Goal: Task Accomplishment & Management: Use online tool/utility

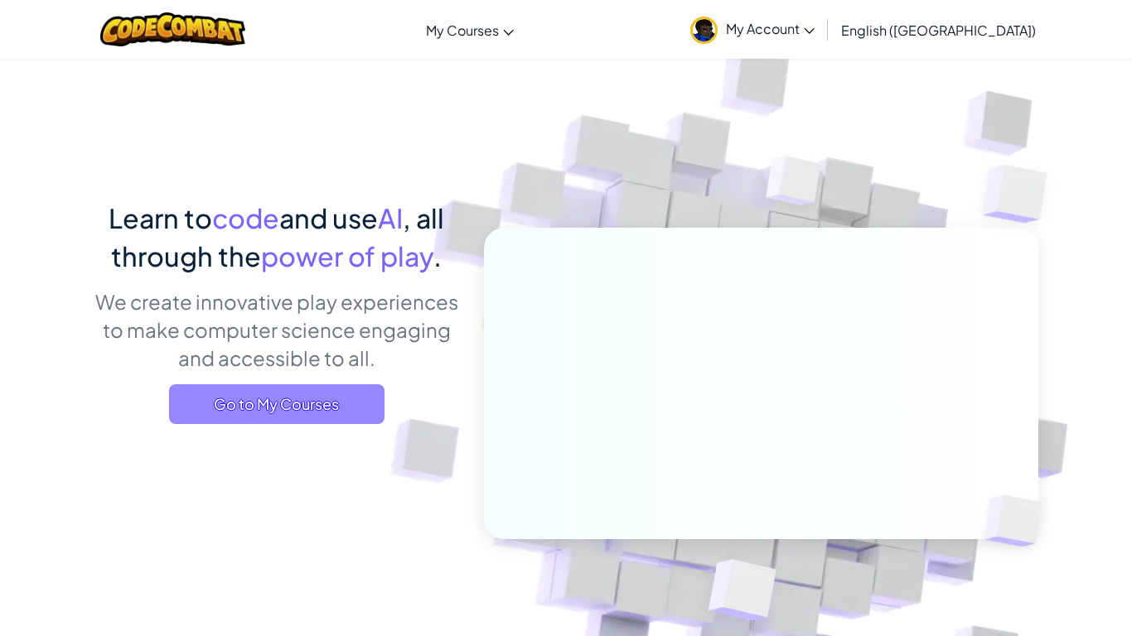
click at [293, 417] on span "Go to My Courses" at bounding box center [276, 404] width 215 height 40
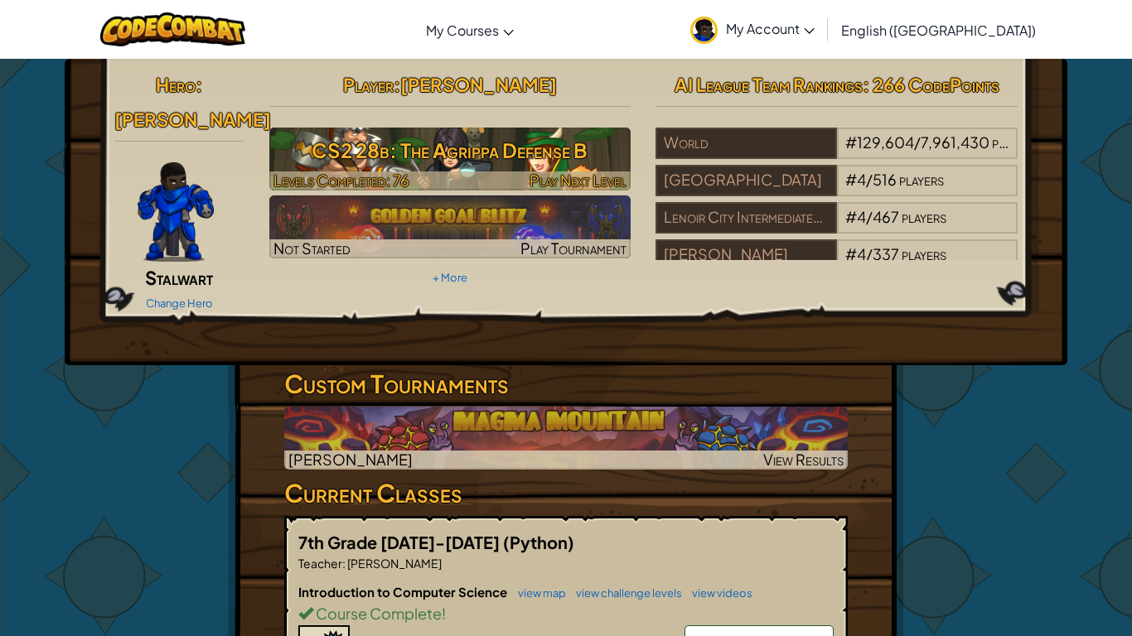
click at [391, 133] on h3 "CS2 28b: The Agrippa Defense B" at bounding box center [450, 150] width 362 height 37
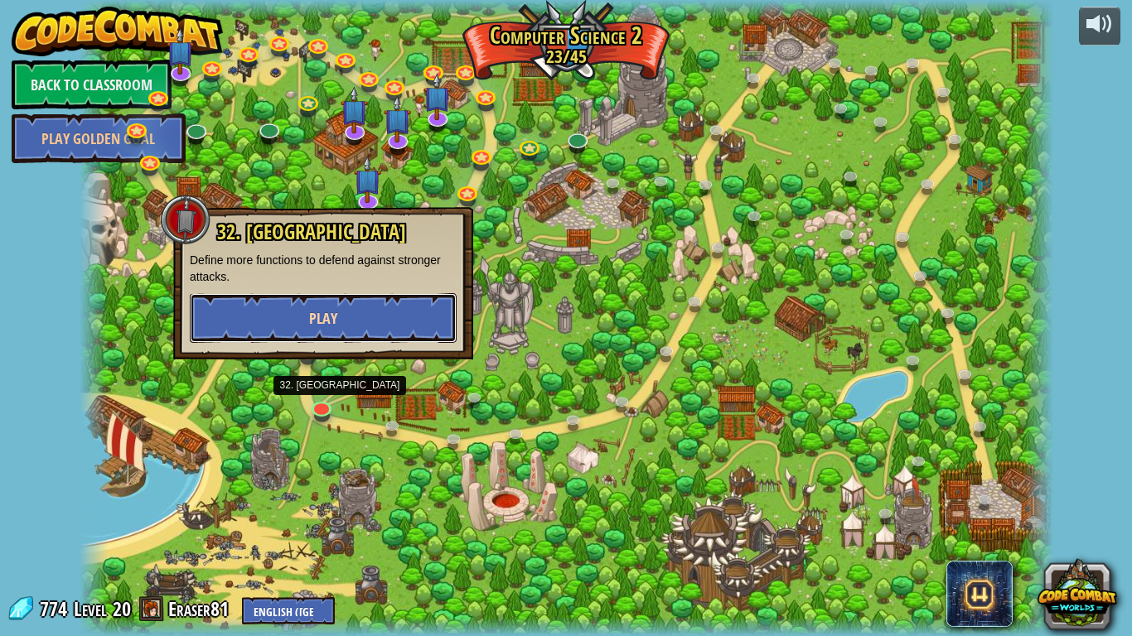
click at [413, 326] on button "Play" at bounding box center [323, 318] width 267 height 50
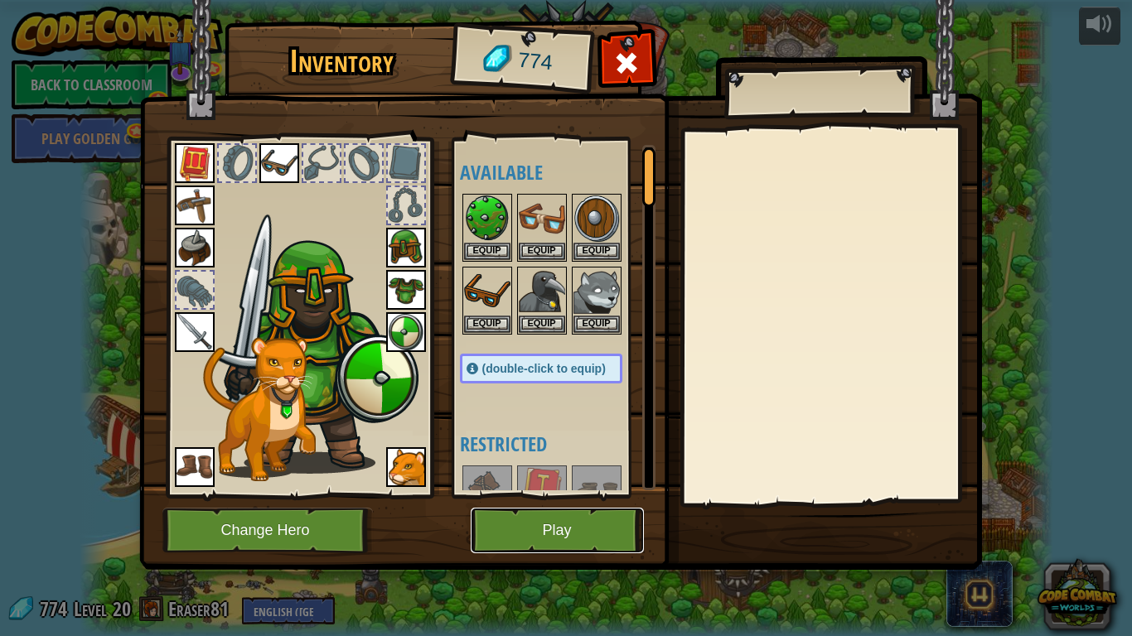
click at [524, 519] on button "Play" at bounding box center [557, 531] width 173 height 46
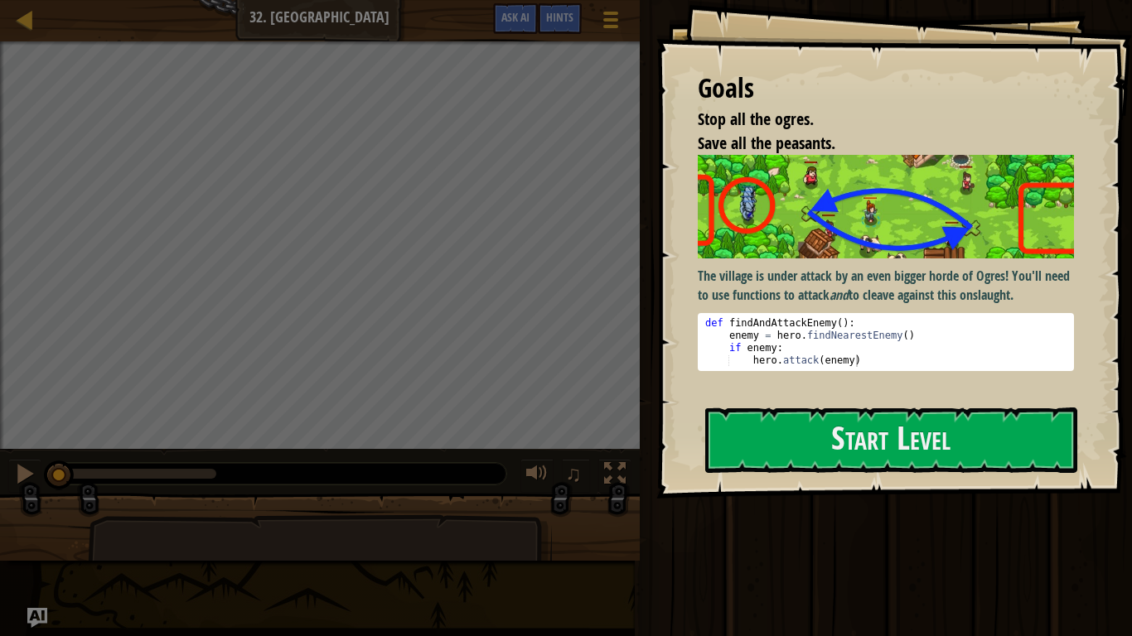
click at [882, 387] on div "The village is under attack by an even bigger horde of Ogres! You'll need to us…" at bounding box center [886, 273] width 376 height 236
click at [888, 428] on button "Start Level" at bounding box center [891, 440] width 372 height 65
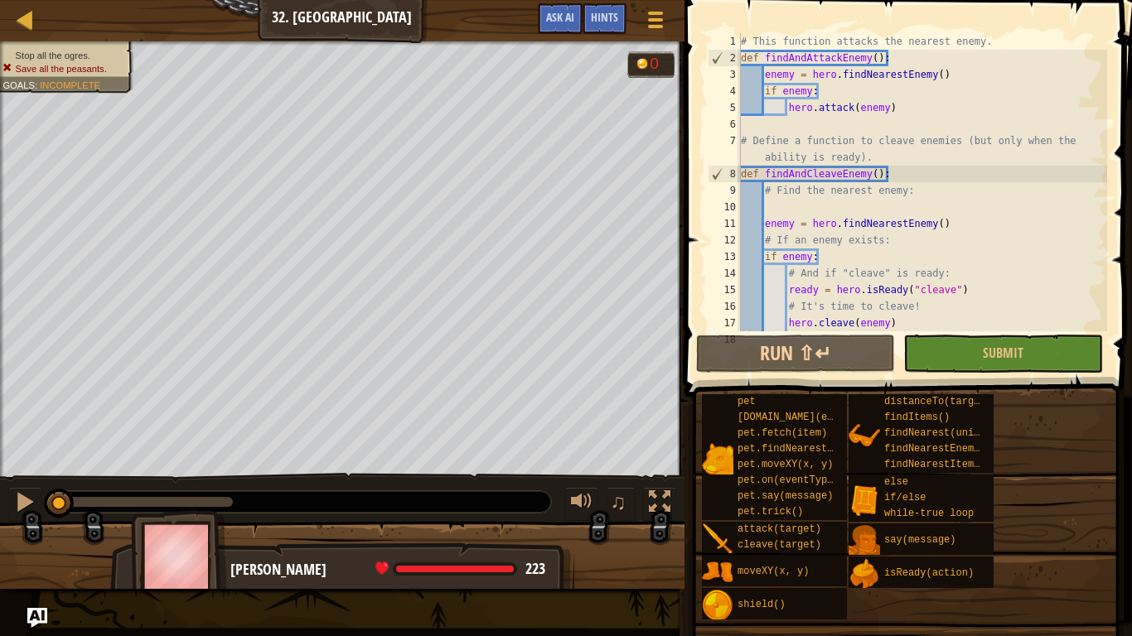
click at [924, 209] on div "# This function attacks the nearest enemy. def findAndAttackEnemy ( ) : enemy =…" at bounding box center [923, 198] width 370 height 331
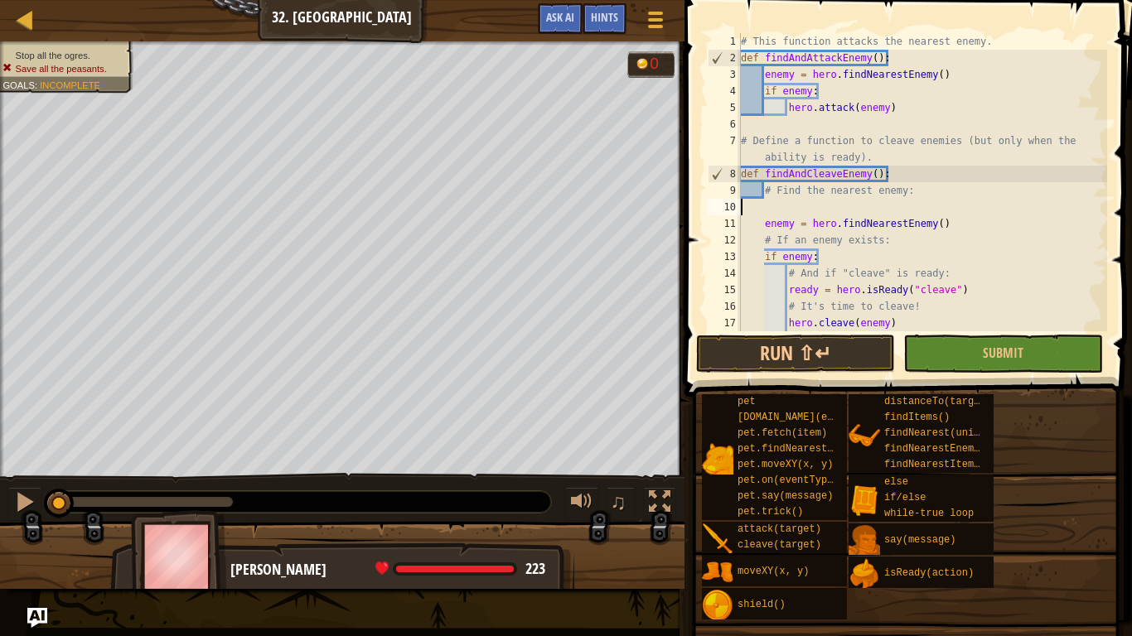
type textarea "# Find the nearest enemy:"
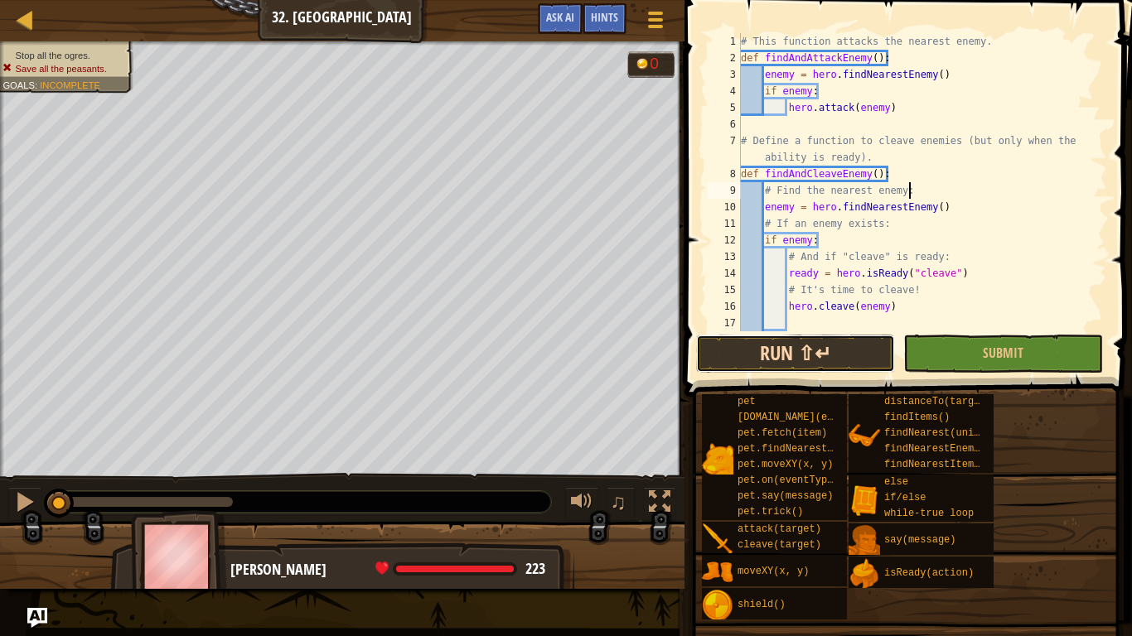
click at [863, 357] on button "Run ⇧↵" at bounding box center [795, 354] width 199 height 38
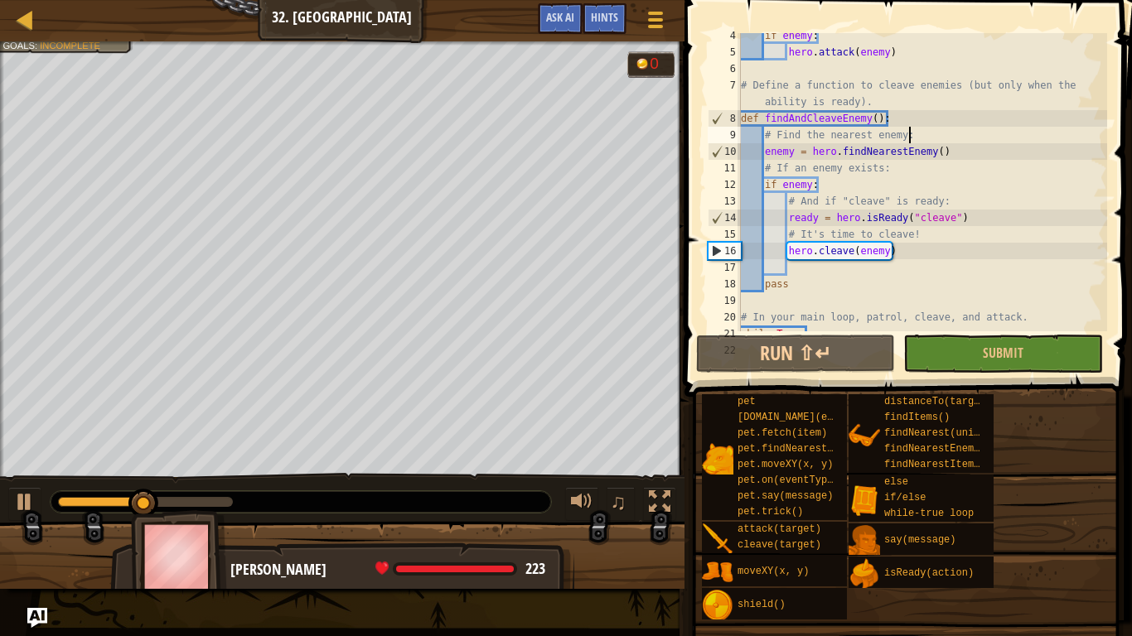
scroll to position [58, 0]
click at [639, 30] on button "Game Menu" at bounding box center [655, 22] width 44 height 41
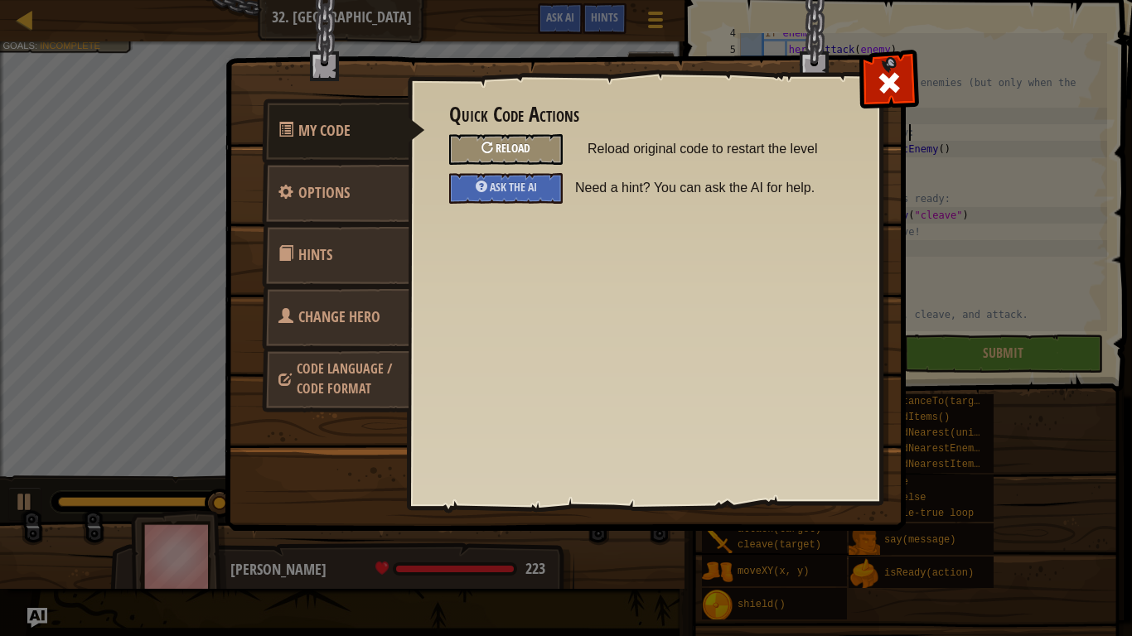
click at [544, 146] on div "Reload" at bounding box center [506, 149] width 114 height 31
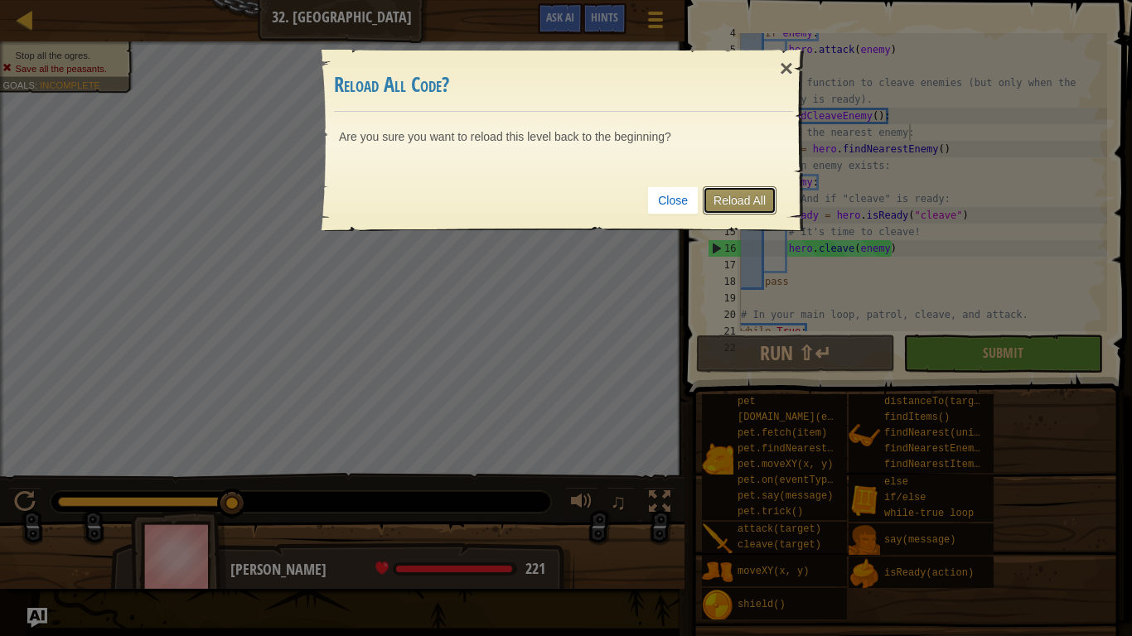
click at [716, 196] on link "Reload All" at bounding box center [740, 200] width 74 height 28
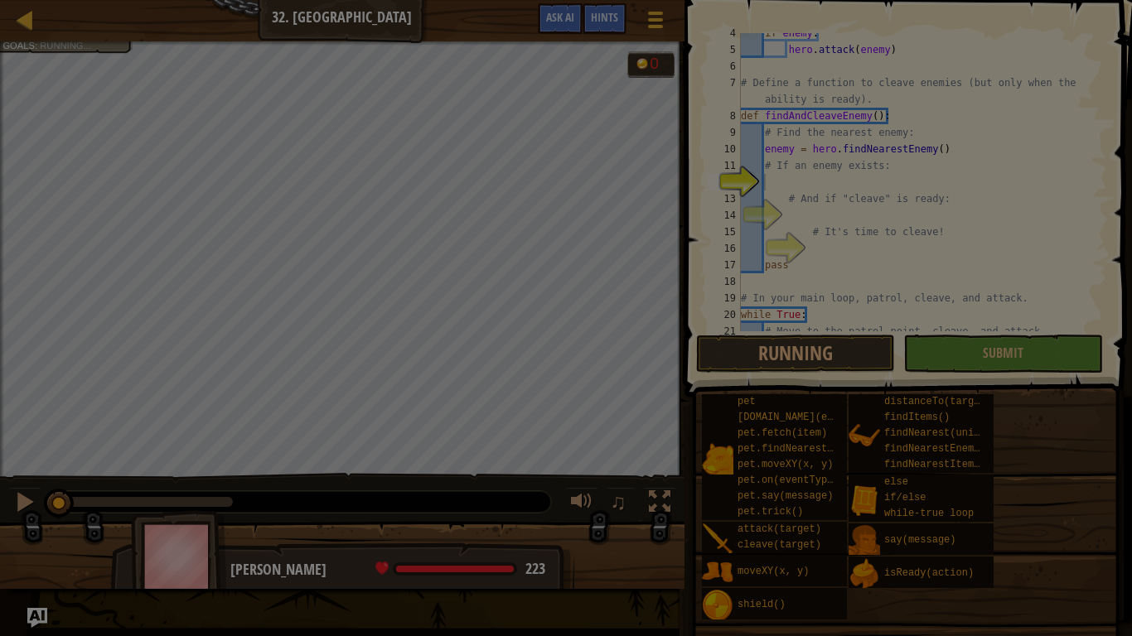
scroll to position [50, 0]
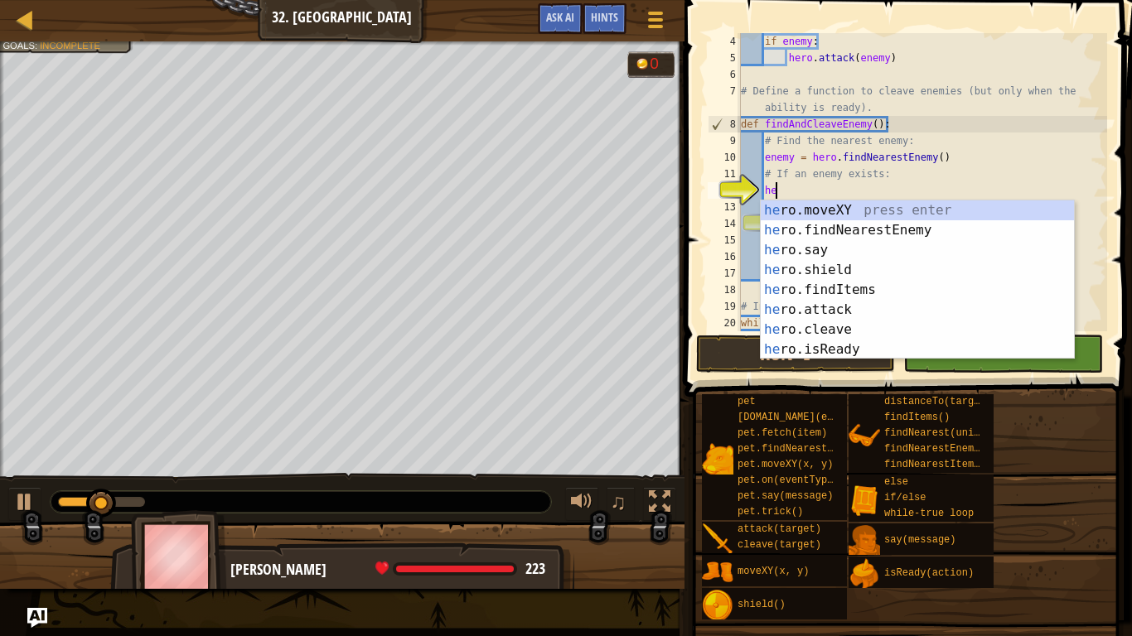
type textarea "her"
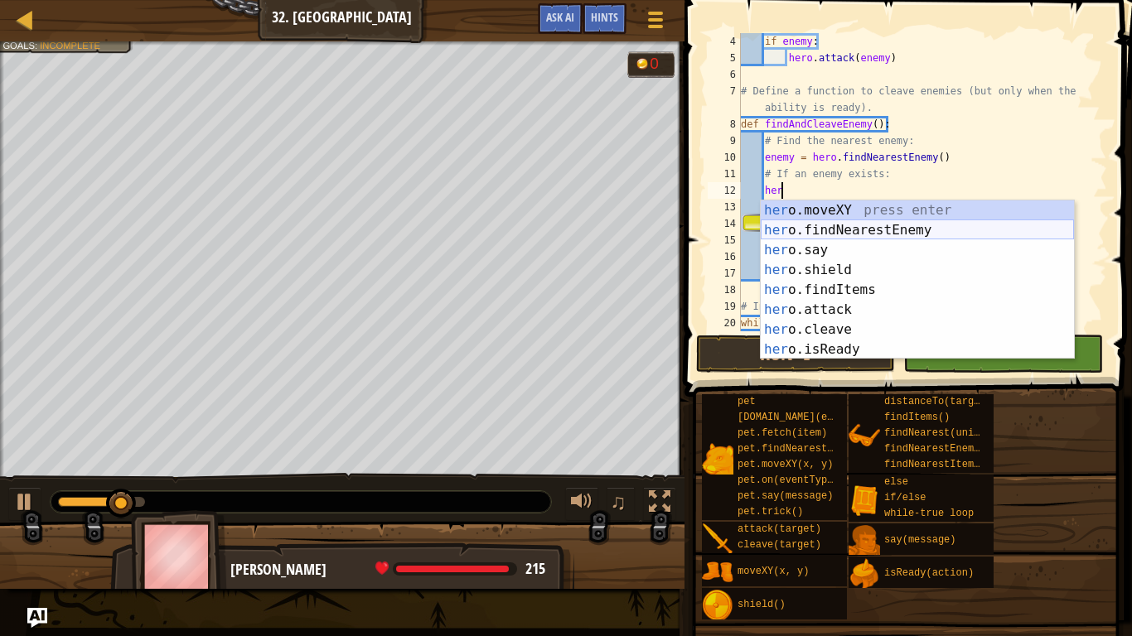
click at [875, 235] on div "her o.moveXY press enter her o.findNearestEnemy press enter her o.say press ent…" at bounding box center [917, 300] width 313 height 199
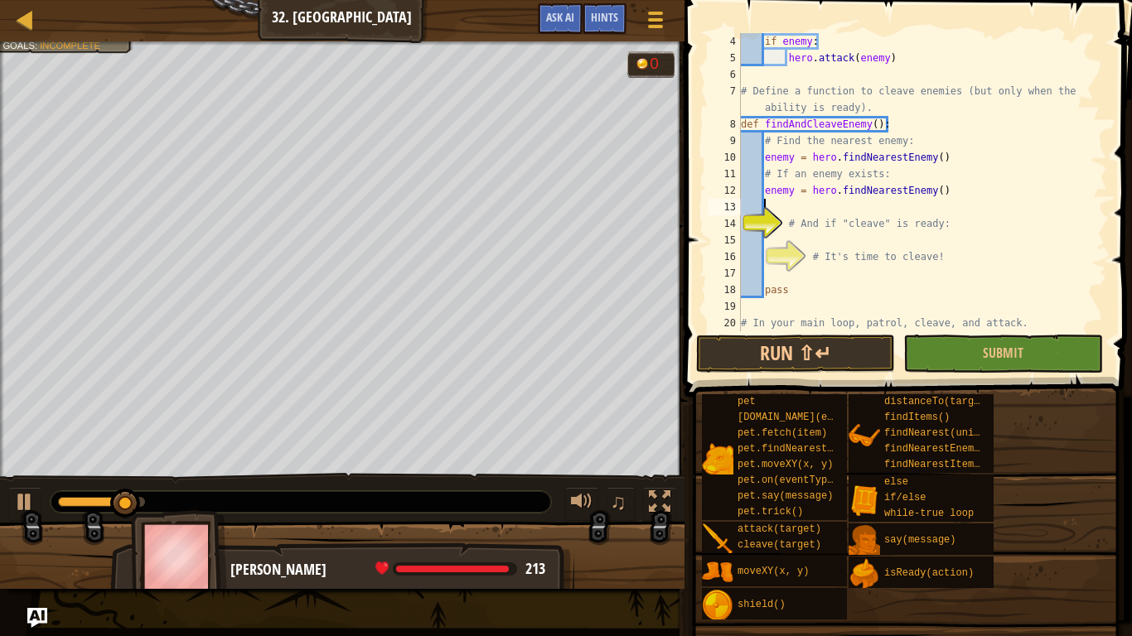
scroll to position [7, 2]
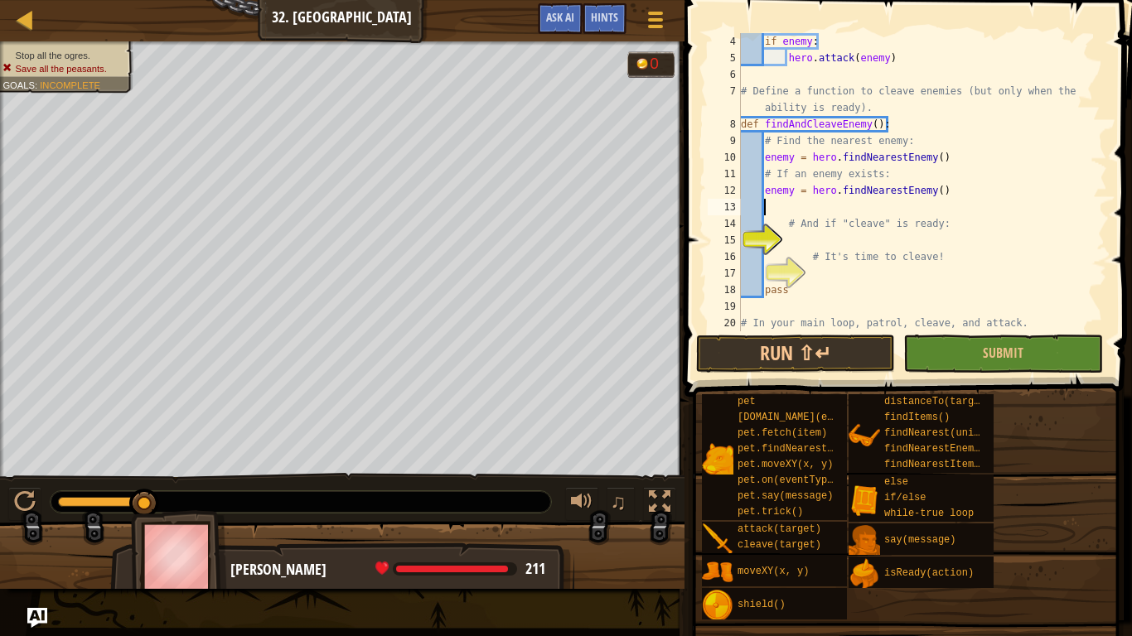
click at [866, 249] on div "if enemy : hero . attack ( enemy ) # Define a function to cleave enemies (but o…" at bounding box center [923, 198] width 370 height 331
type textarea "# It's time to cleave!"
click at [861, 238] on div "if enemy : hero . attack ( enemy ) # Define a function to cleave enemies (but o…" at bounding box center [923, 198] width 370 height 331
click at [767, 193] on div "if enemy : hero . attack ( enemy ) # Define a function to cleave enemies (but o…" at bounding box center [923, 198] width 370 height 331
type textarea "# If an enemy exists:"
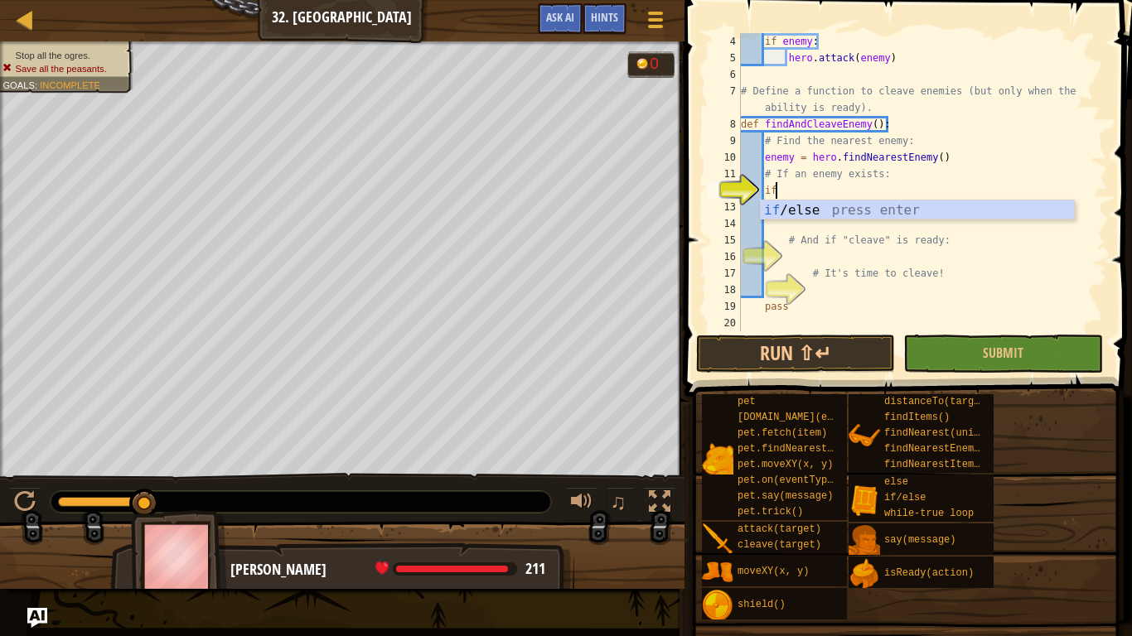
scroll to position [7, 4]
click at [780, 214] on div "if /else press enter" at bounding box center [917, 231] width 313 height 60
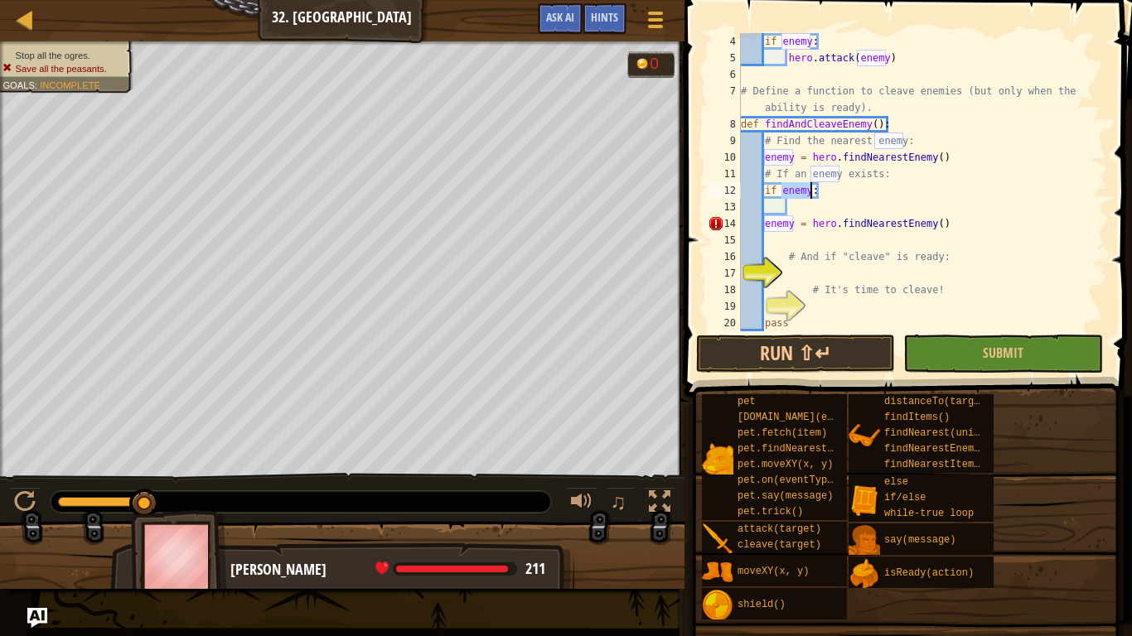
click at [765, 225] on div "if enemy : hero . attack ( enemy ) # Define a function to cleave enemies (but o…" at bounding box center [923, 198] width 370 height 331
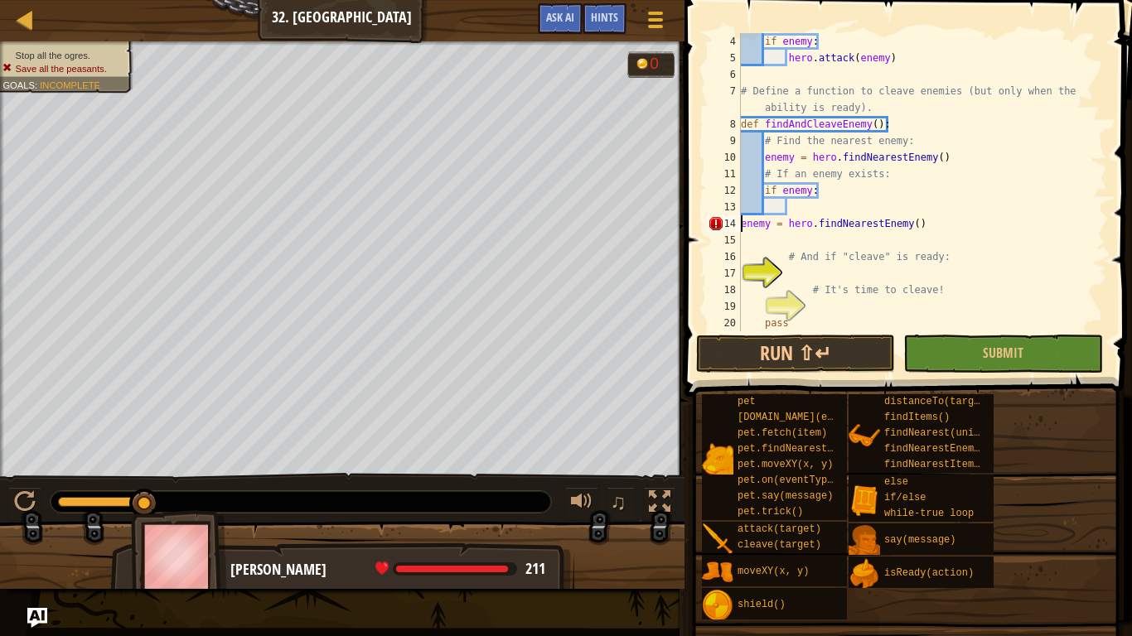
type textarea "enemy = hero.findNearestEnemy()"
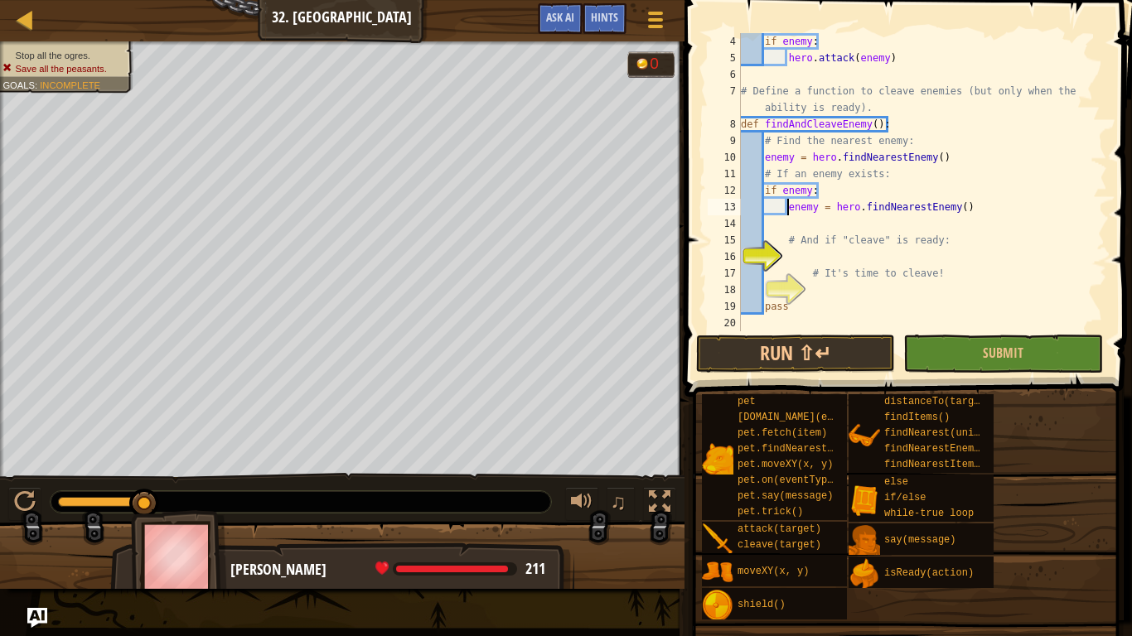
click at [974, 210] on div "if enemy : hero . attack ( enemy ) # Define a function to cleave enemies (but o…" at bounding box center [923, 198] width 370 height 331
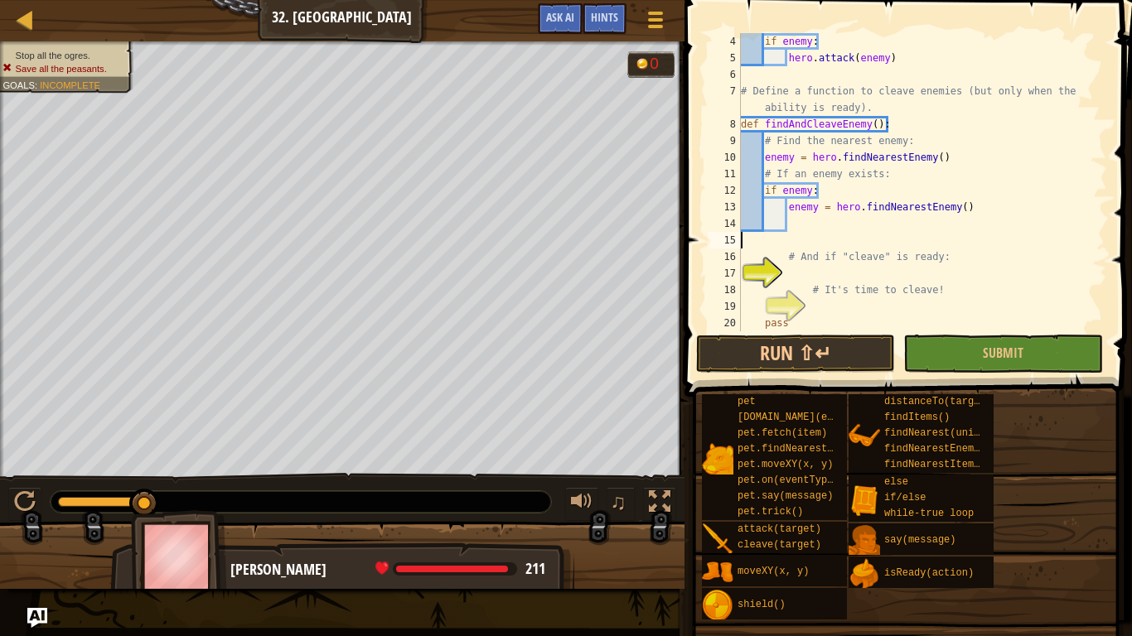
scroll to position [7, 0]
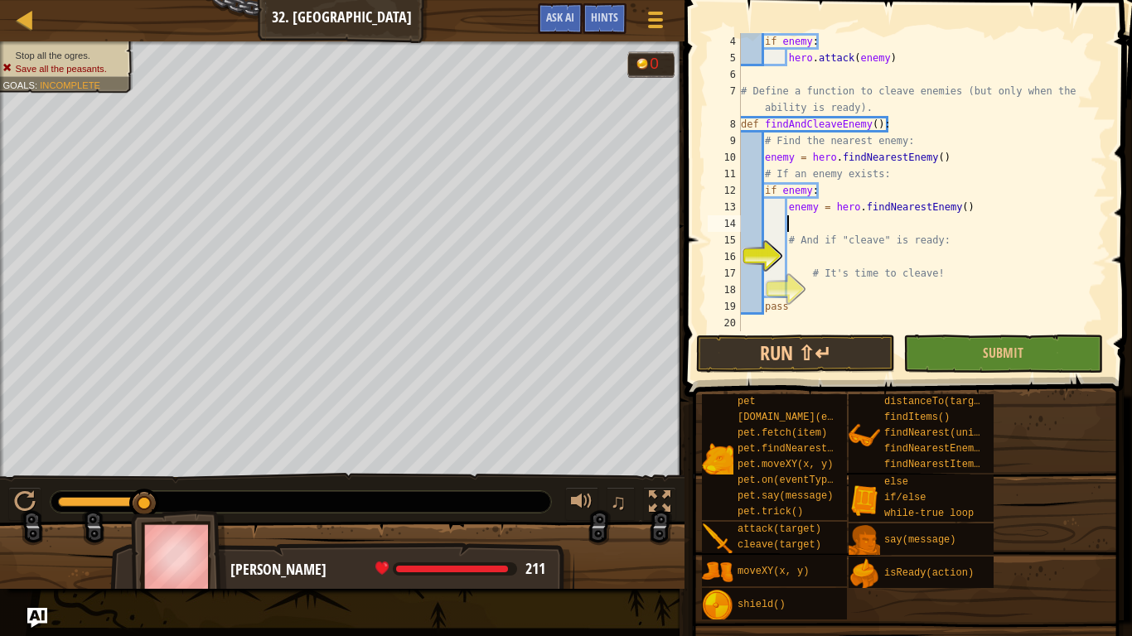
type textarea "# And if "cleave" is ready:"
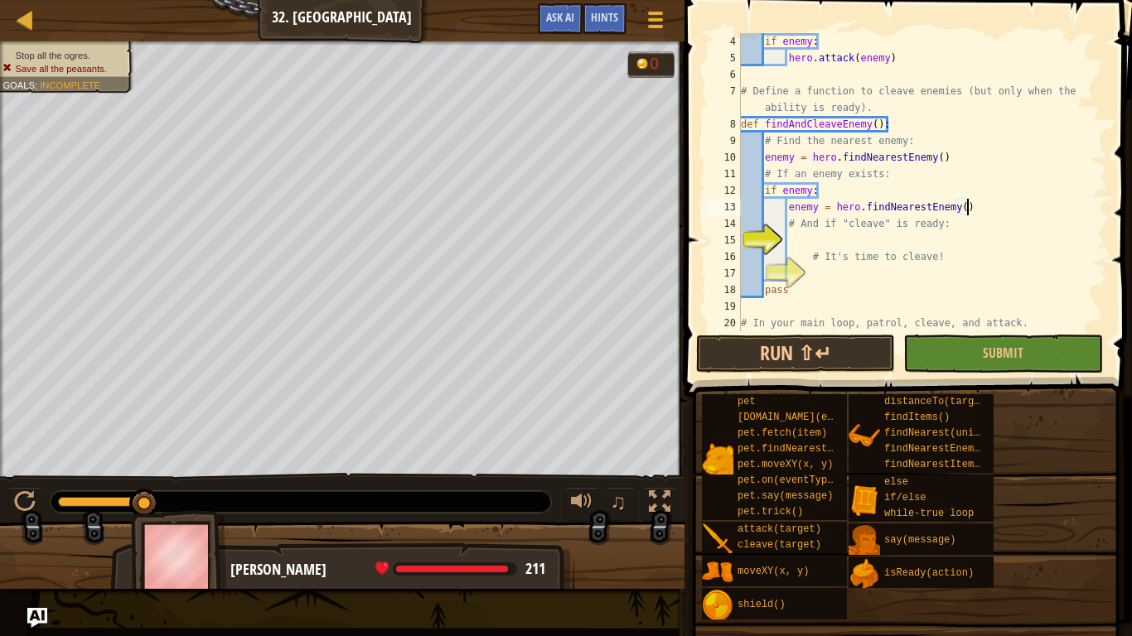
type textarea "# And if "cleave" is ready:"
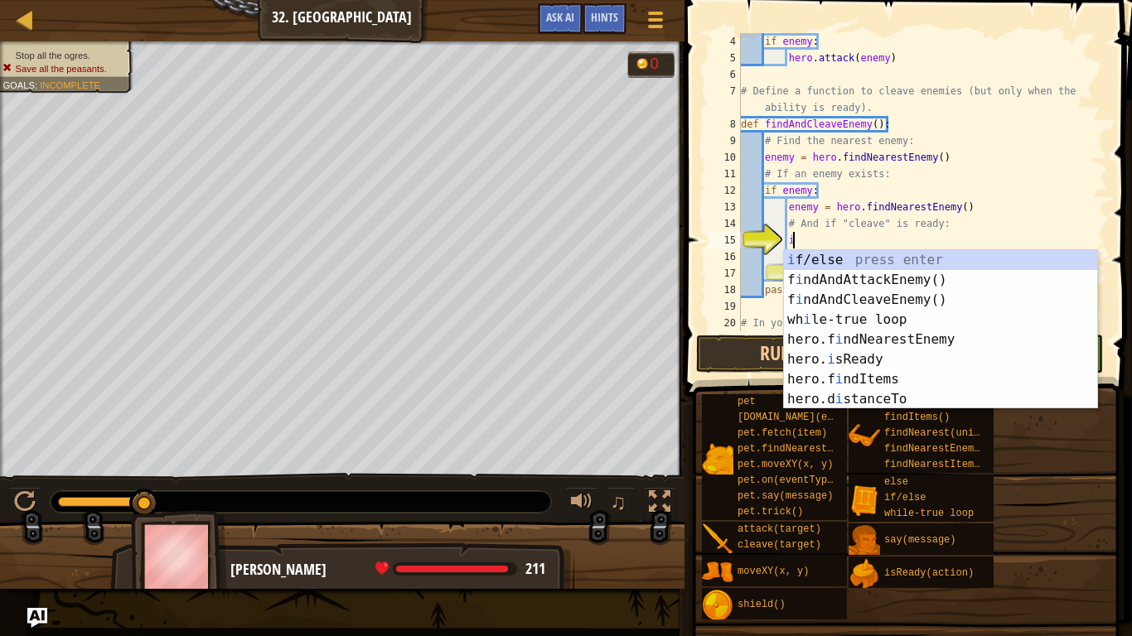
scroll to position [7, 7]
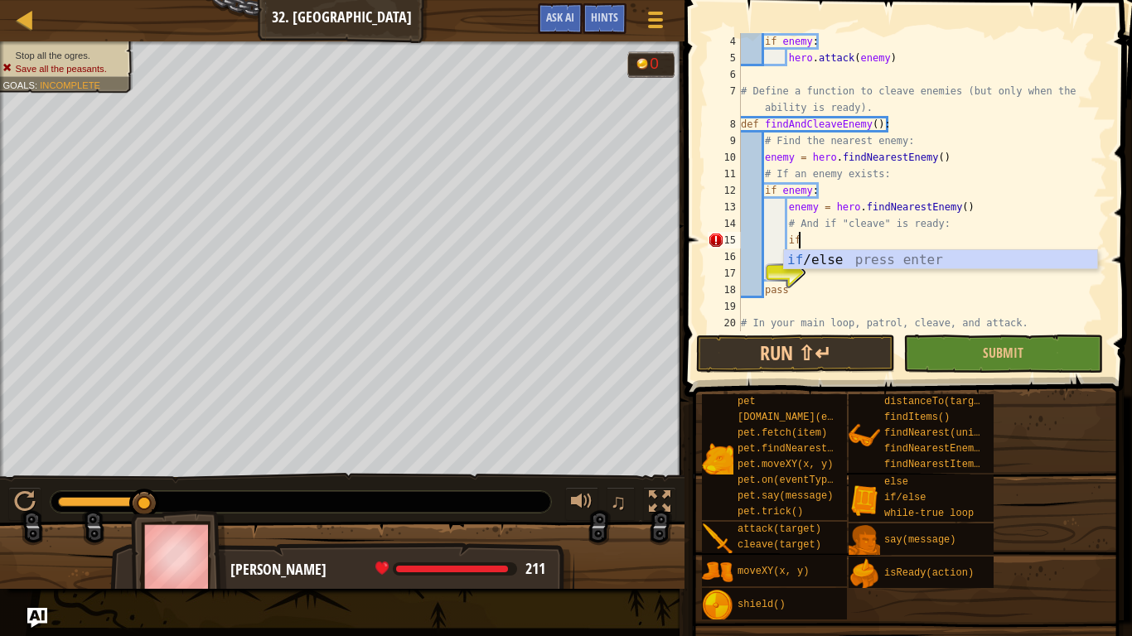
type textarea "i"
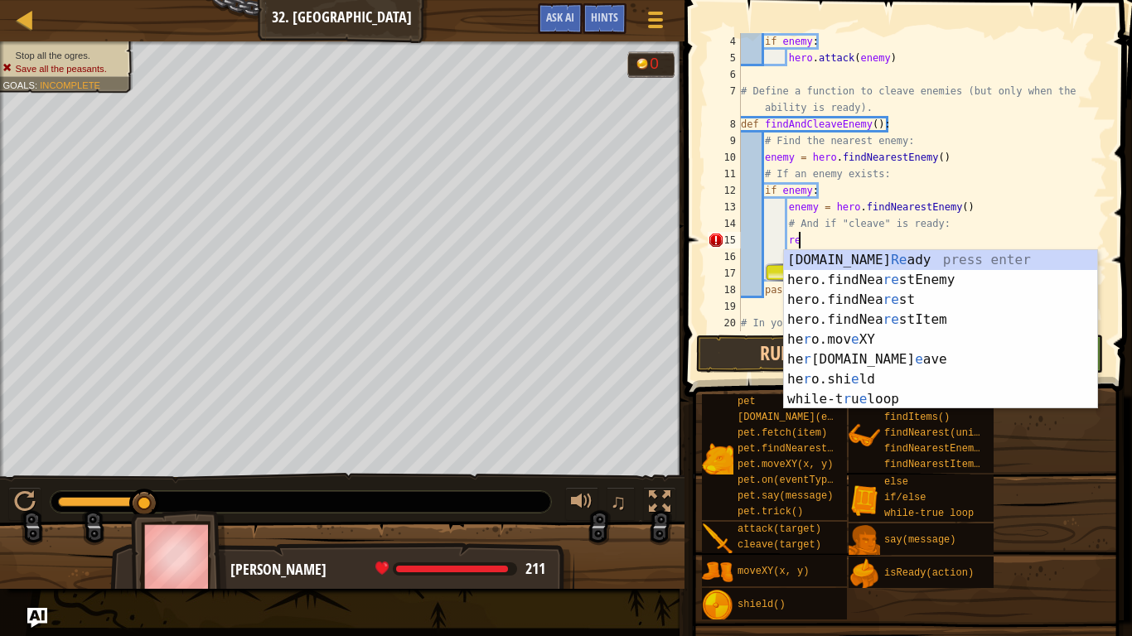
scroll to position [7, 8]
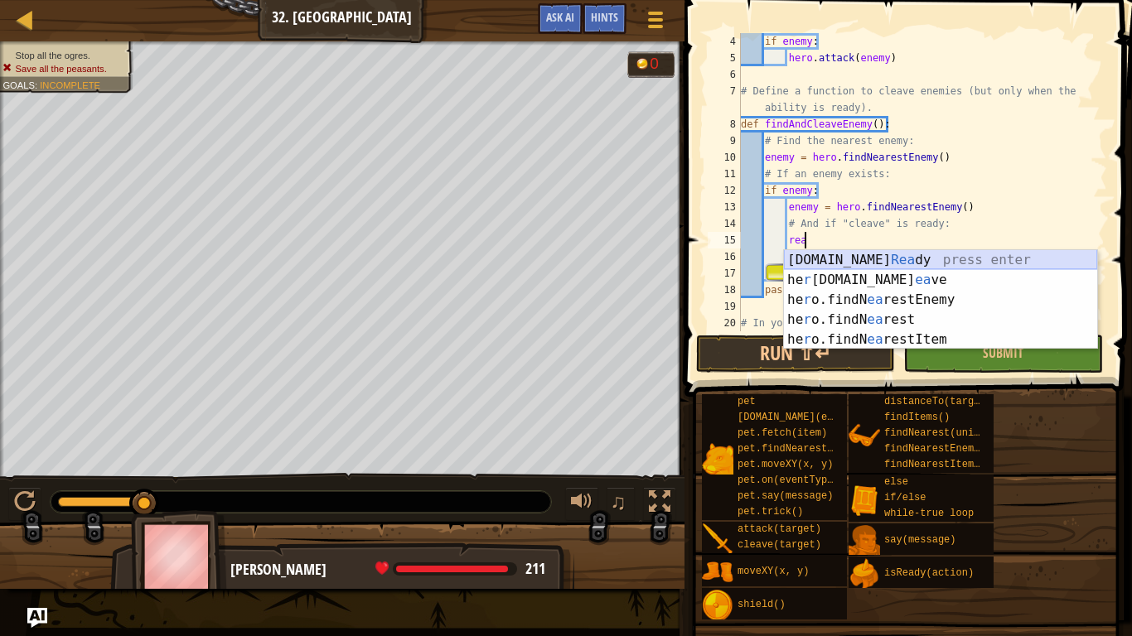
click at [970, 255] on div "[DOMAIN_NAME] [PERSON_NAME] press enter he r [DOMAIN_NAME] ea ve press enter he…" at bounding box center [940, 319] width 313 height 139
type textarea "ready = hero.isReady("cleave")"
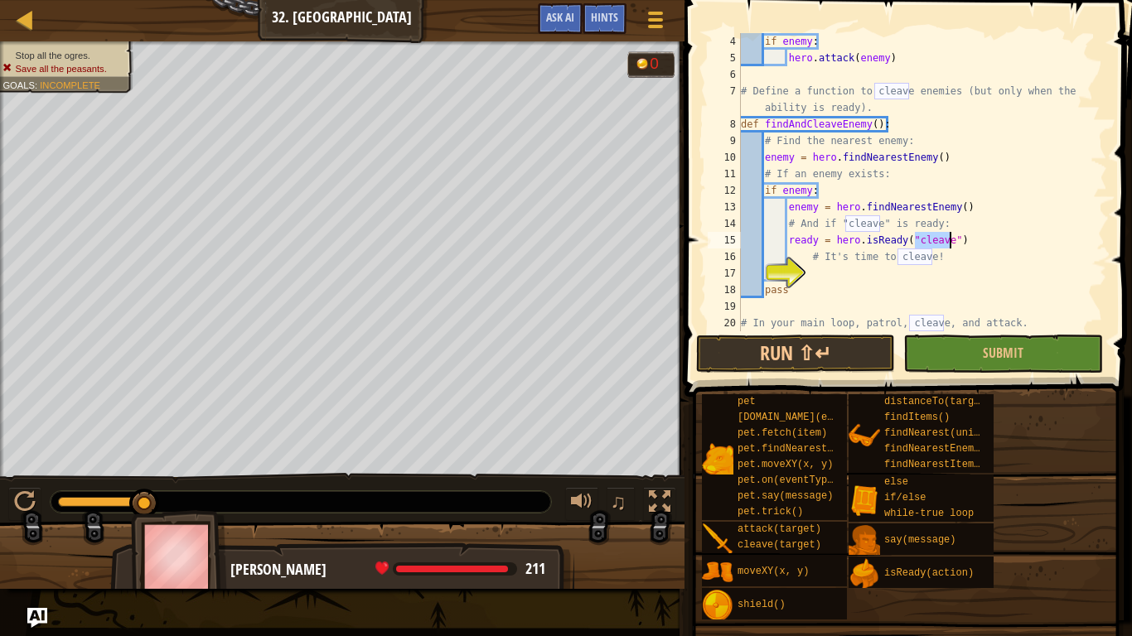
click at [931, 279] on div "if enemy : hero . attack ( enemy ) # Define a function to cleave enemies (but o…" at bounding box center [923, 198] width 370 height 331
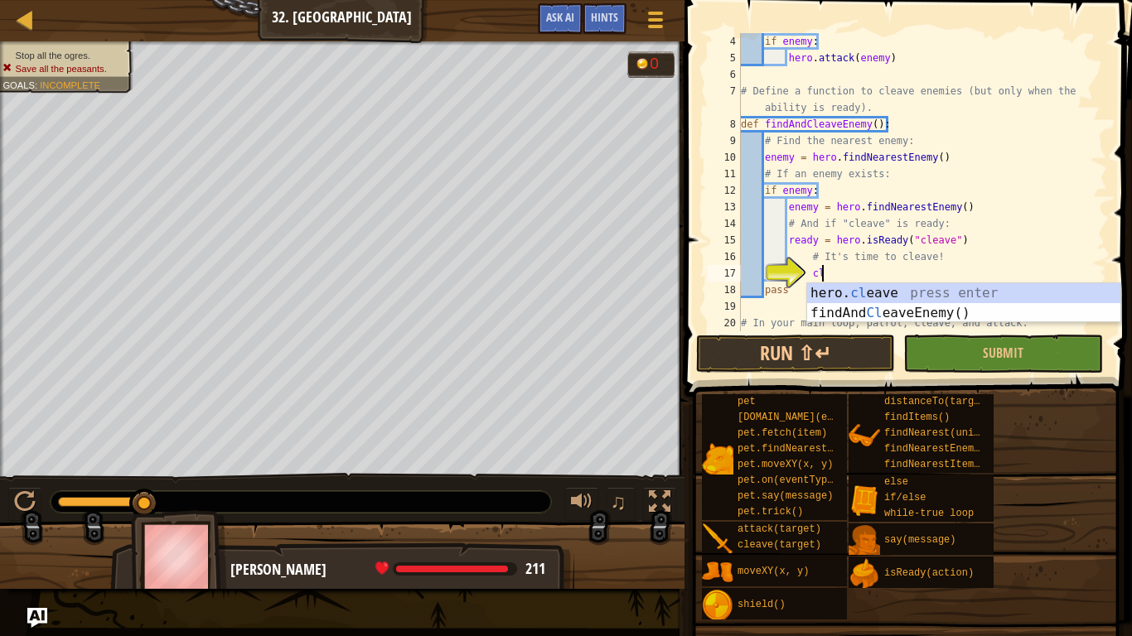
scroll to position [7, 11]
click at [931, 286] on div "hero. cl eave press enter findAnd Cl eaveEnemy() press enter" at bounding box center [963, 323] width 313 height 80
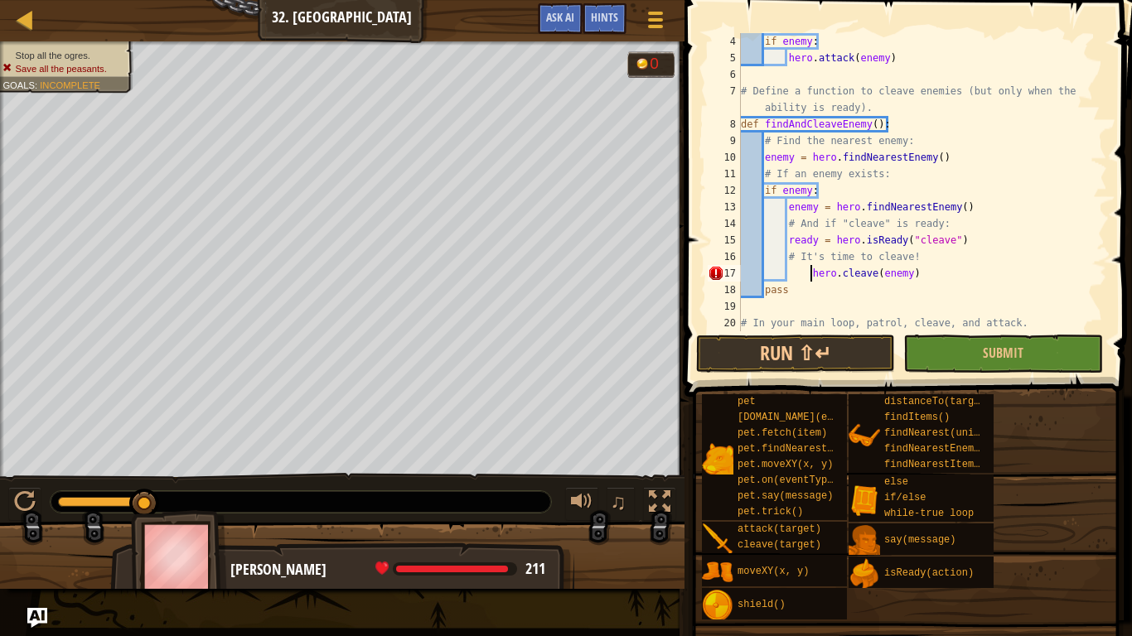
type textarea "hero.cleave(enemy)"
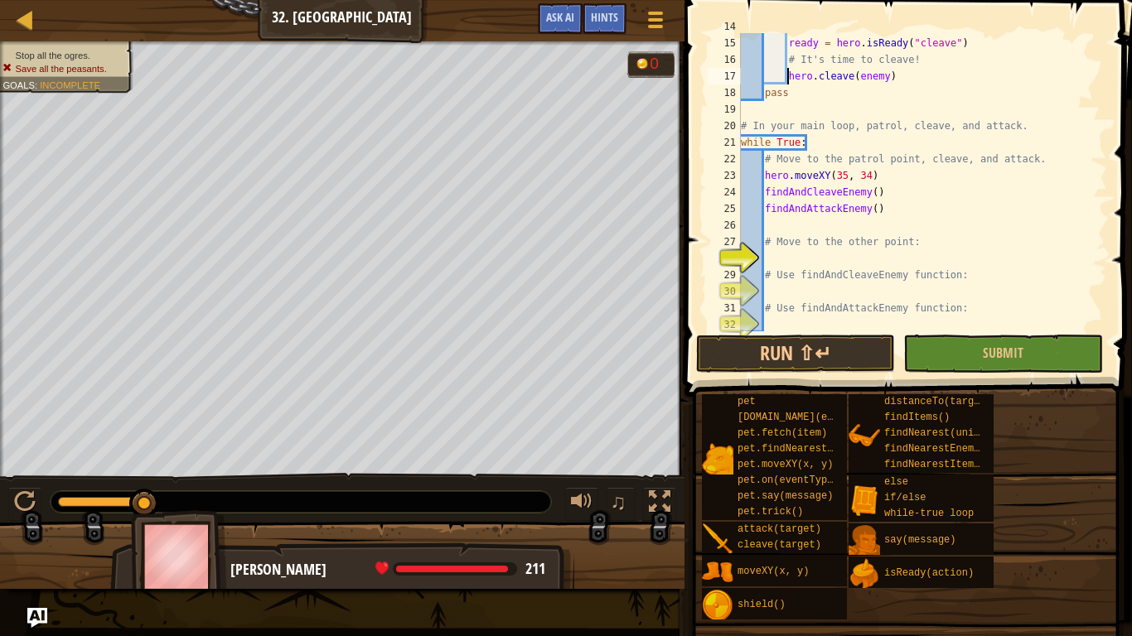
scroll to position [247, 0]
click at [805, 256] on div "# And if "cleave" is ready: ready = hero . isReady ( "cleave" ) # It's time to …" at bounding box center [923, 183] width 370 height 331
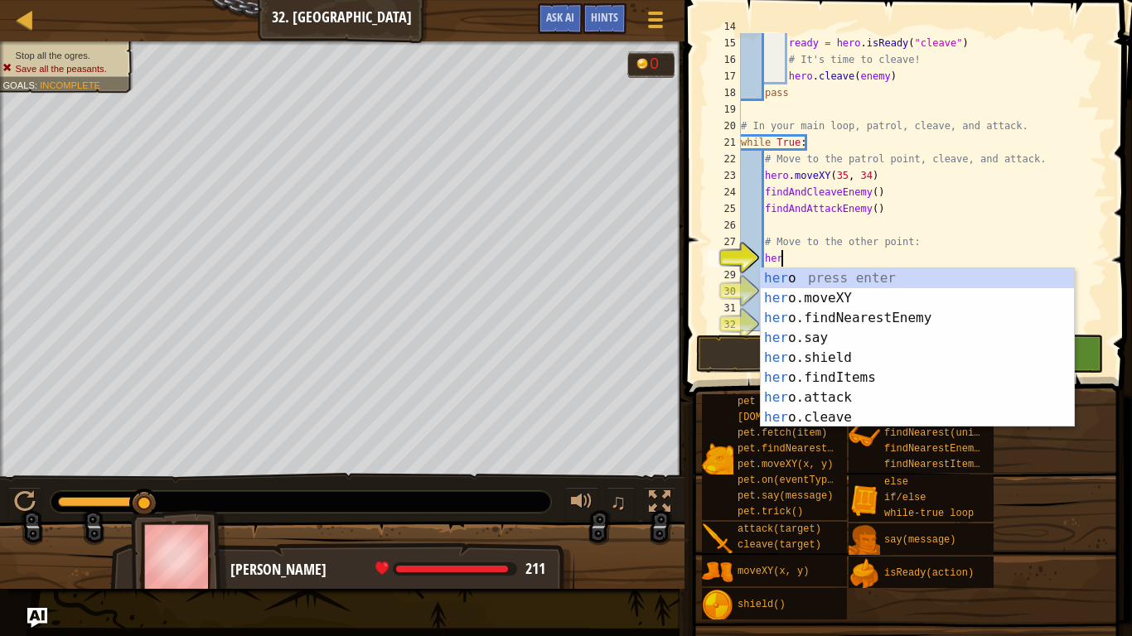
scroll to position [7, 5]
click at [808, 302] on div "her o press enter her o.moveXY press enter her o.findNearestEnemy press enter h…" at bounding box center [917, 367] width 313 height 199
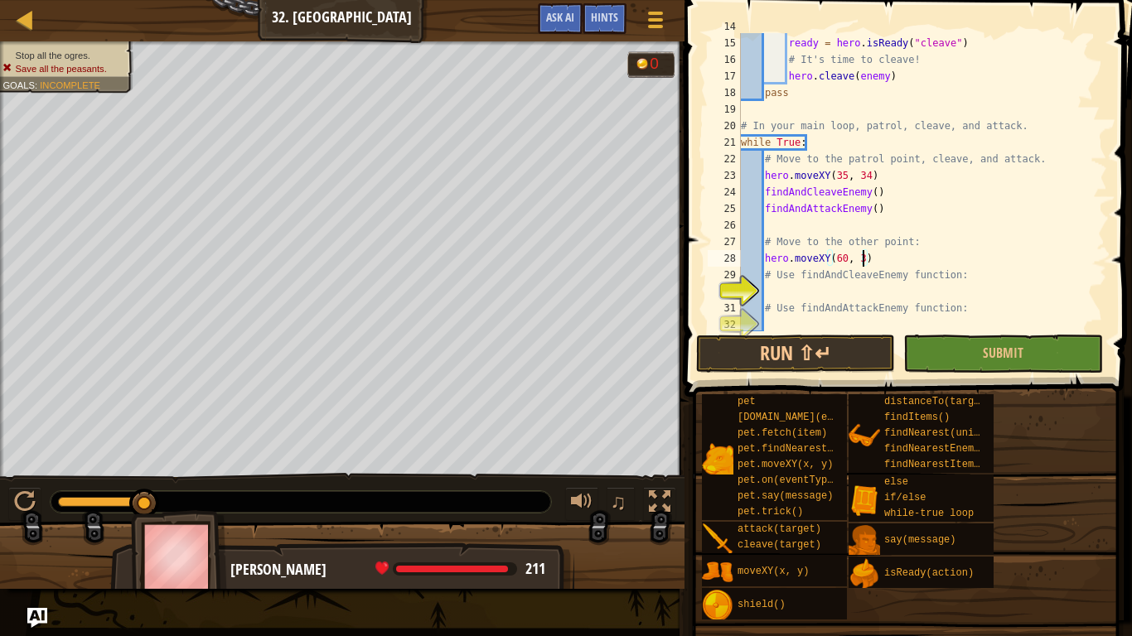
scroll to position [7, 18]
type textarea "hero.moveXY(60, 31)"
click at [819, 289] on div "# And if "cleave" is ready: ready = hero . isReady ( "cleave" ) # It's time to …" at bounding box center [923, 183] width 370 height 331
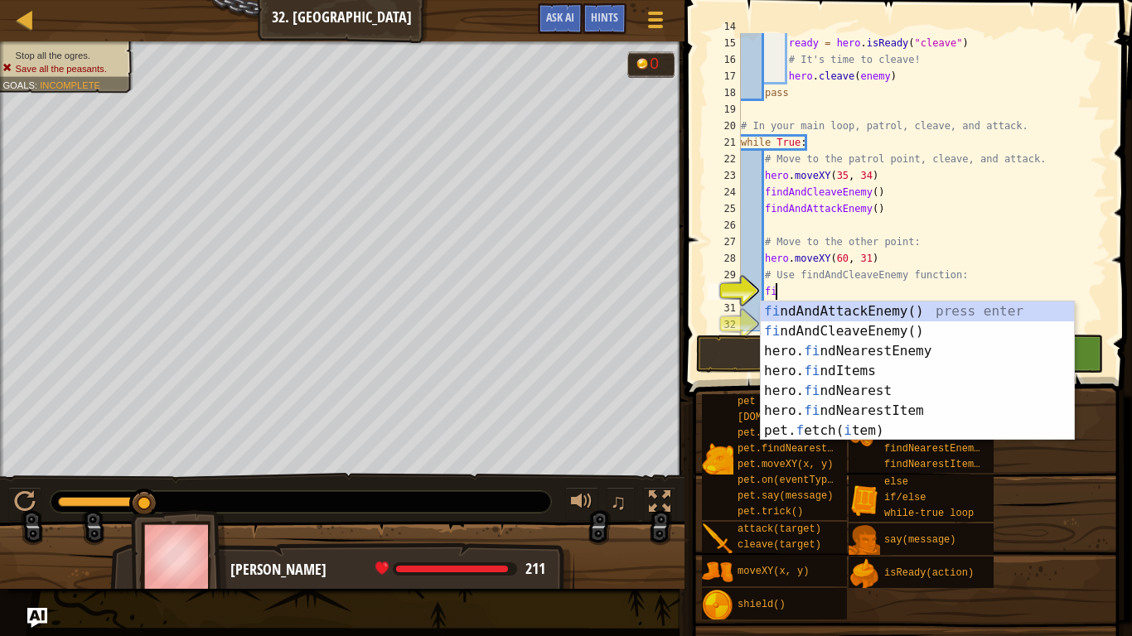
type textarea "find"
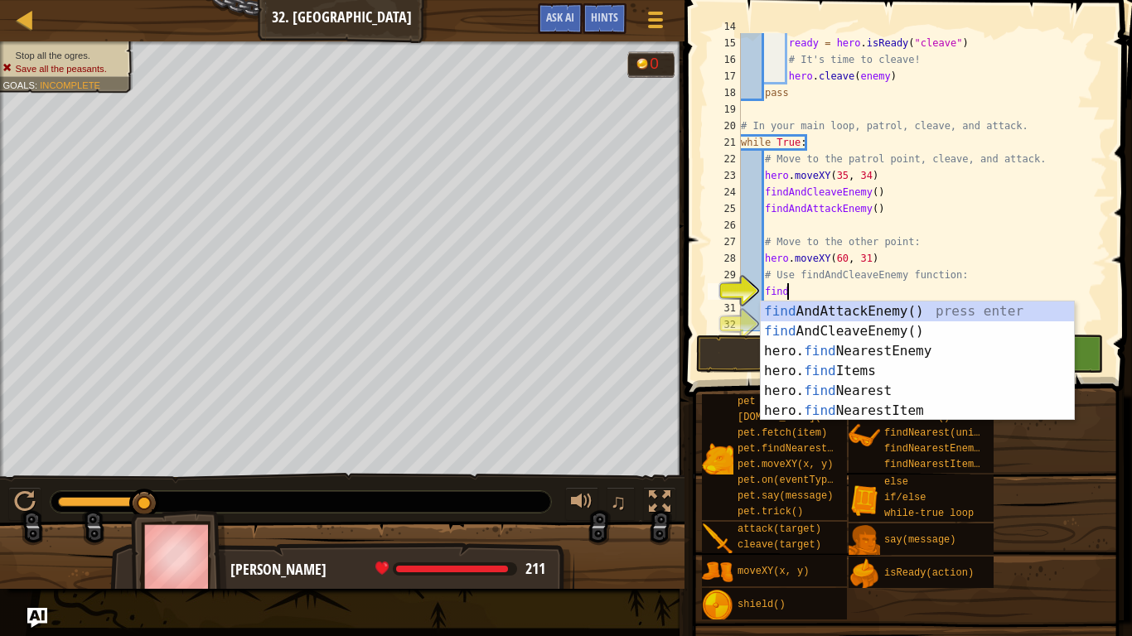
scroll to position [7, 6]
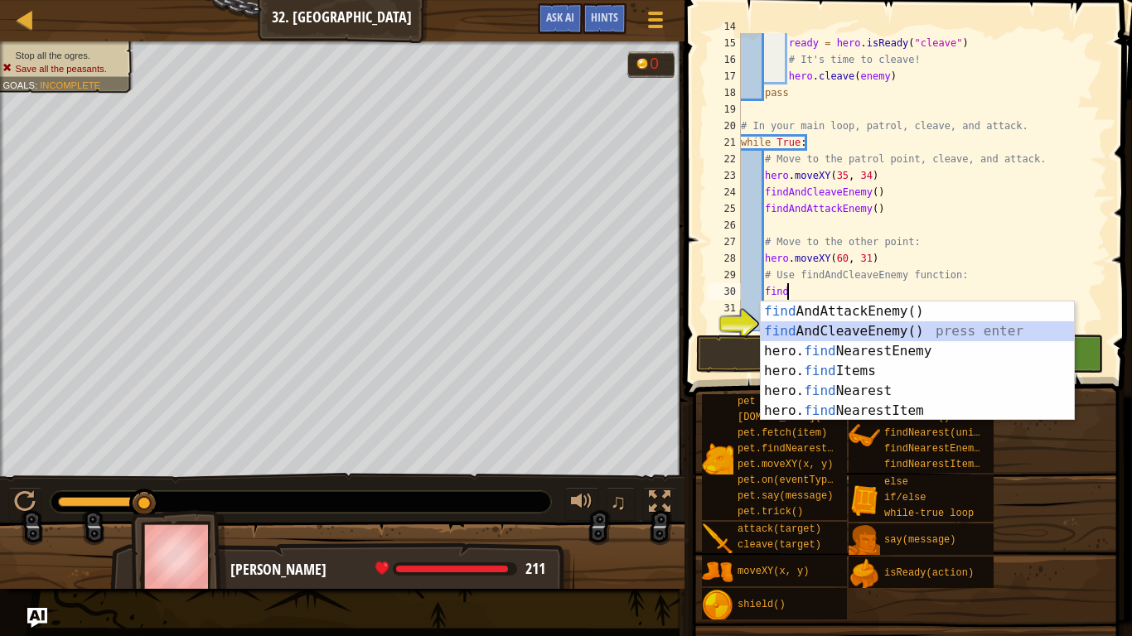
click at [834, 339] on div "find AndAttackEnemy() press enter find AndCleaveEnemy() press enter hero. find …" at bounding box center [917, 381] width 313 height 159
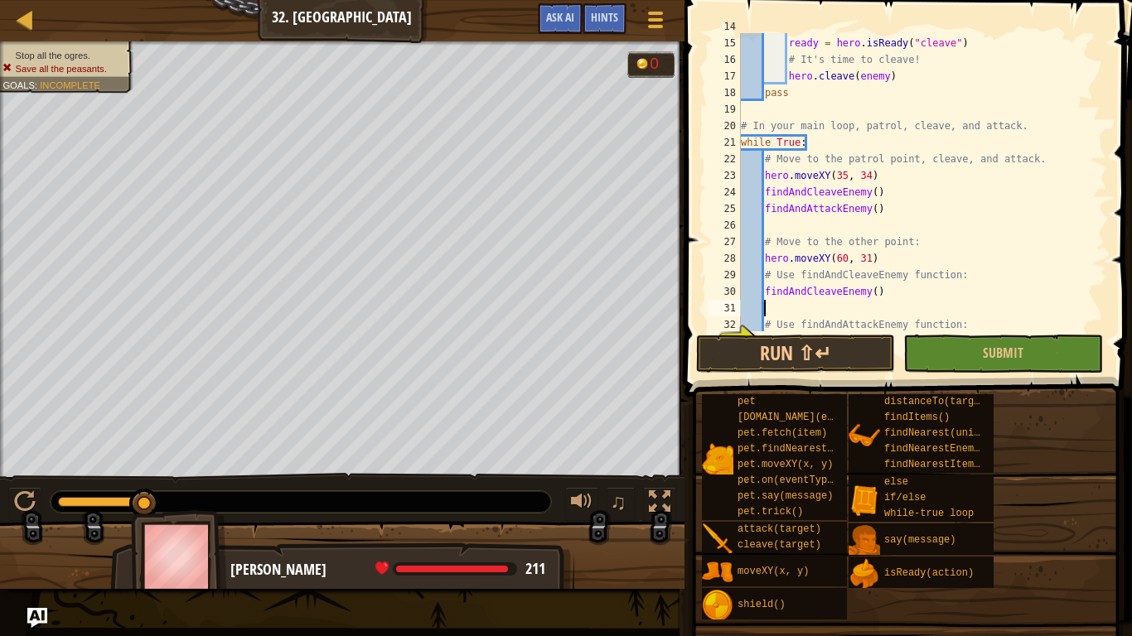
scroll to position [7, 0]
type textarea "findAndCleaveEnemy()"
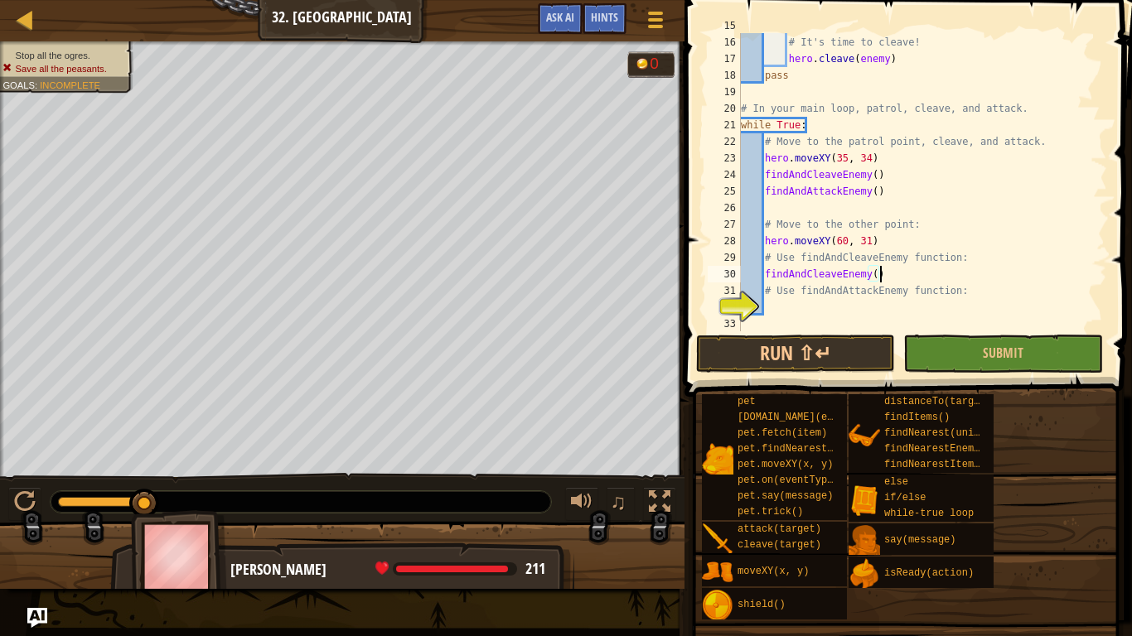
scroll to position [265, 0]
click at [809, 321] on div "# It's time to cleave! hero . cleave ( enemy ) pass # In your main loop, patrol…" at bounding box center [923, 198] width 370 height 331
click at [810, 312] on div "# It's time to cleave! hero . cleave ( enemy ) pass # In your main loop, patrol…" at bounding box center [923, 198] width 370 height 331
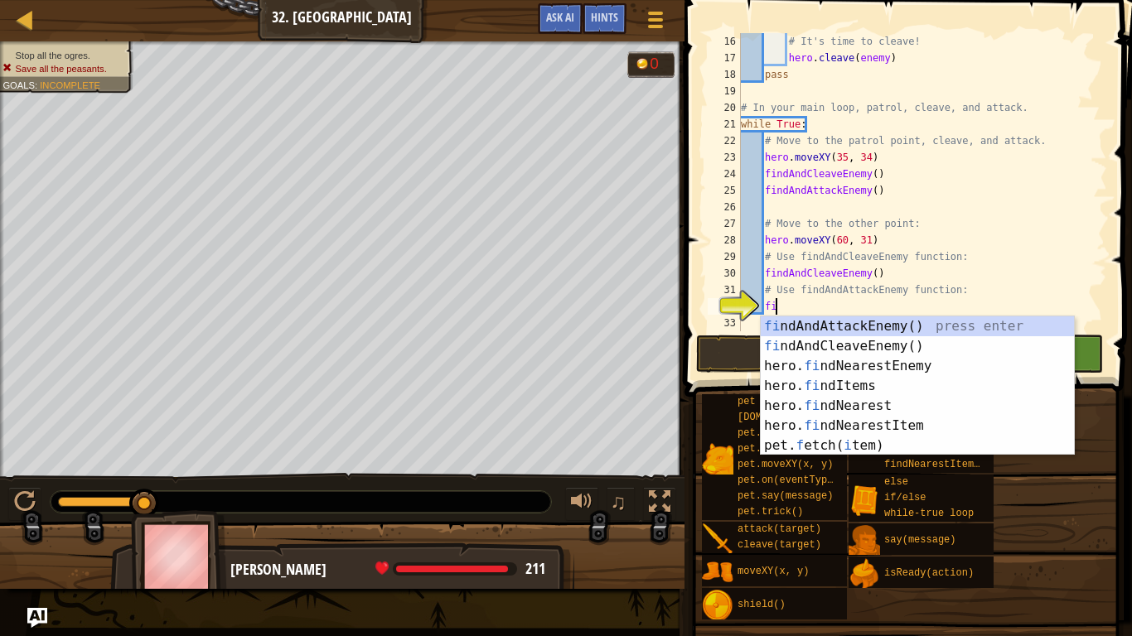
type textarea "find"
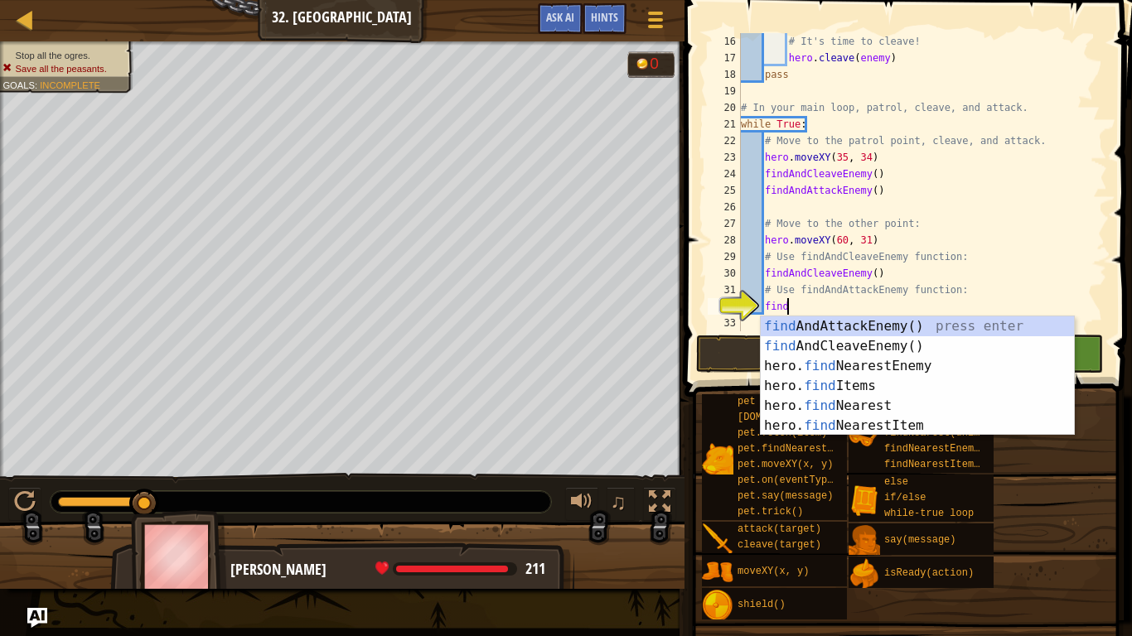
scroll to position [7, 6]
click at [803, 329] on div "find AndAttackEnemy() press enter find AndCleaveEnemy() press enter hero. find …" at bounding box center [917, 396] width 313 height 159
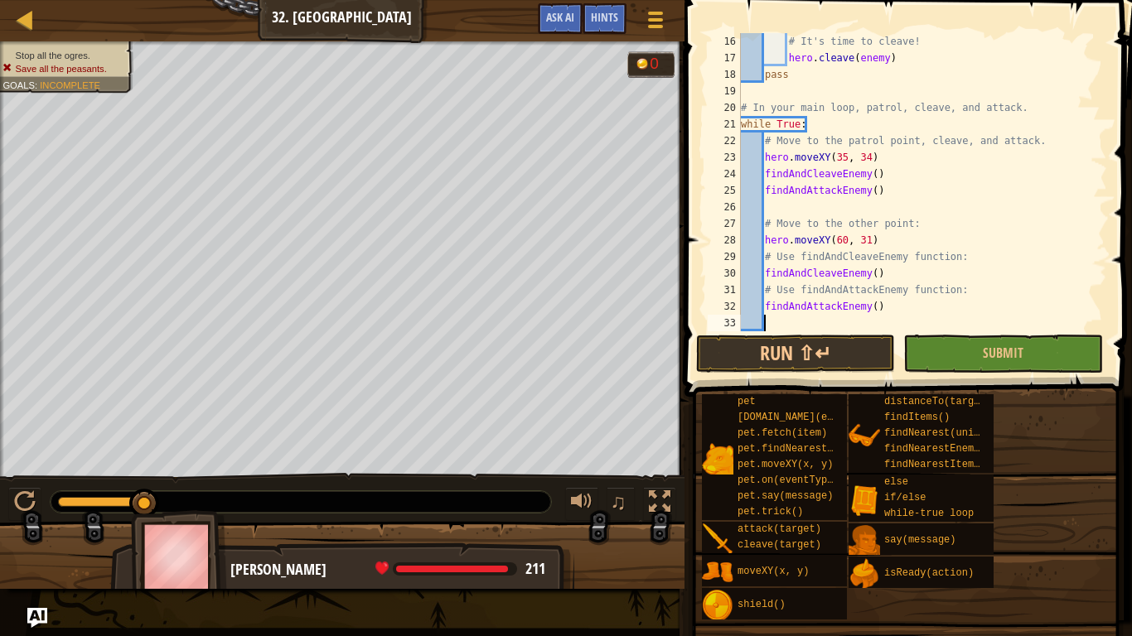
scroll to position [7, 2]
click at [805, 351] on button "Run ⇧↵" at bounding box center [795, 354] width 199 height 38
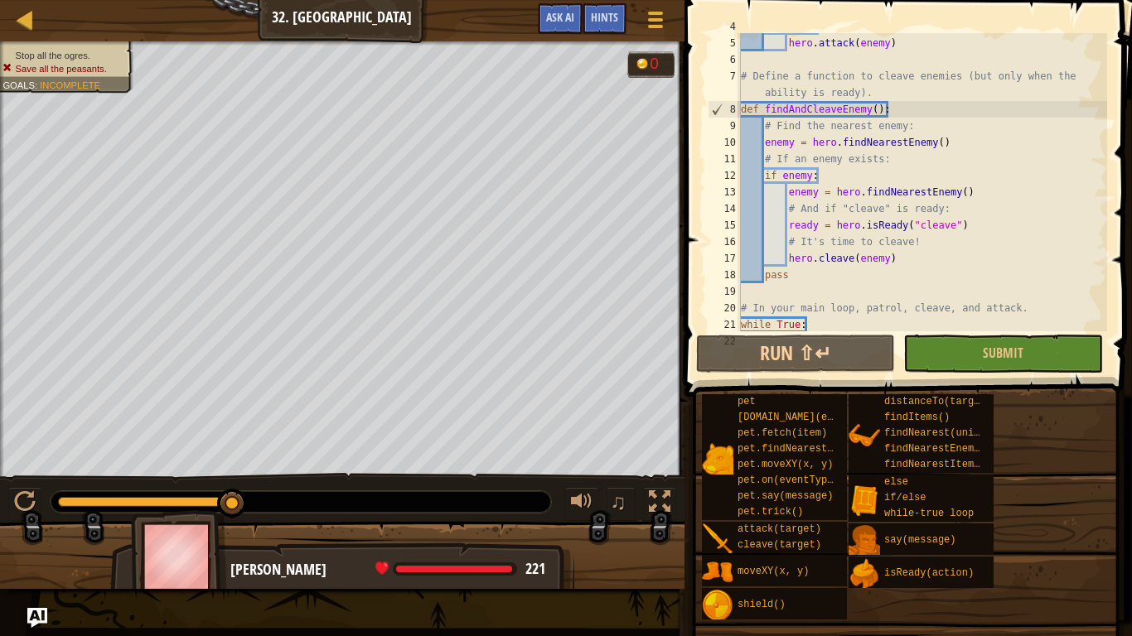
scroll to position [65, 0]
click at [801, 365] on button "Run ⇧↵" at bounding box center [795, 354] width 199 height 38
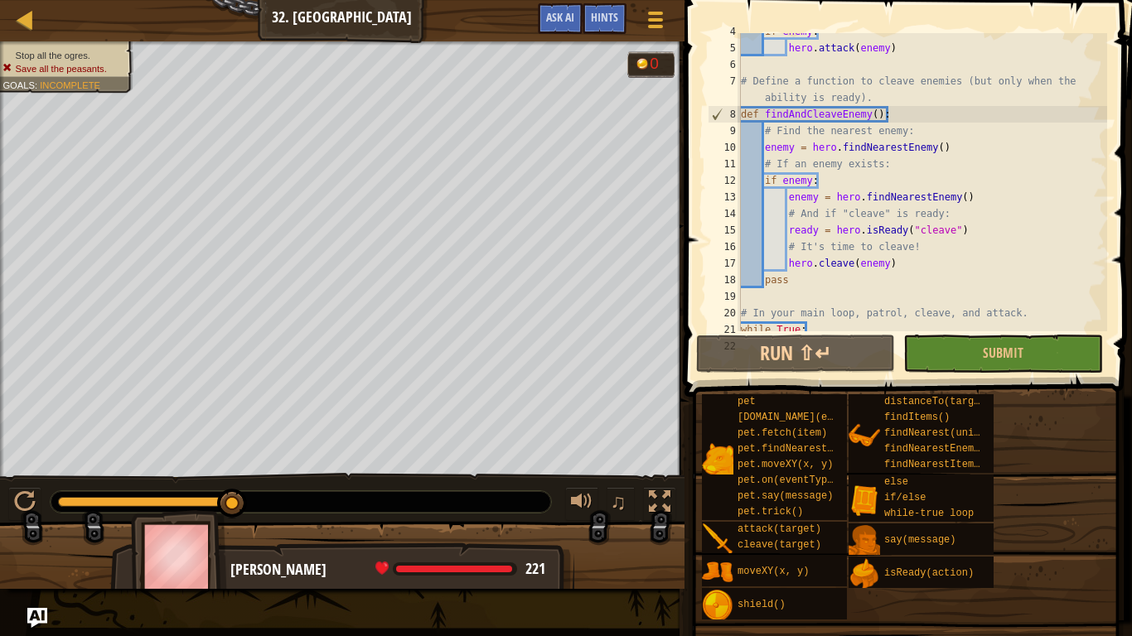
scroll to position [57, 0]
click at [547, 13] on span "Ask AI" at bounding box center [560, 17] width 28 height 16
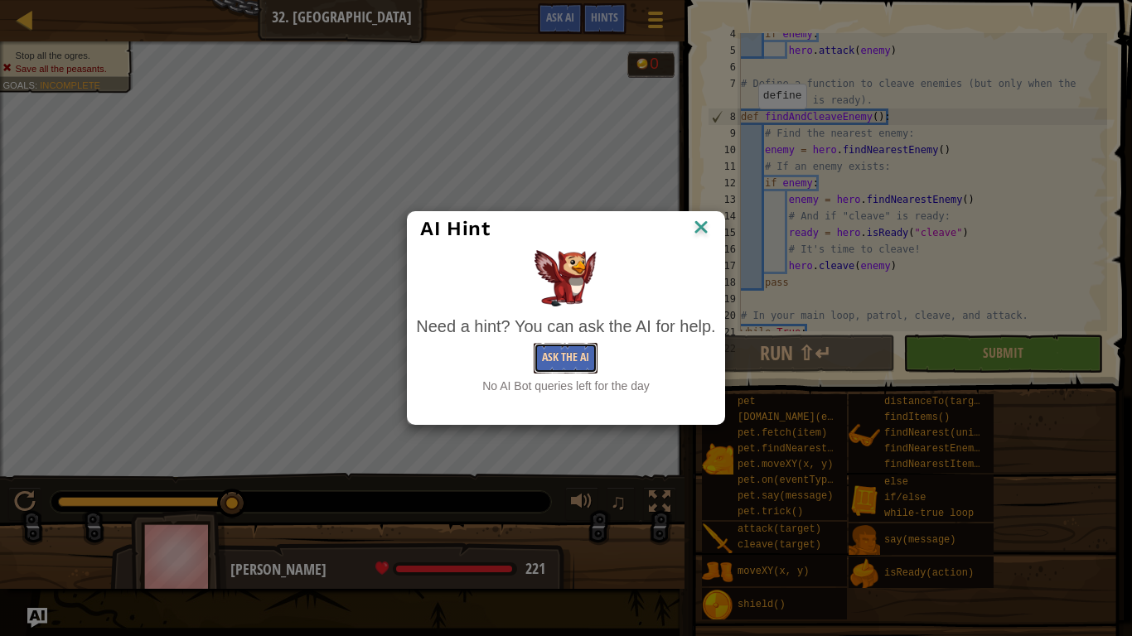
click at [557, 346] on button "Ask the AI" at bounding box center [566, 358] width 64 height 31
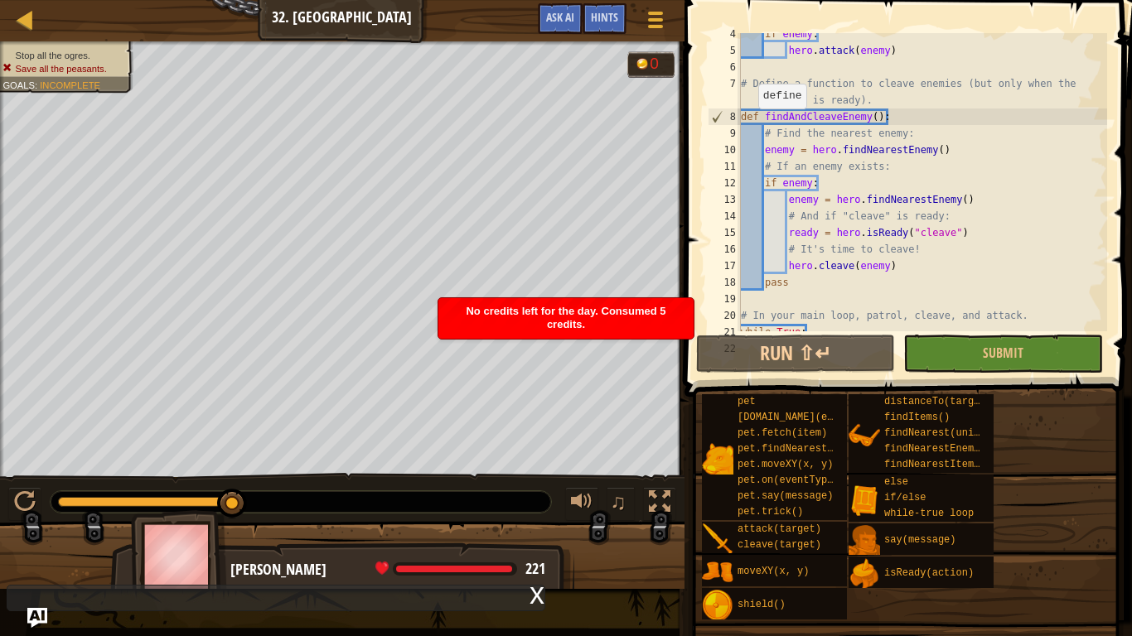
click at [607, 333] on div "No credits left for the day. Consumed 5 credits." at bounding box center [565, 318] width 255 height 41
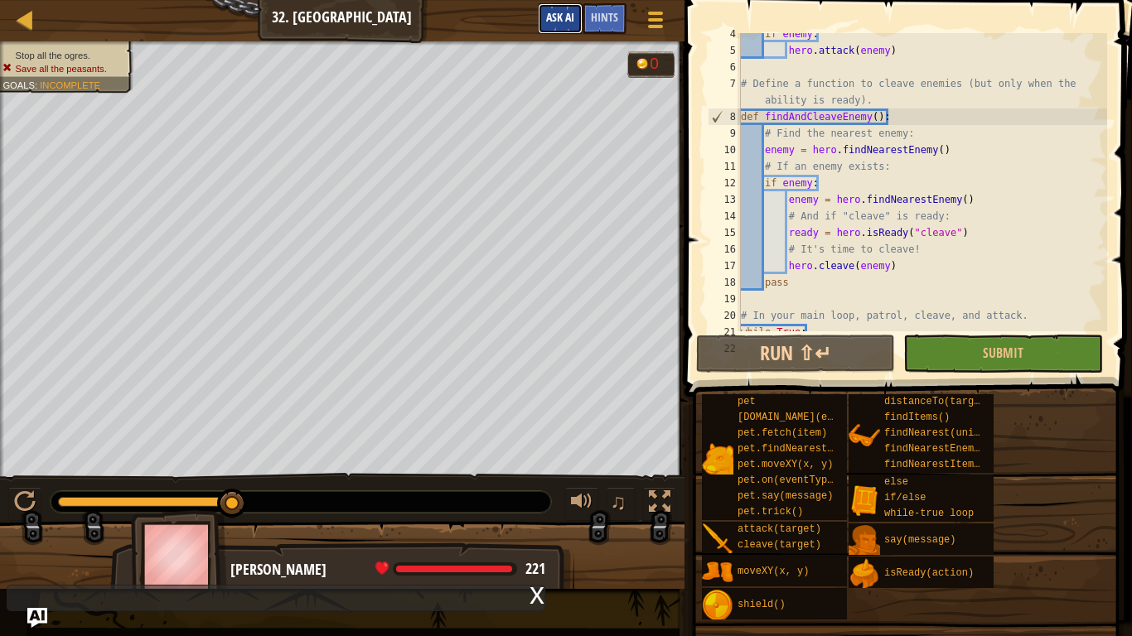
click at [570, 22] on span "Ask AI" at bounding box center [560, 17] width 28 height 16
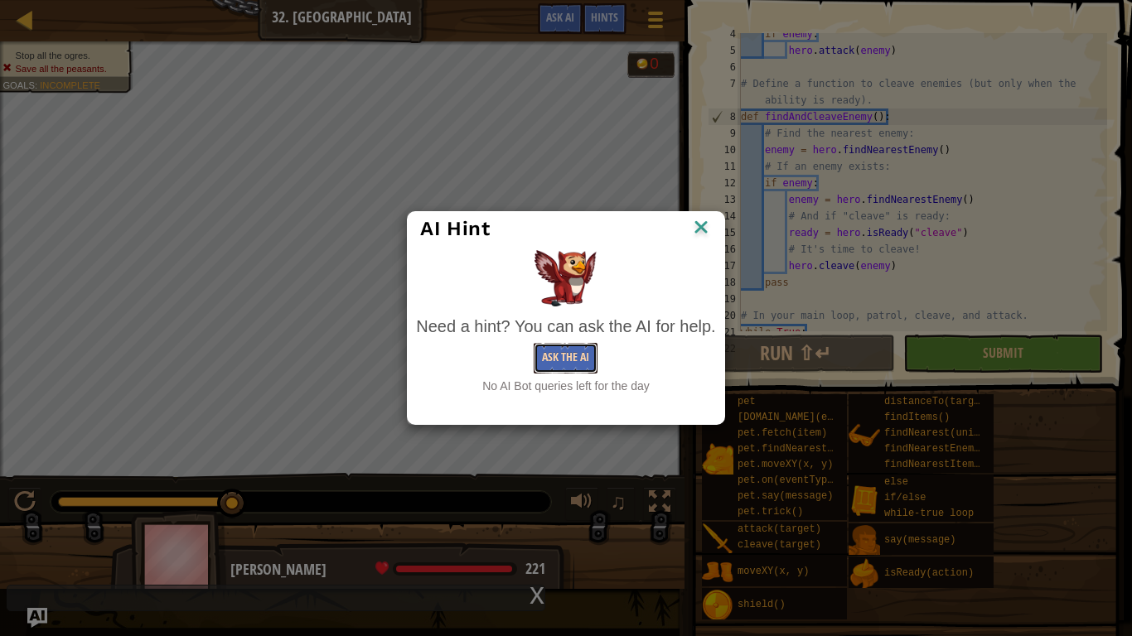
click at [556, 357] on button "Ask the AI" at bounding box center [566, 358] width 64 height 31
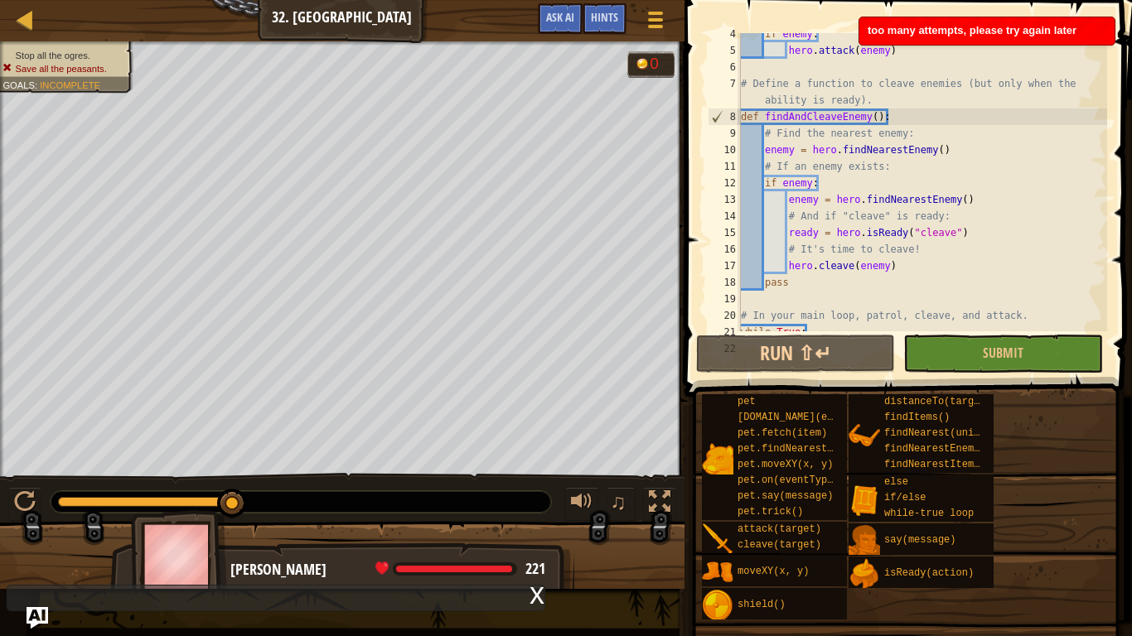
click at [42, 612] on img "Ask AI" at bounding box center [38, 618] width 22 height 22
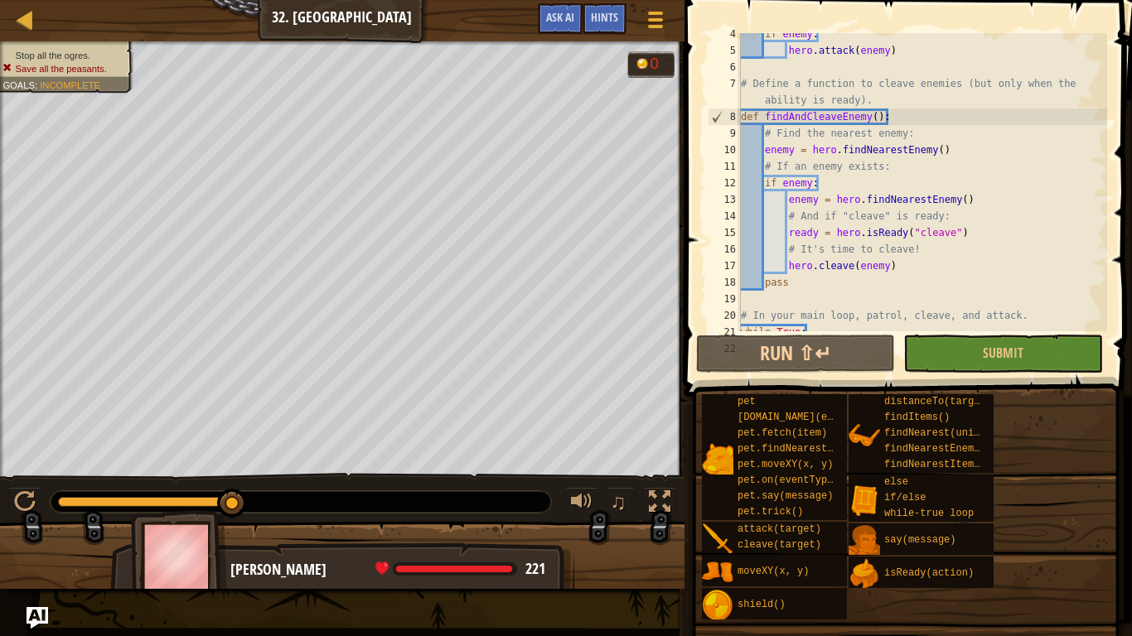
click at [35, 619] on img "Ask AI" at bounding box center [38, 618] width 22 height 22
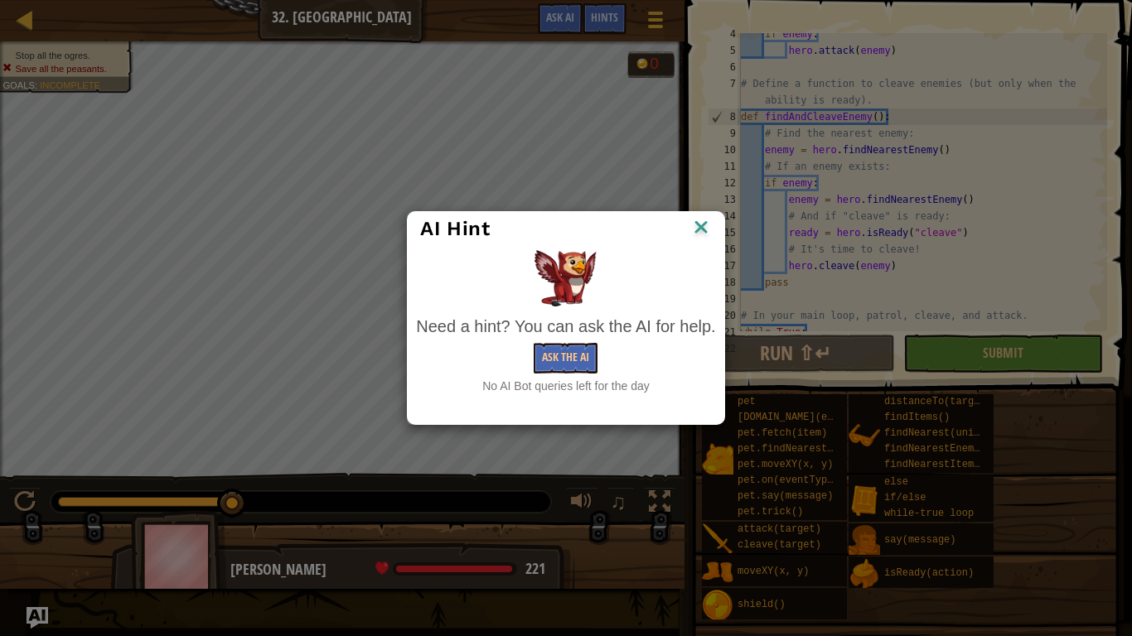
click at [35, 619] on div "AI Hint Need a hint? You can ask the AI for help. Ask the AI No AI Bot queries …" at bounding box center [566, 318] width 1132 height 636
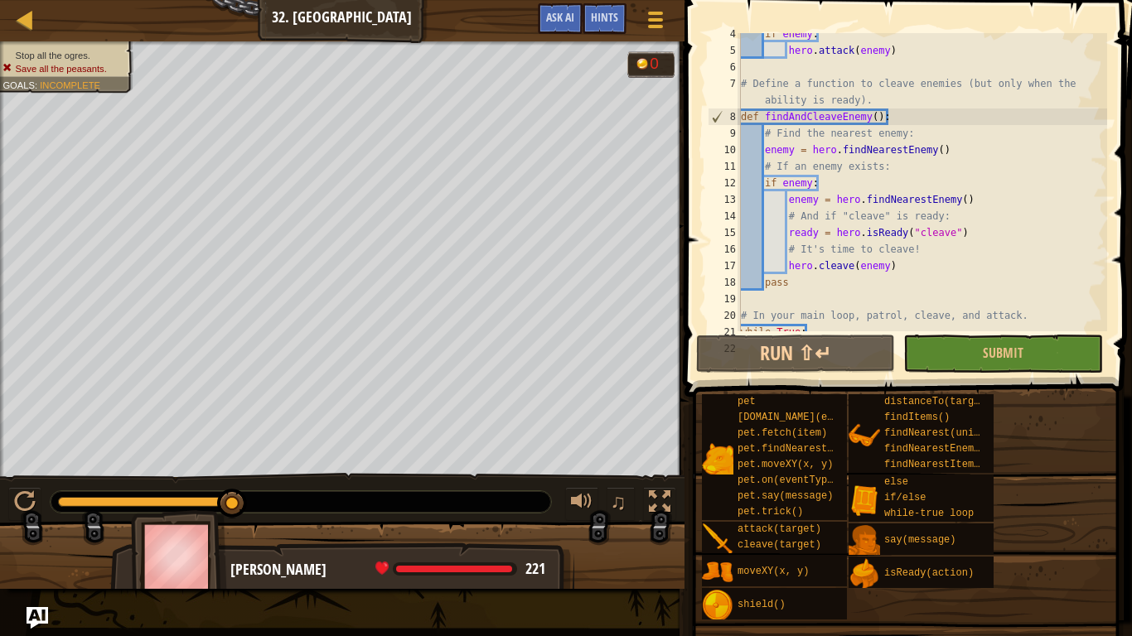
click at [35, 619] on img "Ask AI" at bounding box center [38, 618] width 22 height 22
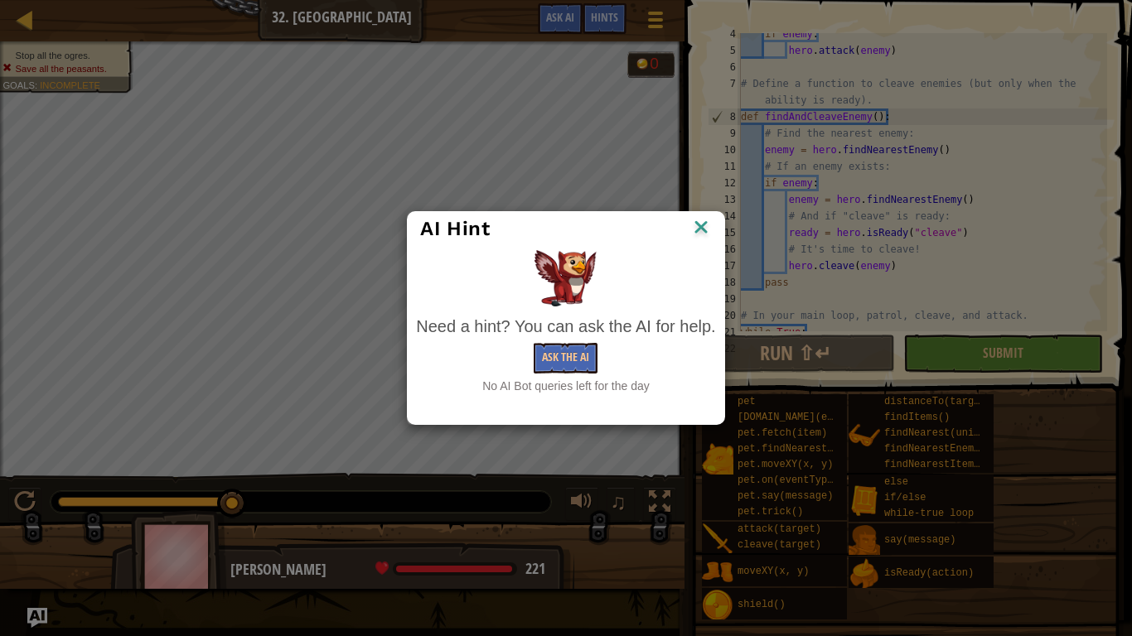
click at [708, 225] on img at bounding box center [701, 228] width 22 height 25
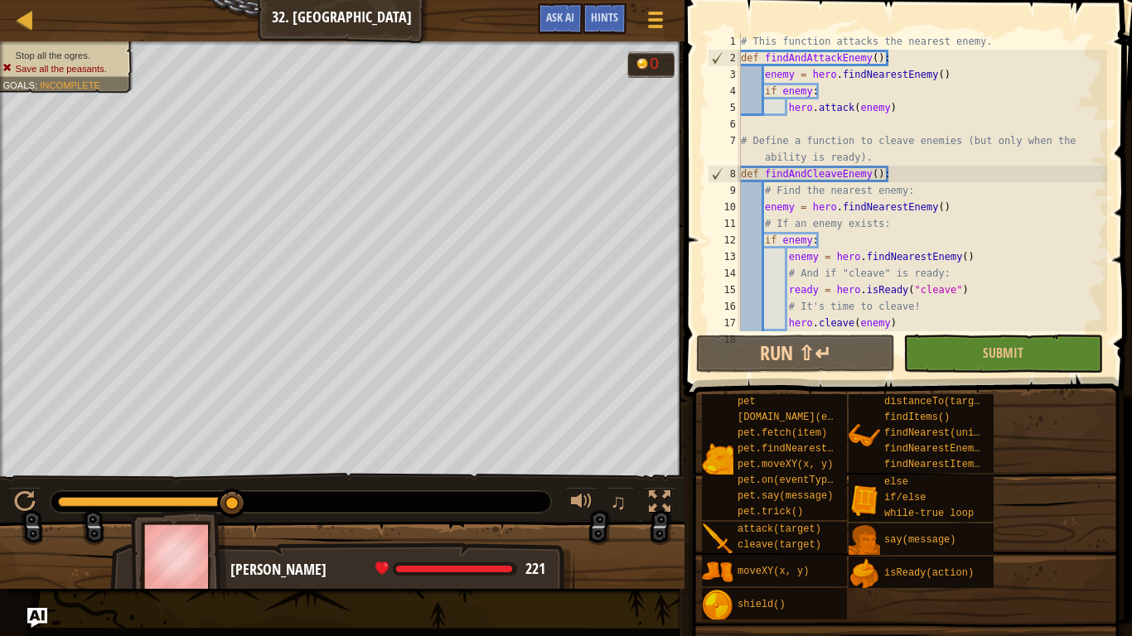
scroll to position [0, 0]
click at [845, 361] on button "Run ⇧↵" at bounding box center [795, 354] width 199 height 38
click at [843, 363] on button "Run ⇧↵" at bounding box center [795, 354] width 199 height 38
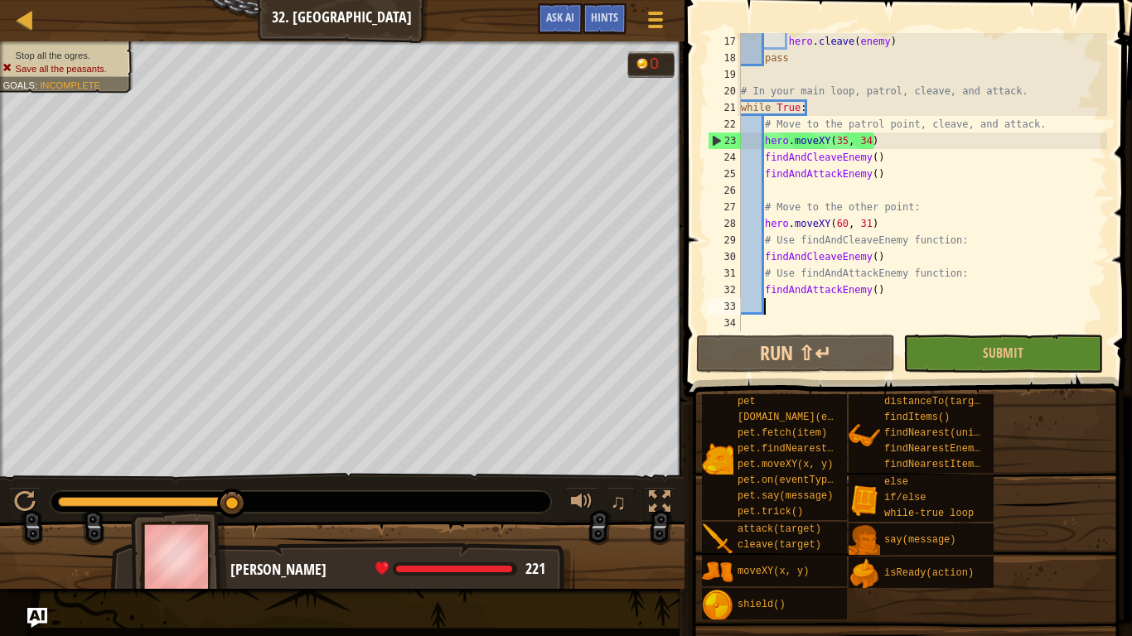
scroll to position [282, 0]
click at [886, 165] on div "hero . cleave ( enemy ) pass # In your main loop, patrol, cleave, and attack. w…" at bounding box center [923, 198] width 370 height 331
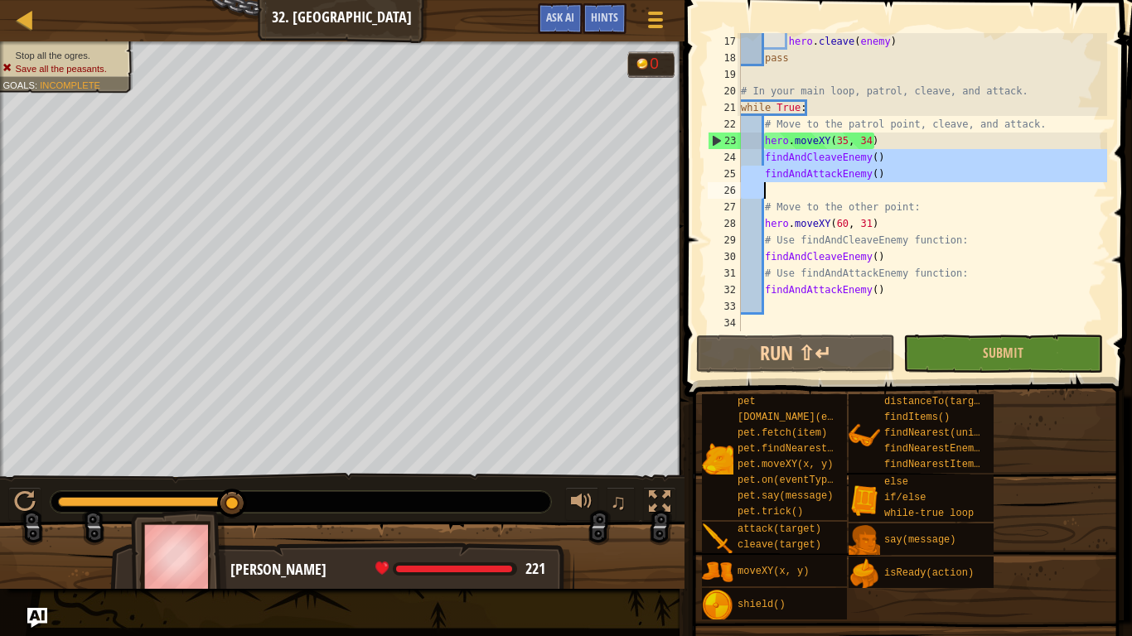
drag, startPoint x: 764, startPoint y: 157, endPoint x: 887, endPoint y: 184, distance: 126.5
click at [887, 184] on div "hero . cleave ( enemy ) pass # In your main loop, patrol, cleave, and attack. w…" at bounding box center [923, 198] width 370 height 331
type textarea "findAndAttackEnemy()"
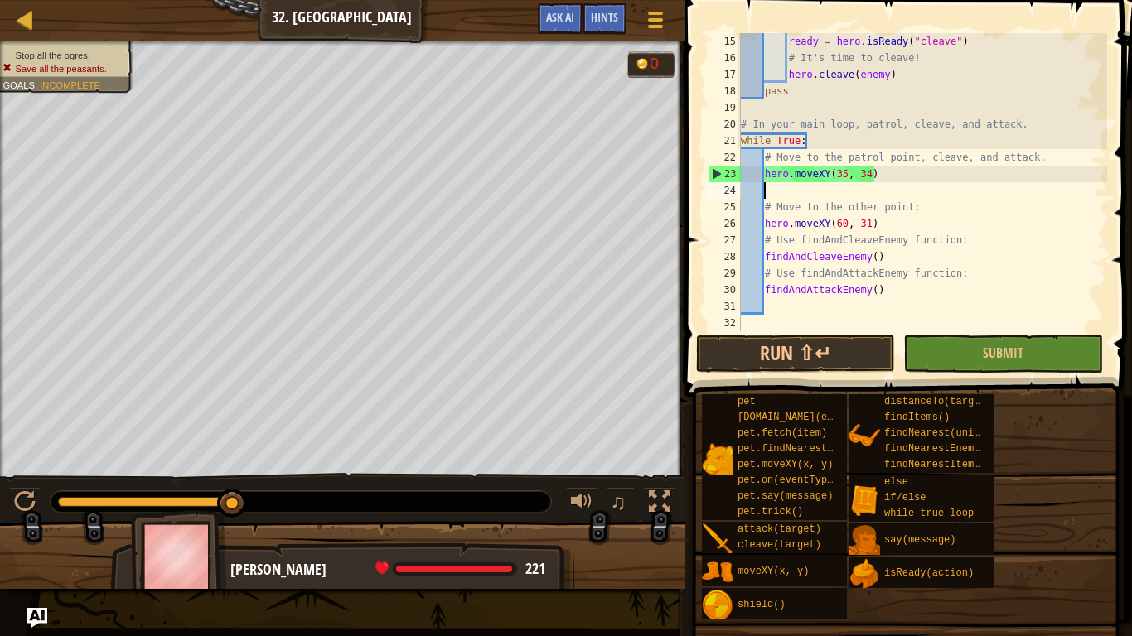
scroll to position [249, 0]
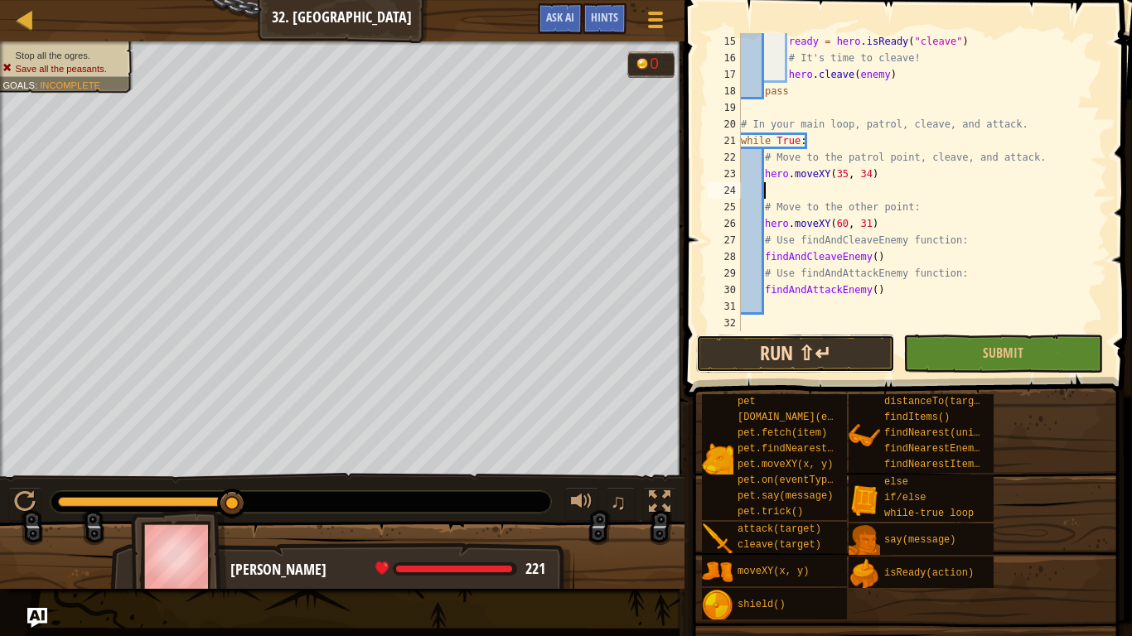
click at [807, 342] on button "Run ⇧↵" at bounding box center [795, 354] width 199 height 38
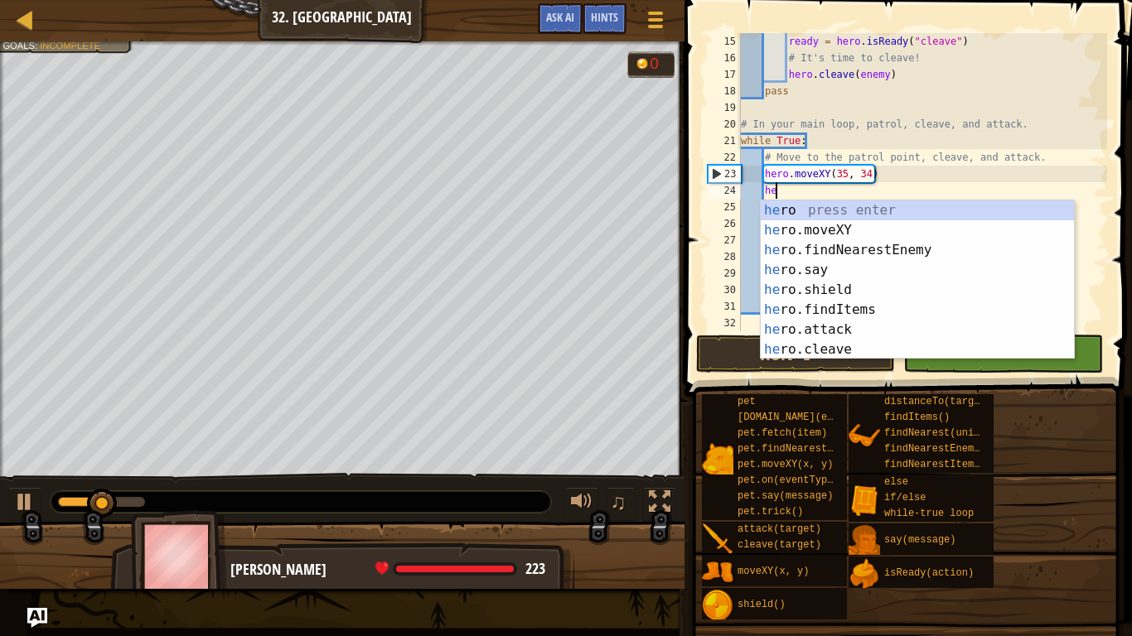
scroll to position [7, 5]
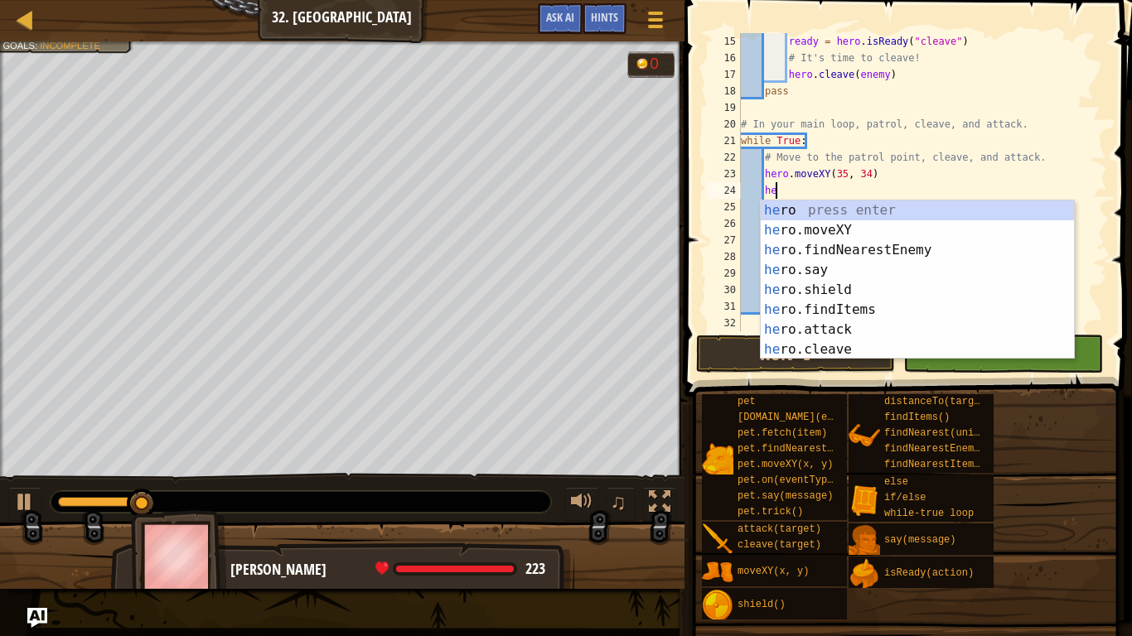
type textarea "h"
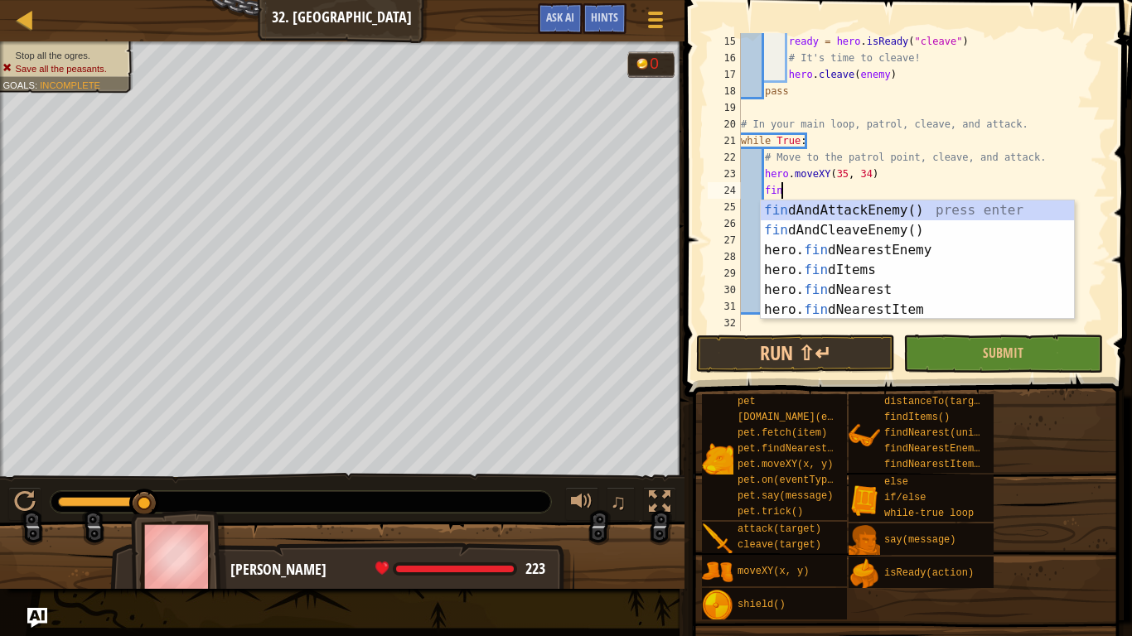
scroll to position [7, 6]
type textarea "find"
click at [785, 217] on div "find AndAttackEnemy() press enter find AndCleaveEnemy() press enter hero. find …" at bounding box center [917, 280] width 313 height 159
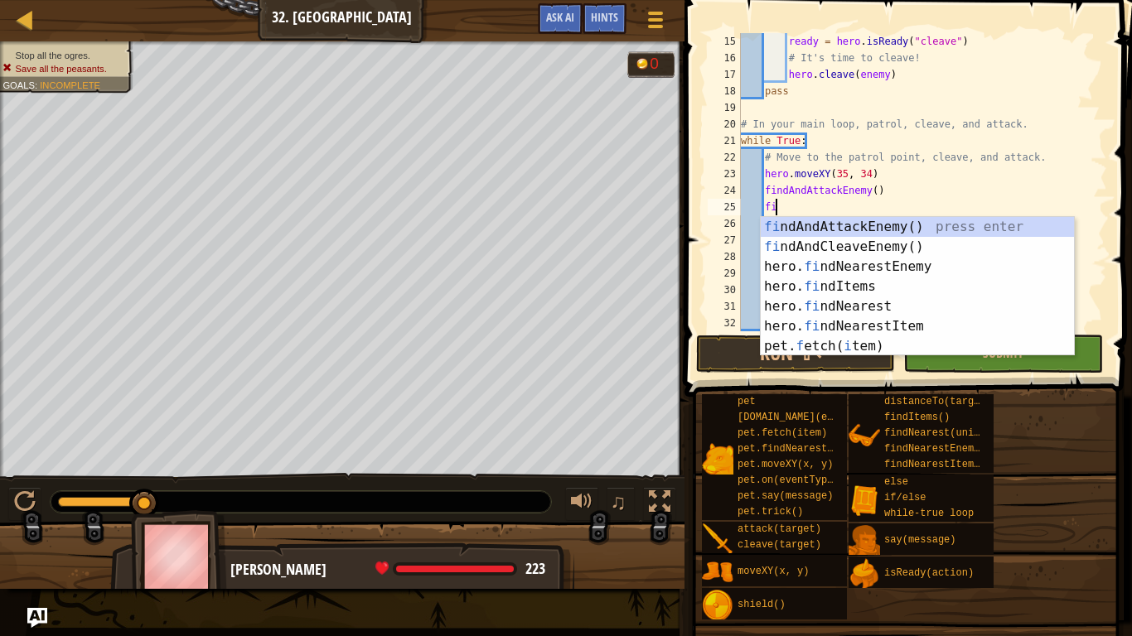
type textarea "find"
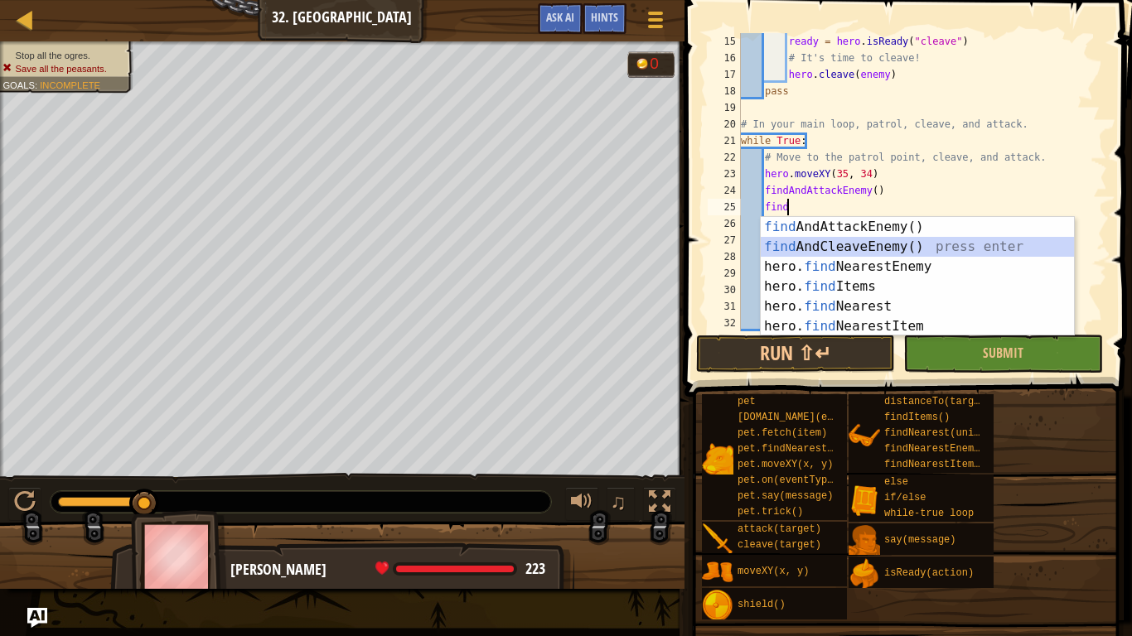
click at [791, 241] on div "find AndAttackEnemy() press enter find AndCleaveEnemy() press enter hero. find …" at bounding box center [917, 296] width 313 height 159
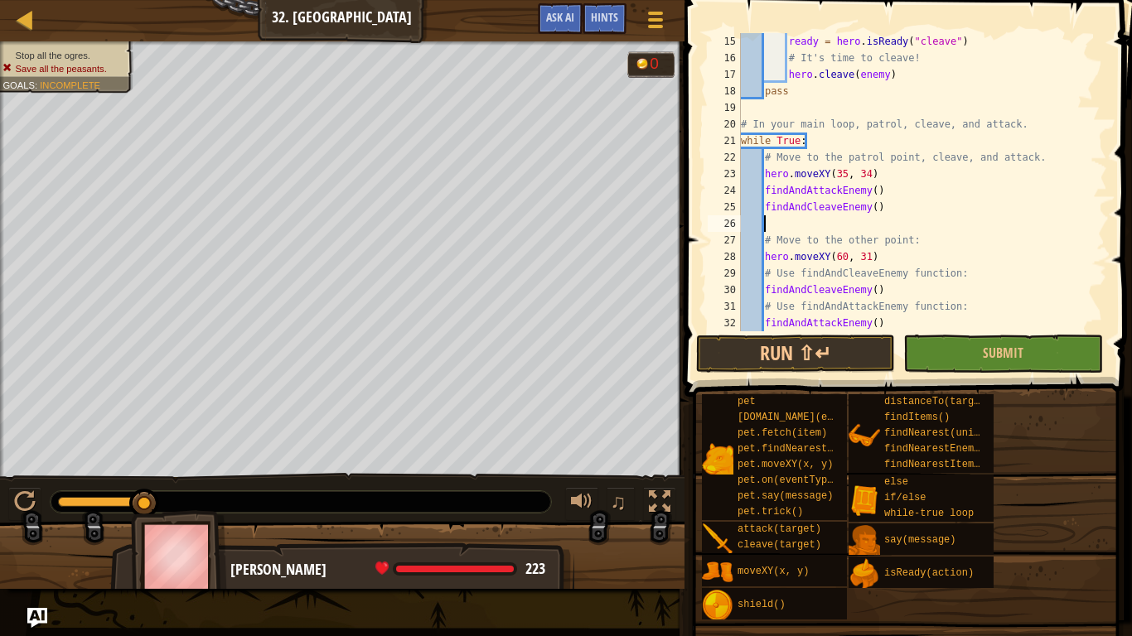
scroll to position [7, 2]
click at [804, 350] on button "Run ⇧↵" at bounding box center [795, 354] width 199 height 38
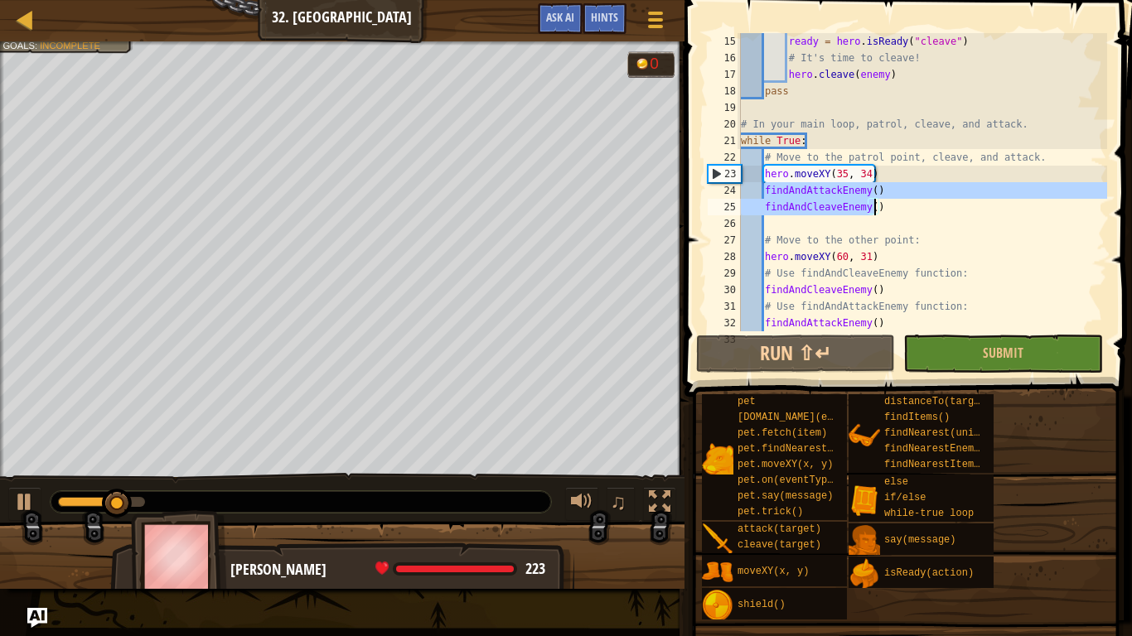
drag, startPoint x: 766, startPoint y: 192, endPoint x: 877, endPoint y: 212, distance: 112.8
click at [877, 212] on div "ready = hero . isReady ( "cleave" ) # It's time to cleave! hero . cleave ( enem…" at bounding box center [923, 198] width 370 height 331
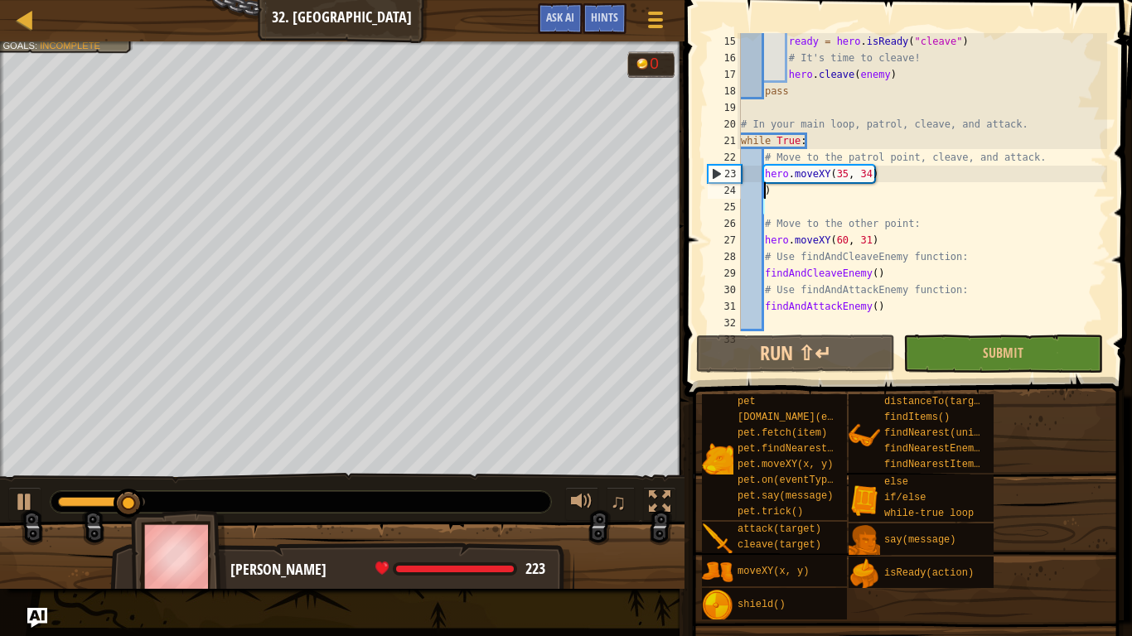
type textarea ")"
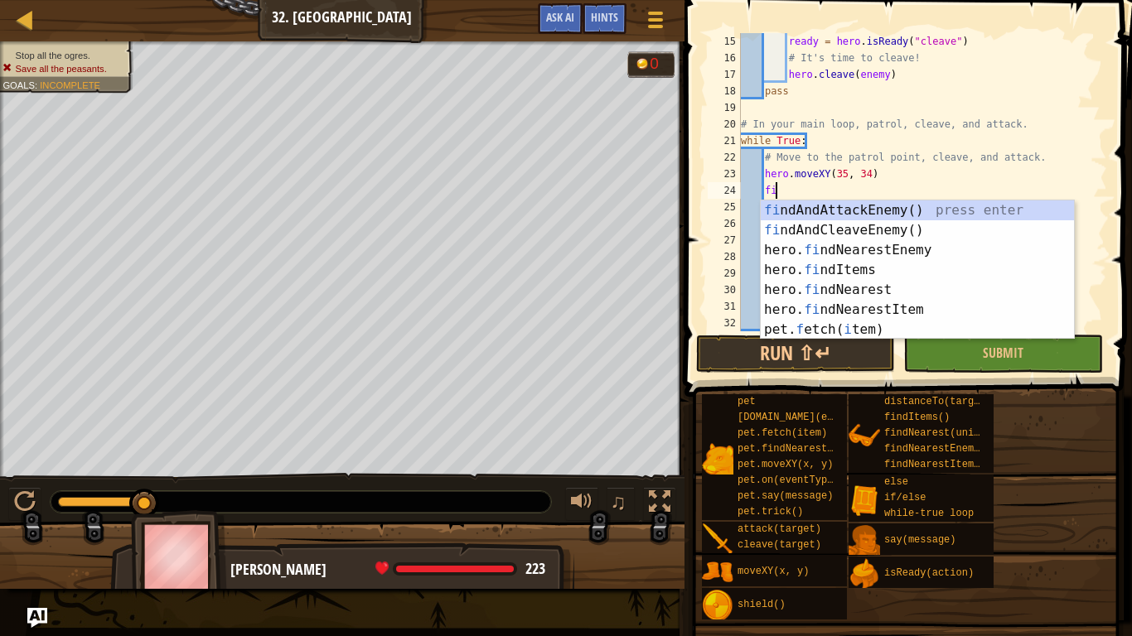
type textarea "find"
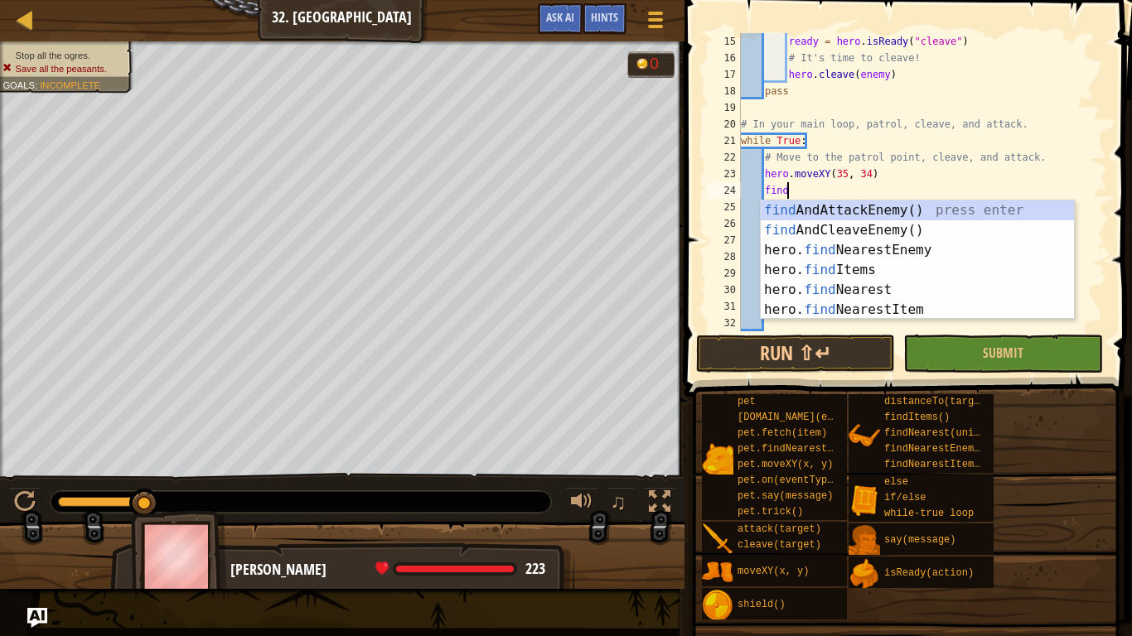
scroll to position [7, 6]
click at [890, 230] on div "find AndAttackEnemy() press enter find AndCleaveEnemy() press enter hero. find …" at bounding box center [917, 280] width 313 height 159
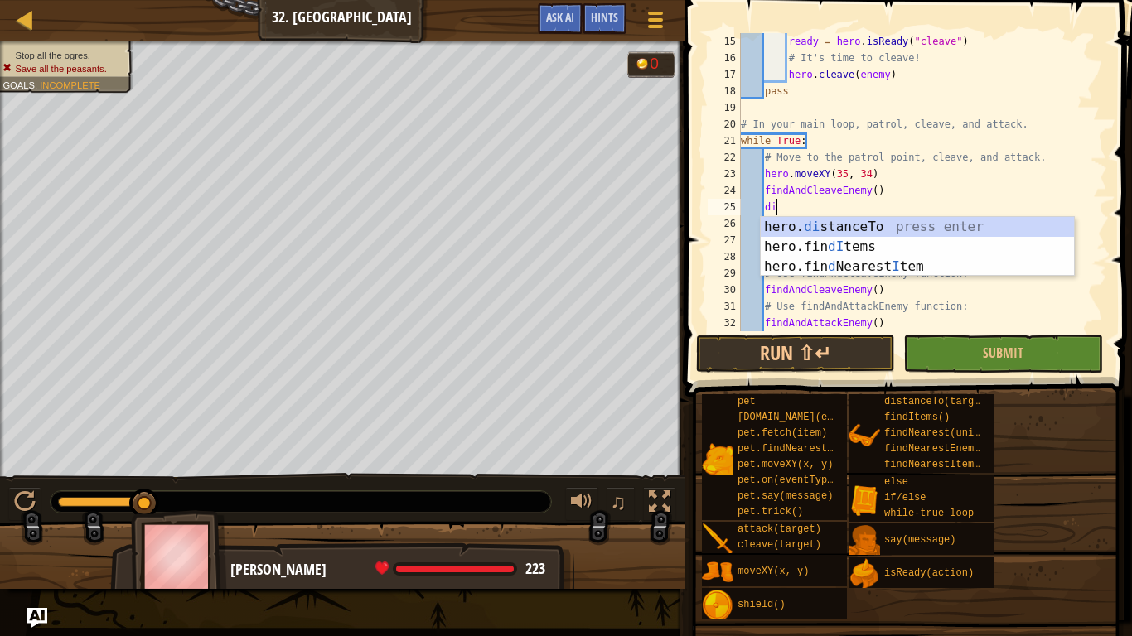
type textarea "d"
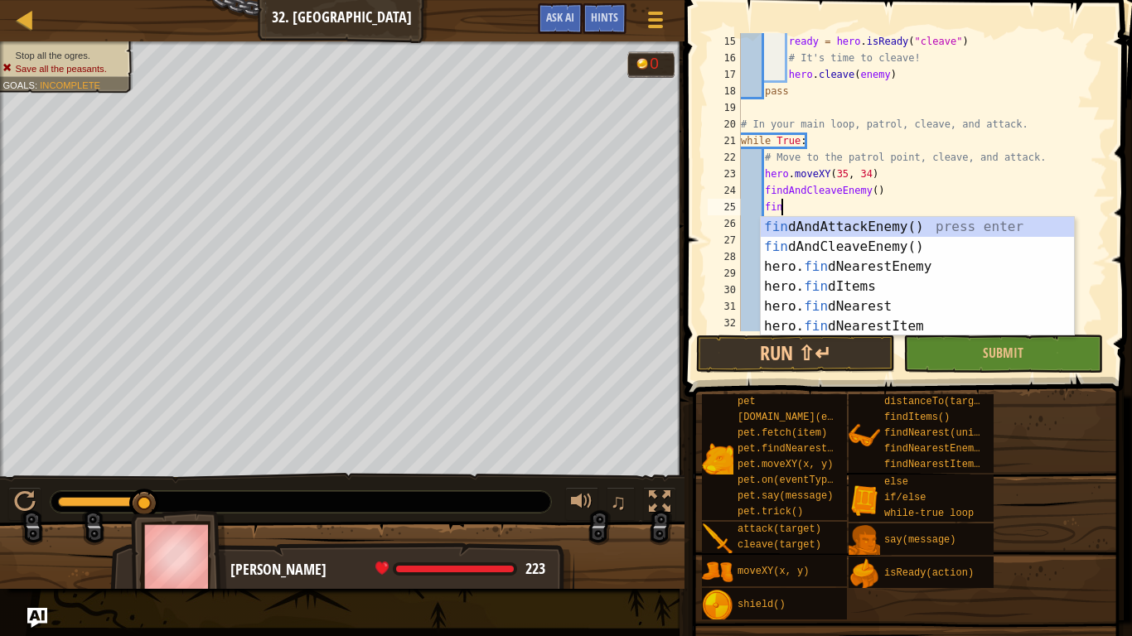
type textarea "find"
click at [887, 224] on div "find AndAttackEnemy() press enter find AndCleaveEnemy() press enter hero. find …" at bounding box center [917, 296] width 313 height 159
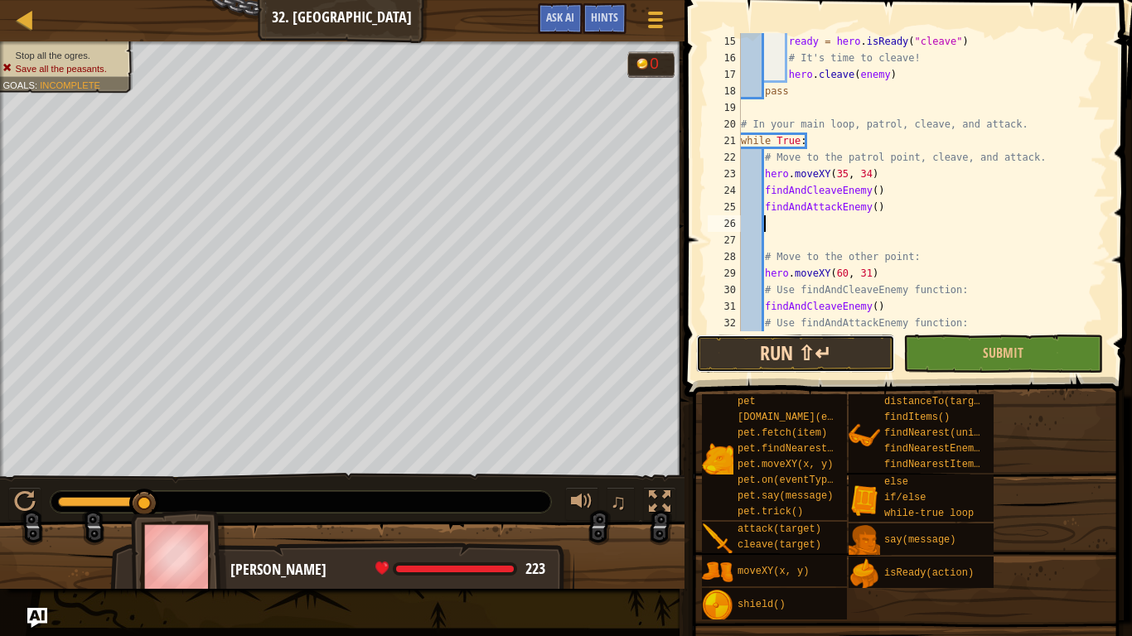
click at [858, 343] on button "Run ⇧↵" at bounding box center [795, 354] width 199 height 38
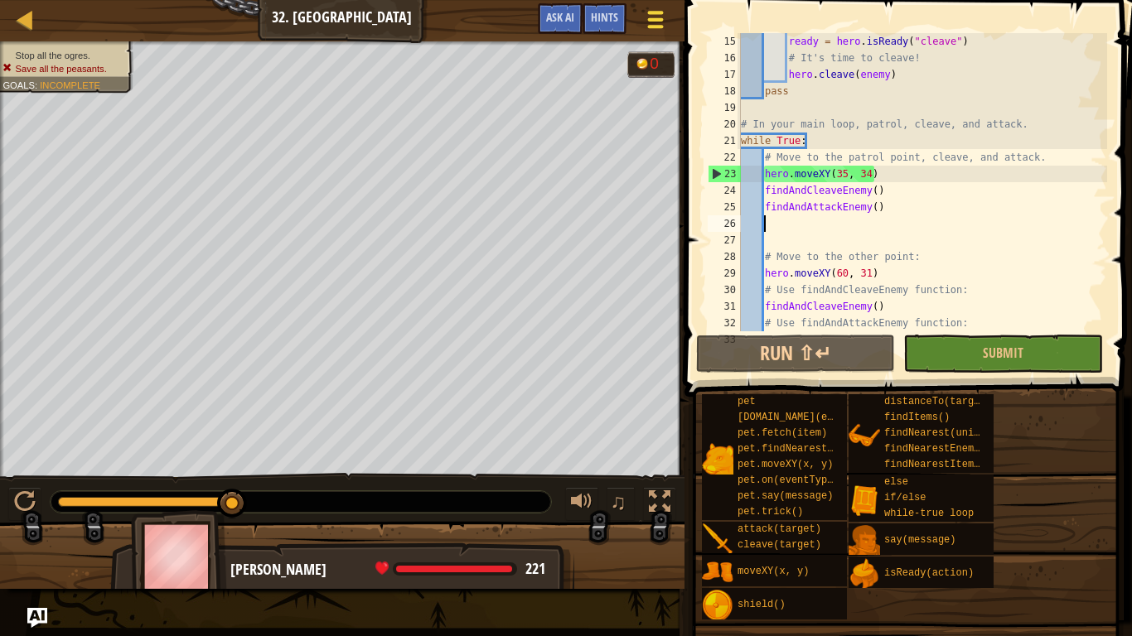
click at [649, 22] on div at bounding box center [655, 19] width 22 height 24
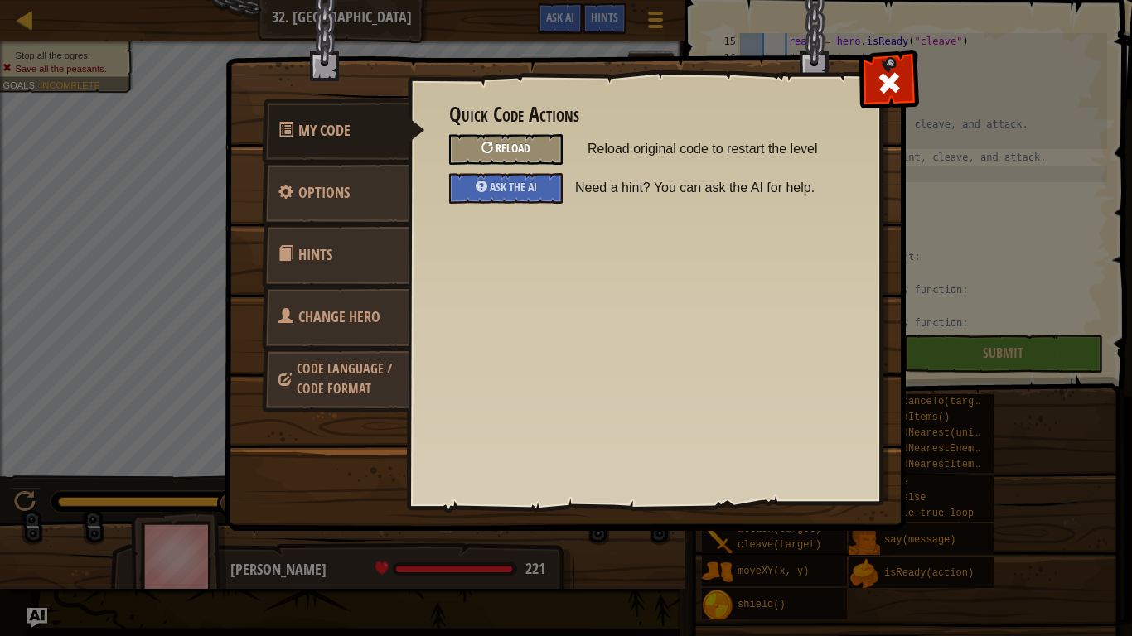
click at [499, 140] on div "Reload" at bounding box center [506, 149] width 114 height 31
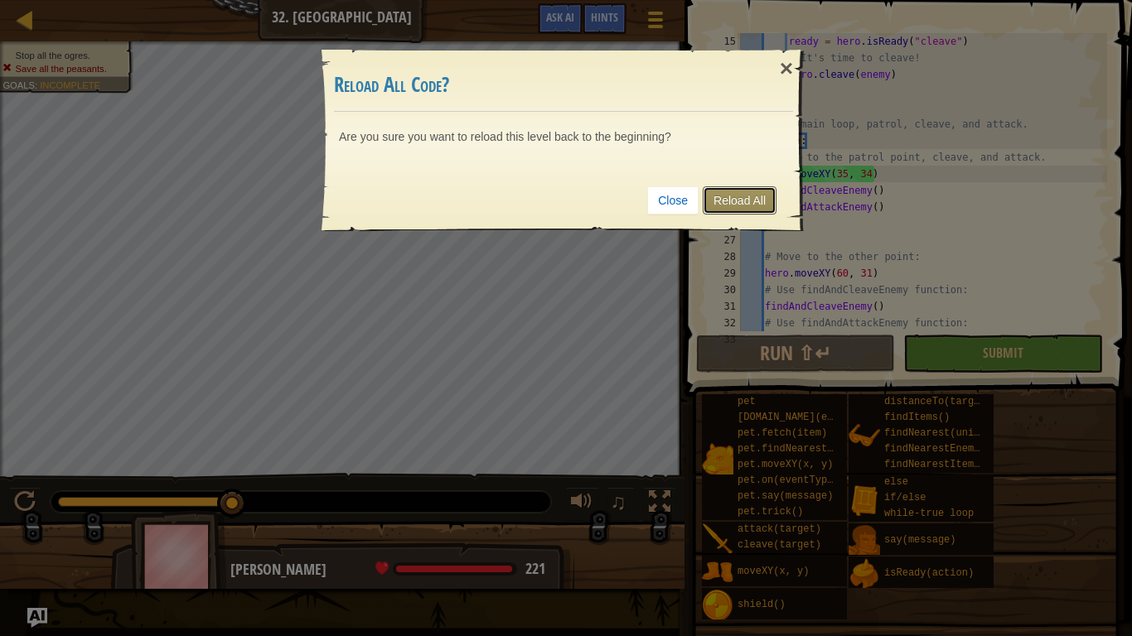
click at [753, 204] on link "Reload All" at bounding box center [740, 200] width 74 height 28
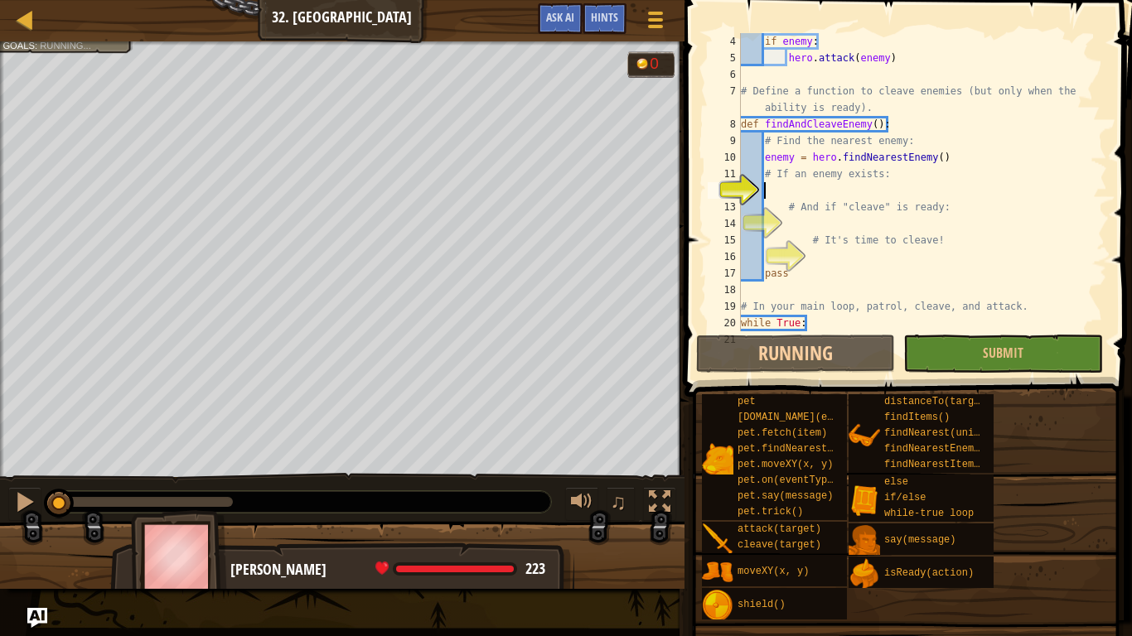
scroll to position [50, 0]
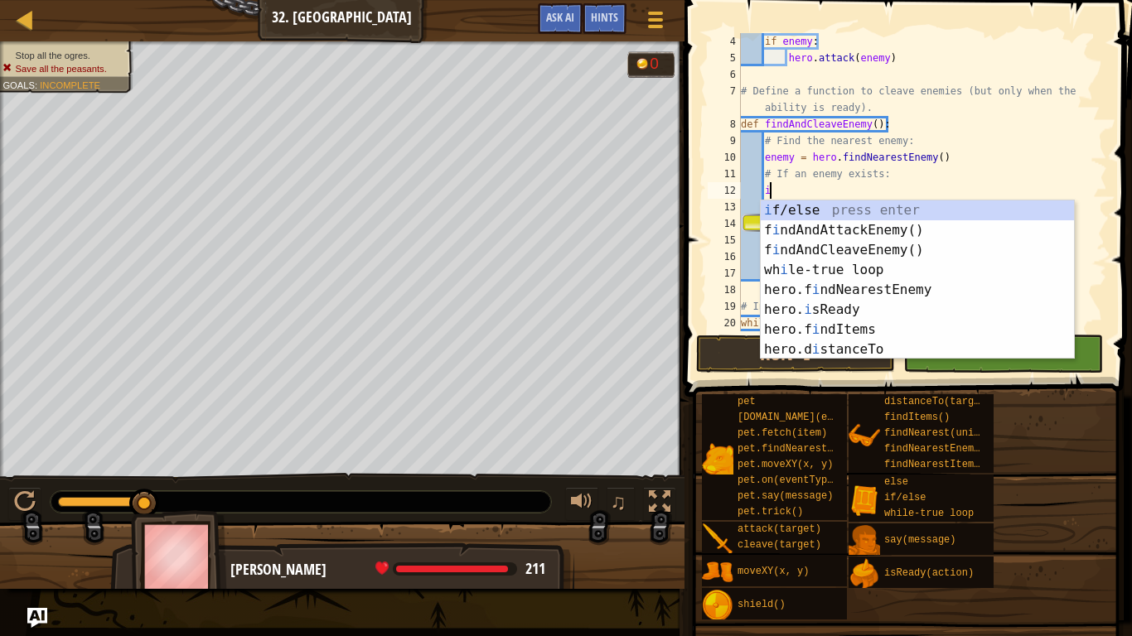
type textarea "if"
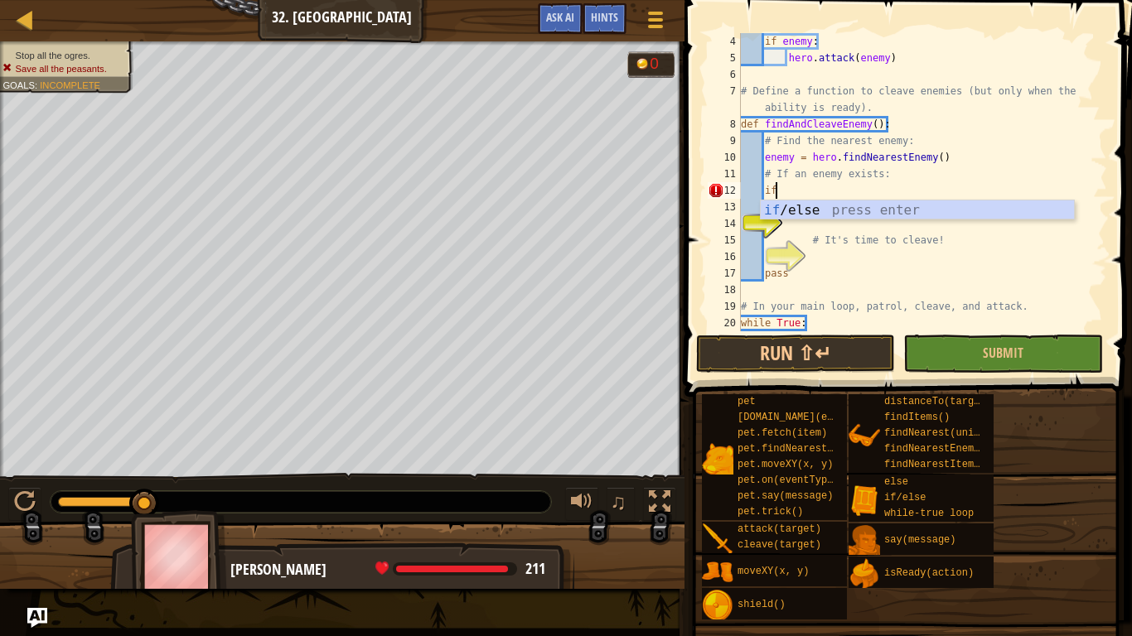
click at [804, 214] on div "if enemy : hero . attack ( enemy ) # Define a function to cleave enemies (but o…" at bounding box center [923, 198] width 370 height 331
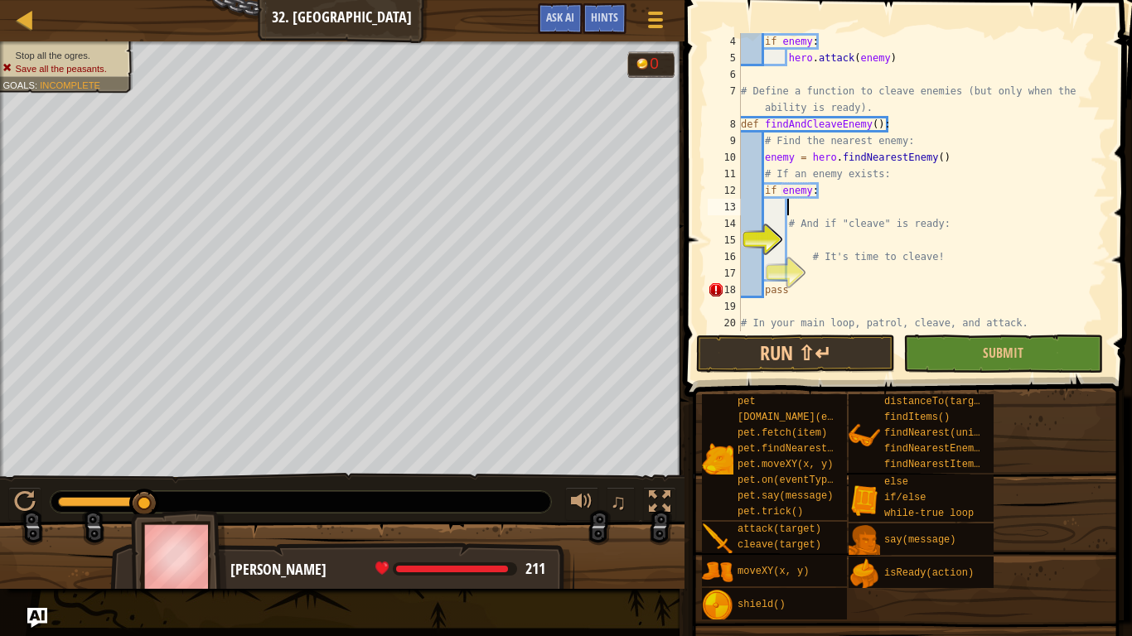
click at [791, 248] on div "if enemy : hero . attack ( enemy ) # Define a function to cleave enemies (but o…" at bounding box center [923, 198] width 370 height 331
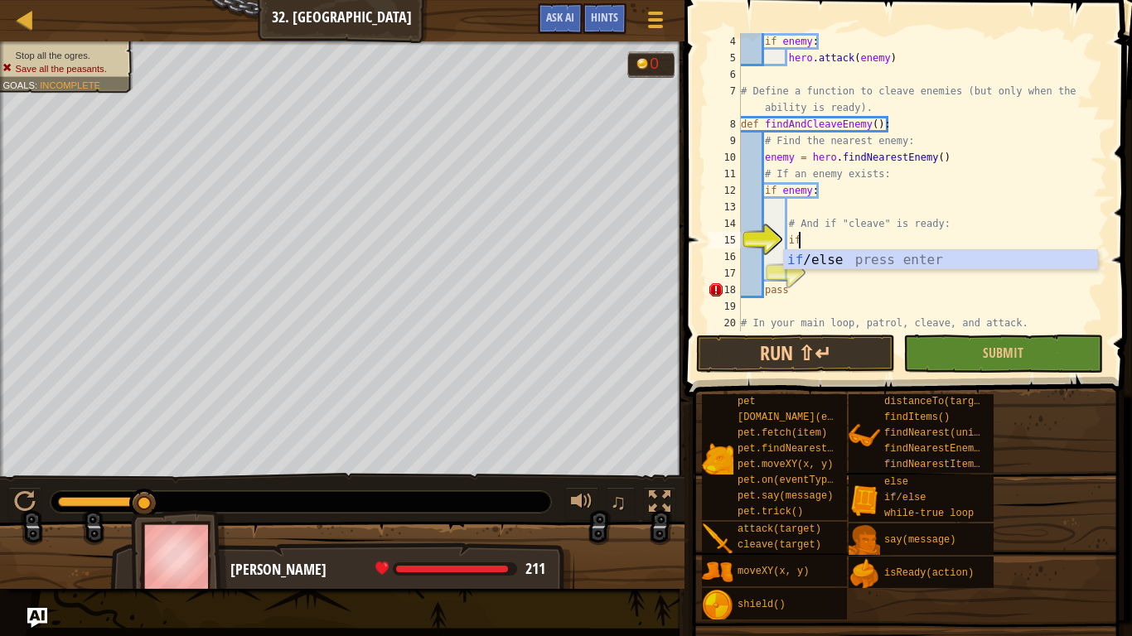
scroll to position [7, 7]
click at [912, 264] on div "if /else press enter" at bounding box center [940, 280] width 313 height 60
type textarea "if enemy:"
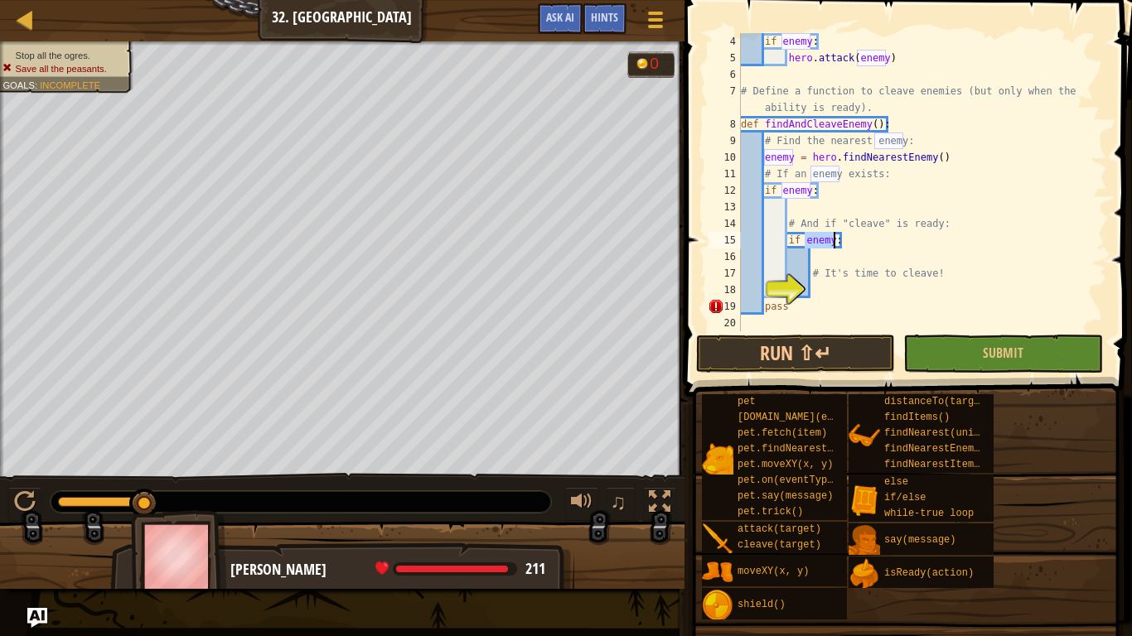
click at [912, 264] on div "if enemy : hero . attack ( enemy ) # Define a function to cleave enemies (but o…" at bounding box center [923, 198] width 370 height 331
click at [833, 244] on div "if enemy : hero . attack ( enemy ) # Define a function to cleave enemies (but o…" at bounding box center [923, 198] width 370 height 331
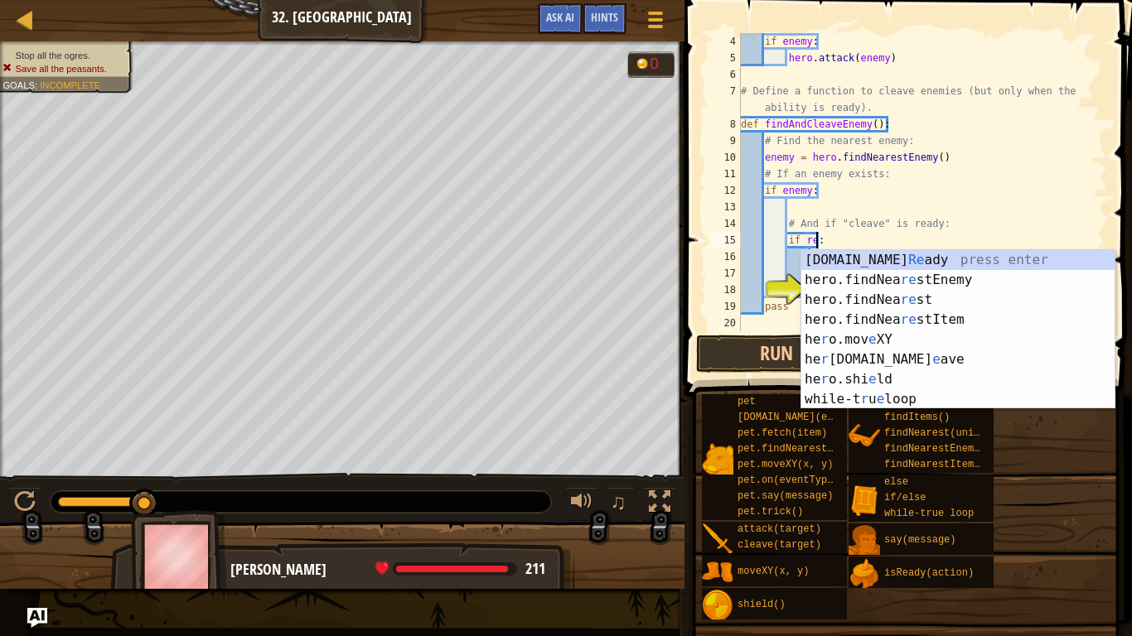
scroll to position [7, 12]
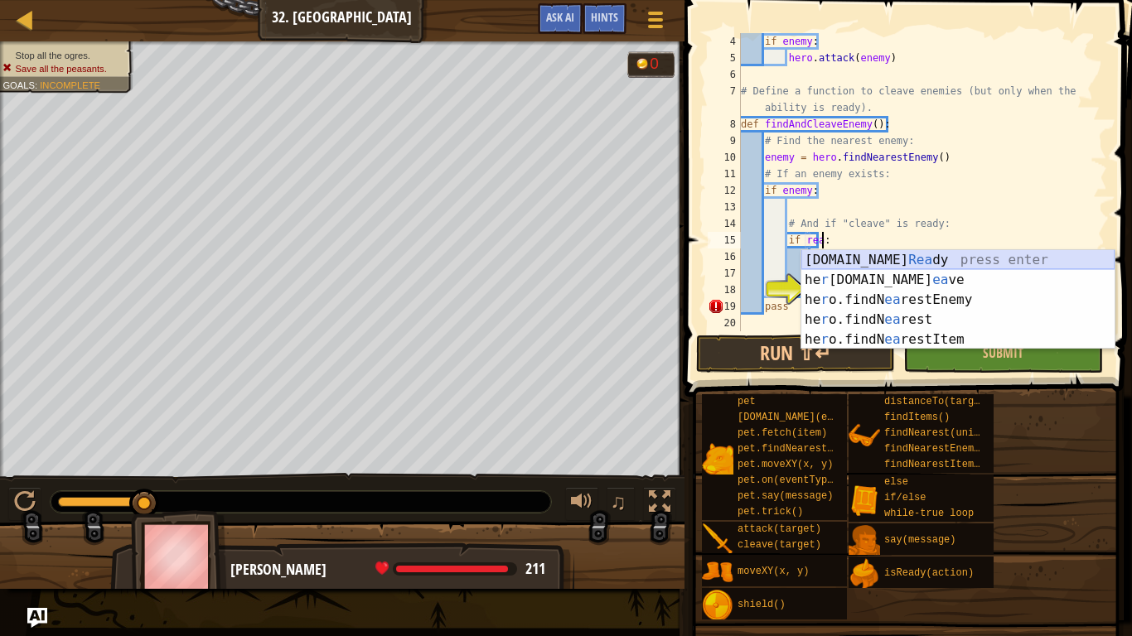
click at [922, 259] on div "[DOMAIN_NAME] [PERSON_NAME] press enter he r [DOMAIN_NAME] ea ve press enter he…" at bounding box center [957, 319] width 313 height 139
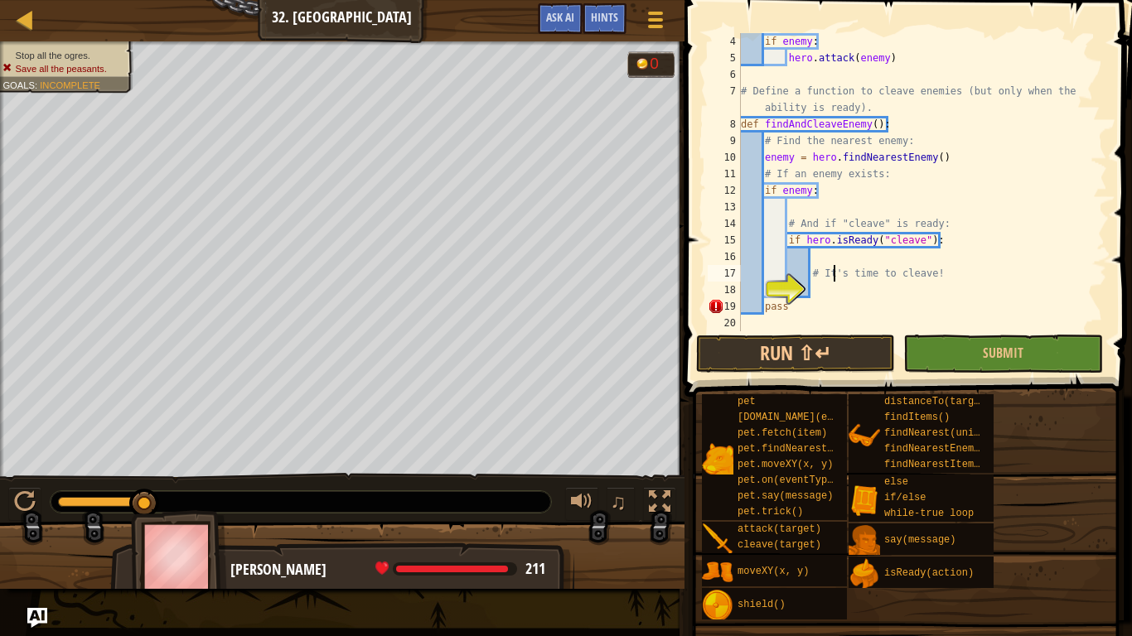
click at [835, 281] on div "if enemy : hero . attack ( enemy ) # Define a function to cleave enemies (but o…" at bounding box center [923, 198] width 370 height 331
type textarea "# It's time to cleave!"
click at [841, 296] on div "if enemy : hero . attack ( enemy ) # Define a function to cleave enemies (but o…" at bounding box center [923, 198] width 370 height 331
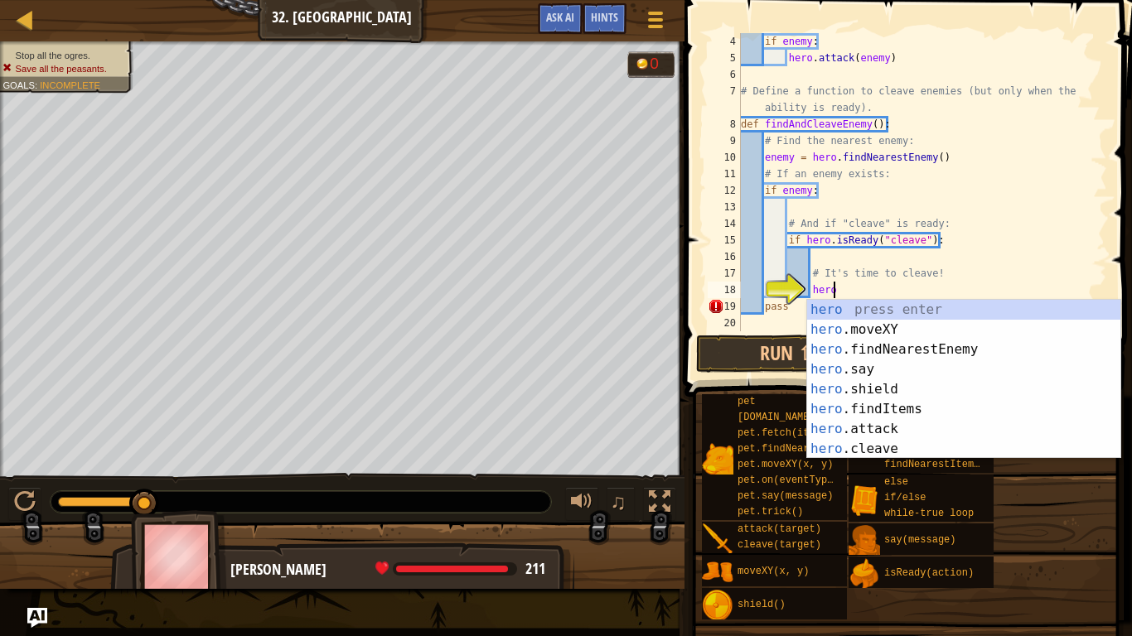
scroll to position [7, 12]
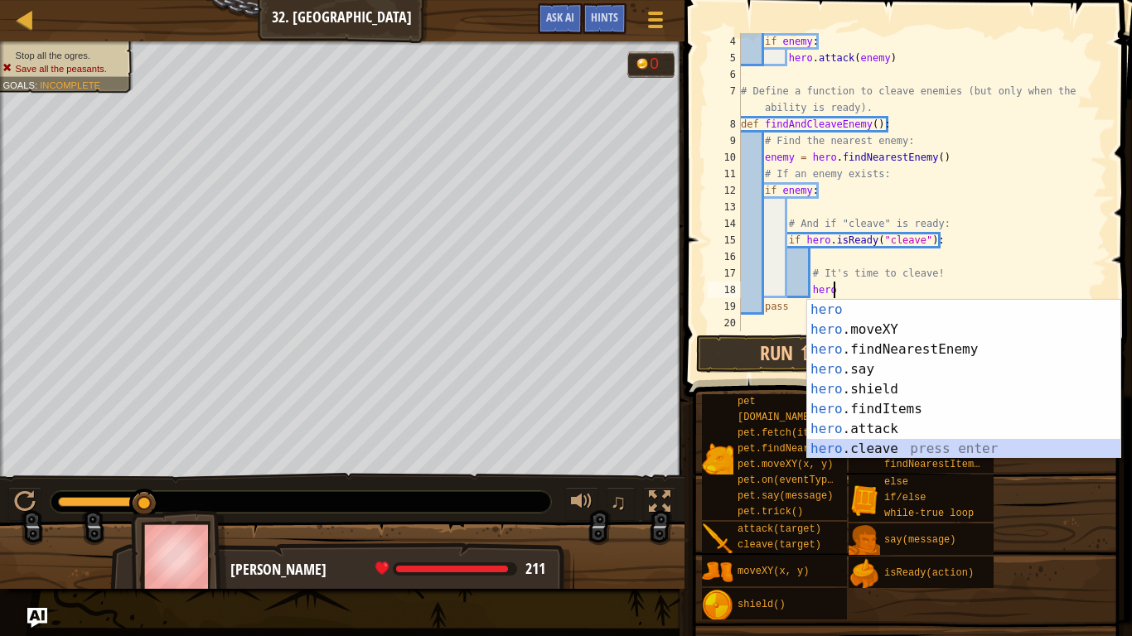
click at [889, 442] on div "hero press enter hero .moveXY press enter hero .findNearestEnemy press enter he…" at bounding box center [963, 399] width 313 height 199
type textarea "hero.cleave(enemy)"
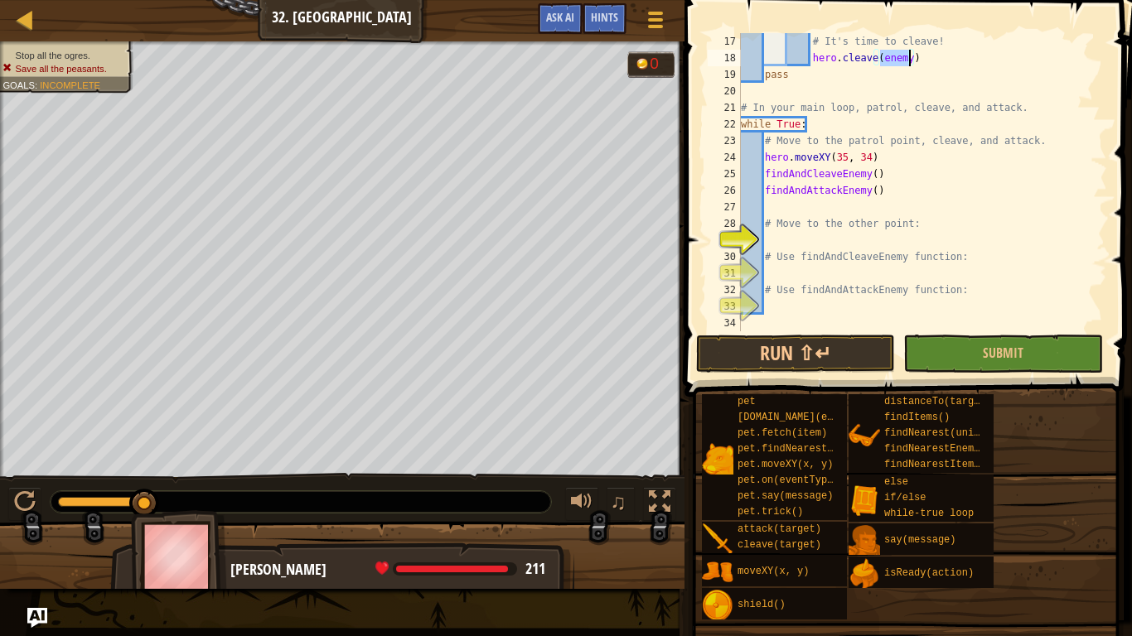
scroll to position [282, 0]
click at [818, 241] on div "# It's time to cleave! hero . cleave ( enemy ) pass # In your main loop, patrol…" at bounding box center [923, 198] width 370 height 331
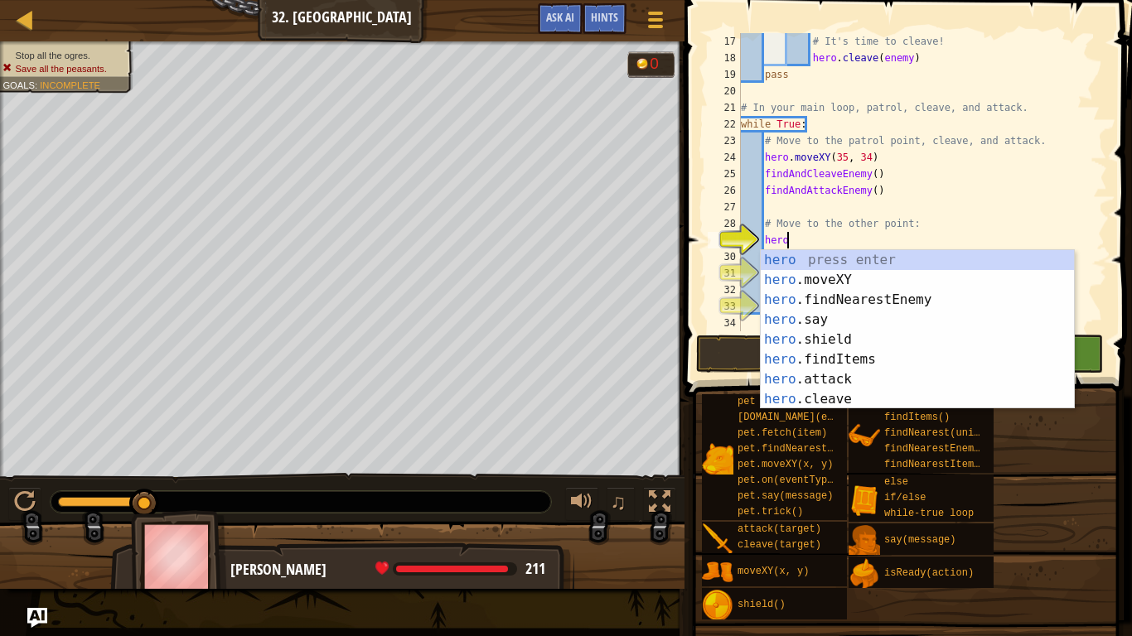
scroll to position [7, 6]
click at [840, 278] on div "hero press enter hero .moveXY press enter hero .findNearestEnemy press enter he…" at bounding box center [917, 349] width 313 height 199
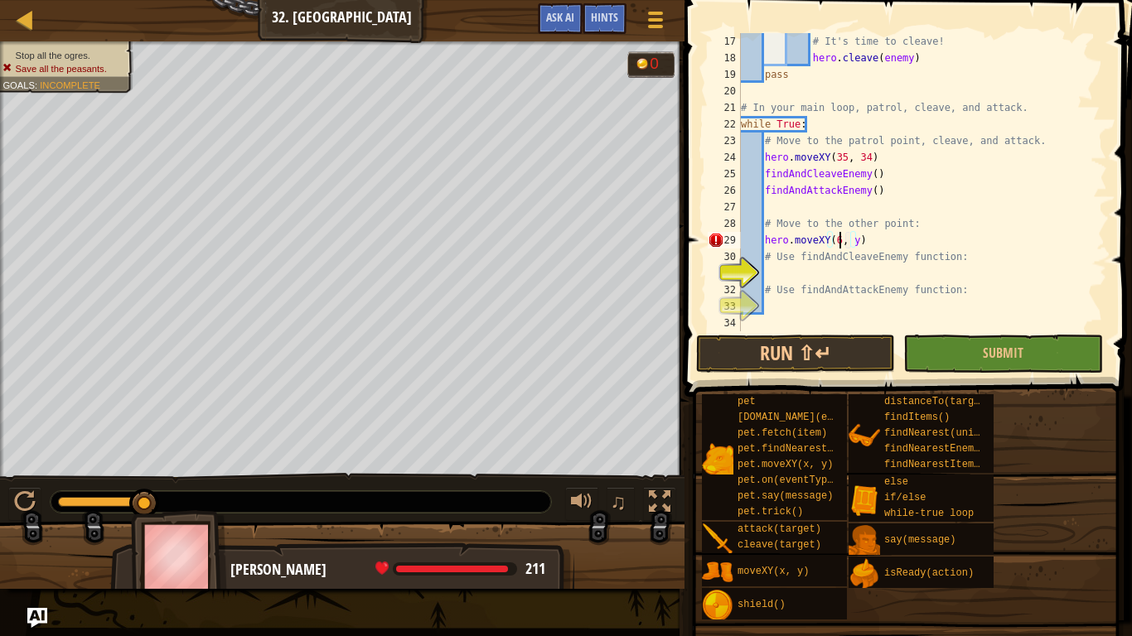
scroll to position [7, 15]
type textarea "hero.moveXY(60, 31)"
click at [789, 271] on div "# It's time to cleave! hero . cleave ( enemy ) pass # In your main loop, patrol…" at bounding box center [923, 198] width 370 height 331
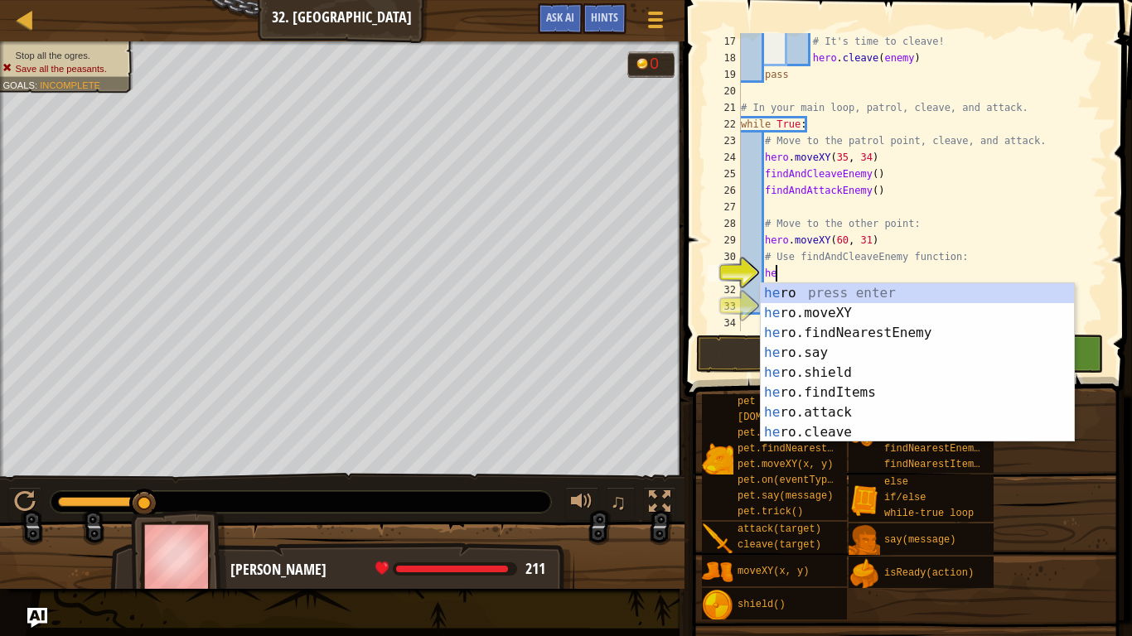
type textarea "her"
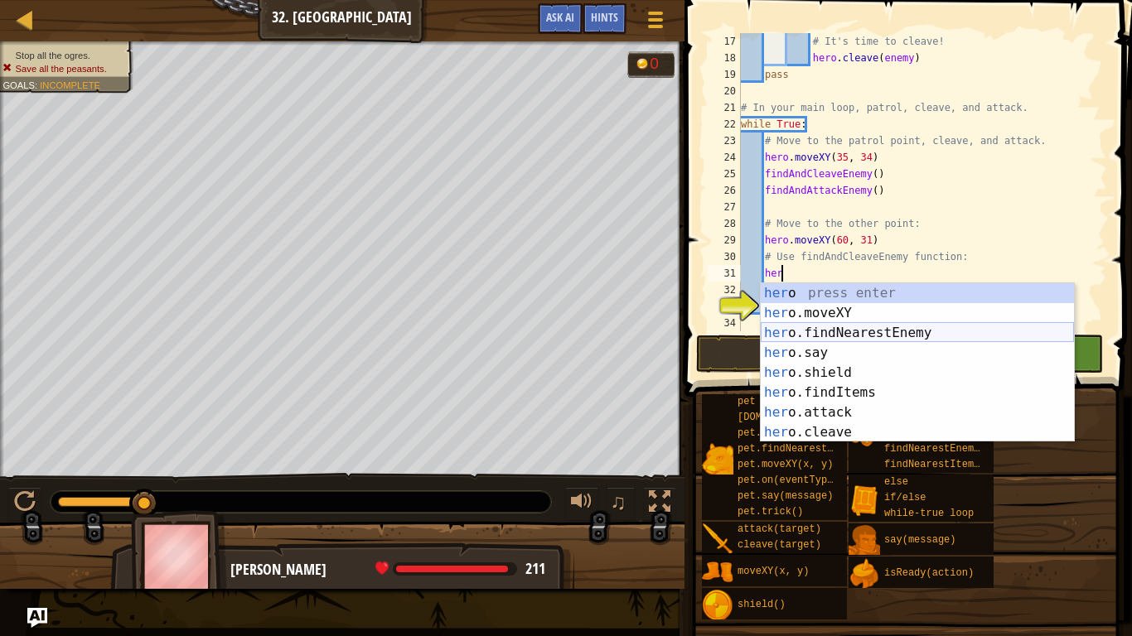
click at [915, 330] on div "her o press enter her o.moveXY press enter her o.findNearestEnemy press enter h…" at bounding box center [917, 382] width 313 height 199
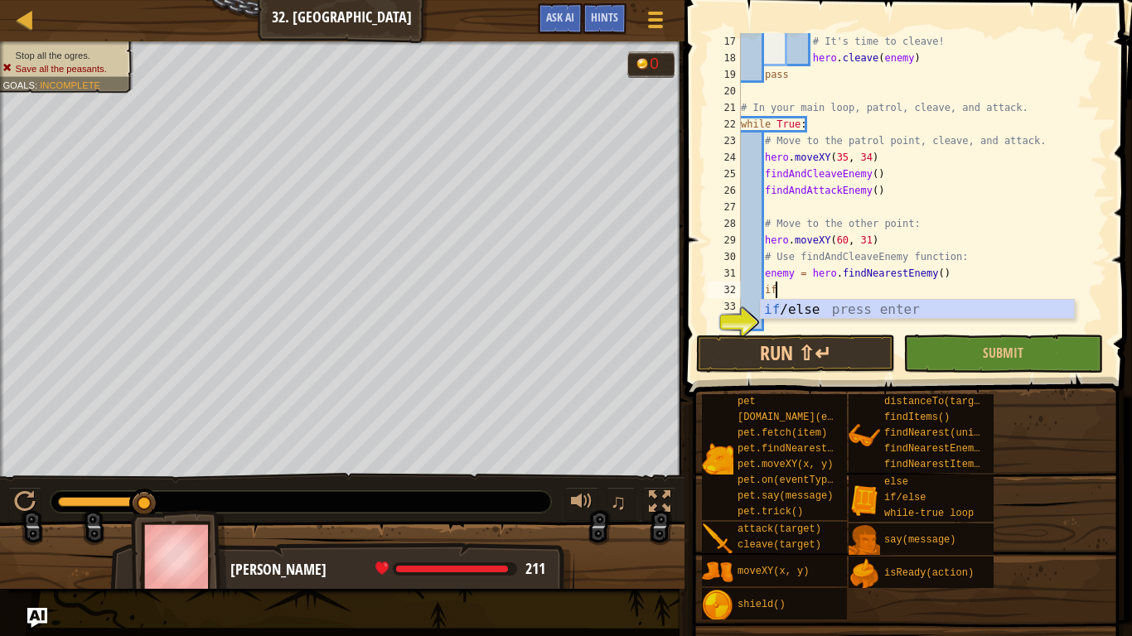
scroll to position [7, 4]
click at [846, 308] on div "if /else press enter" at bounding box center [917, 330] width 313 height 60
type textarea "if enemy:"
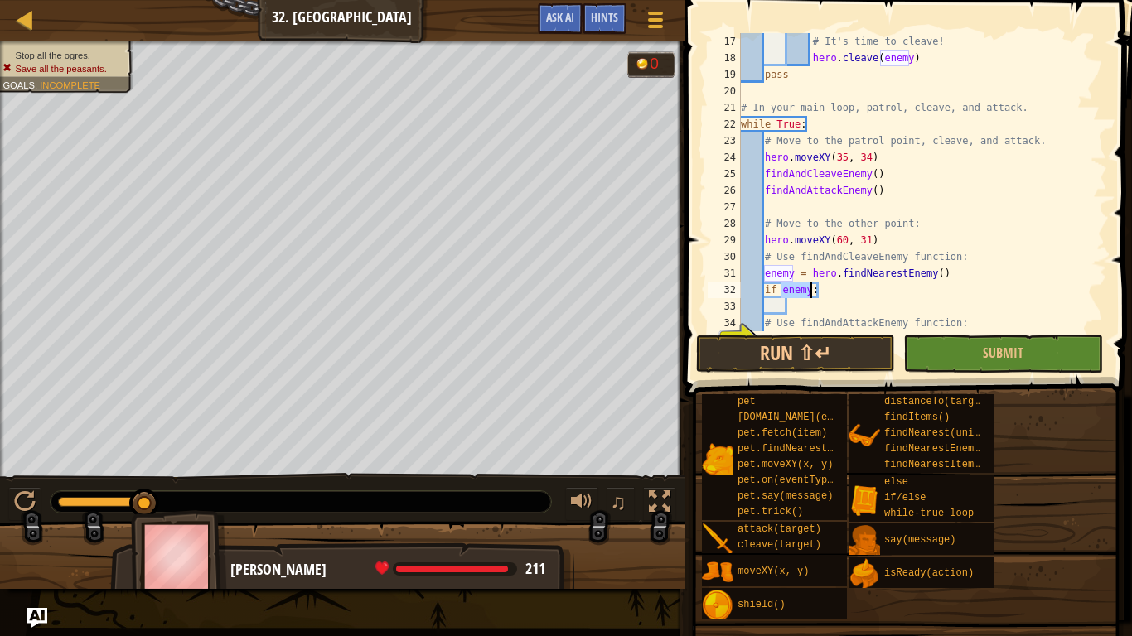
click at [801, 313] on div "# It's time to cleave! hero . cleave ( enemy ) pass # In your main loop, patrol…" at bounding box center [923, 198] width 370 height 331
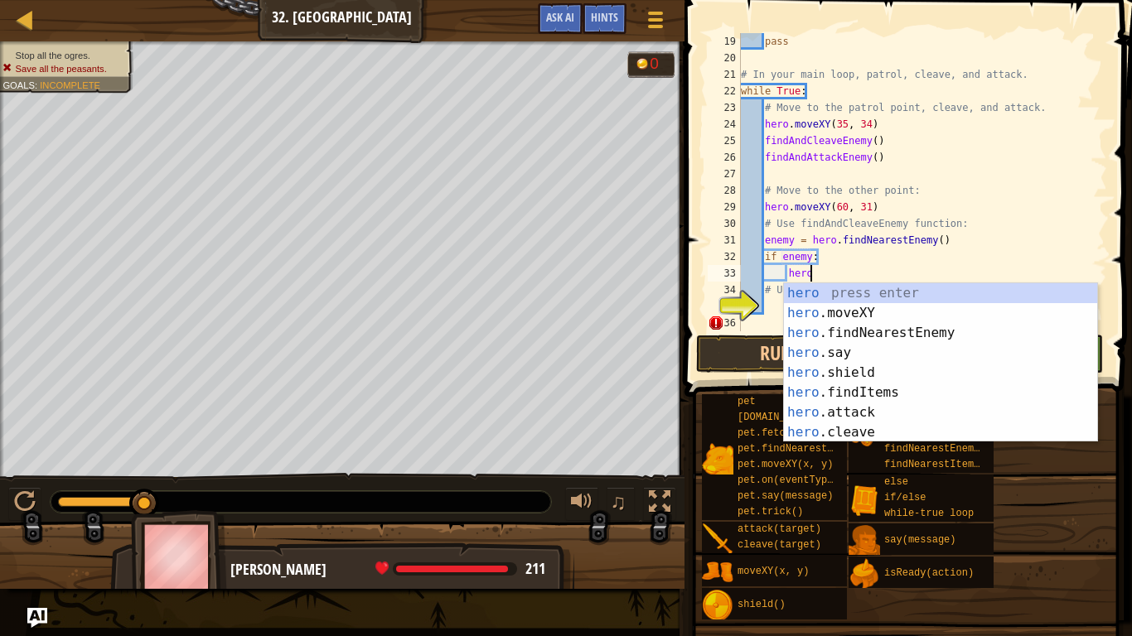
scroll to position [7, 9]
click at [867, 408] on div "hero press enter hero .moveXY press enter hero .findNearestEnemy press enter he…" at bounding box center [940, 382] width 313 height 199
type textarea "hero.attack(enemy)"
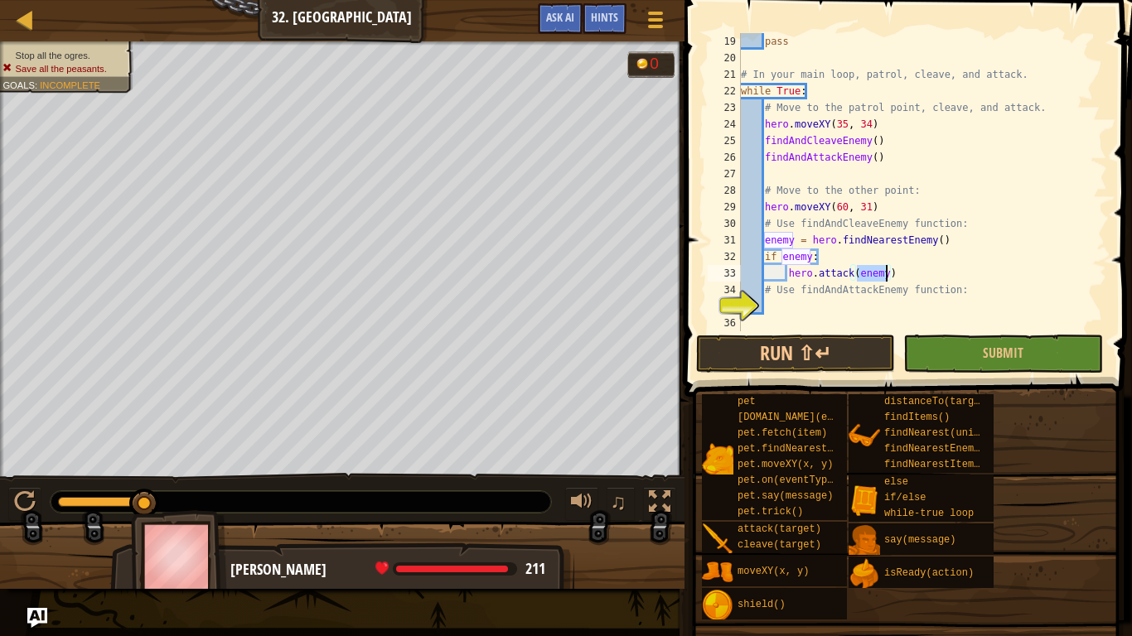
click at [784, 310] on div "pass # In your main loop, patrol, cleave, and attack. while True : # Move to th…" at bounding box center [923, 198] width 370 height 331
click at [909, 344] on button "Submit" at bounding box center [1002, 354] width 199 height 38
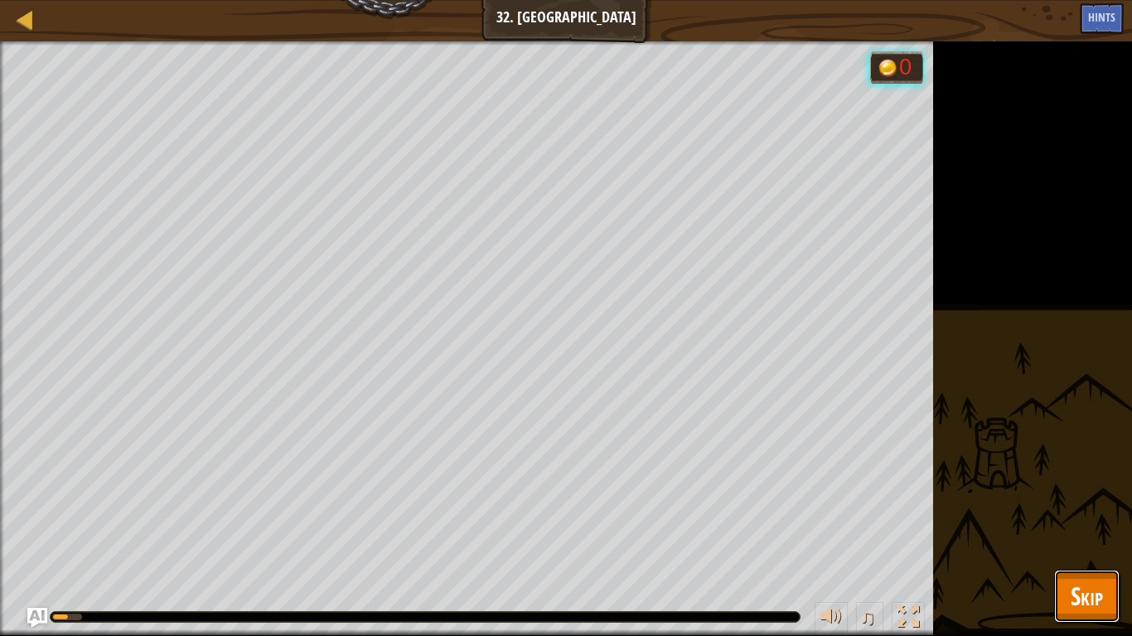
click at [1089, 606] on span "Skip" at bounding box center [1087, 596] width 32 height 34
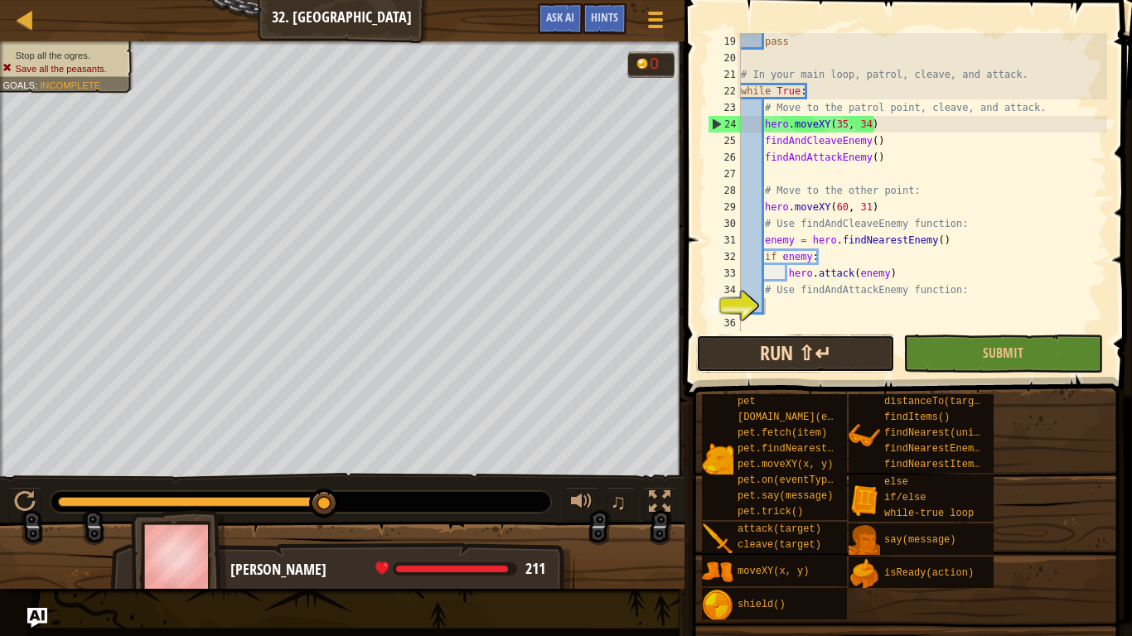
click at [848, 363] on button "Run ⇧↵" at bounding box center [795, 354] width 199 height 38
click at [921, 313] on div "pass # In your main loop, patrol, cleave, and attack. while True : # Move to th…" at bounding box center [923, 198] width 370 height 331
click at [892, 312] on div "pass # In your main loop, patrol, cleave, and attack. while True : # Move to th…" at bounding box center [923, 198] width 370 height 331
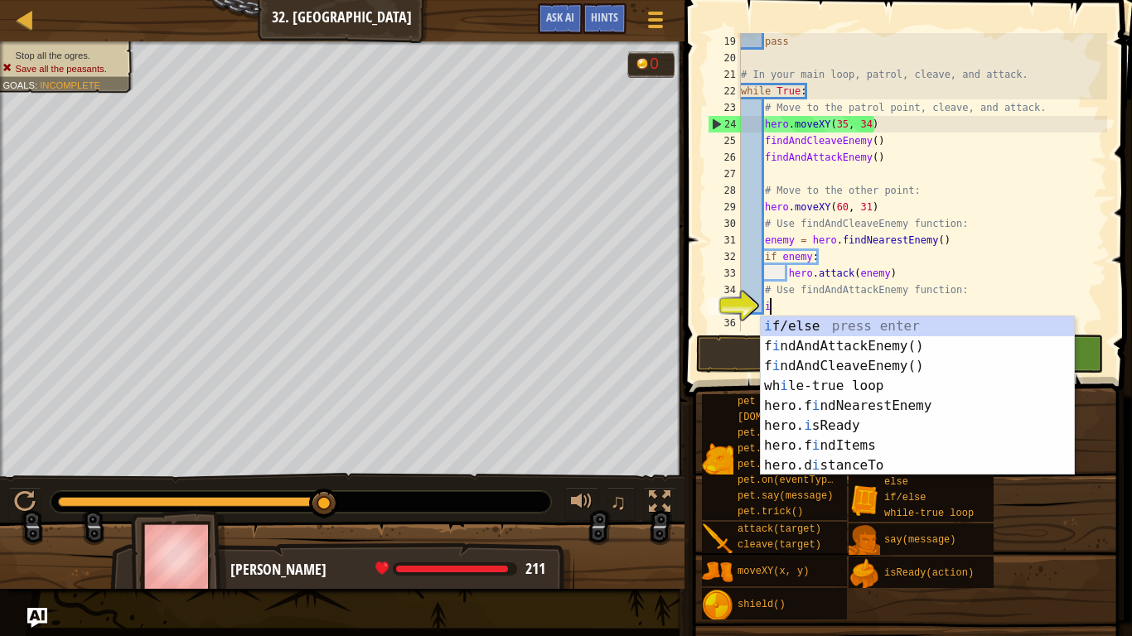
scroll to position [7, 4]
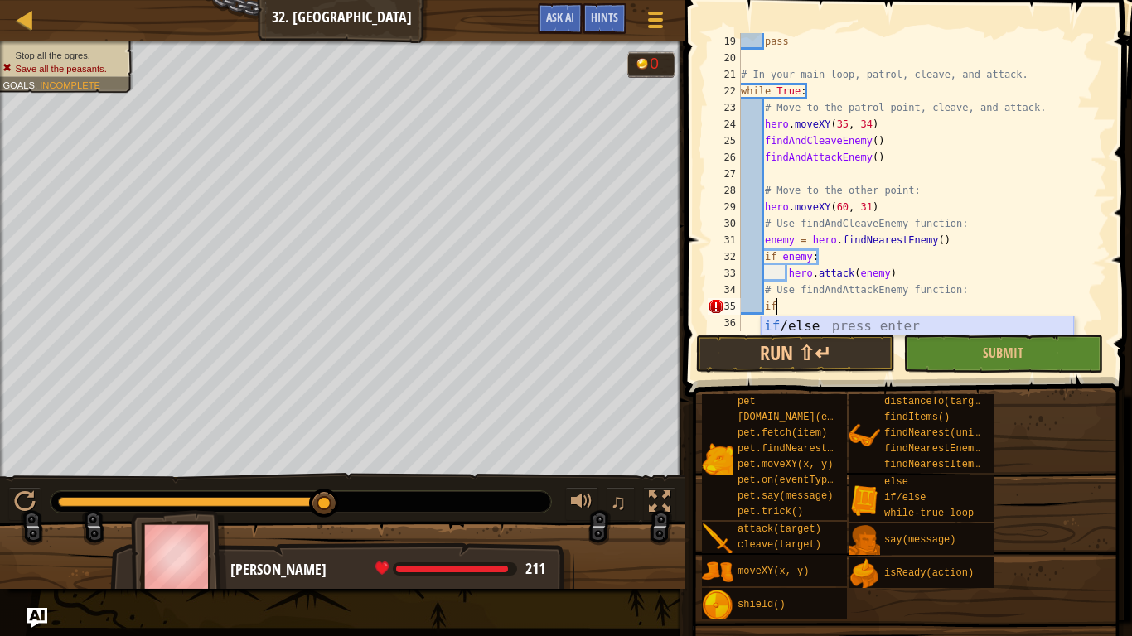
click at [961, 329] on div "if /else press enter" at bounding box center [917, 347] width 313 height 60
type textarea "if enemy:"
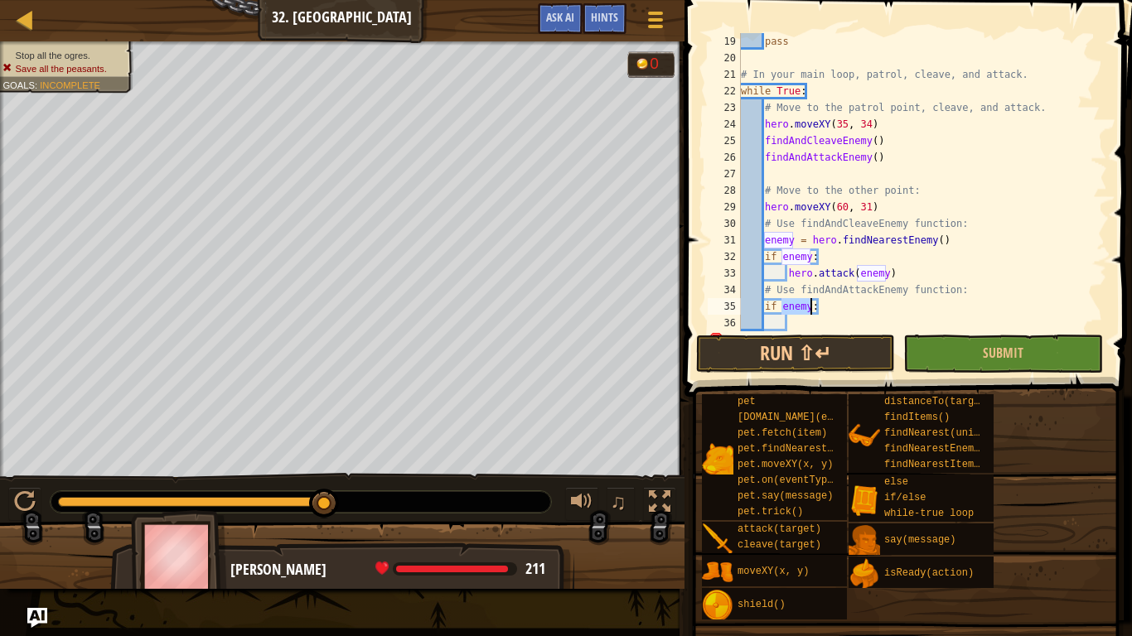
click at [836, 320] on div "pass # In your main loop, patrol, cleave, and attack. while True : # Move to th…" at bounding box center [923, 198] width 370 height 331
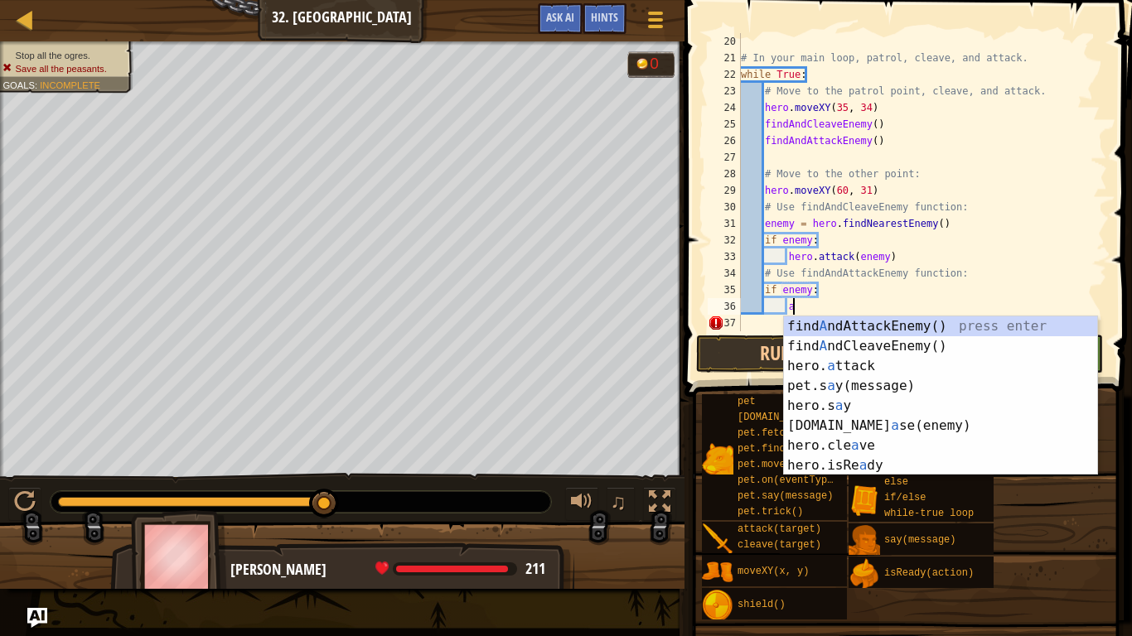
scroll to position [7, 7]
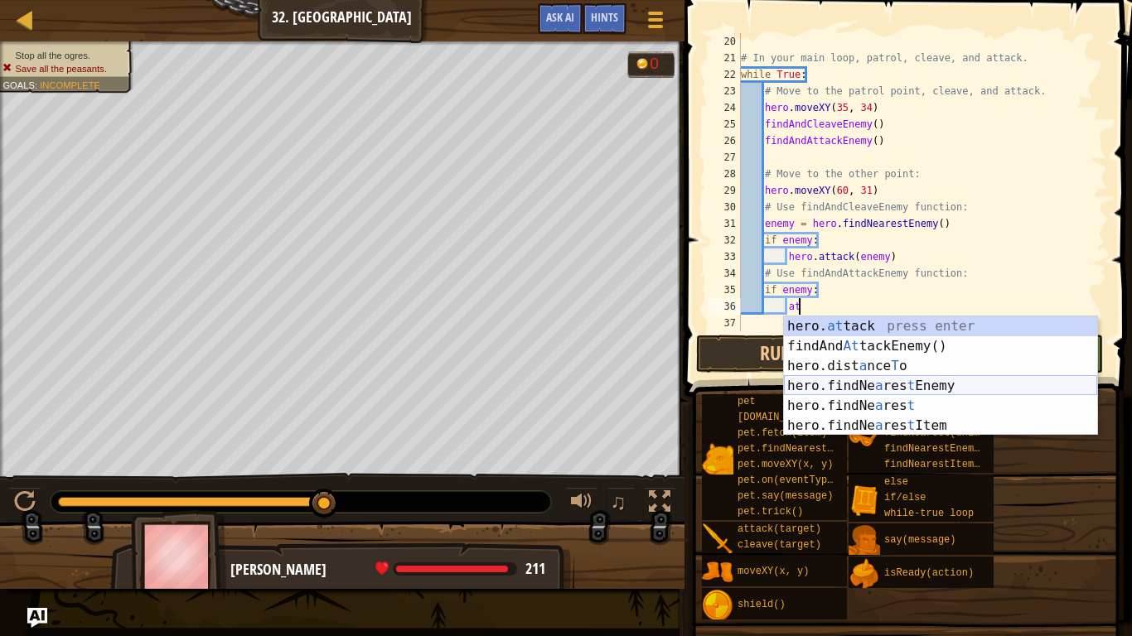
drag, startPoint x: 840, startPoint y: 327, endPoint x: 863, endPoint y: 376, distance: 54.1
click at [863, 376] on div "hero. at tack press enter findAnd At [GEOGRAPHIC_DATA]() press enter hero.dist …" at bounding box center [940, 396] width 313 height 159
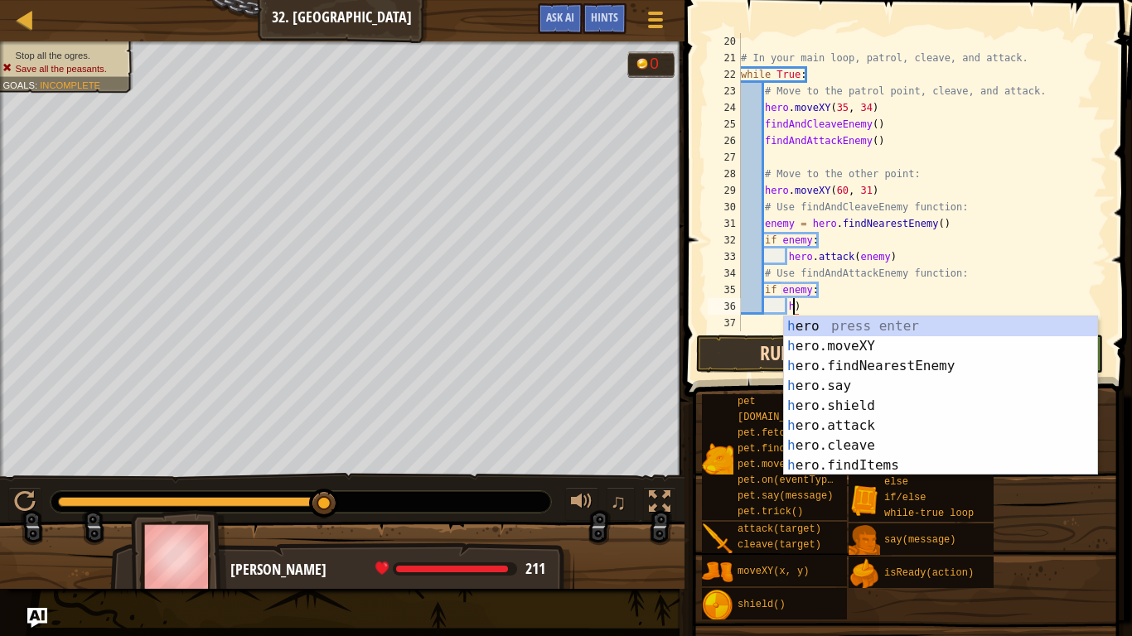
type textarea ")"
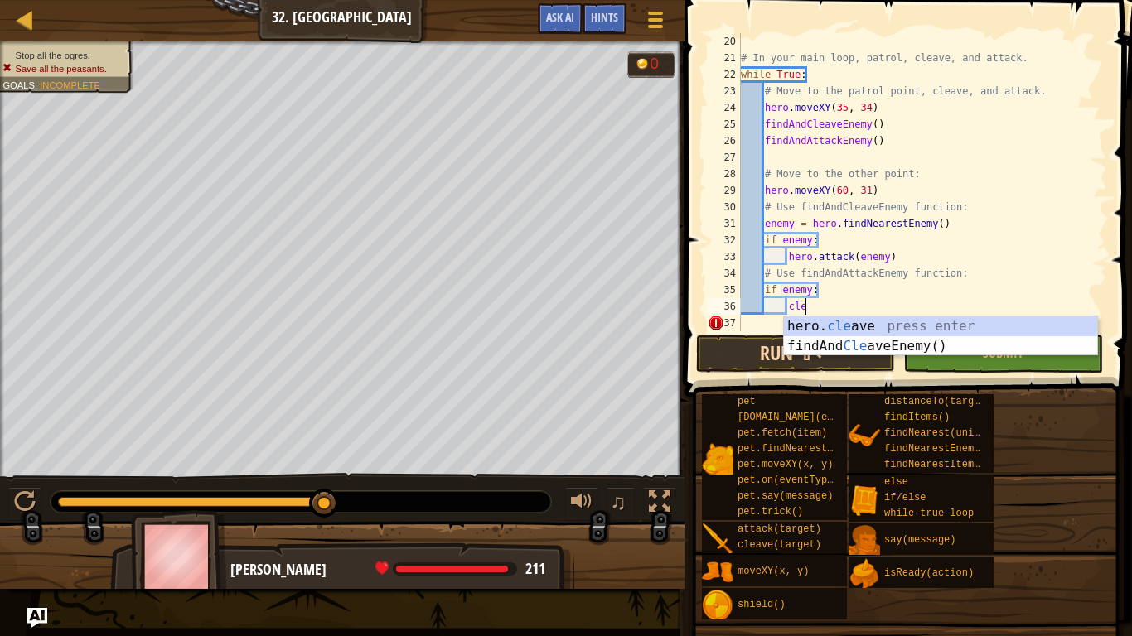
scroll to position [7, 9]
click at [857, 326] on div "hero. clea ve press enter findAnd Clea veEnemy() press enter" at bounding box center [940, 357] width 313 height 80
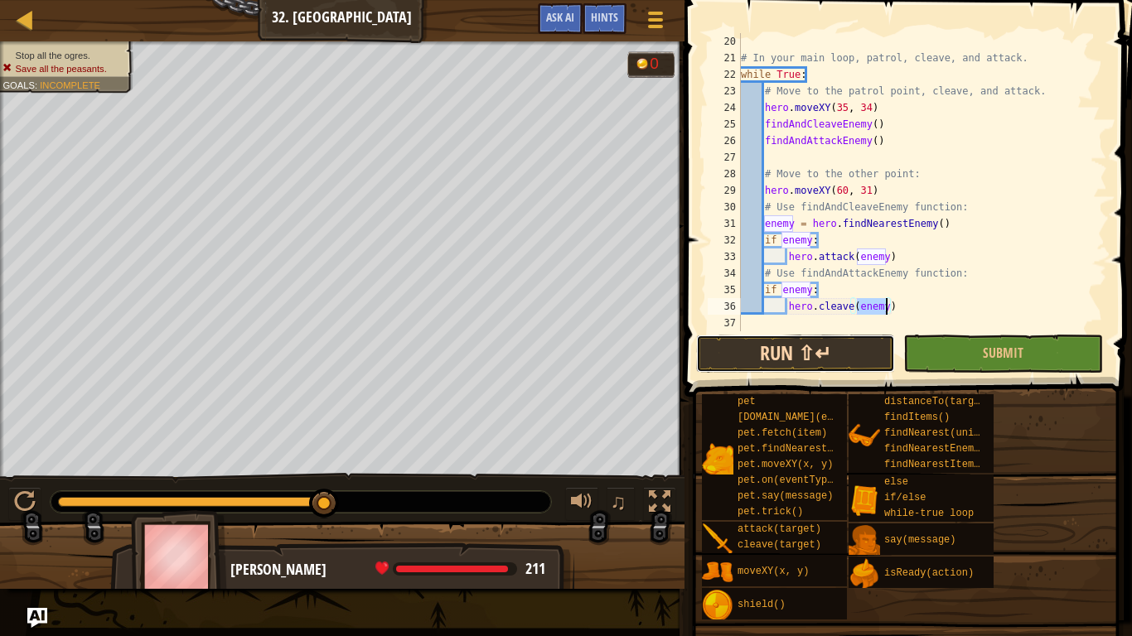
click at [849, 351] on button "Run ⇧↵" at bounding box center [795, 354] width 199 height 38
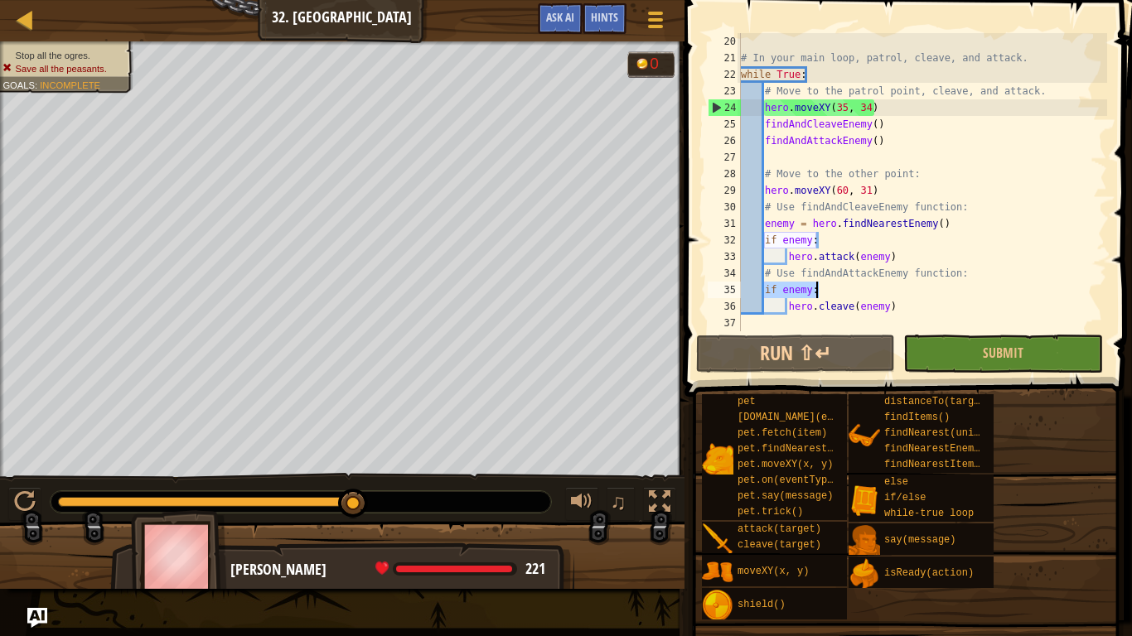
drag, startPoint x: 764, startPoint y: 291, endPoint x: 817, endPoint y: 294, distance: 53.1
click at [817, 294] on div "# In your main loop, patrol, cleave, and attack. while True : # Move to the pat…" at bounding box center [923, 198] width 370 height 331
type textarea "if enemy:"
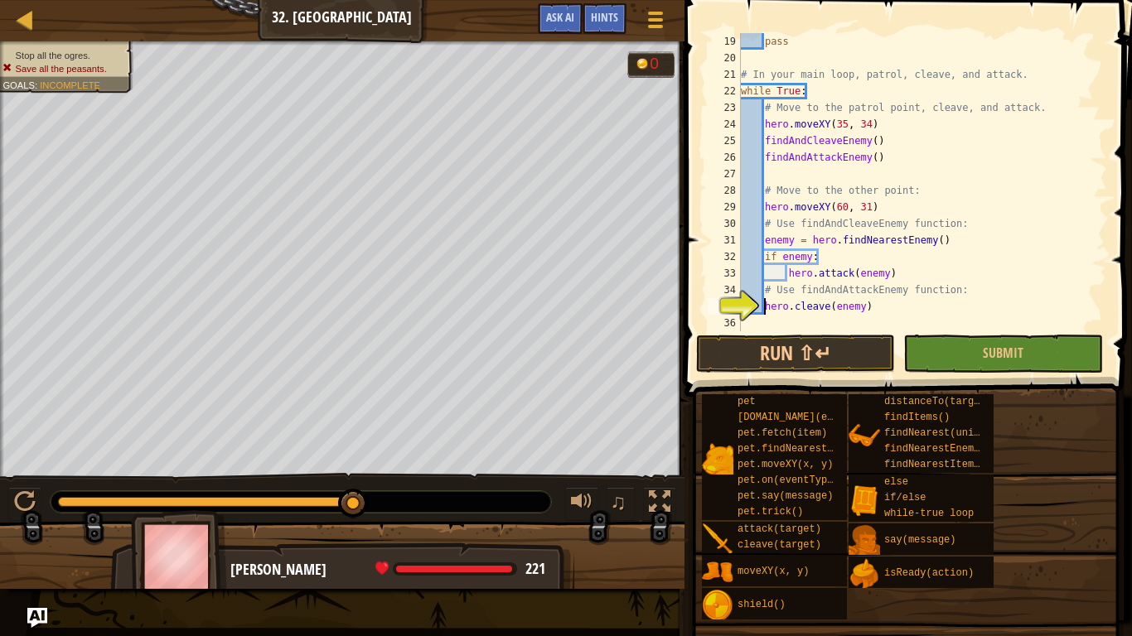
scroll to position [315, 0]
click at [812, 353] on button "Run ⇧↵" at bounding box center [795, 354] width 199 height 38
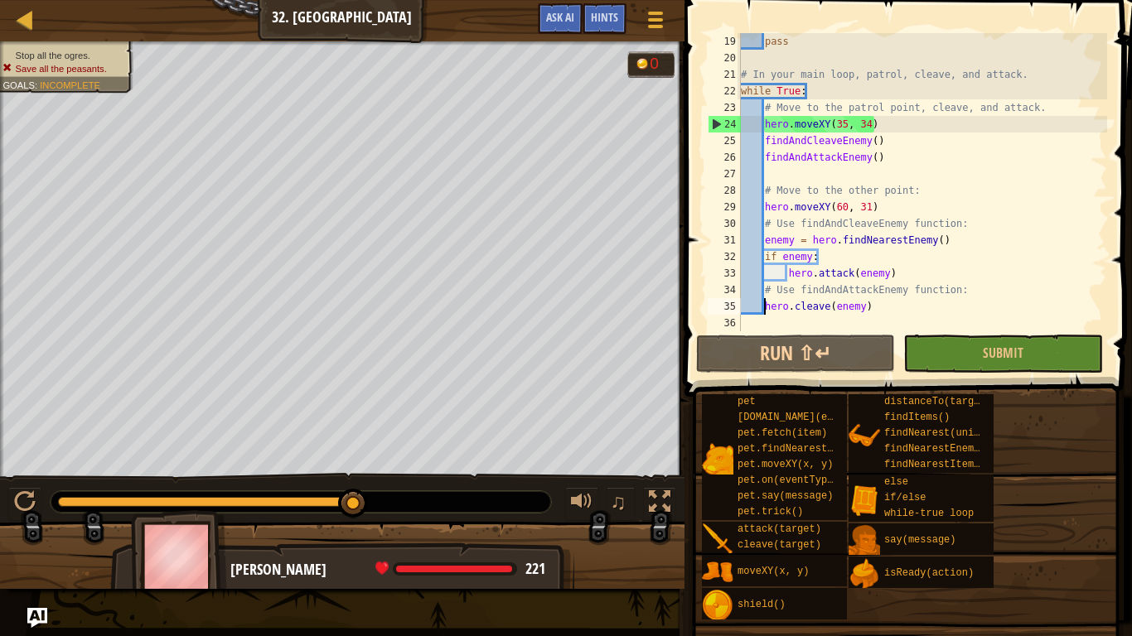
click at [883, 307] on div "pass # In your main loop, patrol, cleave, and attack. while True : # Move to th…" at bounding box center [923, 198] width 370 height 331
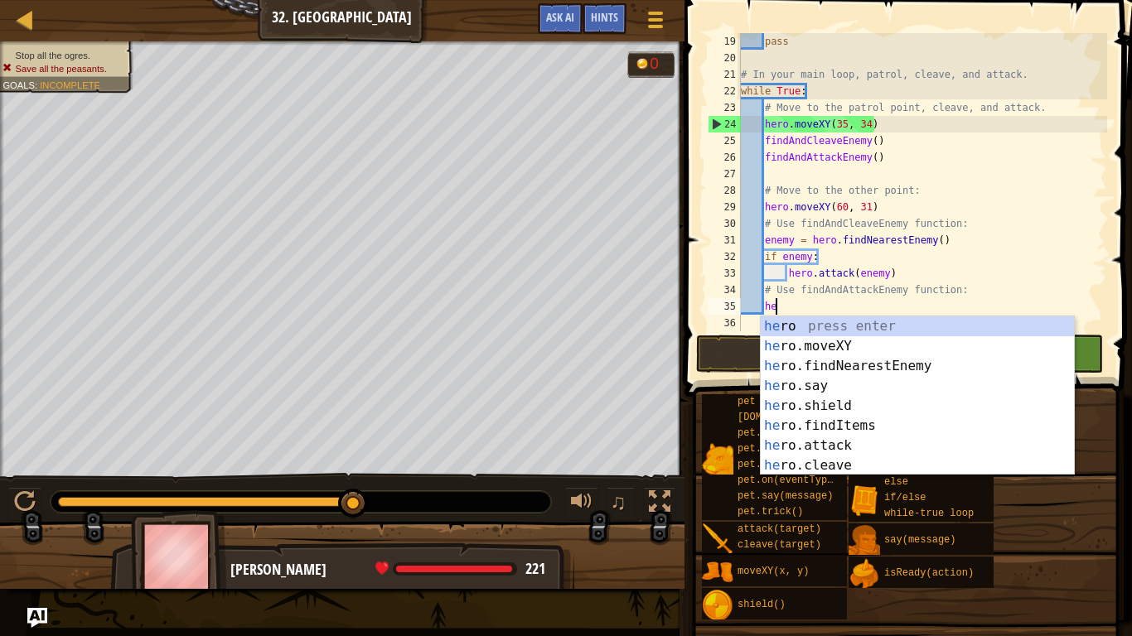
type textarea "h"
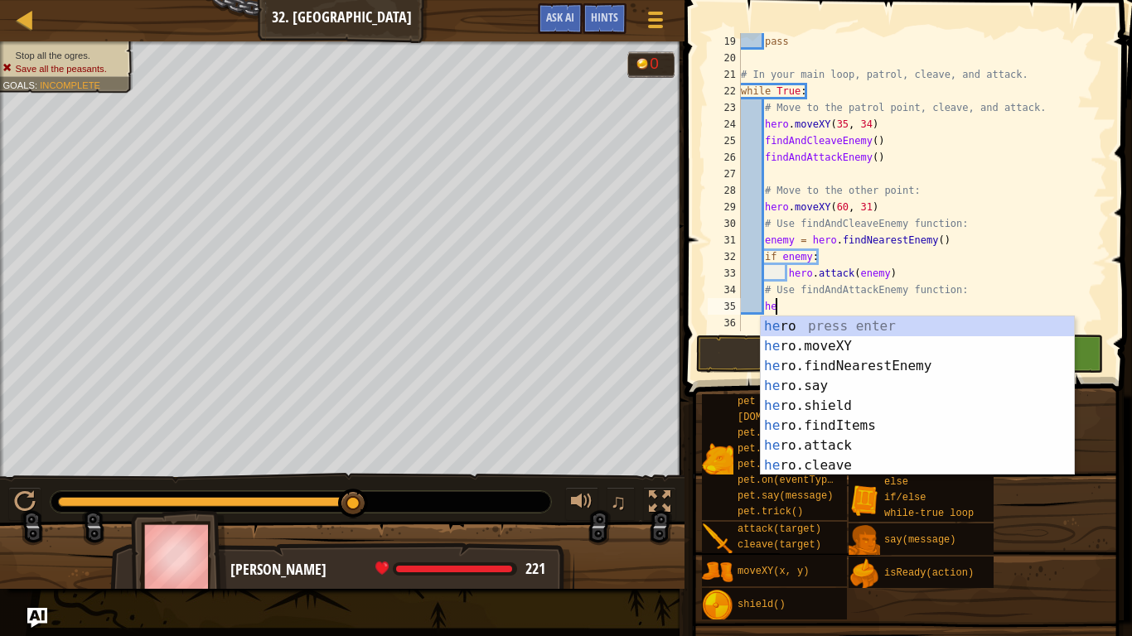
type textarea "h"
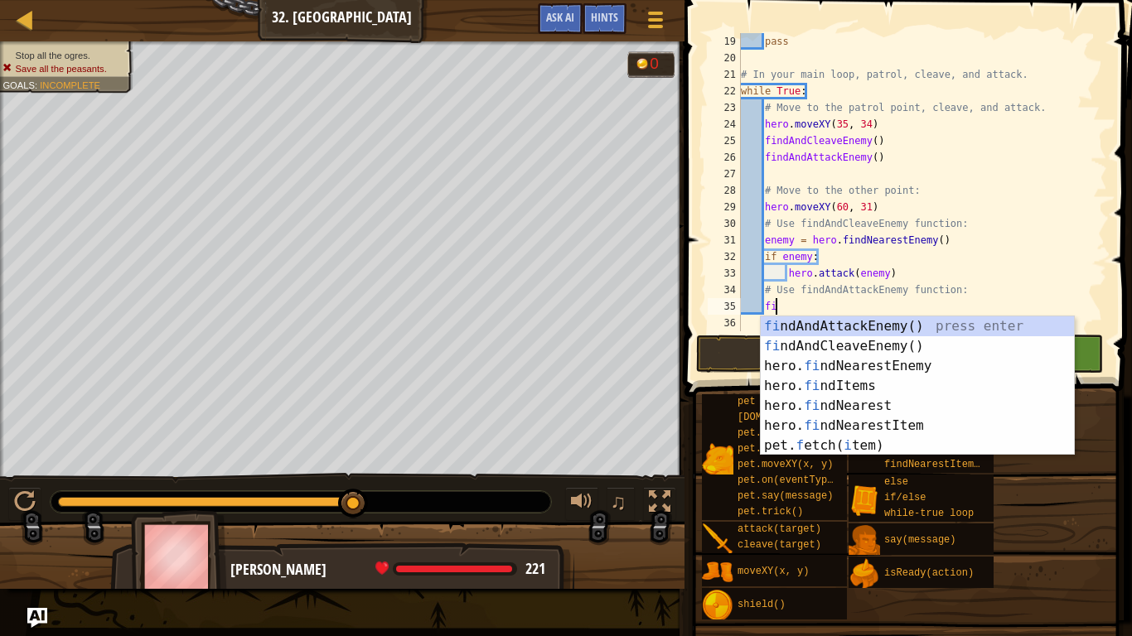
type textarea "fin"
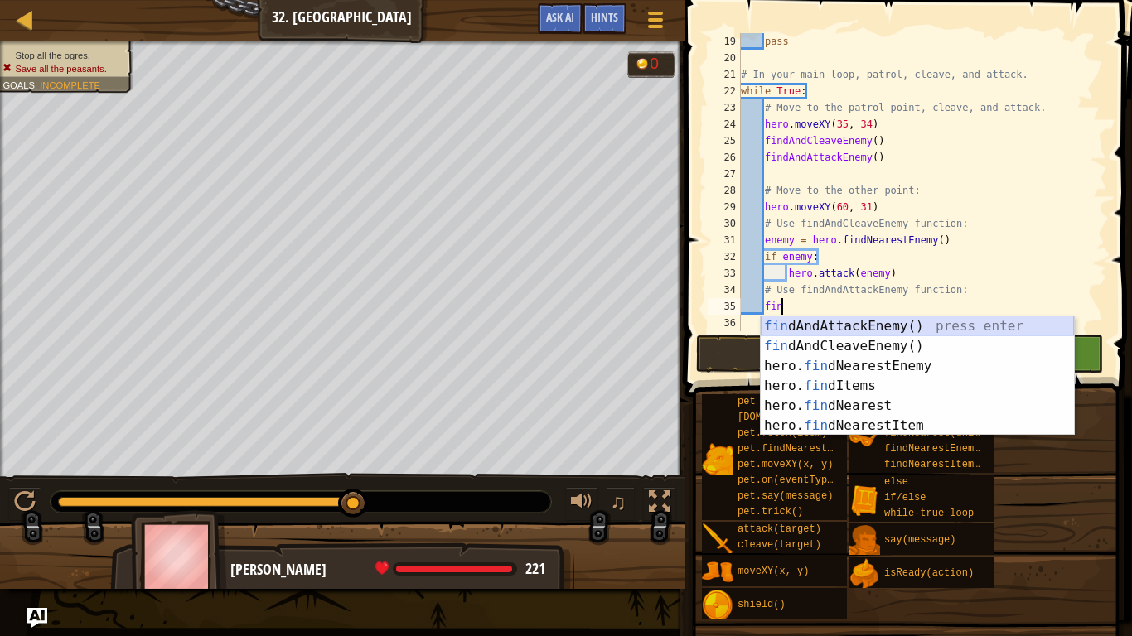
click at [890, 332] on div "fin dAndAttackEnemy() press enter fin dAndCleaveEnemy() press enter hero. fin d…" at bounding box center [917, 396] width 313 height 159
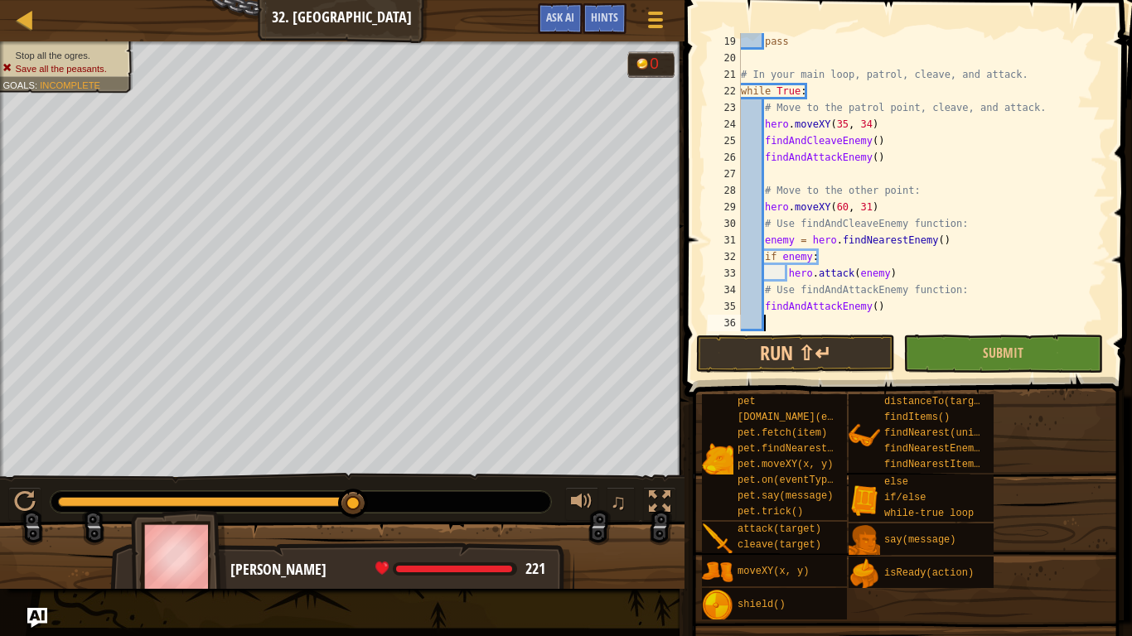
click at [843, 377] on span at bounding box center [906, 622] width 436 height 491
click at [835, 365] on button "Run ⇧↵" at bounding box center [795, 354] width 199 height 38
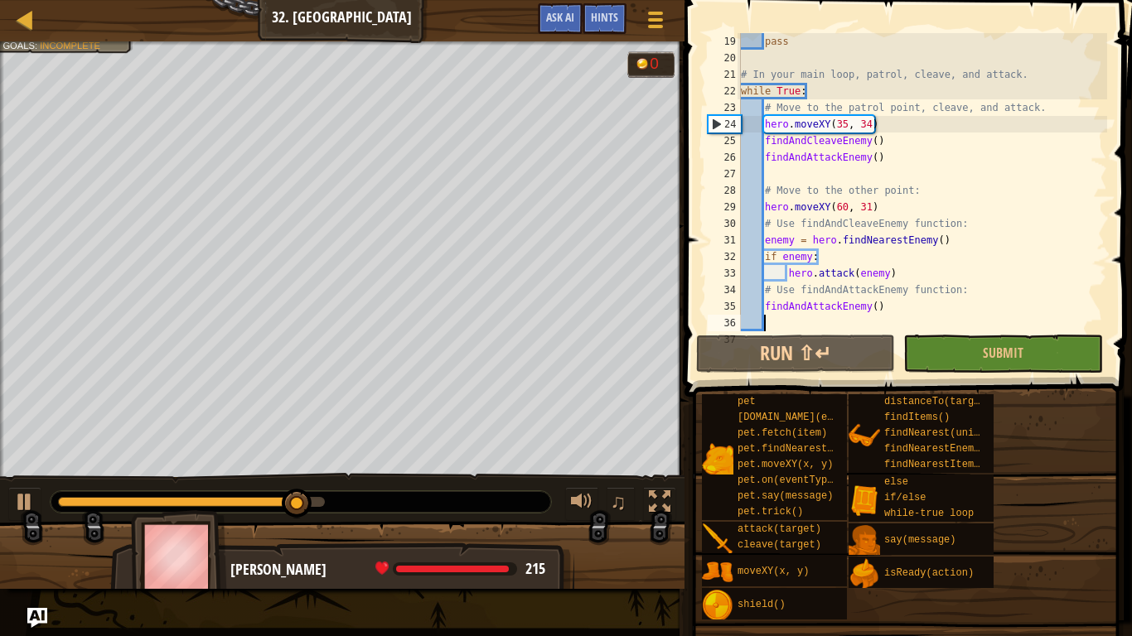
click at [838, 312] on div "pass # In your main loop, patrol, cleave, and attack. while True : # Move to th…" at bounding box center [923, 198] width 370 height 331
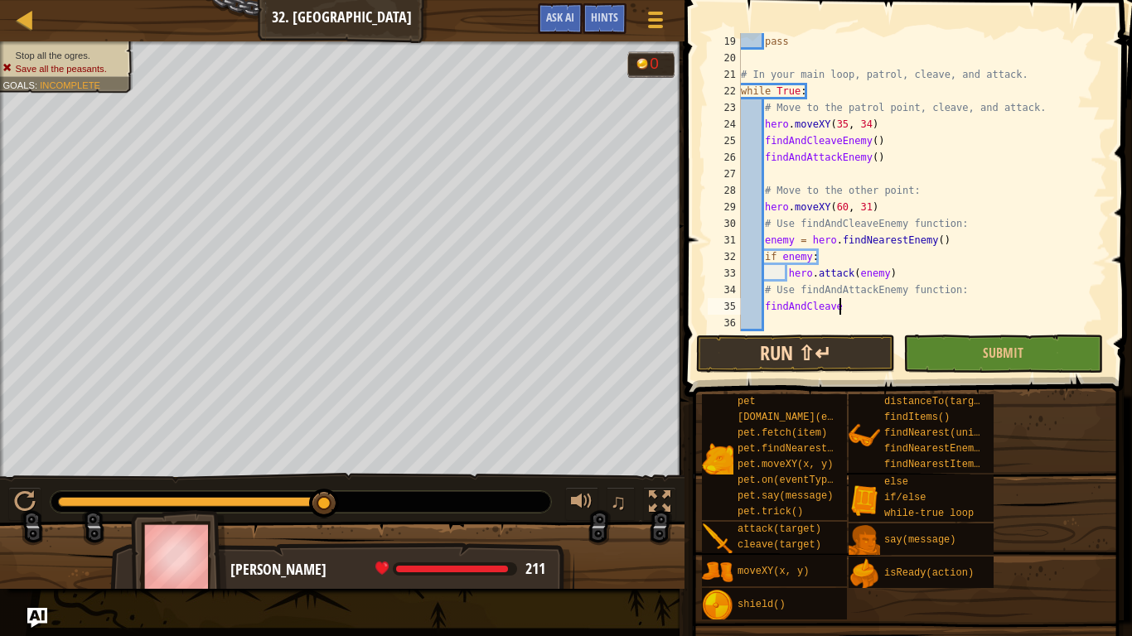
scroll to position [7, 13]
click at [848, 354] on button "Run ⇧↵" at bounding box center [795, 354] width 199 height 38
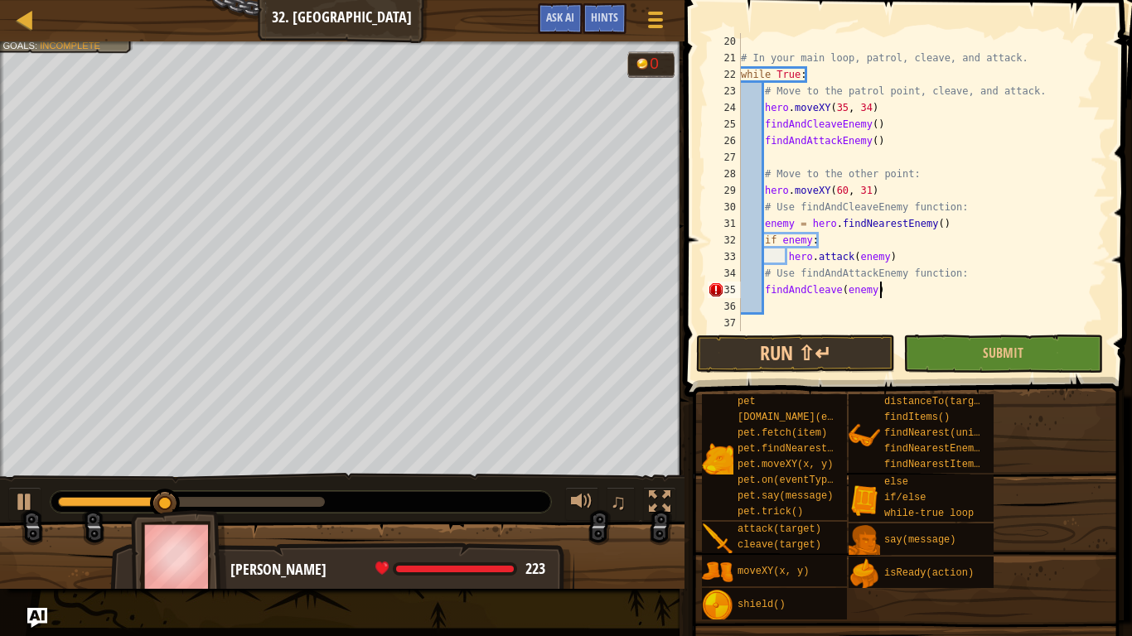
scroll to position [7, 19]
type textarea "findAndCleave(enemy)"
click at [873, 352] on button "Run ⇧↵" at bounding box center [795, 354] width 199 height 38
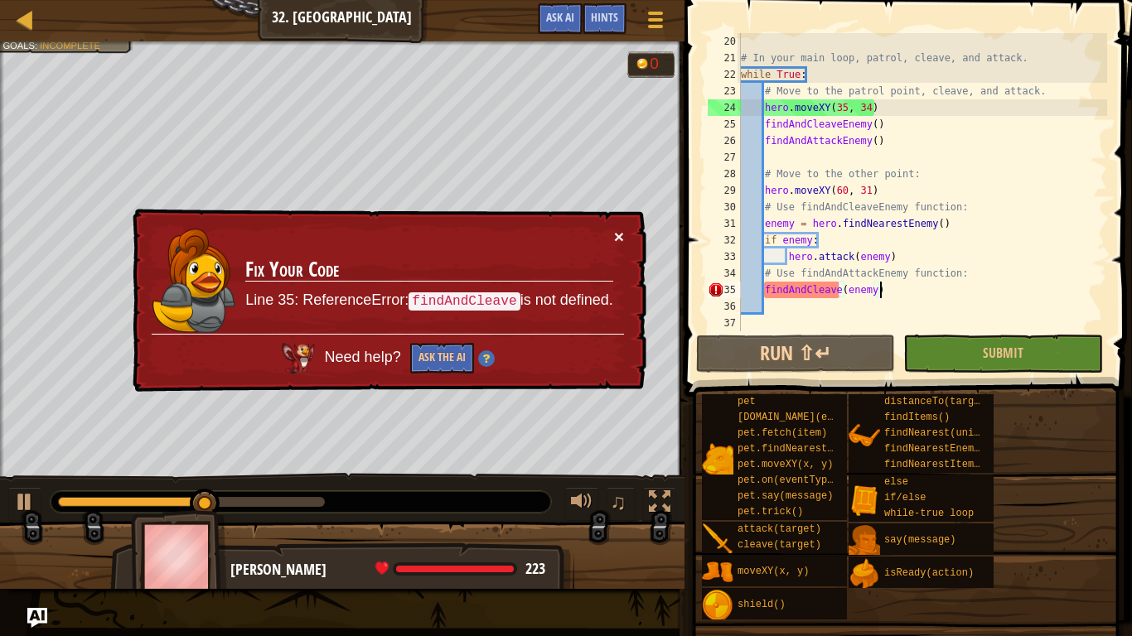
click at [615, 235] on button "×" at bounding box center [619, 236] width 10 height 17
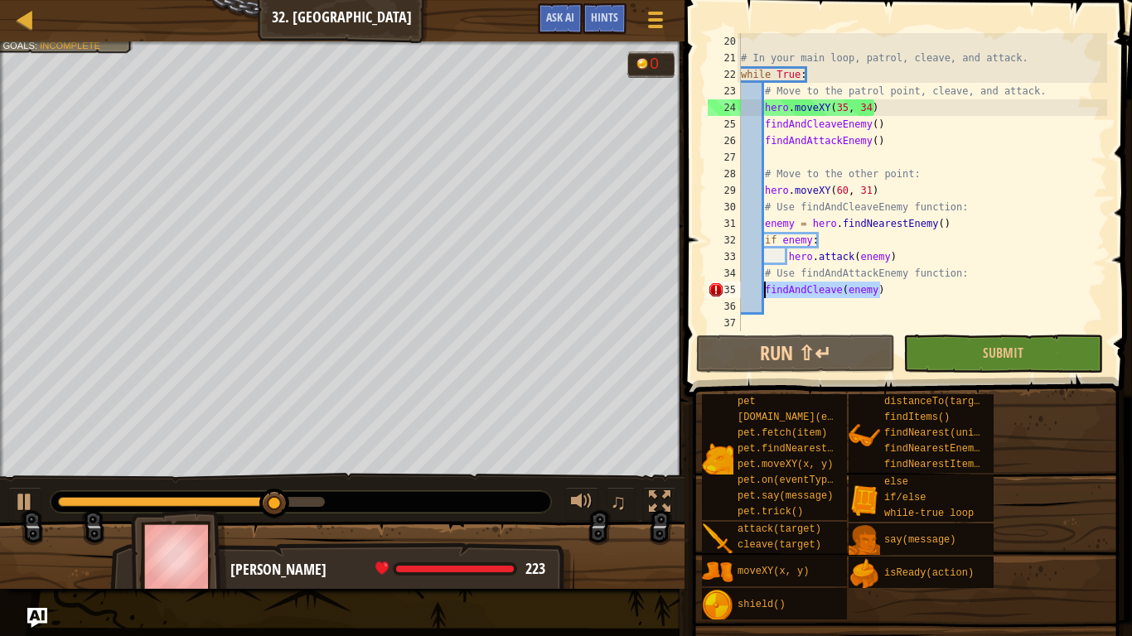
drag, startPoint x: 897, startPoint y: 288, endPoint x: 767, endPoint y: 289, distance: 130.1
click at [767, 289] on div "# In your main loop, patrol, cleave, and attack. while True : # Move to the pat…" at bounding box center [923, 198] width 370 height 331
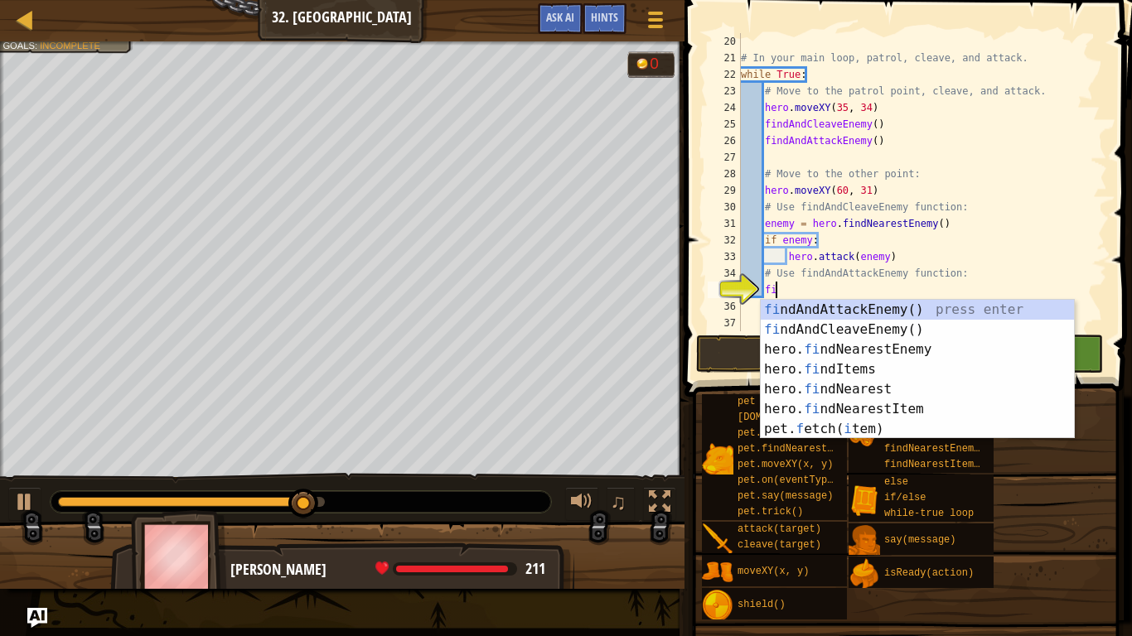
type textarea "find"
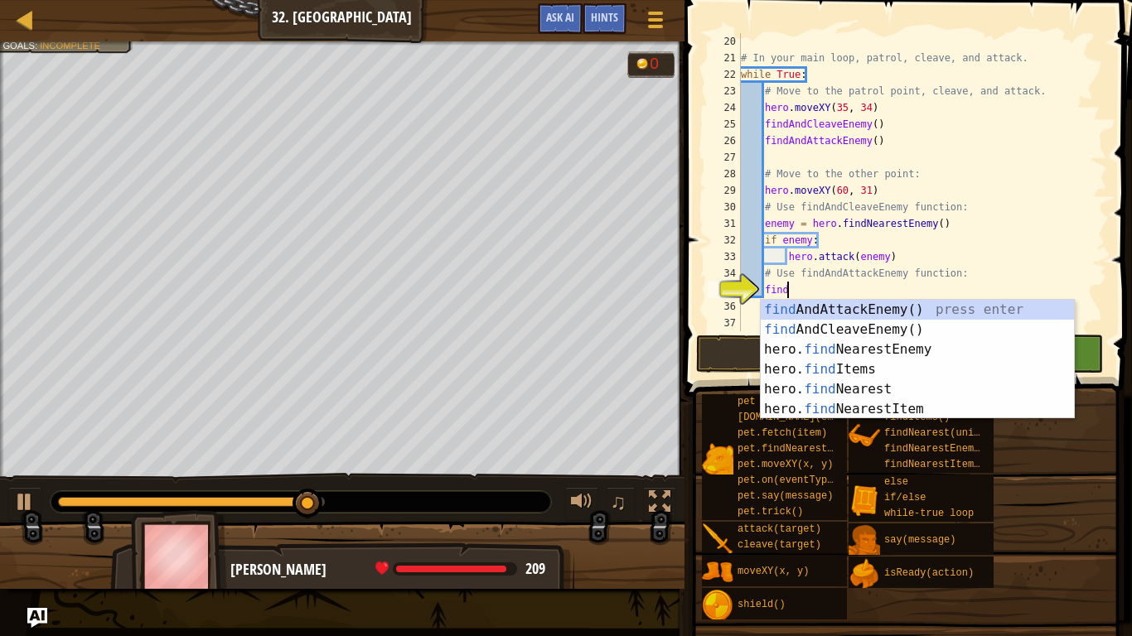
scroll to position [7, 6]
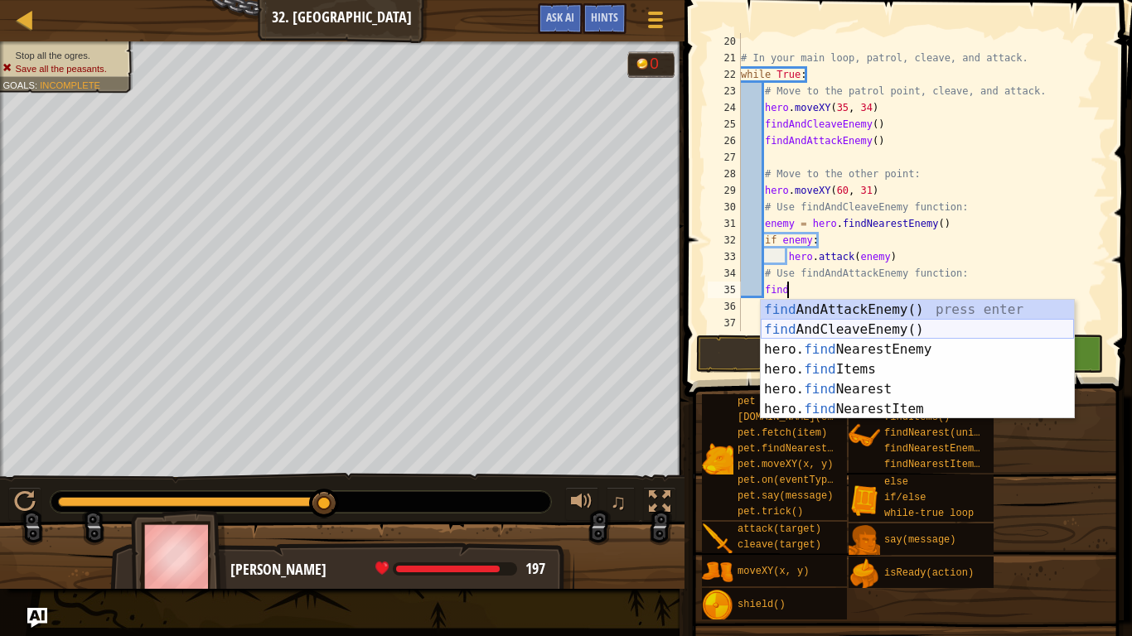
click at [808, 330] on div "find AndAttackEnemy() press enter find AndCleaveEnemy() press enter hero. find …" at bounding box center [917, 379] width 313 height 159
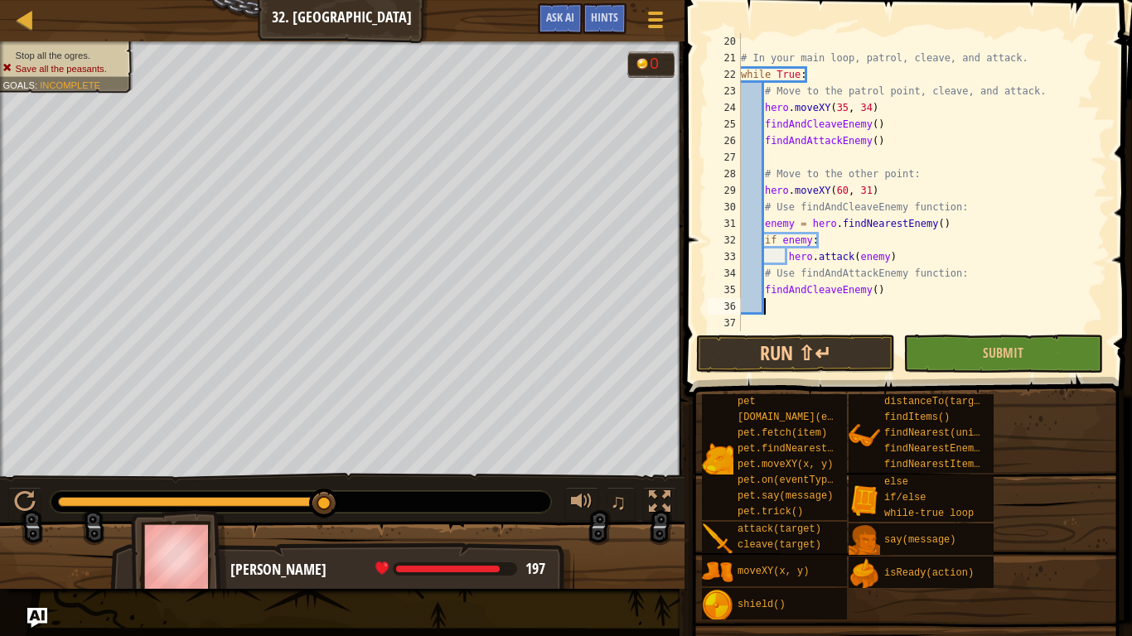
scroll to position [7, 2]
click at [794, 364] on button "Run ⇧↵" at bounding box center [795, 354] width 199 height 38
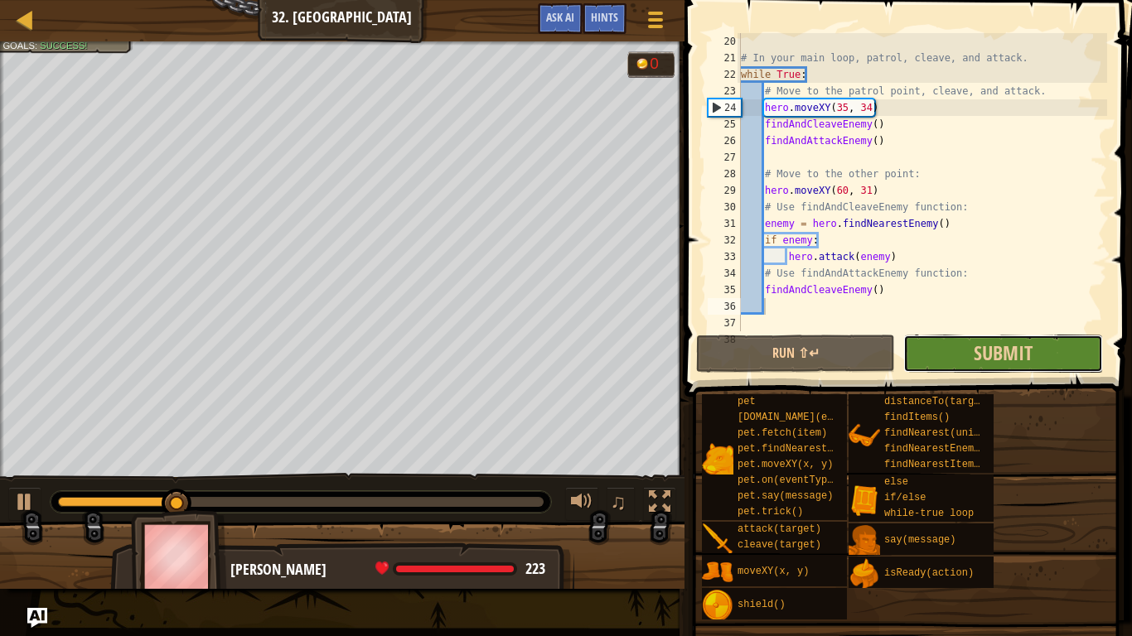
click at [984, 336] on button "Submit" at bounding box center [1002, 354] width 199 height 38
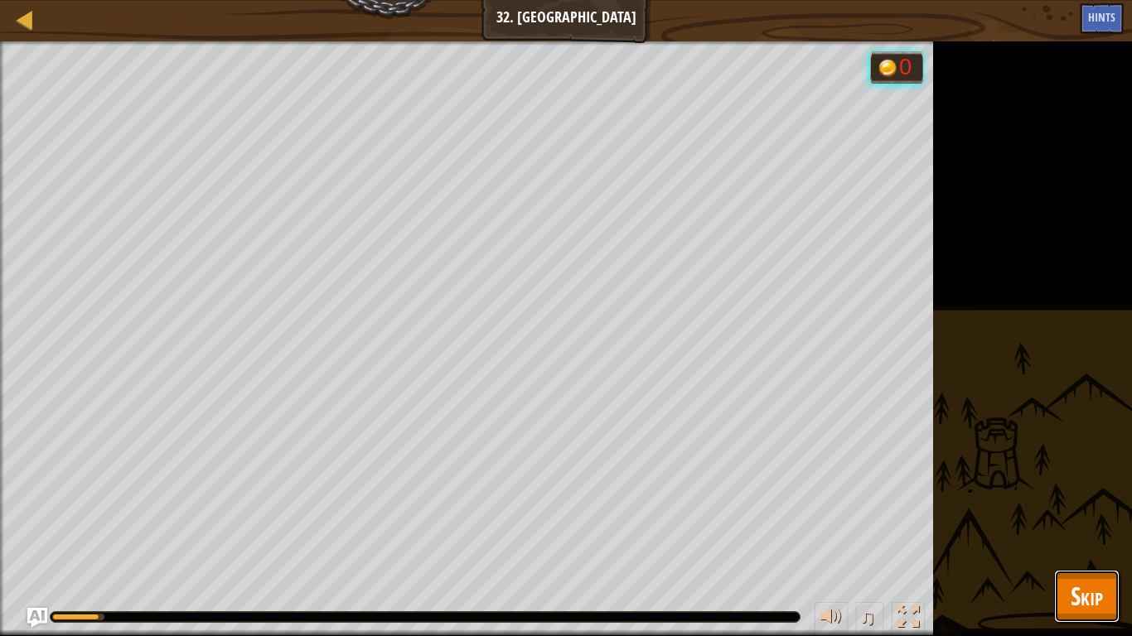
click at [1083, 590] on span "Skip" at bounding box center [1087, 596] width 32 height 34
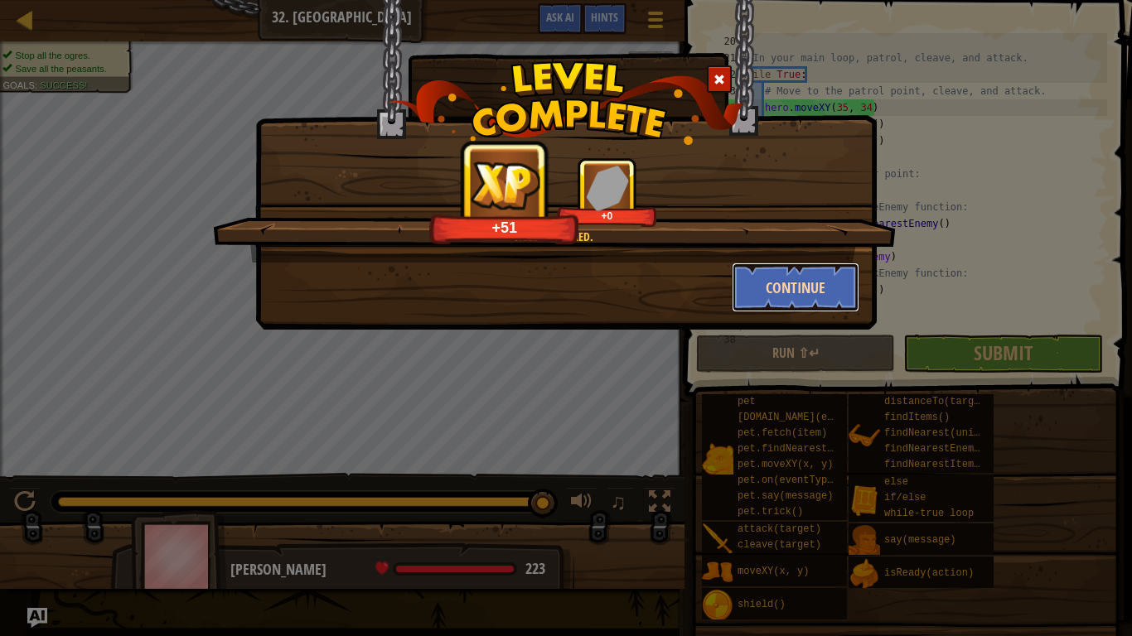
click at [764, 297] on button "Continue" at bounding box center [796, 288] width 128 height 50
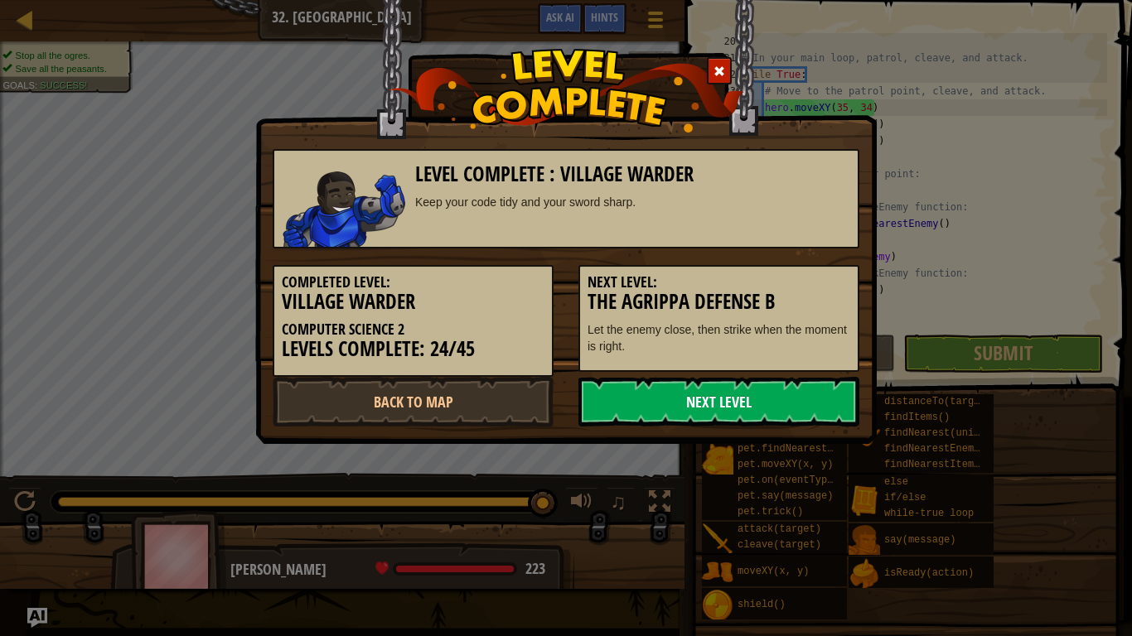
click at [728, 413] on link "Next Level" at bounding box center [718, 402] width 281 height 50
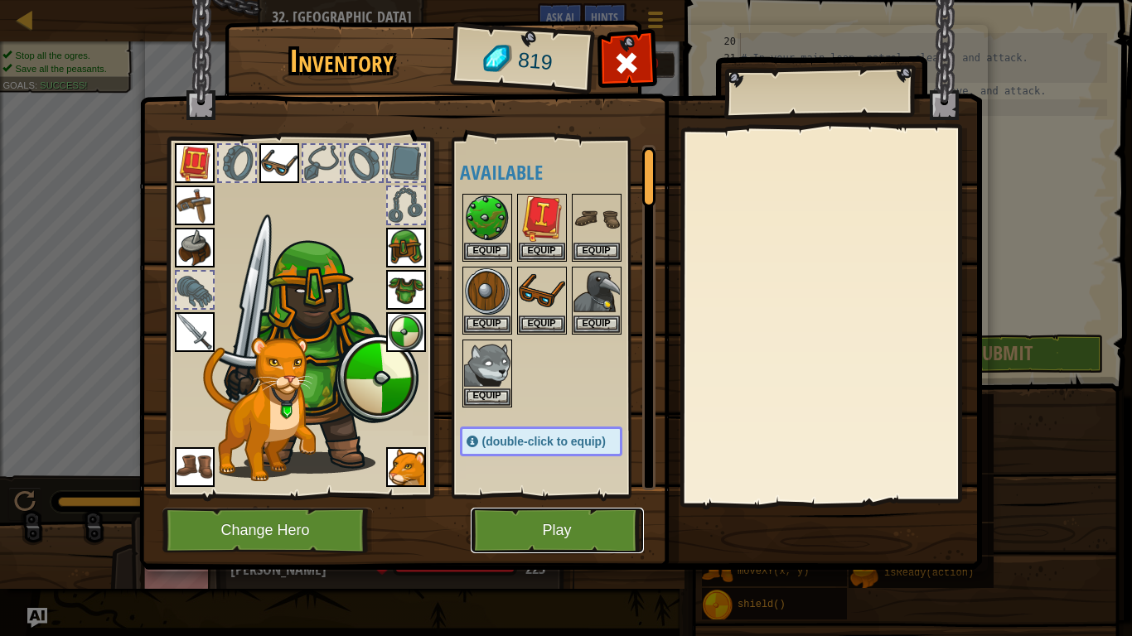
click at [561, 531] on button "Play" at bounding box center [557, 531] width 173 height 46
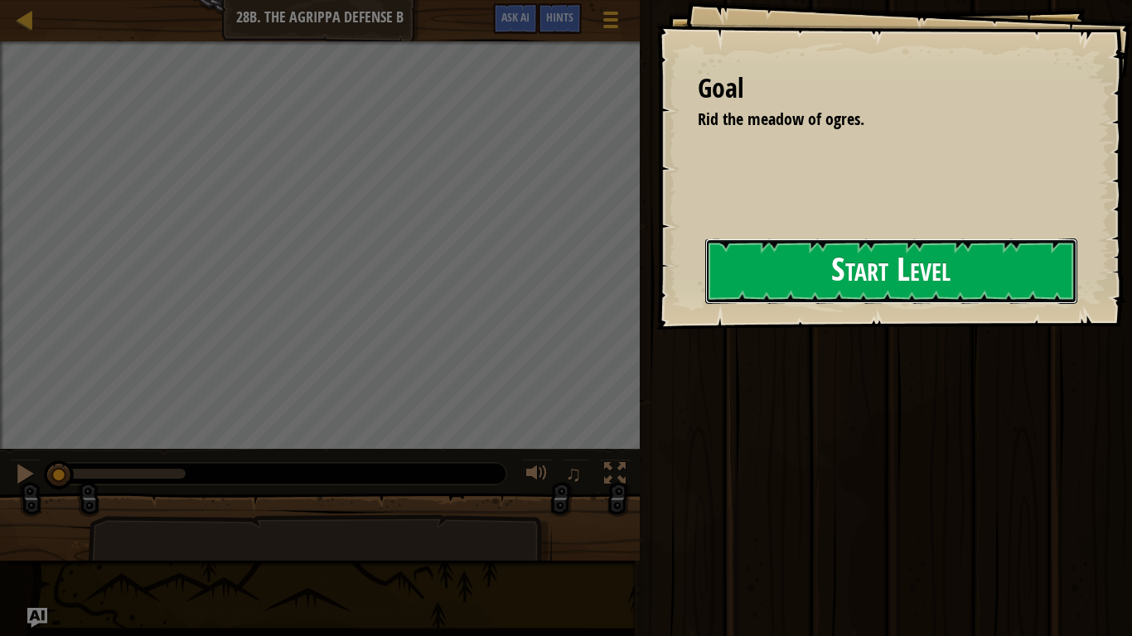
click at [837, 271] on button "Start Level" at bounding box center [891, 271] width 372 height 65
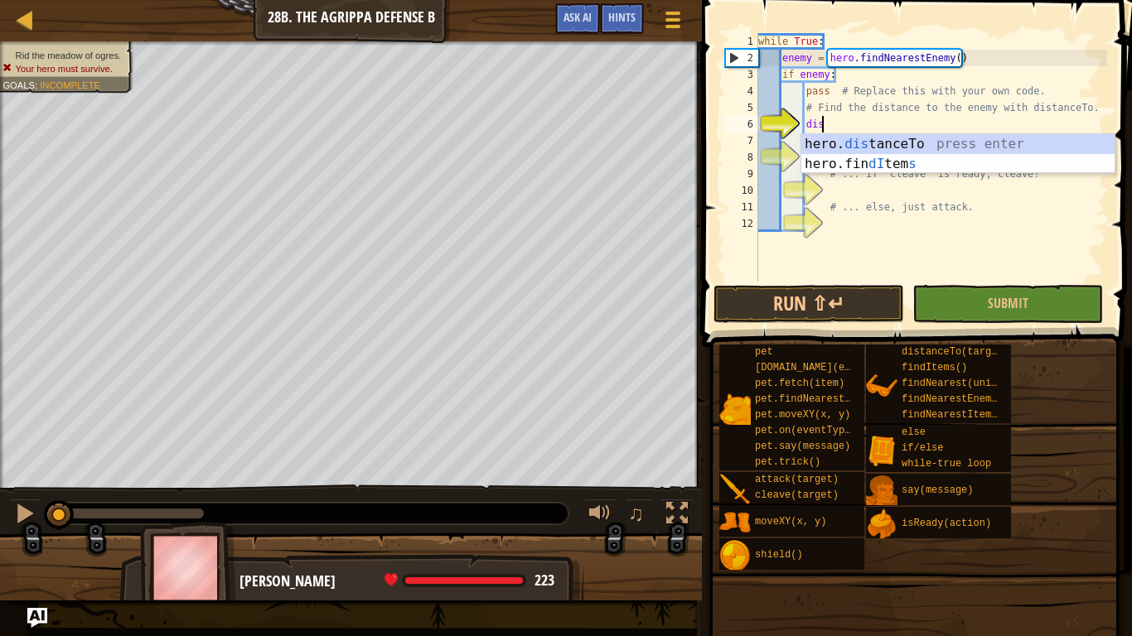
scroll to position [7, 9]
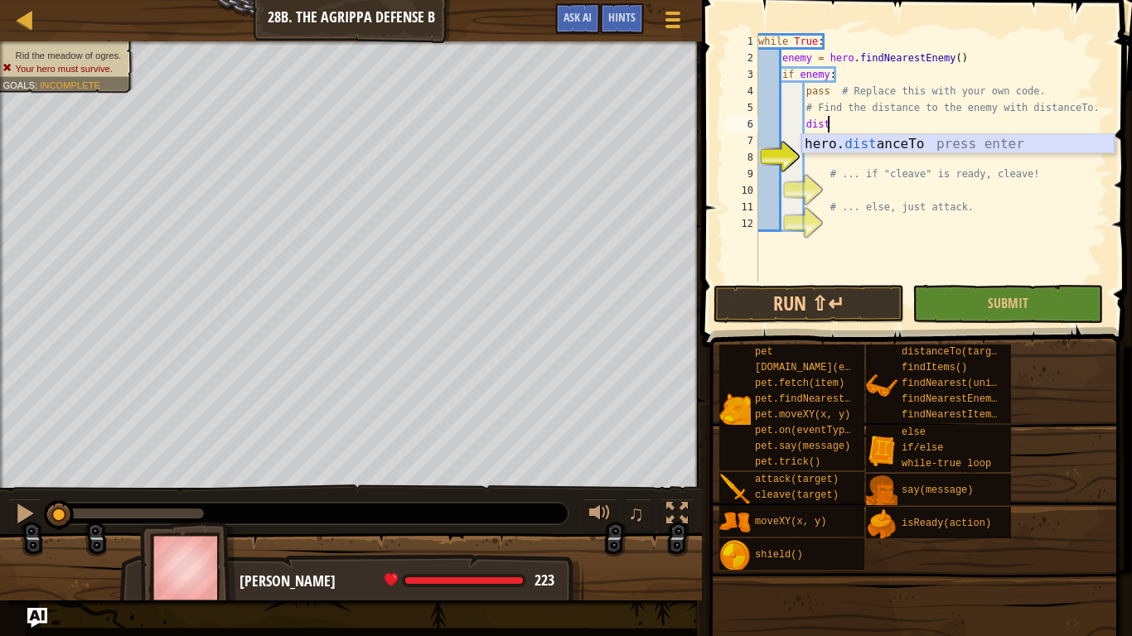
click at [874, 144] on div "hero. dist anceTo press enter" at bounding box center [957, 164] width 313 height 60
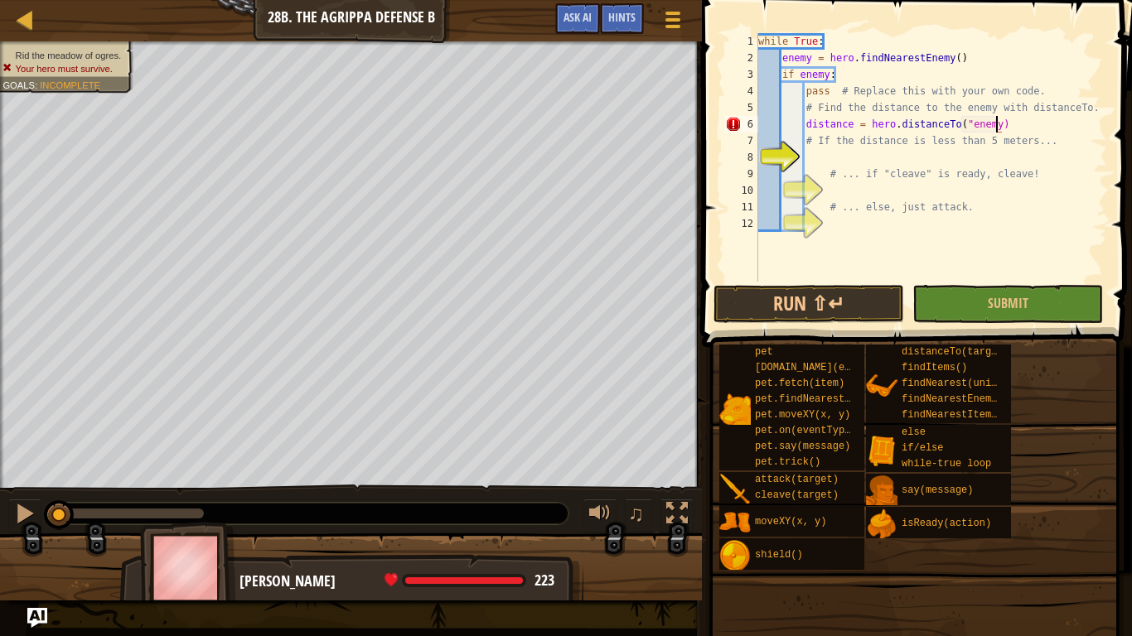
type textarea "distance = hero.distanceTo("enemy")"
click at [883, 153] on div "while True : enemy = hero . findNearestEnemy ( ) if enemy : pass # Replace this…" at bounding box center [931, 174] width 352 height 282
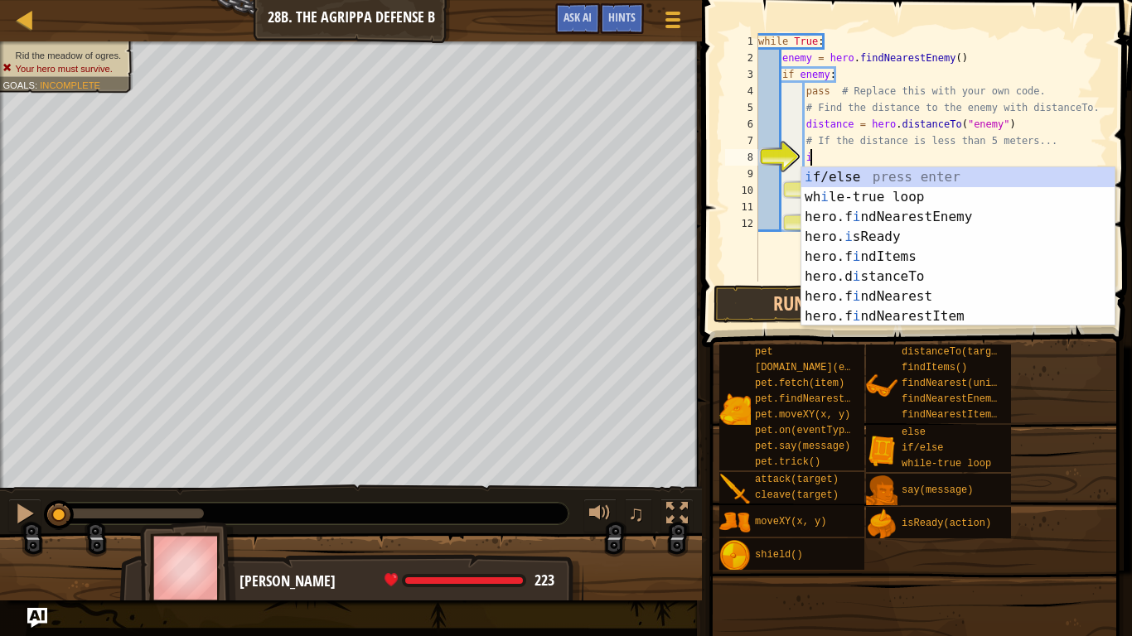
scroll to position [7, 7]
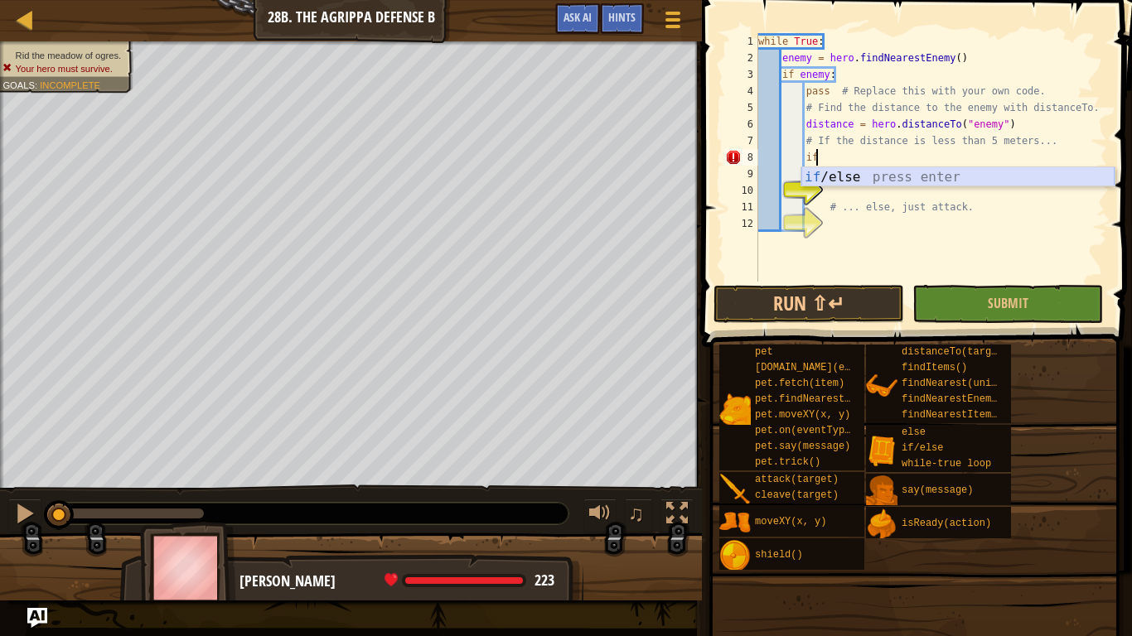
click at [887, 169] on div "if /else press enter" at bounding box center [957, 197] width 313 height 60
type textarea "if enemy:"
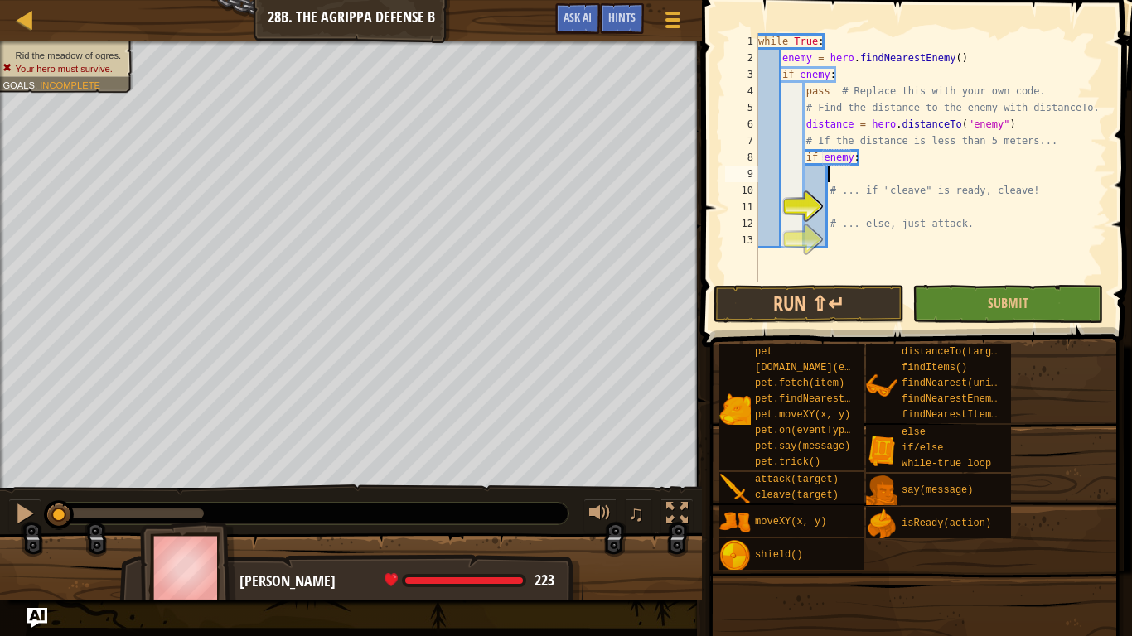
click at [887, 169] on div "while True : enemy = hero . findNearestEnemy ( ) if enemy : pass # Replace this…" at bounding box center [931, 174] width 352 height 282
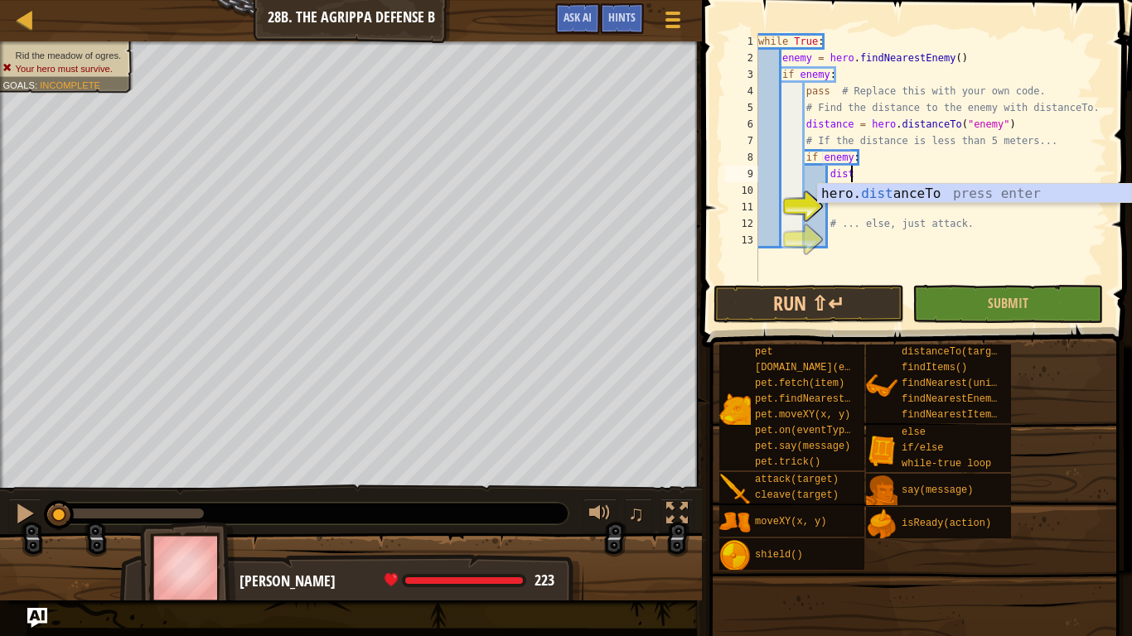
scroll to position [7, 12]
click at [894, 190] on div "hero. dist anceTo press enter" at bounding box center [974, 214] width 313 height 60
type textarea "distance = hero.distanceTo(target)"
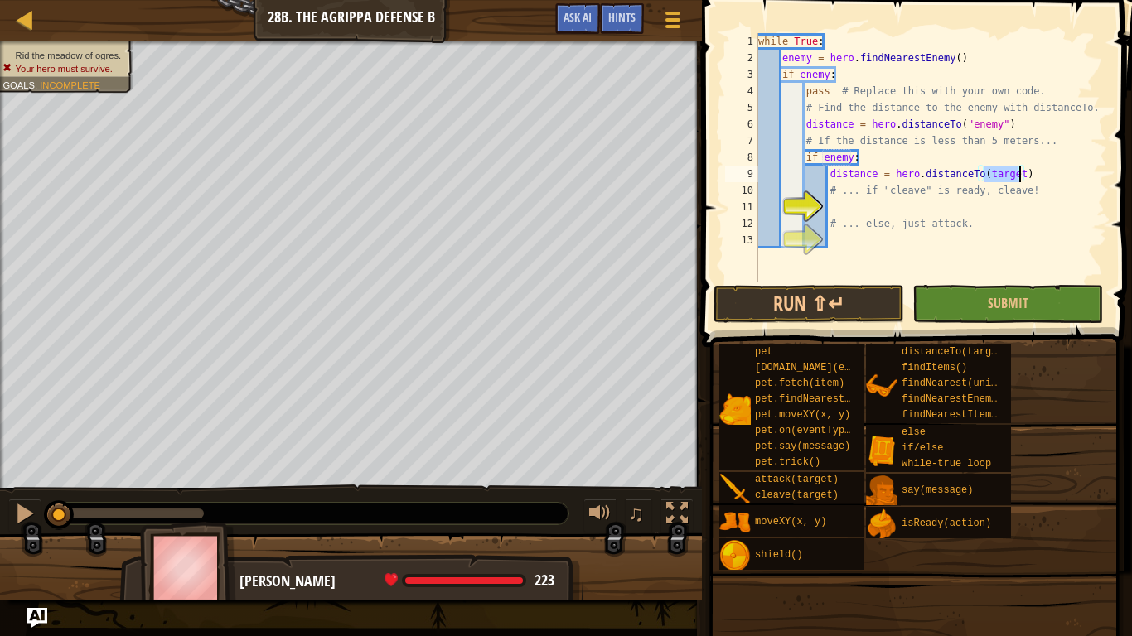
click at [921, 205] on div "while True : enemy = hero . findNearestEnemy ( ) if enemy : pass # Replace this…" at bounding box center [931, 174] width 352 height 282
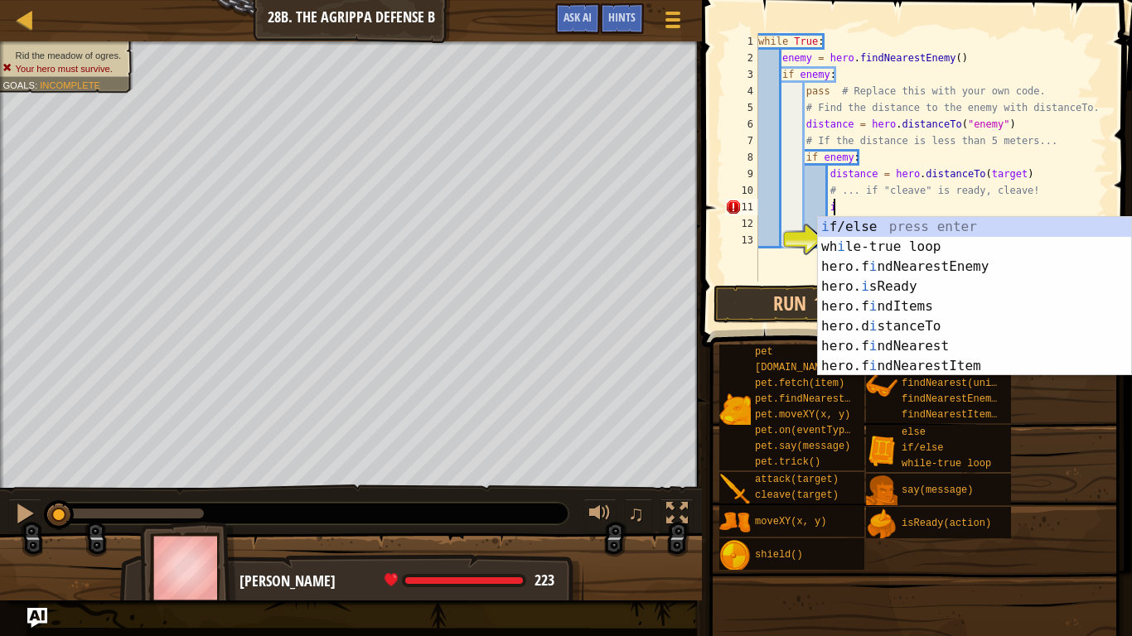
scroll to position [7, 10]
click at [926, 224] on div "i f/else press enter wh i le-true loop press enter hero.f i ndNearestEnemy pres…" at bounding box center [974, 316] width 313 height 199
type textarea "if enemy:"
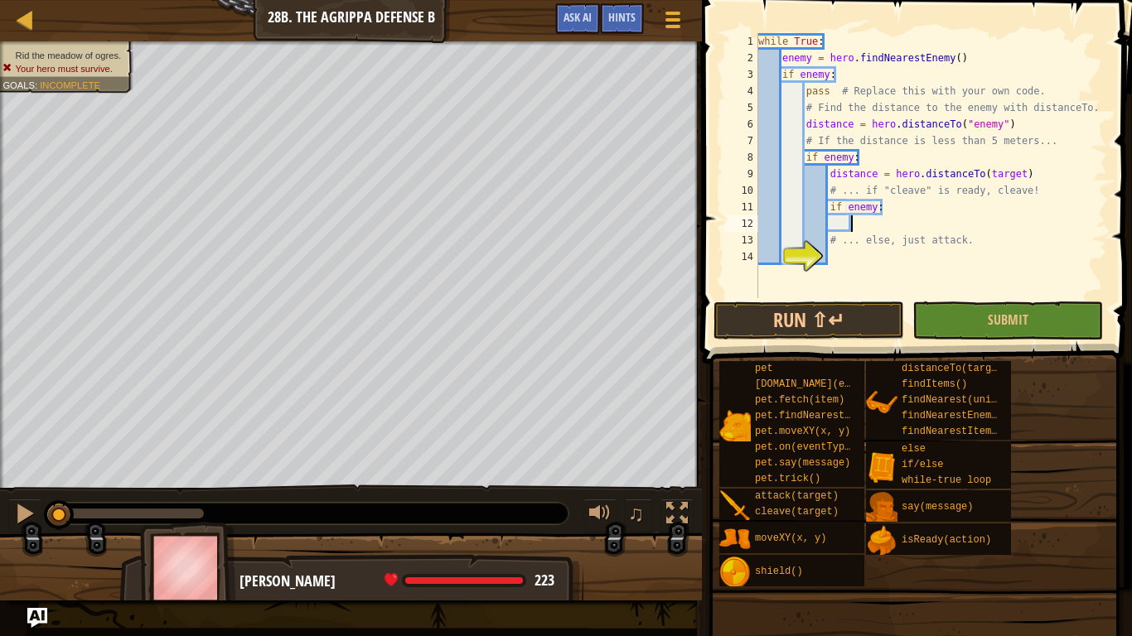
click at [926, 227] on div "while True : enemy = hero . findNearestEnemy ( ) if enemy : pass # Replace this…" at bounding box center [931, 182] width 352 height 298
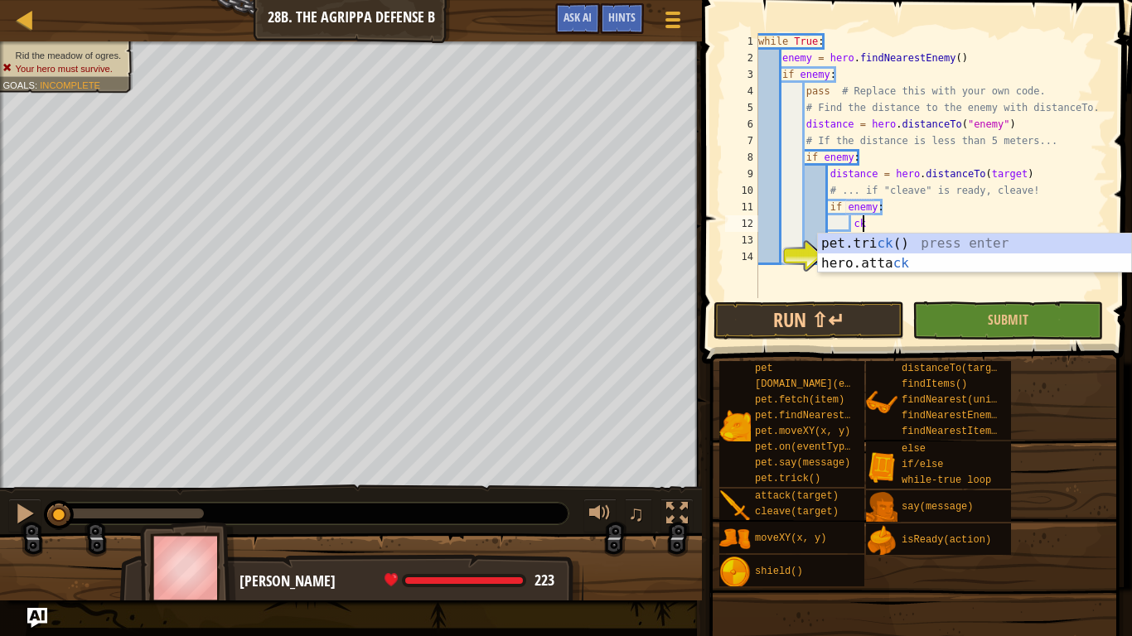
type textarea "c"
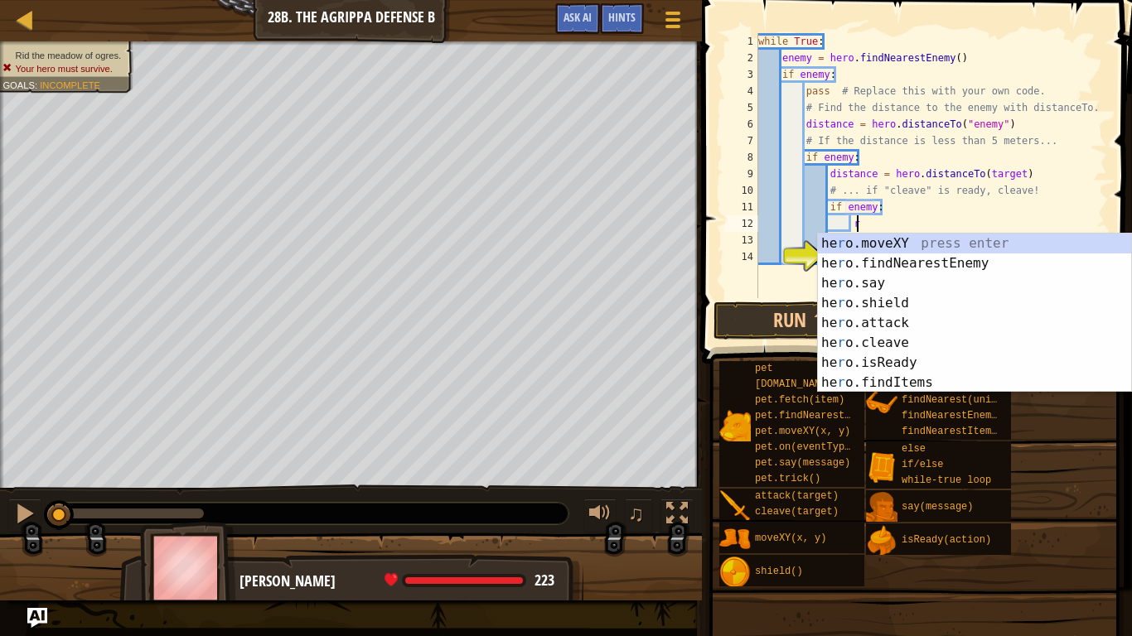
scroll to position [7, 14]
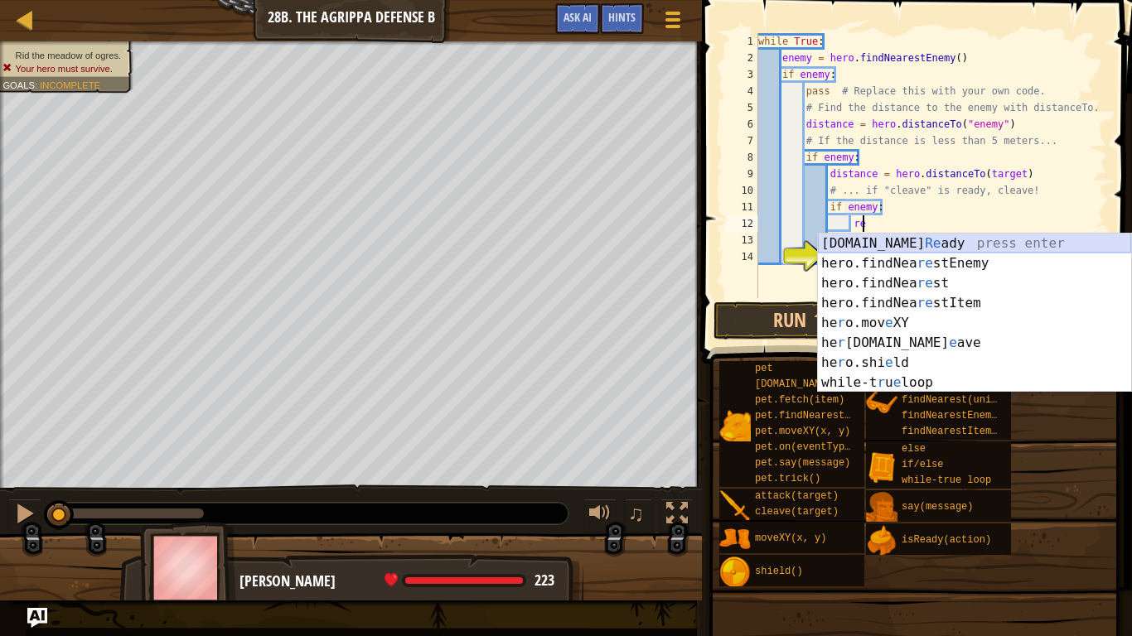
click at [931, 239] on div "[DOMAIN_NAME] Re ady press enter hero.findNea re stEnemy press enter hero.findN…" at bounding box center [974, 333] width 313 height 199
type textarea "ready = hero.isReady("cleave")"
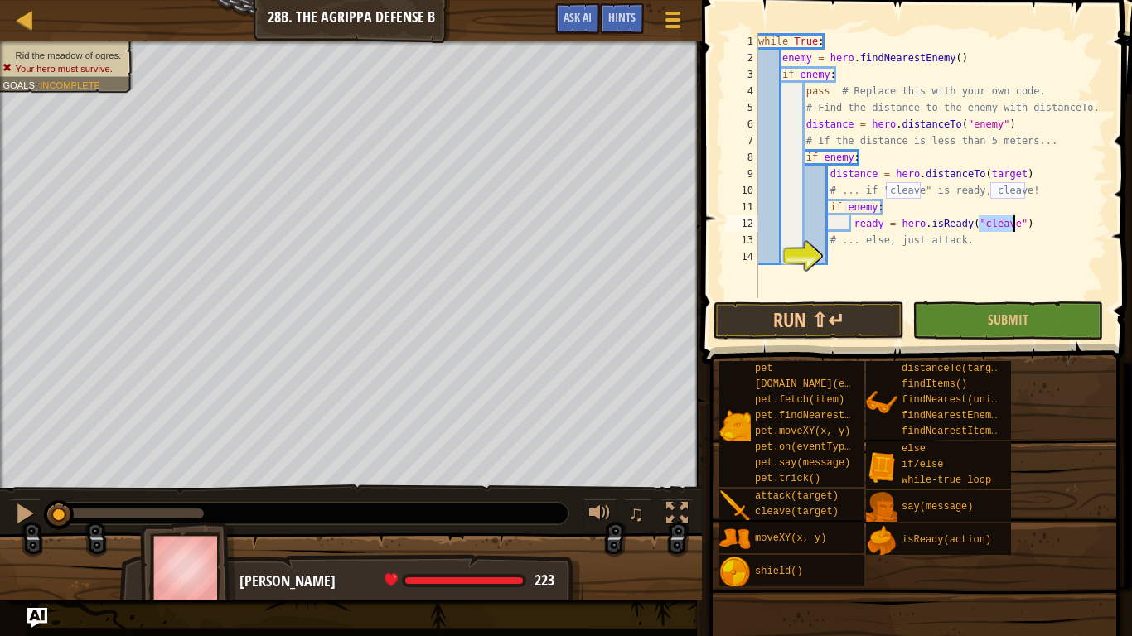
click at [1034, 230] on div "while True : enemy = hero . findNearestEnemy ( ) if enemy : pass # Replace this…" at bounding box center [931, 182] width 352 height 298
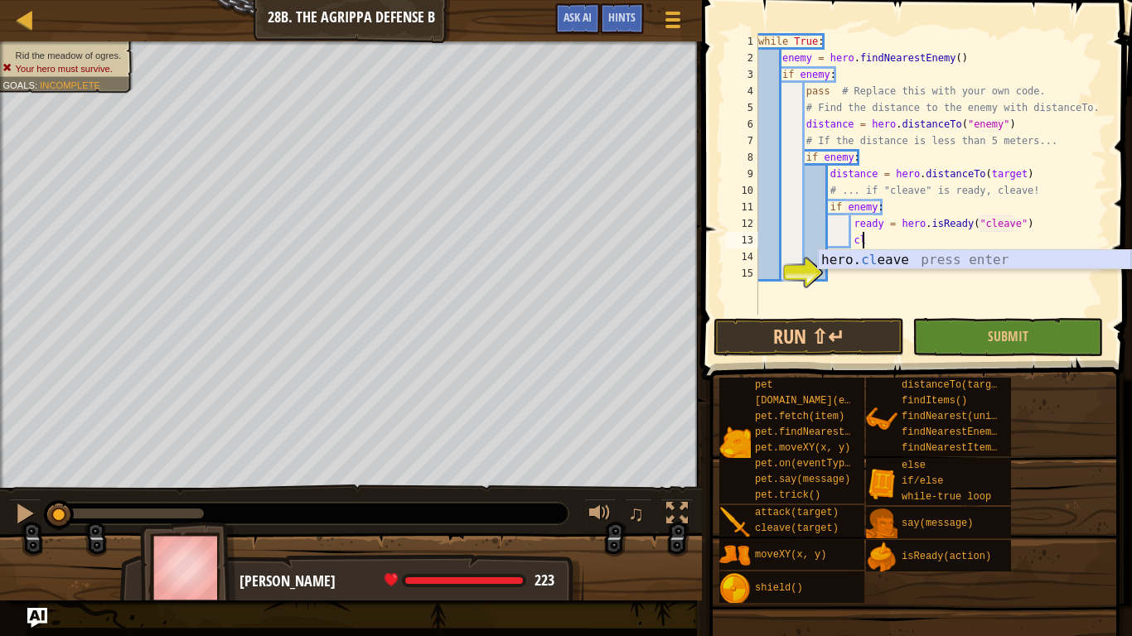
click at [1042, 259] on div "hero. cl eave press enter" at bounding box center [974, 280] width 313 height 60
type textarea "hero.cleave(enemy)"
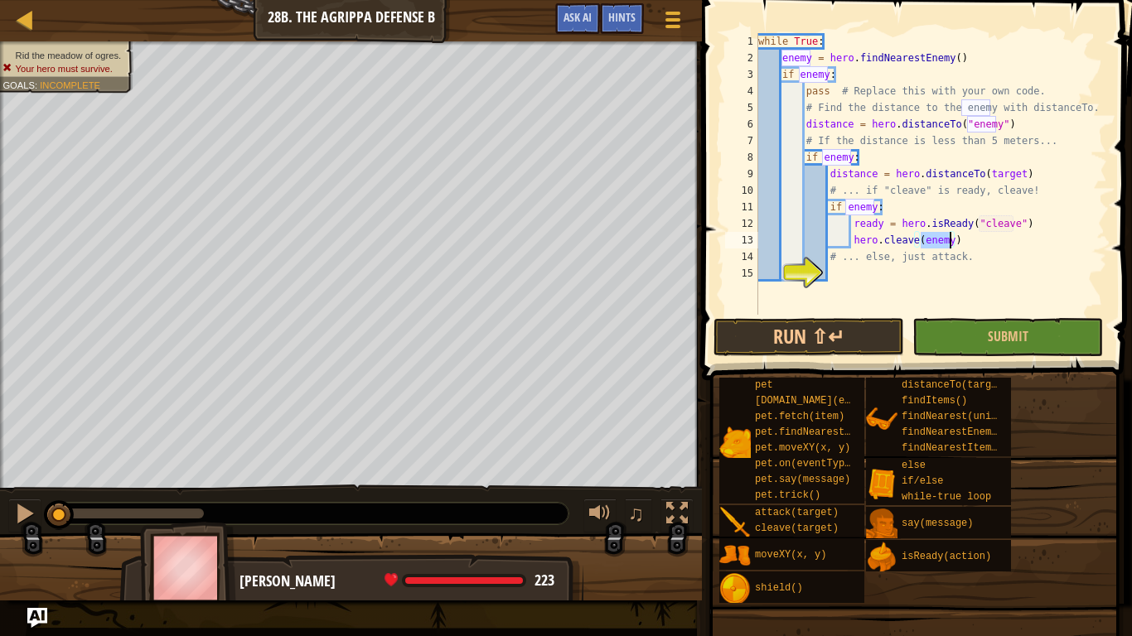
click at [976, 273] on div "while True : enemy = hero . findNearestEnemy ( ) if enemy : pass # Replace this…" at bounding box center [931, 190] width 352 height 315
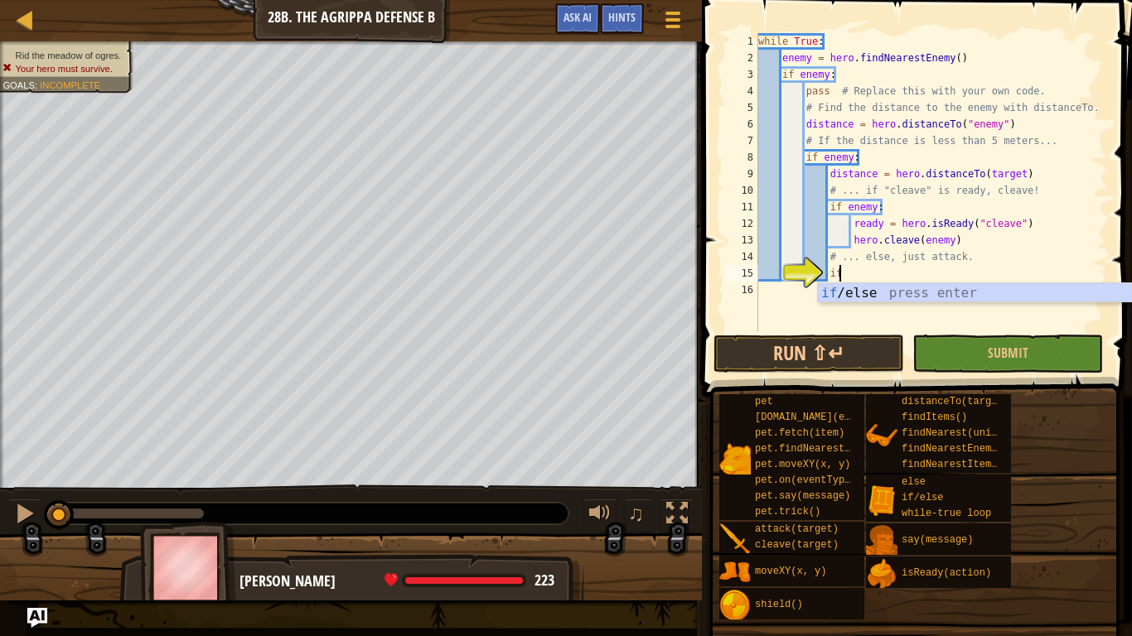
scroll to position [7, 11]
click at [977, 288] on div "if /else press enter" at bounding box center [974, 313] width 313 height 60
type textarea "if enemy:"
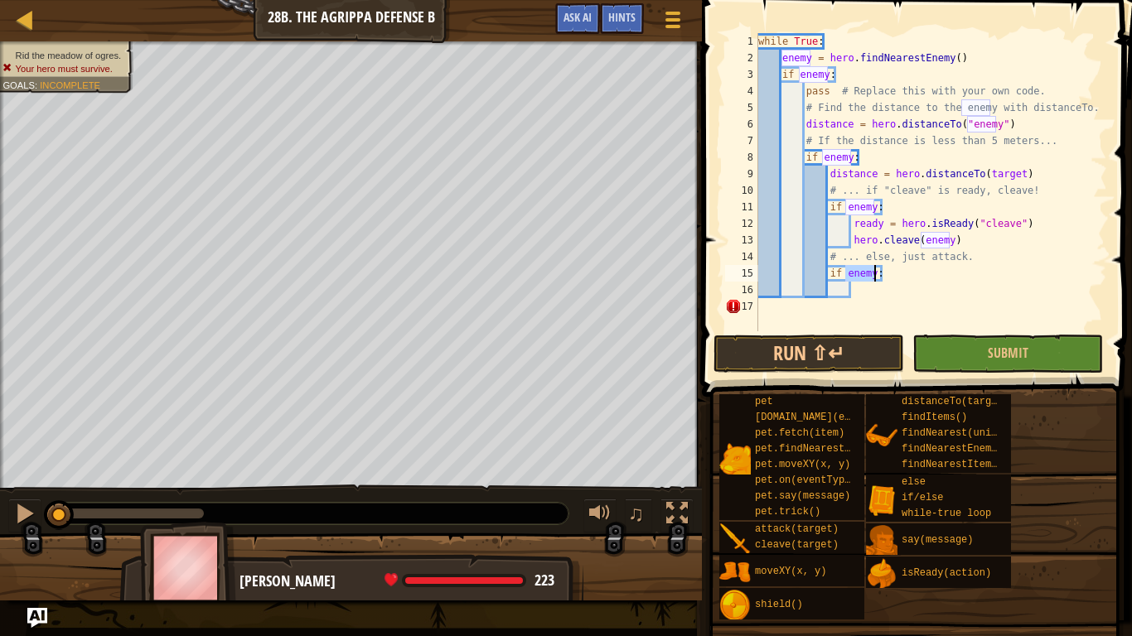
click at [954, 297] on div "while True : enemy = hero . findNearestEnemy ( ) if enemy : pass # Replace this…" at bounding box center [931, 198] width 352 height 331
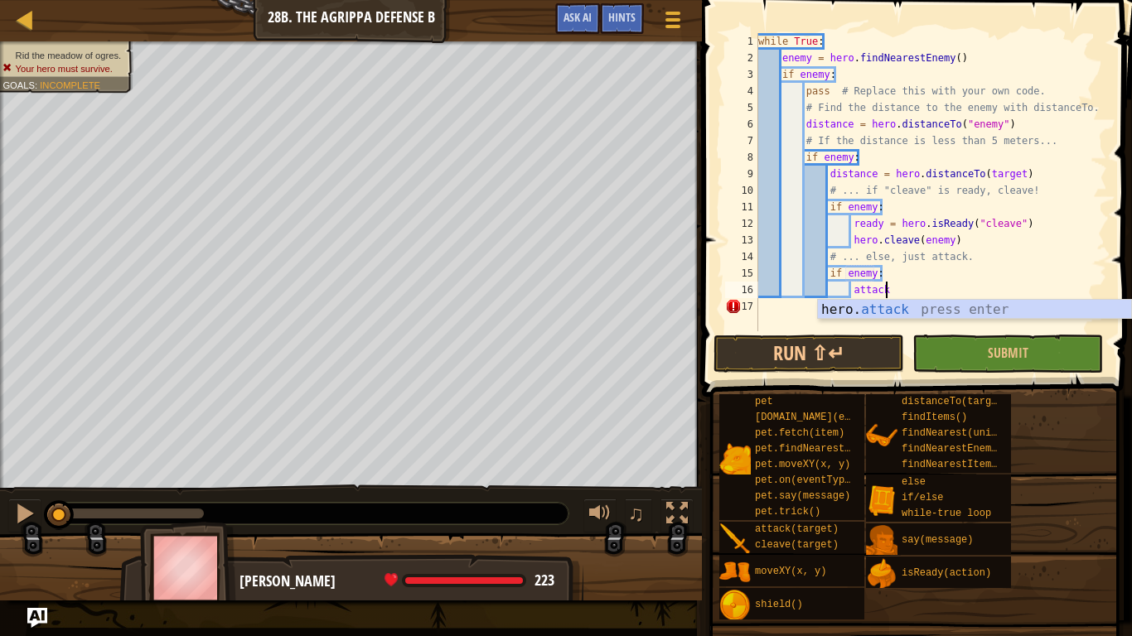
scroll to position [7, 17]
click at [933, 308] on div "hero. attack press enter" at bounding box center [974, 330] width 313 height 60
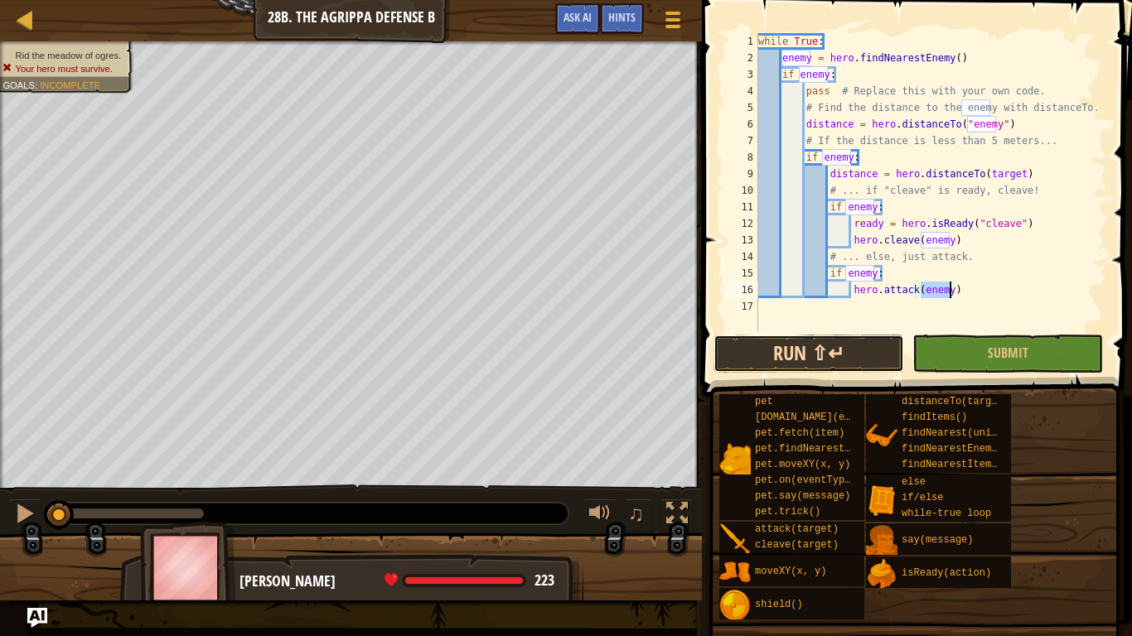
click at [862, 351] on button "Run ⇧↵" at bounding box center [808, 354] width 191 height 38
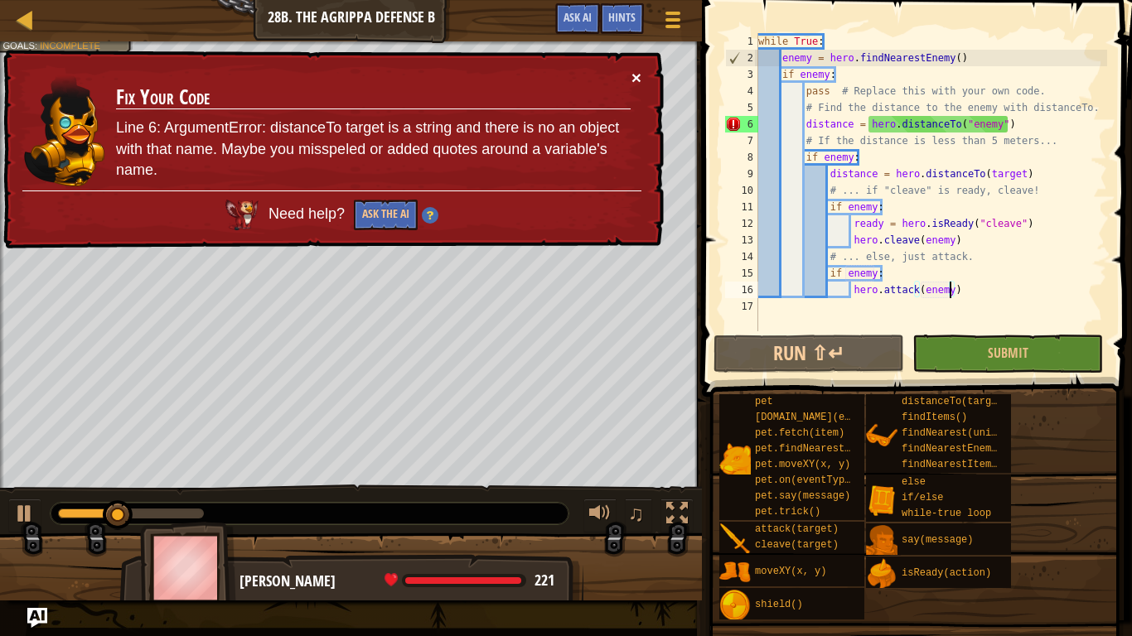
click at [636, 78] on button "×" at bounding box center [636, 77] width 10 height 17
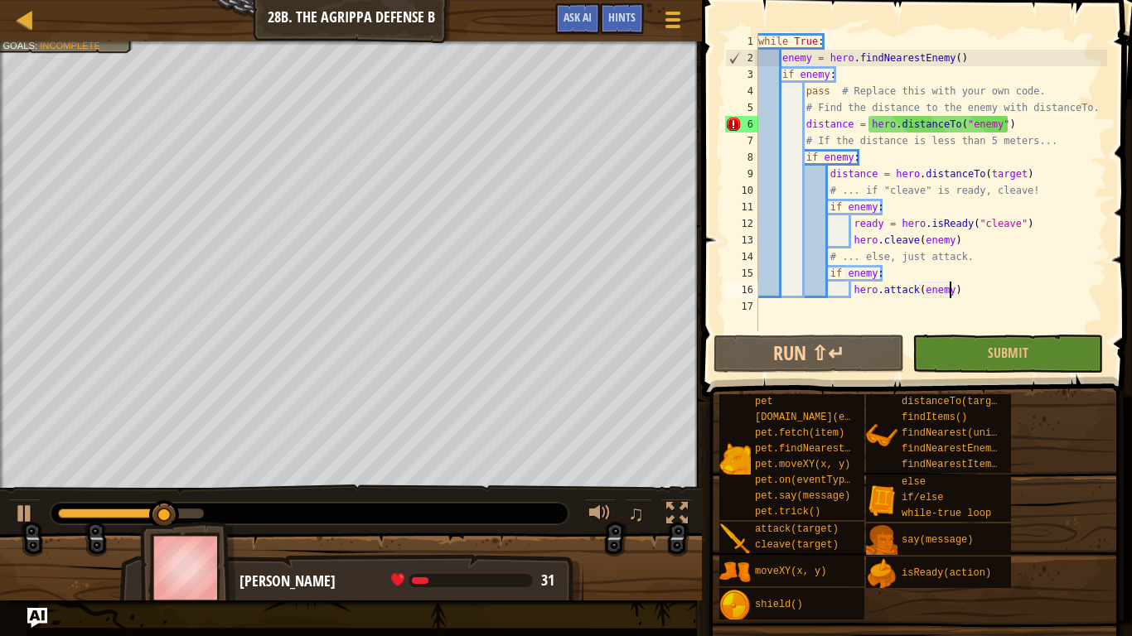
click at [998, 133] on div "while True : enemy = hero . findNearestEnemy ( ) if enemy : pass # Replace this…" at bounding box center [931, 198] width 352 height 331
click at [1000, 129] on div "while True : enemy = hero . findNearestEnemy ( ) if enemy : pass # Replace this…" at bounding box center [931, 198] width 352 height 331
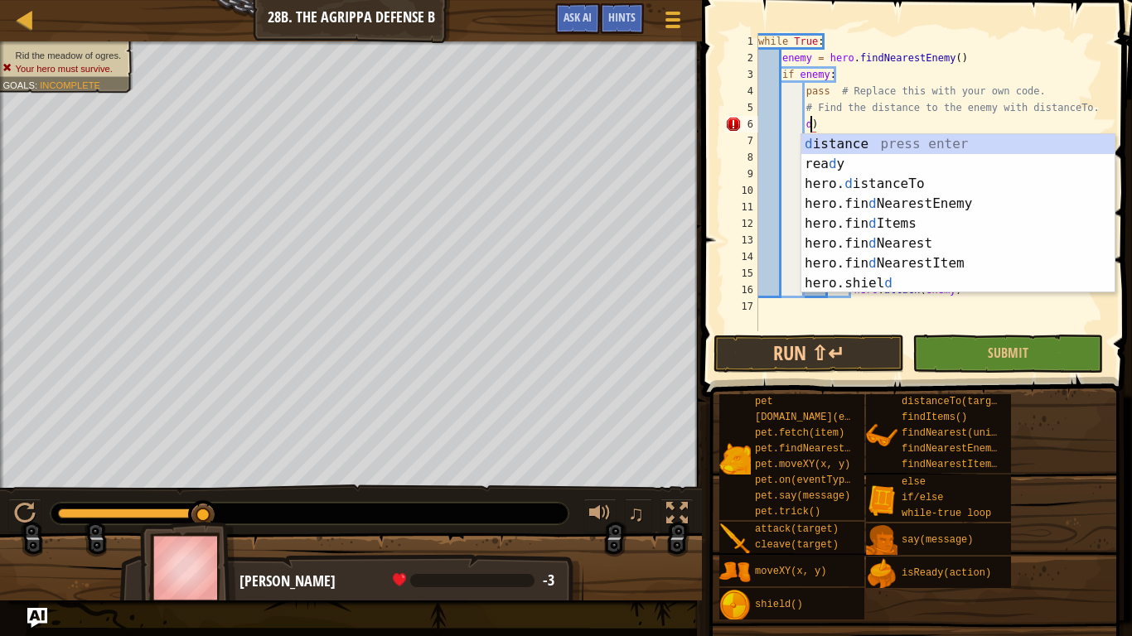
type textarea ")"
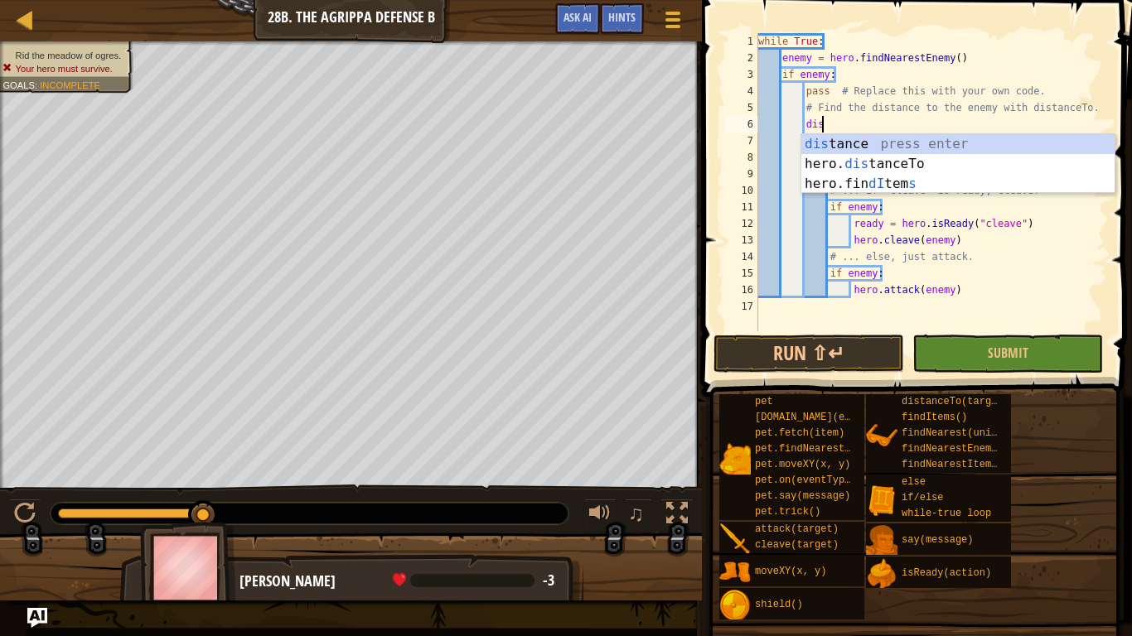
scroll to position [7, 8]
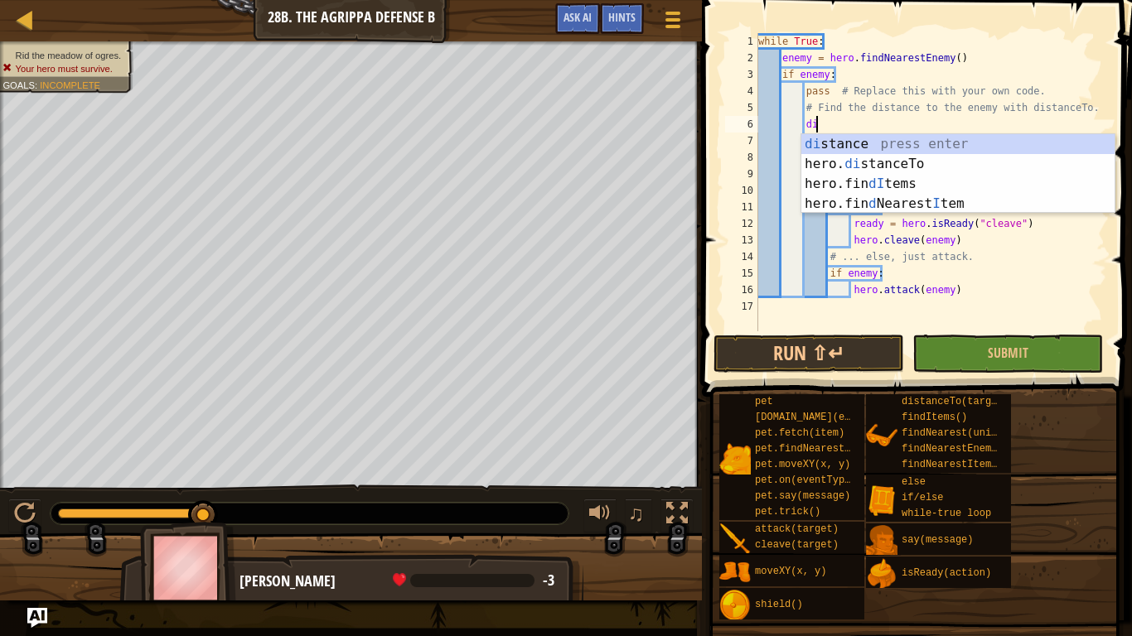
type textarea "d"
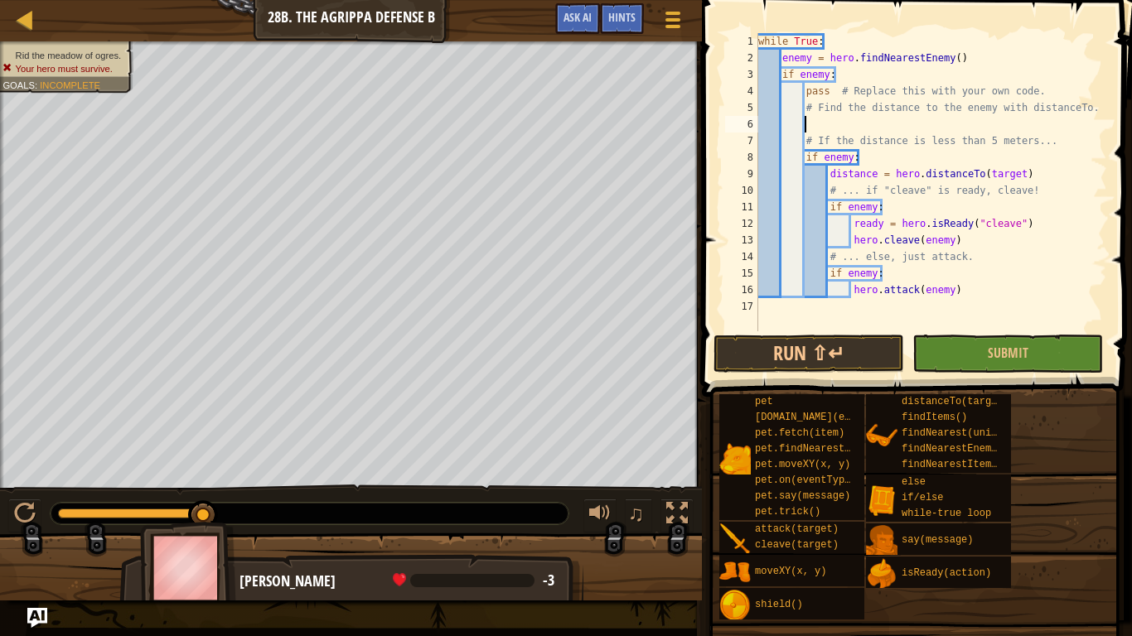
scroll to position [7, 6]
type textarea "g"
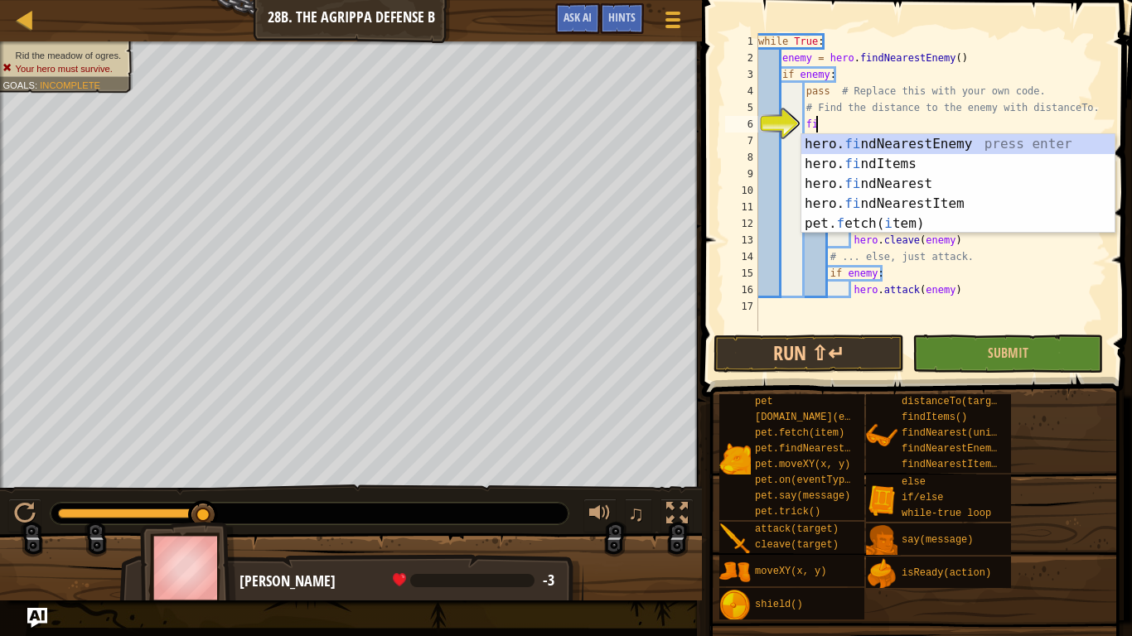
type textarea "fin"
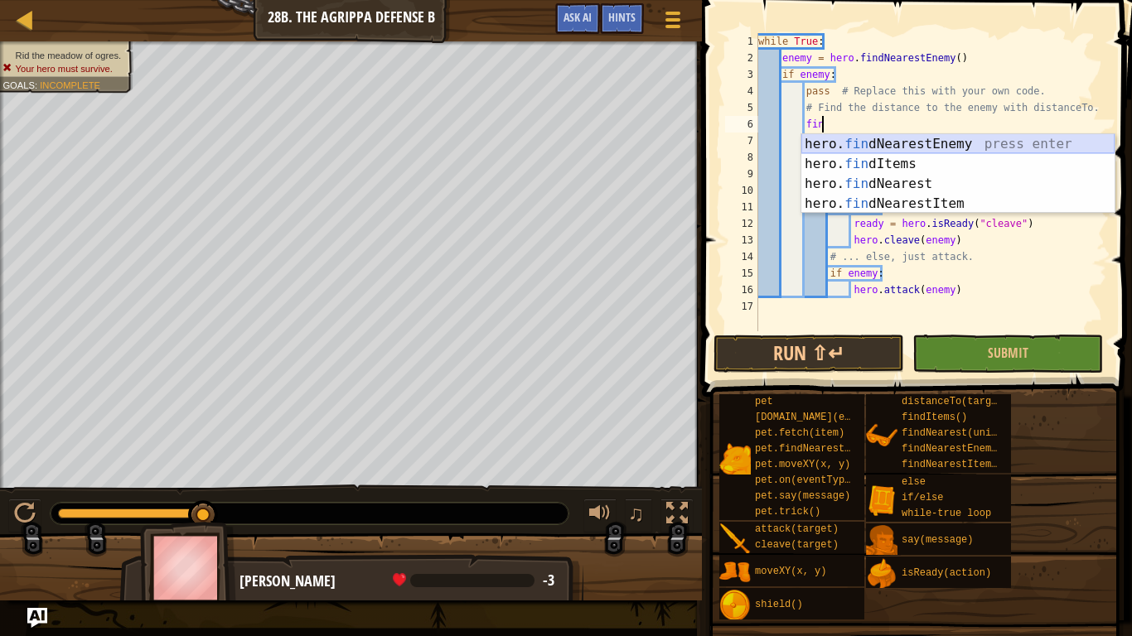
click at [1076, 141] on div "hero. fin dNearestEnemy press enter hero. fin dItems press enter hero. fin dNea…" at bounding box center [957, 193] width 313 height 119
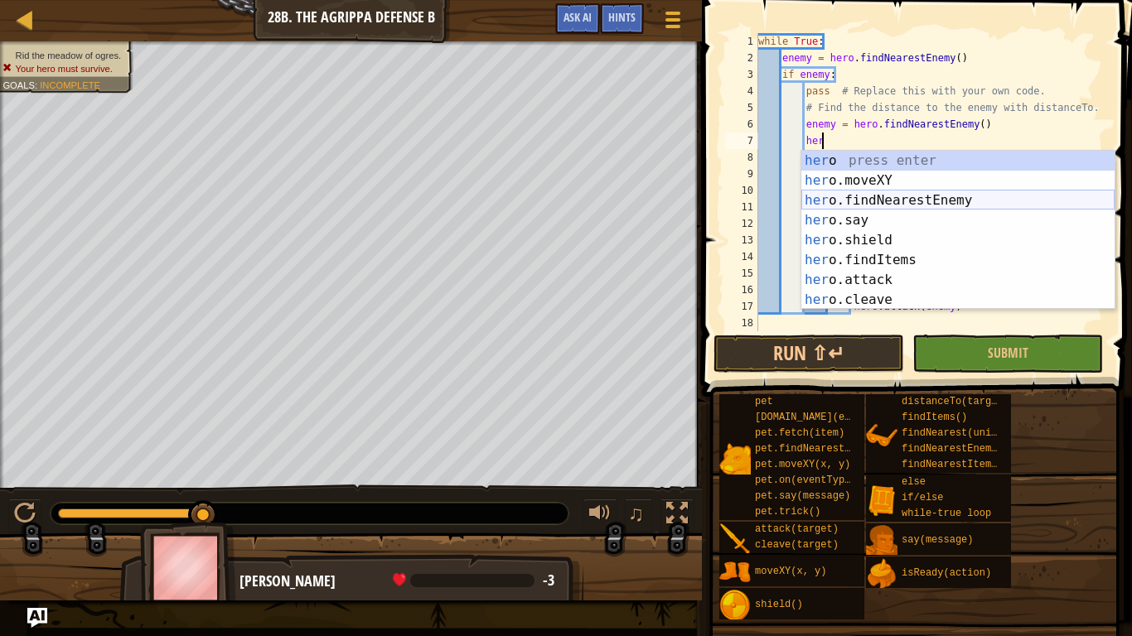
type textarea "h"
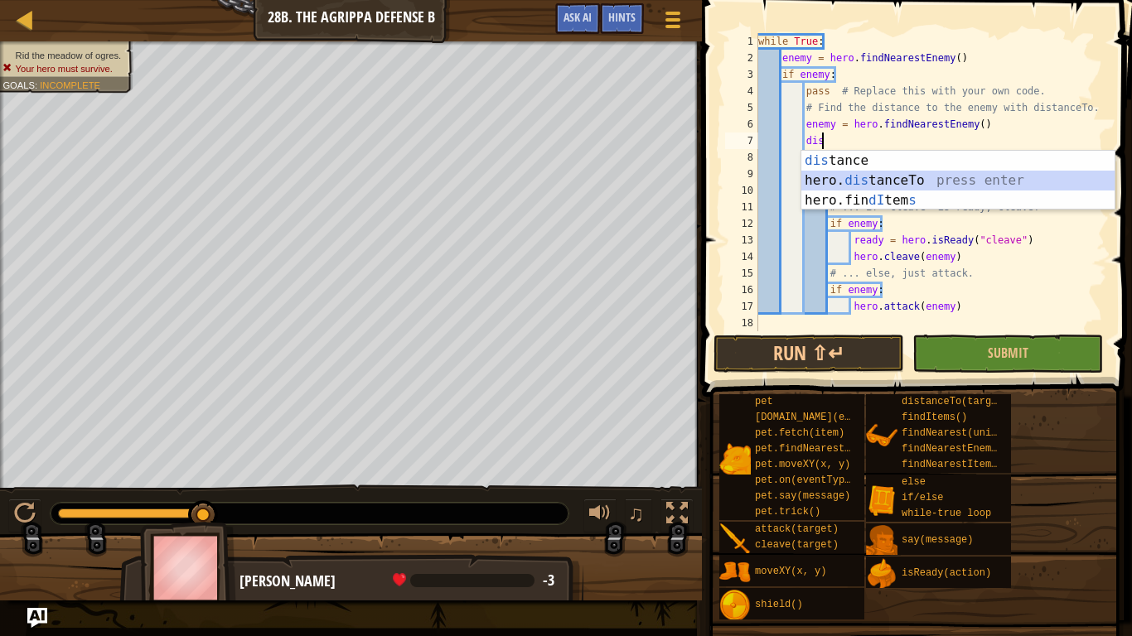
click at [998, 181] on div "dis tance press enter hero. dis tanceTo press enter hero.fin dI tem s press ent…" at bounding box center [957, 200] width 313 height 99
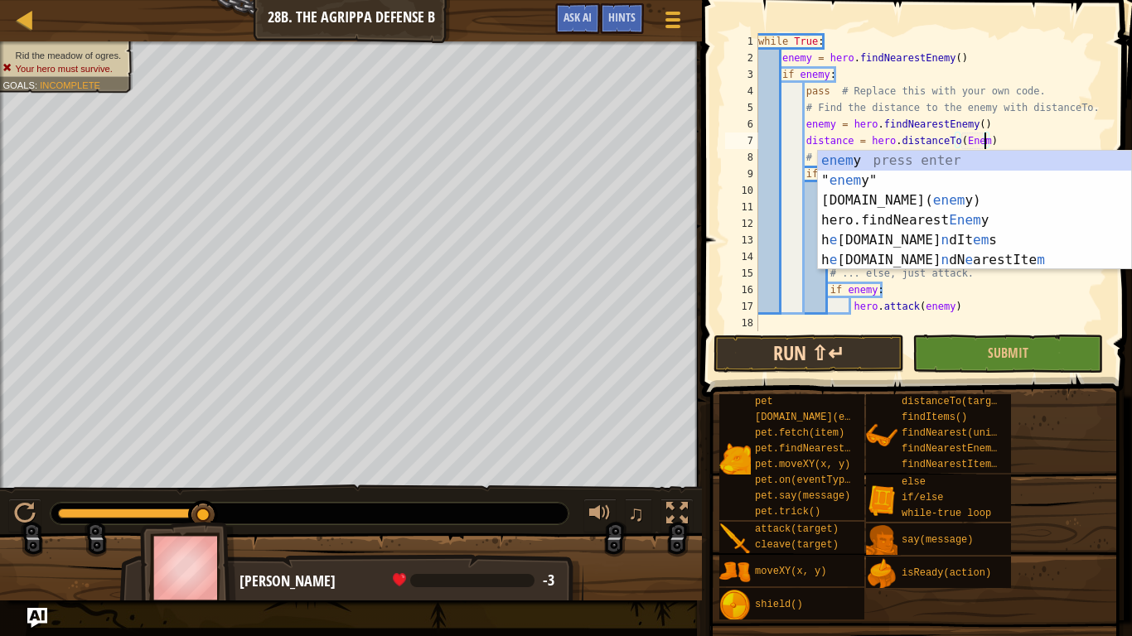
scroll to position [7, 33]
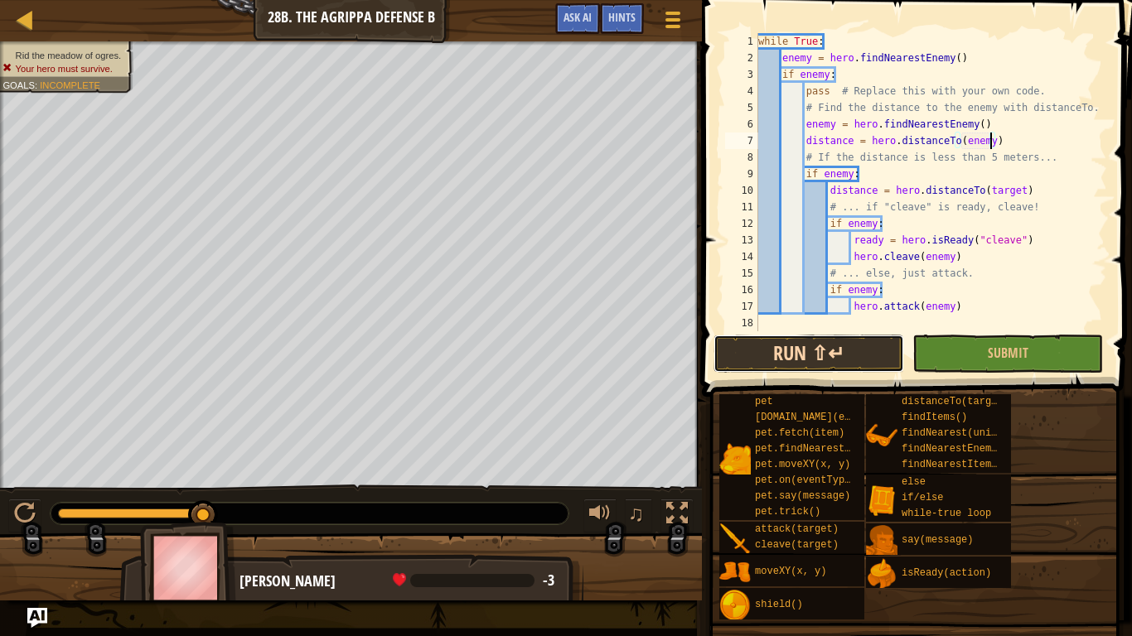
click at [797, 366] on button "Run ⇧↵" at bounding box center [808, 354] width 191 height 38
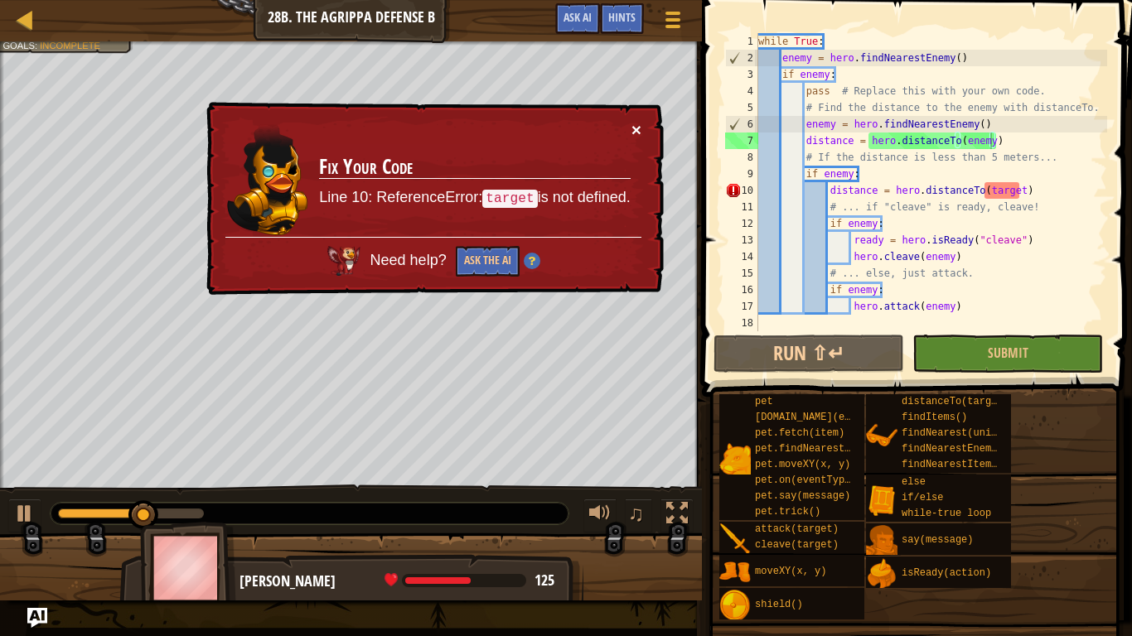
click at [633, 133] on button "×" at bounding box center [636, 129] width 10 height 17
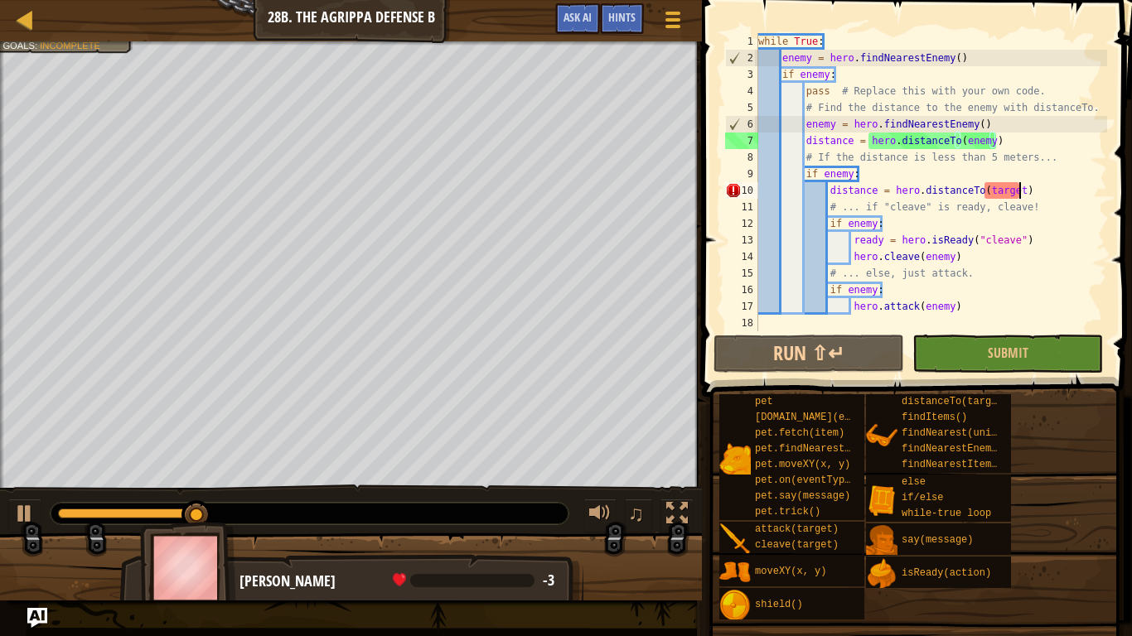
click at [1017, 197] on div "while True : enemy = hero . findNearestEnemy ( ) if enemy : pass # Replace this…" at bounding box center [931, 198] width 352 height 331
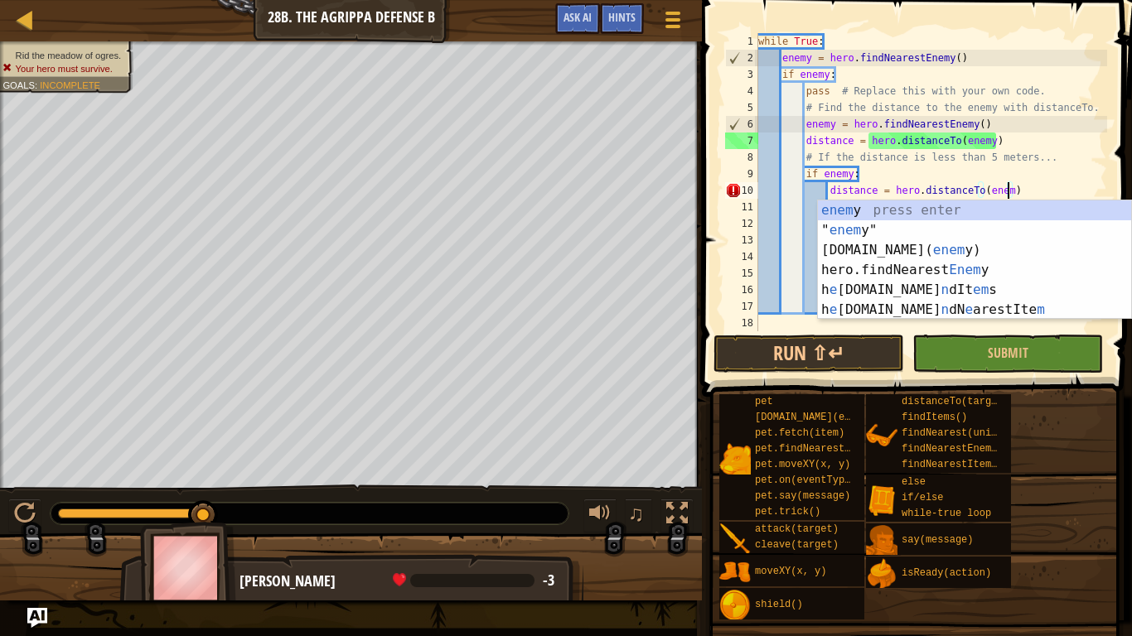
scroll to position [7, 36]
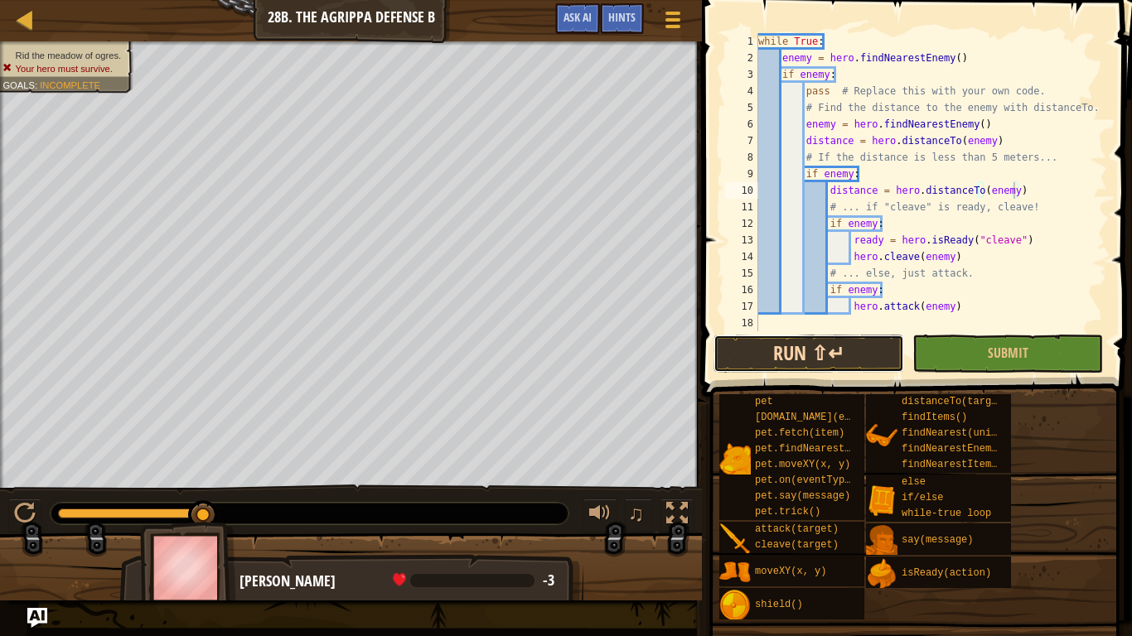
click at [901, 370] on button "Run ⇧↵" at bounding box center [808, 354] width 191 height 38
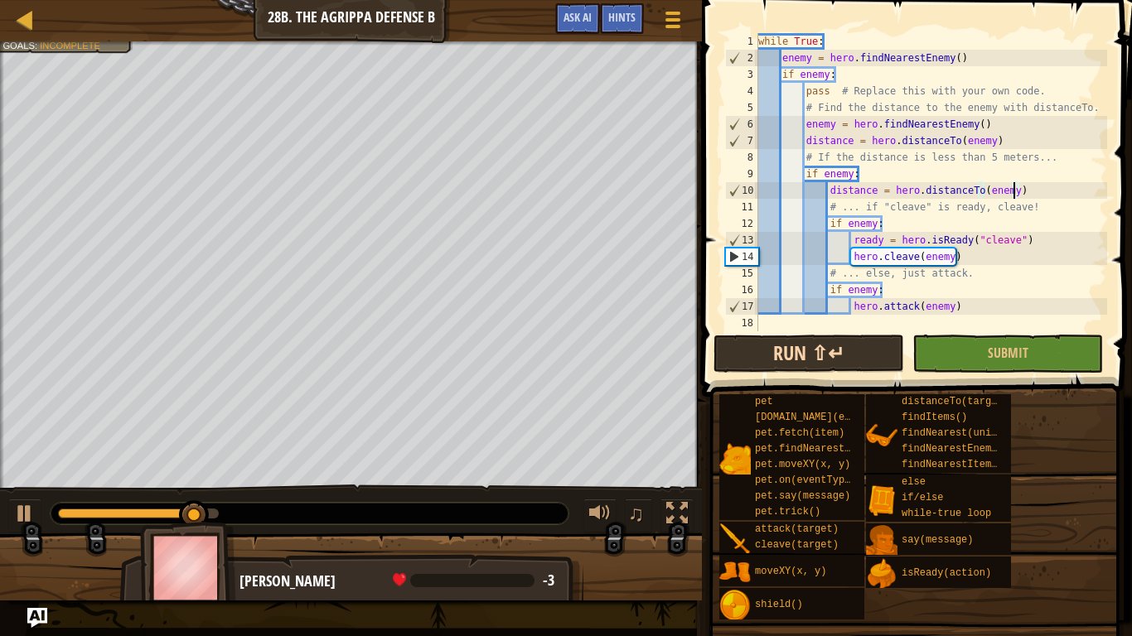
scroll to position [7, 37]
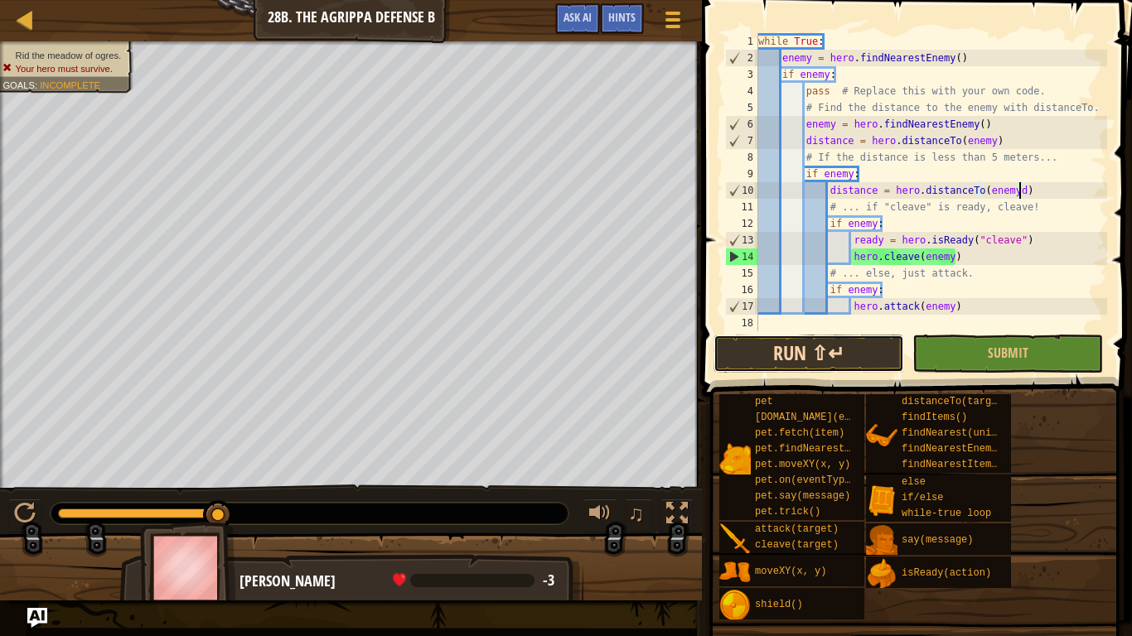
click at [891, 365] on button "Run ⇧↵" at bounding box center [808, 354] width 191 height 38
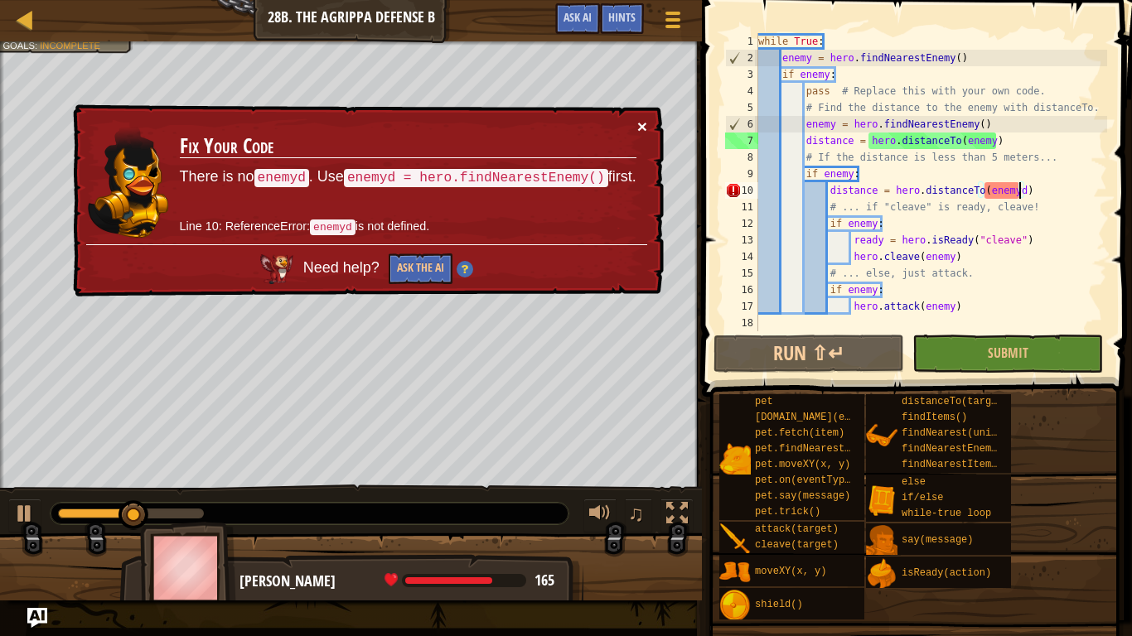
click at [642, 130] on button "×" at bounding box center [642, 126] width 10 height 17
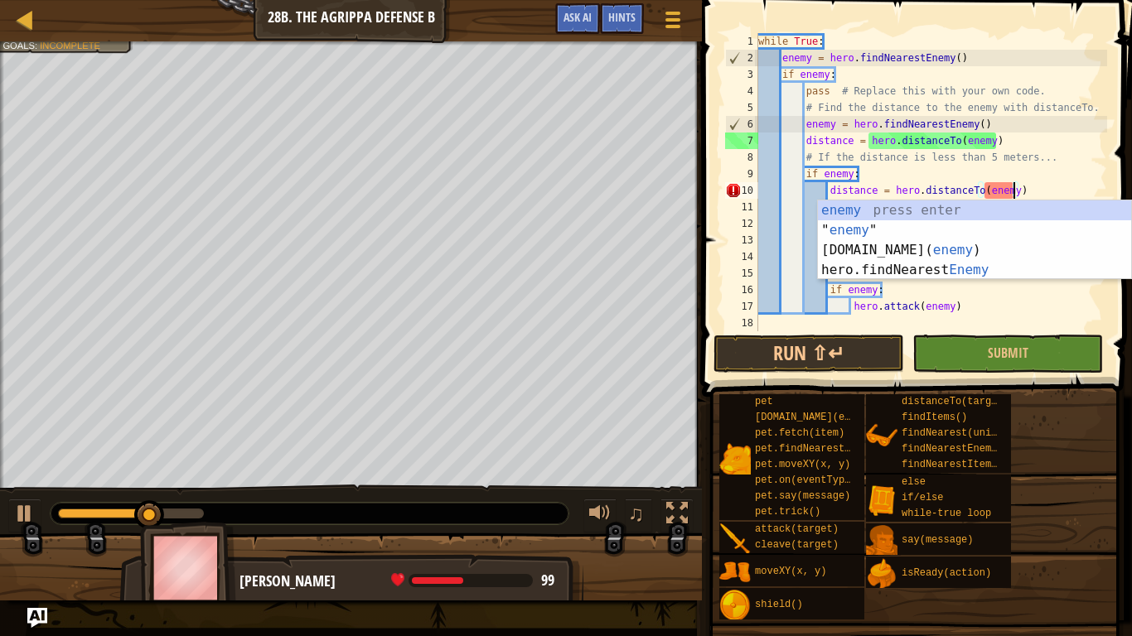
scroll to position [7, 36]
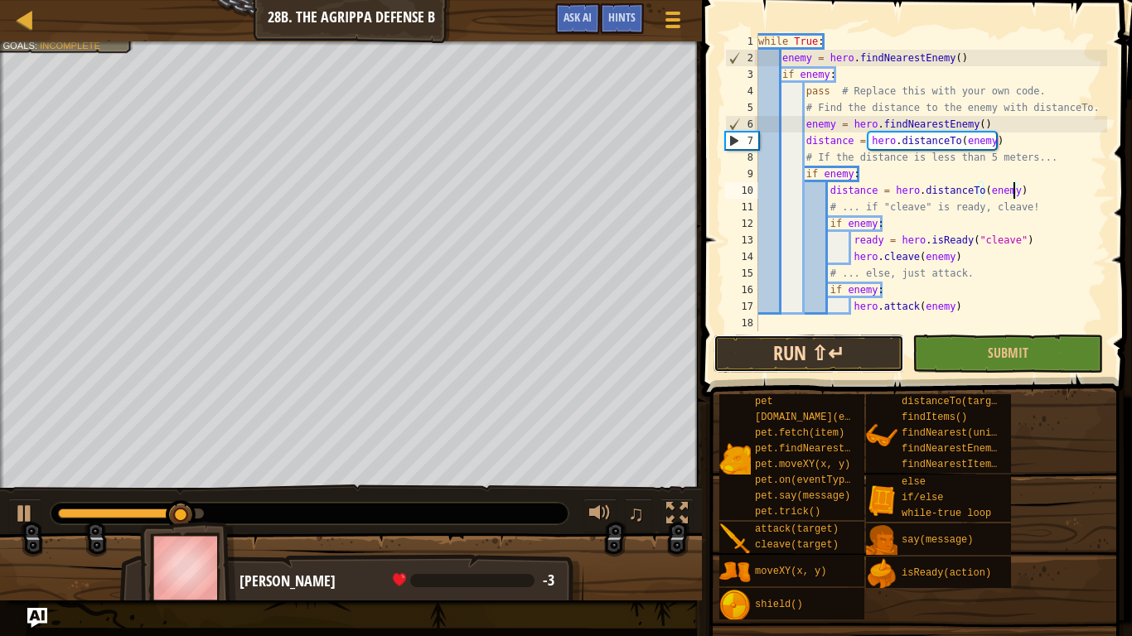
click at [748, 351] on button "Run ⇧↵" at bounding box center [808, 354] width 191 height 38
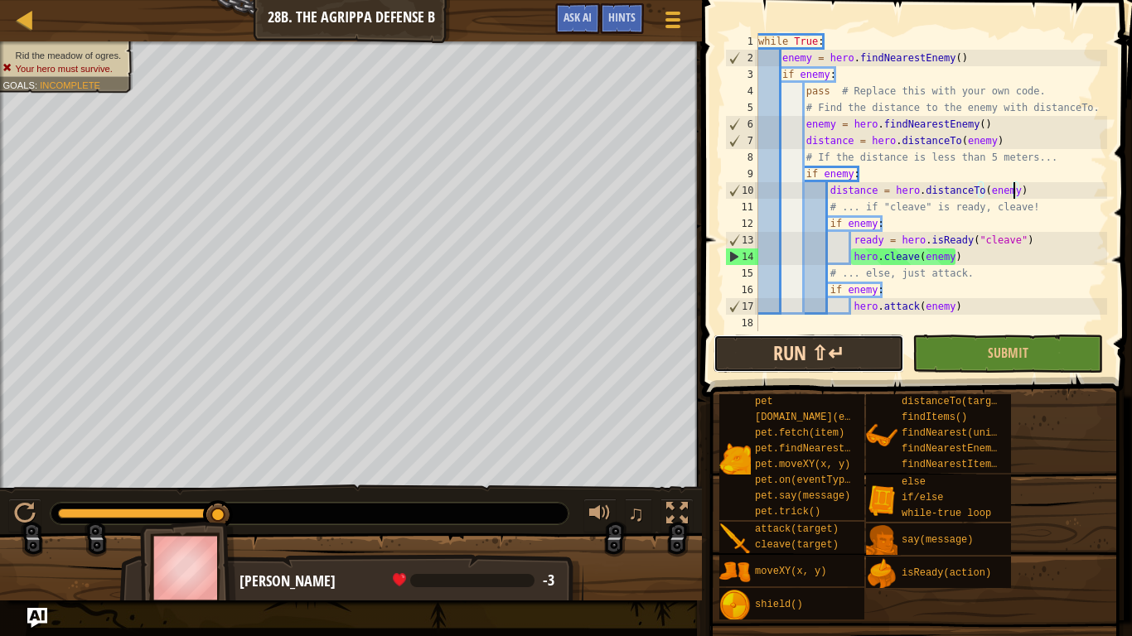
click at [763, 350] on button "Run ⇧↵" at bounding box center [808, 354] width 191 height 38
click at [764, 356] on button "Run ⇧↵" at bounding box center [808, 354] width 191 height 38
click at [902, 287] on div "while True : enemy = hero . findNearestEnemy ( ) if enemy : pass # Replace this…" at bounding box center [931, 198] width 352 height 331
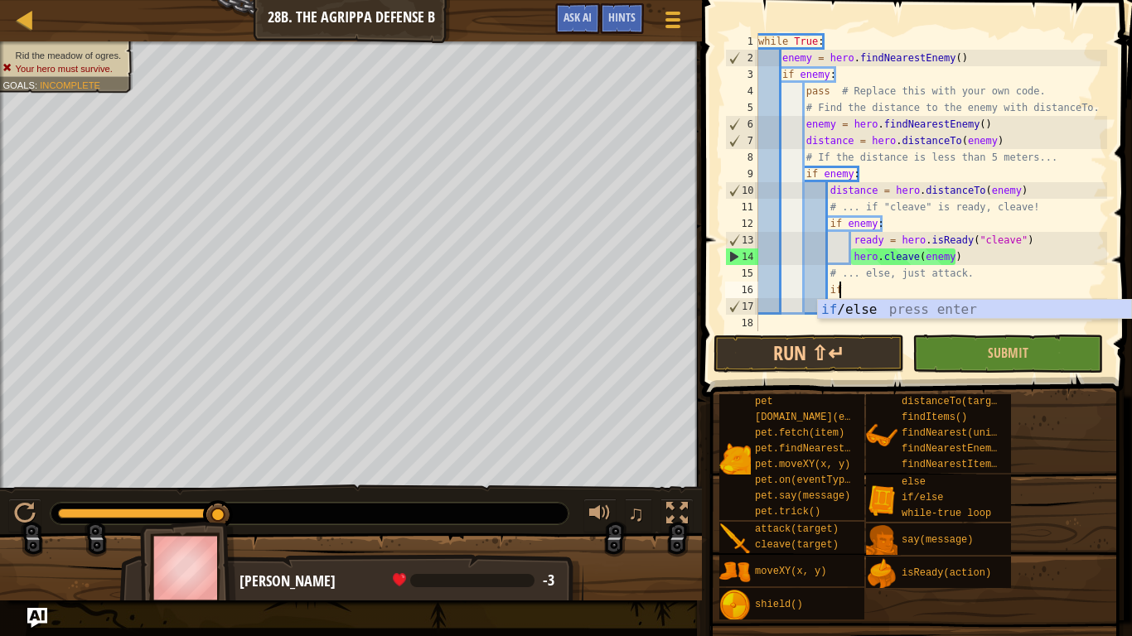
type textarea "i"
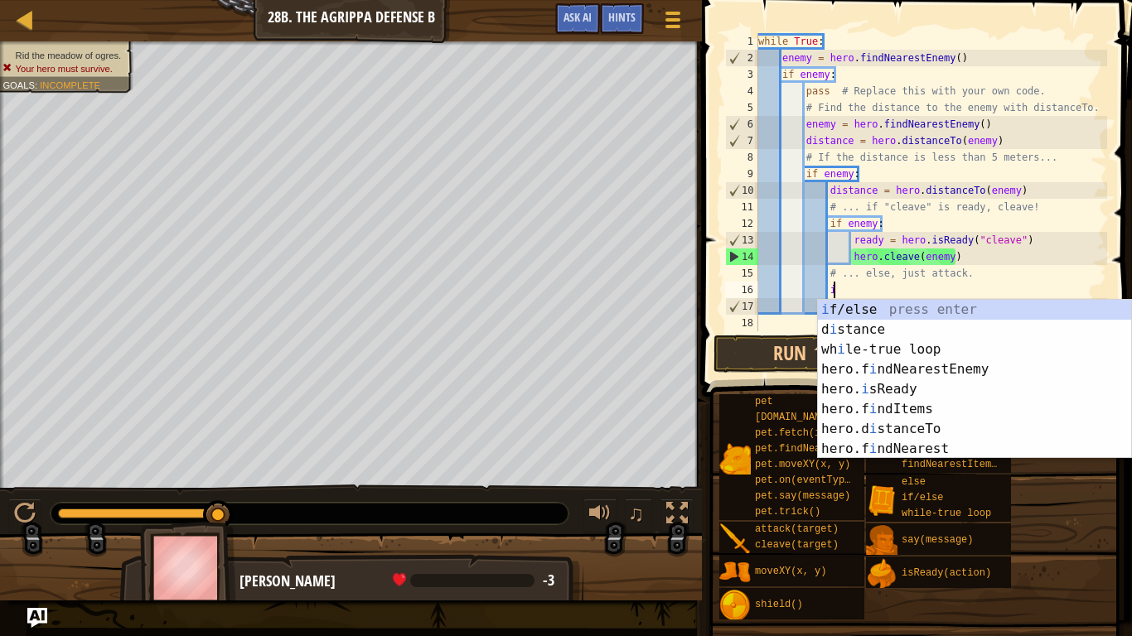
scroll to position [7, 9]
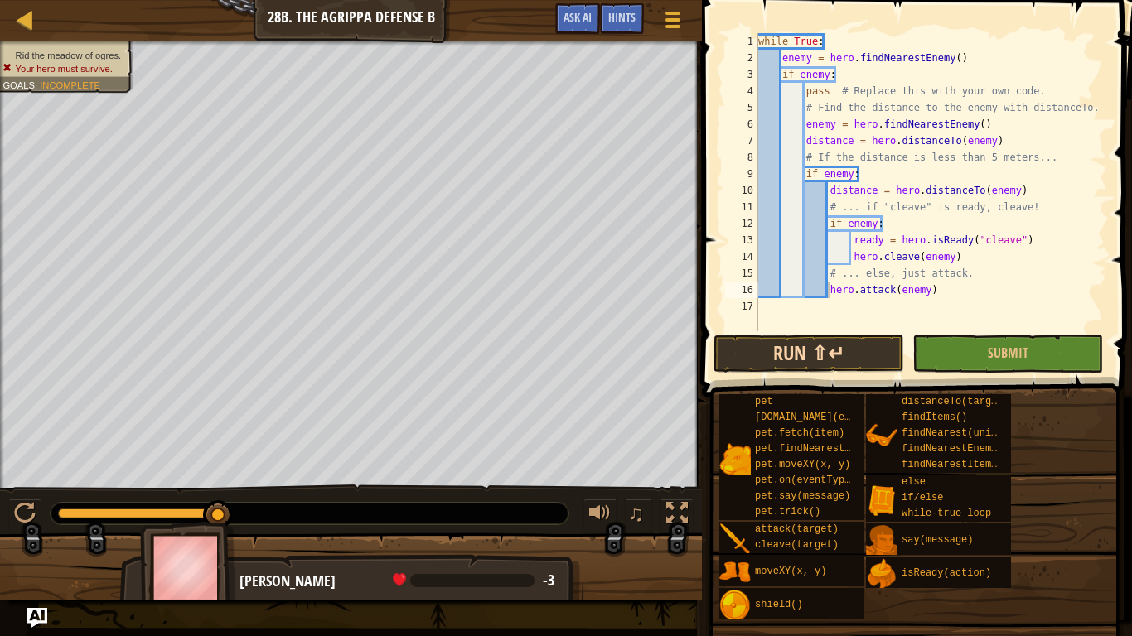
drag, startPoint x: 825, startPoint y: 389, endPoint x: 819, endPoint y: 358, distance: 31.2
click at [819, 358] on div "Hints hero.attack(enemy) 1 2 3 4 5 6 7 8 9 10 11 12 13 14 15 16 17 while True :…" at bounding box center [914, 314] width 435 height 628
click at [819, 364] on button "Run ⇧↵" at bounding box center [808, 354] width 191 height 38
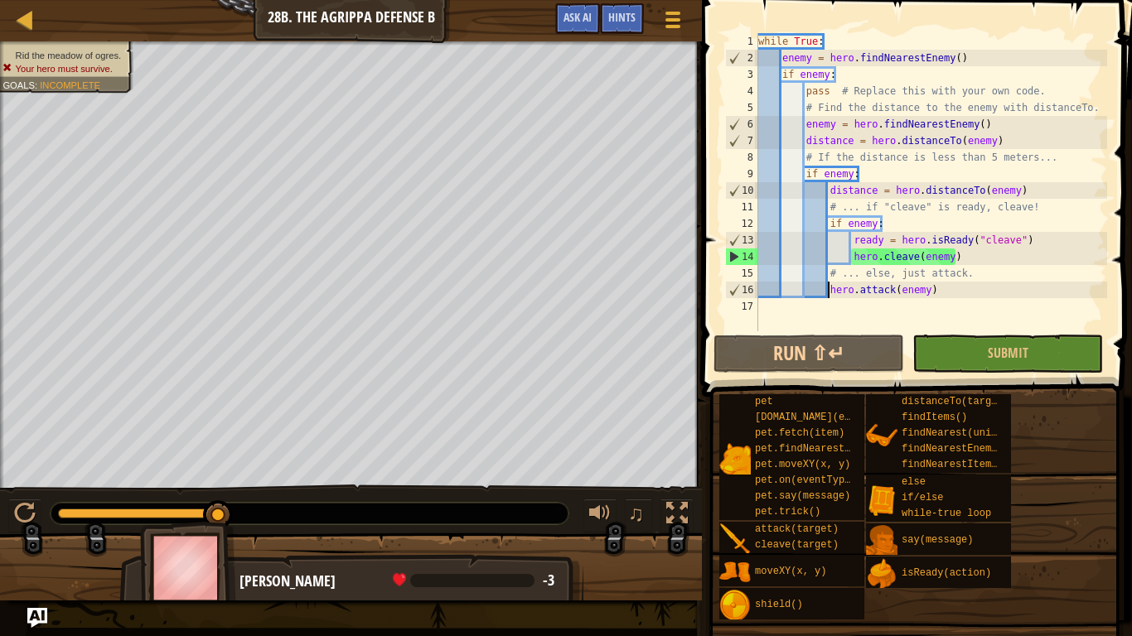
click at [936, 290] on div "while True : enemy = hero . findNearestEnemy ( ) if enemy : pass # Replace this…" at bounding box center [931, 198] width 352 height 331
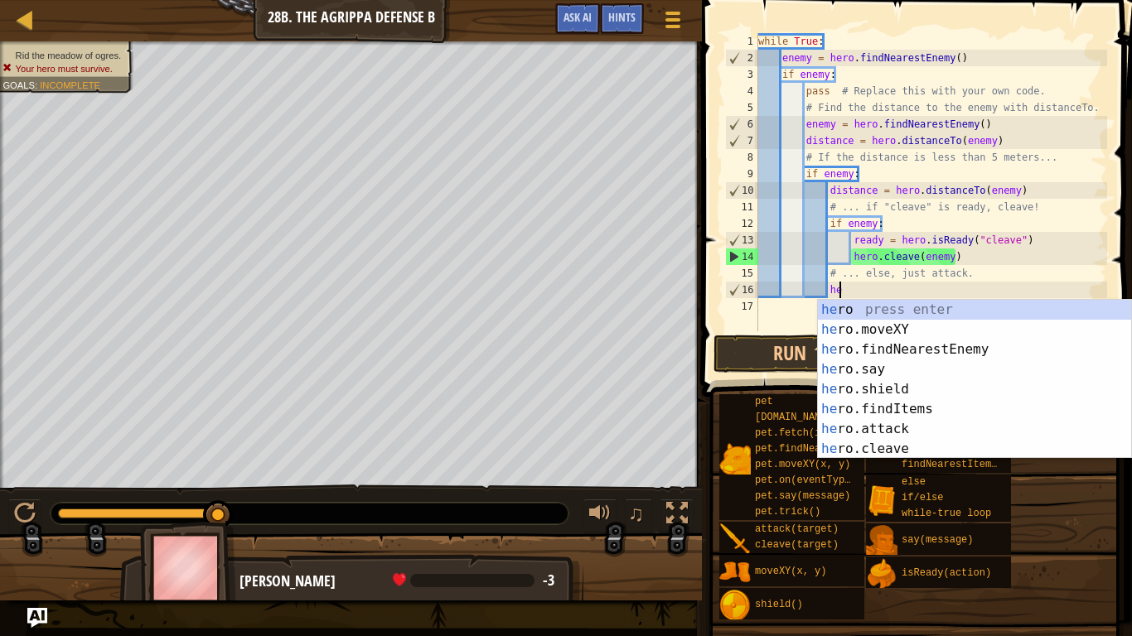
type textarea "h"
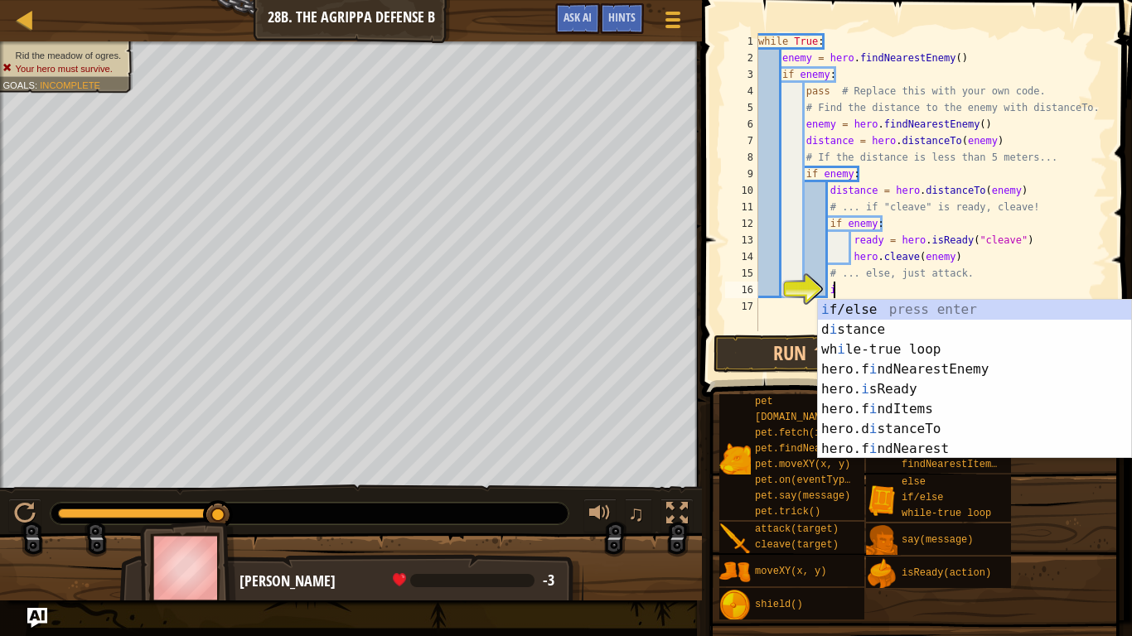
scroll to position [7, 11]
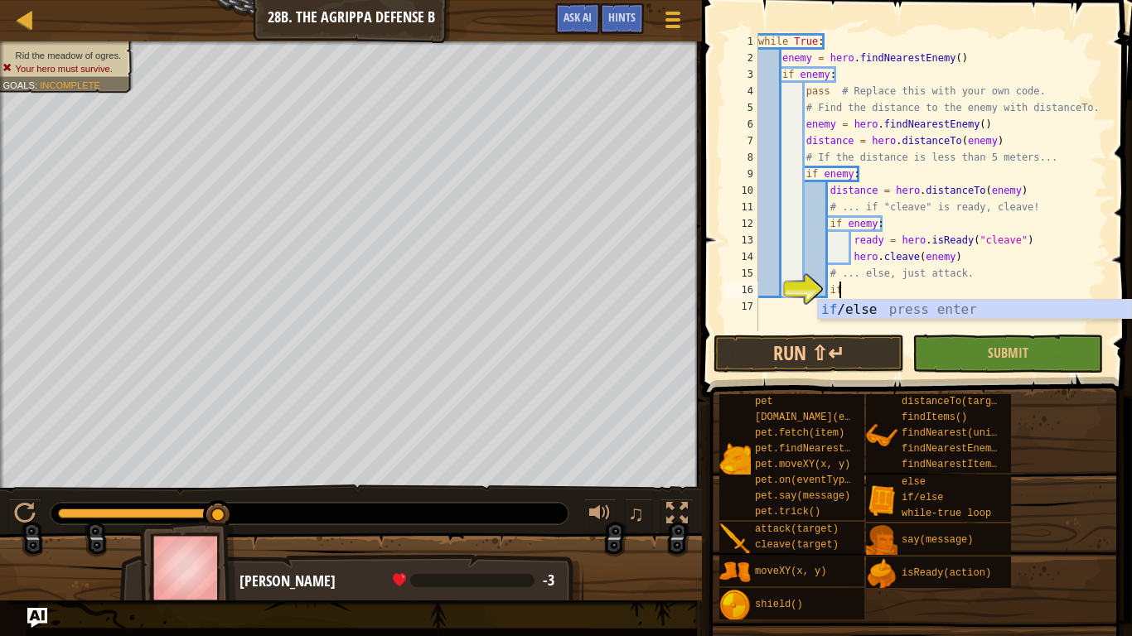
type textarea "if enemy:"
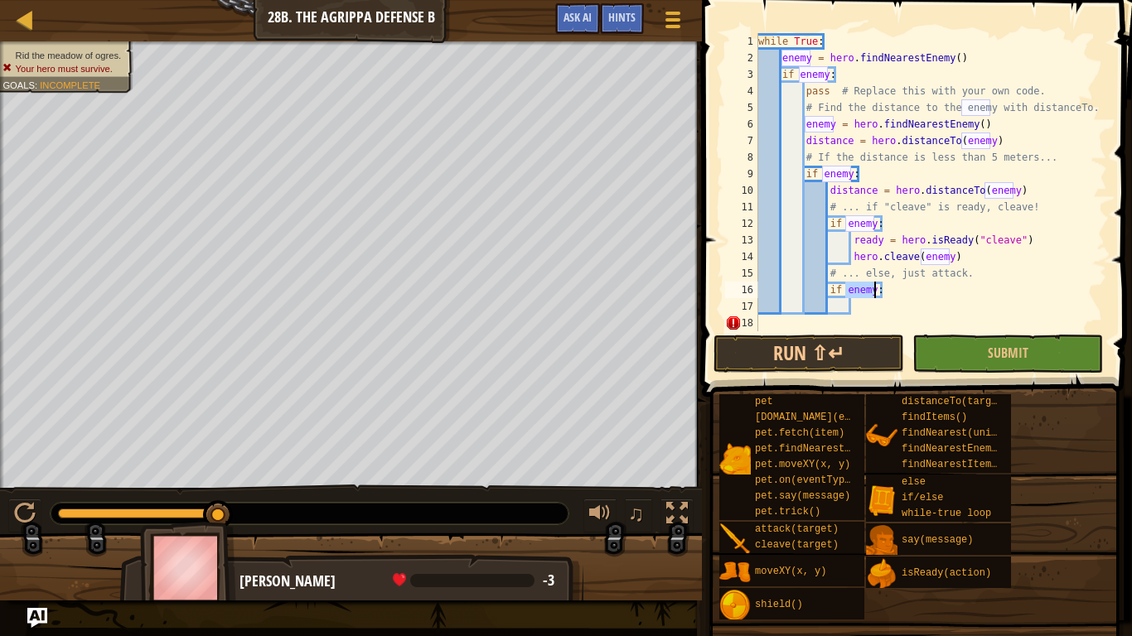
click at [898, 306] on div "while True : enemy = hero . findNearestEnemy ( ) if enemy : pass # Replace this…" at bounding box center [931, 198] width 352 height 331
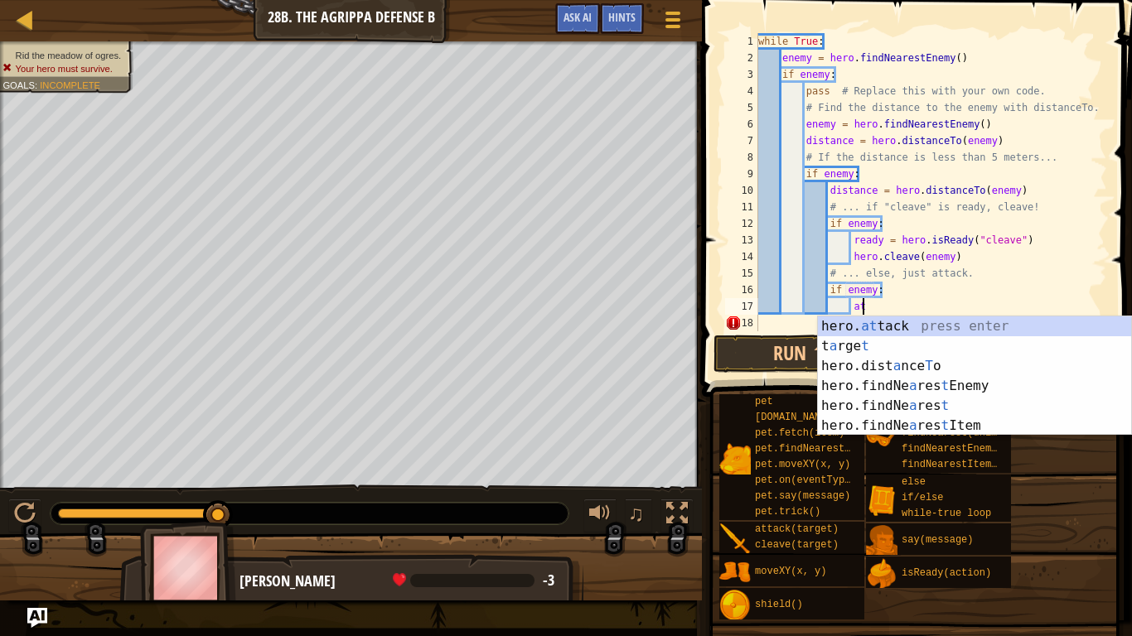
scroll to position [7, 14]
click at [904, 322] on div "hero. at tack press enter t a rge t press enter hero.dist a nce T o press enter…" at bounding box center [974, 396] width 313 height 159
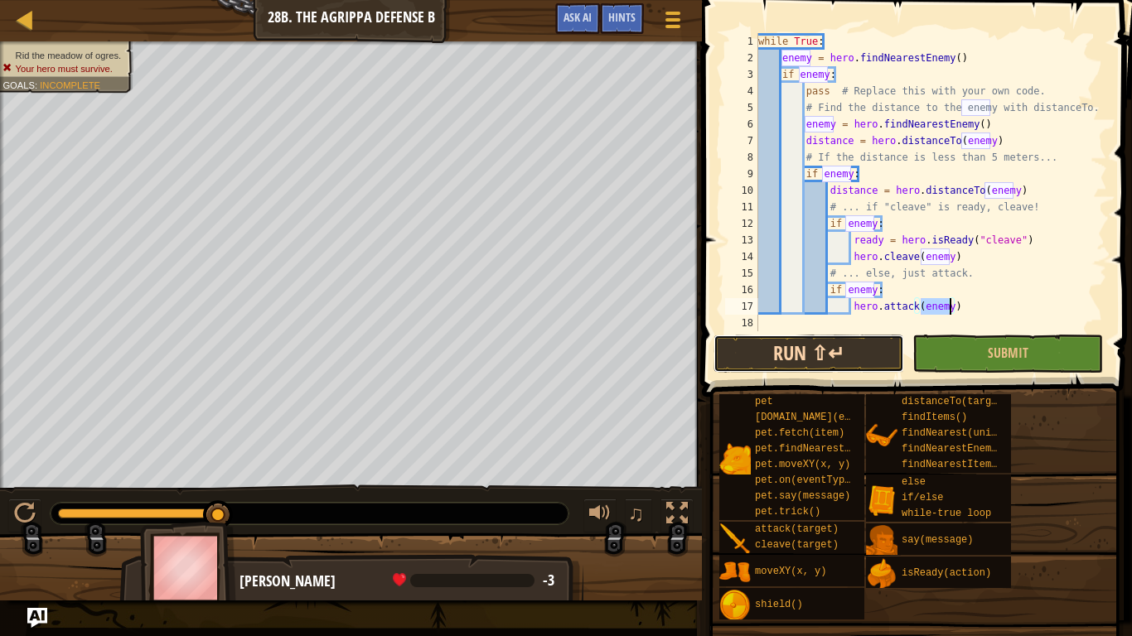
click at [892, 346] on button "Run ⇧↵" at bounding box center [808, 354] width 191 height 38
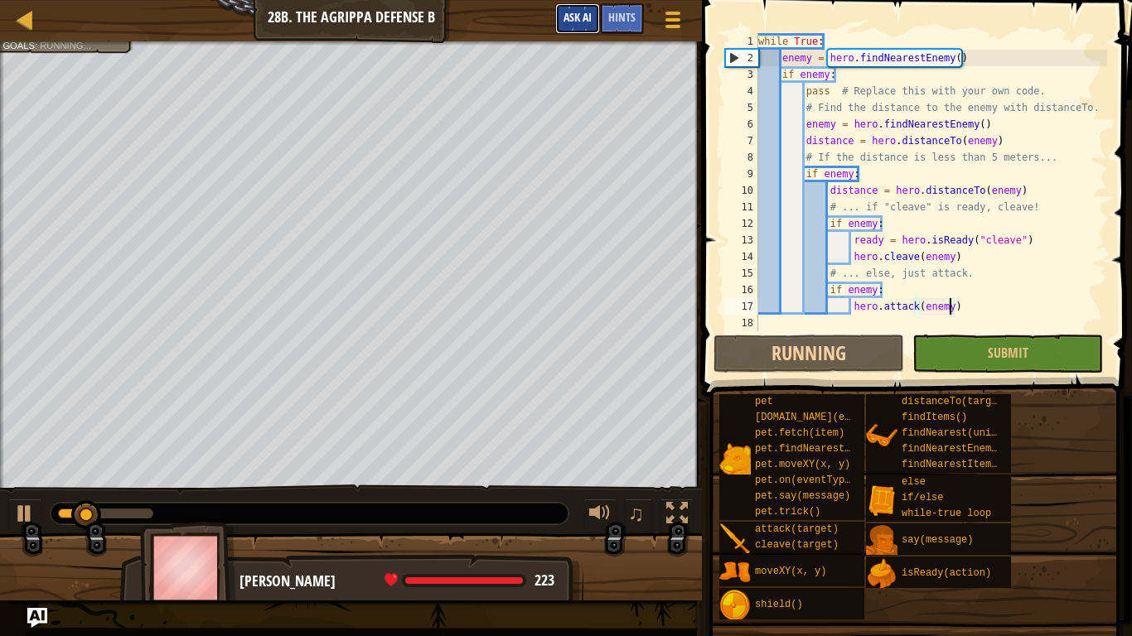
click at [587, 16] on span "Ask AI" at bounding box center [577, 17] width 28 height 16
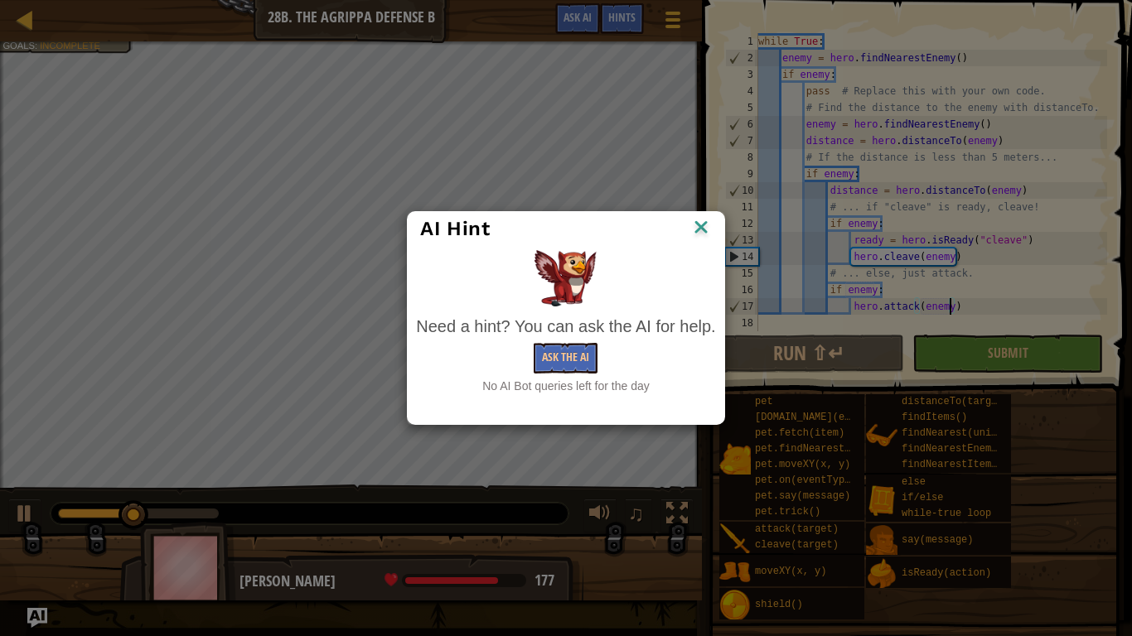
click at [703, 226] on img at bounding box center [701, 228] width 22 height 25
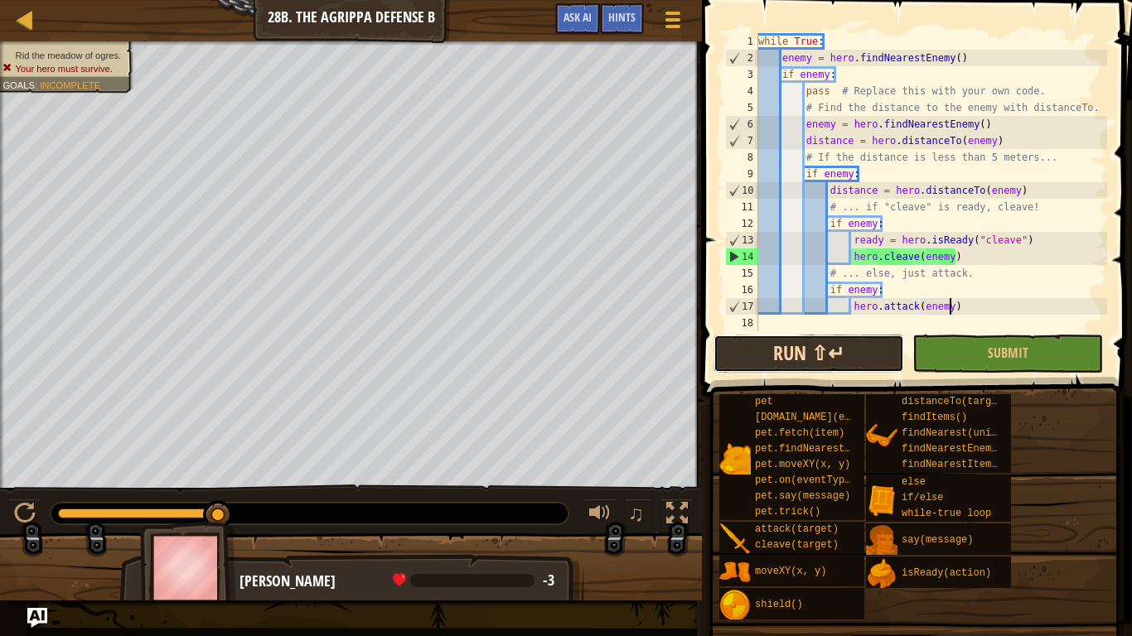
click at [788, 344] on button "Run ⇧↵" at bounding box center [808, 354] width 191 height 38
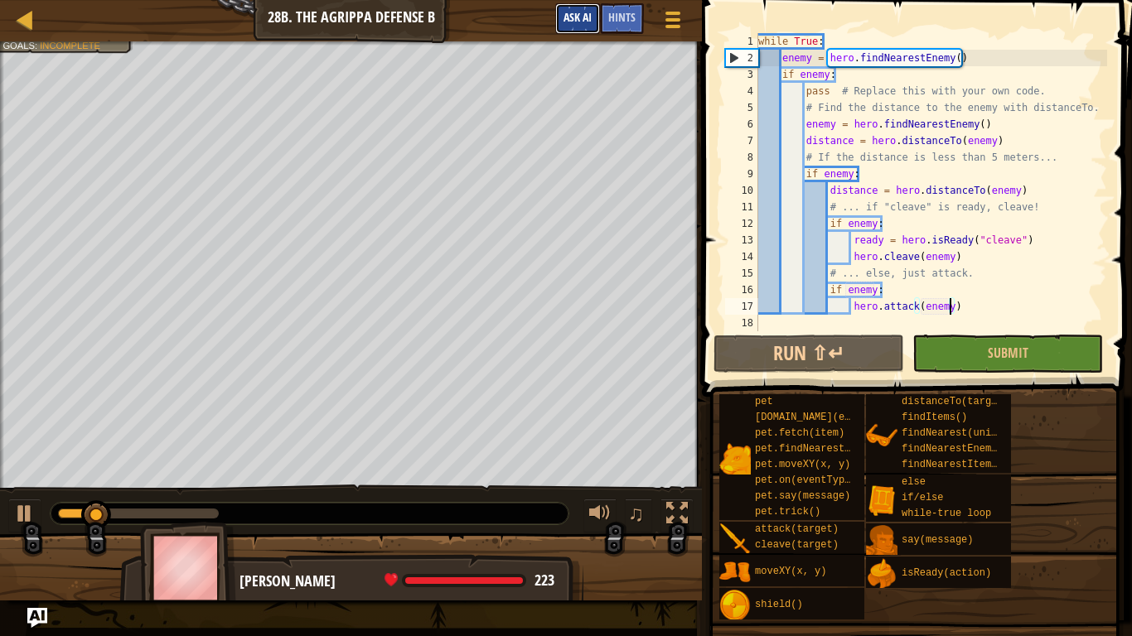
click at [577, 22] on span "Ask AI" at bounding box center [577, 17] width 28 height 16
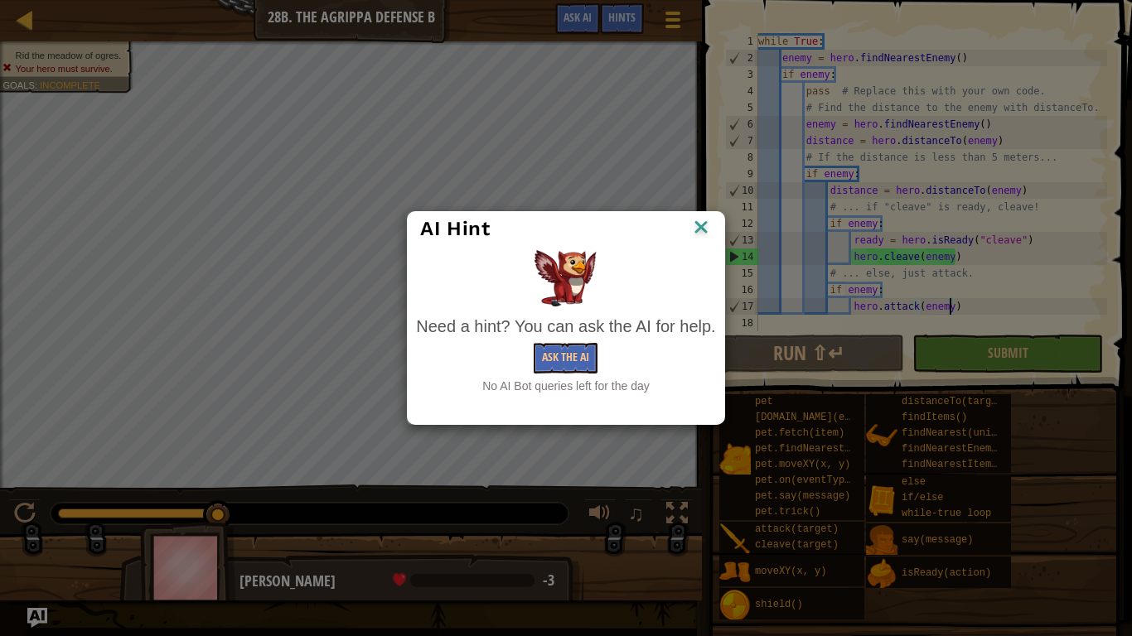
click at [696, 244] on div "AI Hint" at bounding box center [566, 229] width 316 height 34
click at [712, 231] on img at bounding box center [701, 228] width 22 height 25
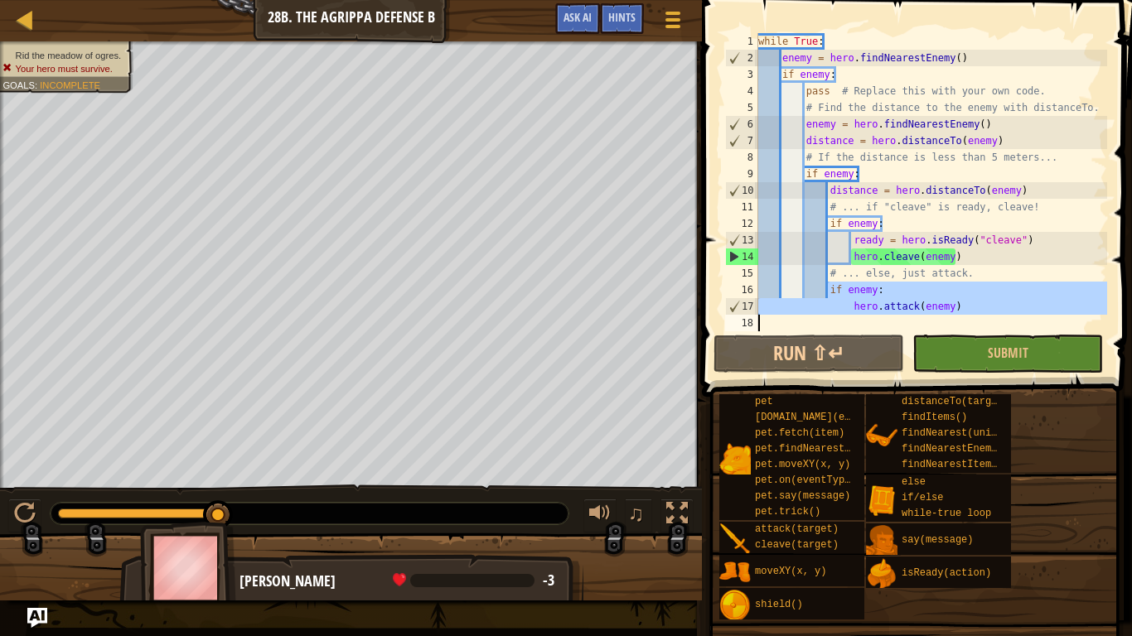
drag, startPoint x: 829, startPoint y: 284, endPoint x: 950, endPoint y: 315, distance: 124.8
click at [950, 315] on div "while True : enemy = hero . findNearestEnemy ( ) if enemy : pass # Replace this…" at bounding box center [931, 198] width 352 height 331
type textarea "hero.attack(enemy)"
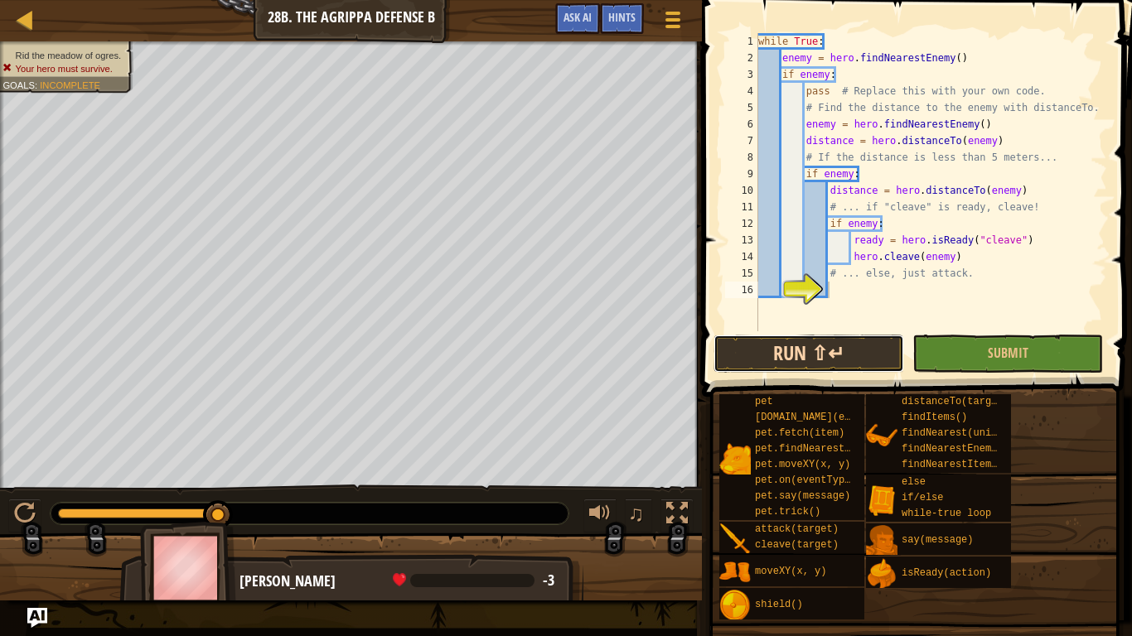
click at [831, 343] on button "Run ⇧↵" at bounding box center [808, 354] width 191 height 38
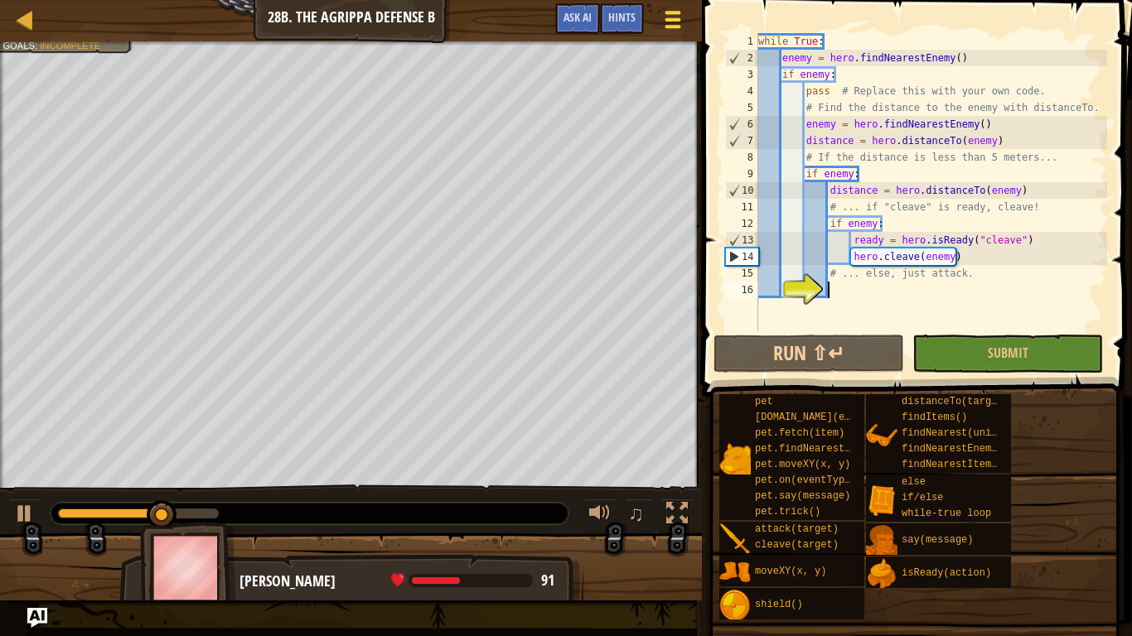
click at [678, 18] on span at bounding box center [673, 19] width 16 height 3
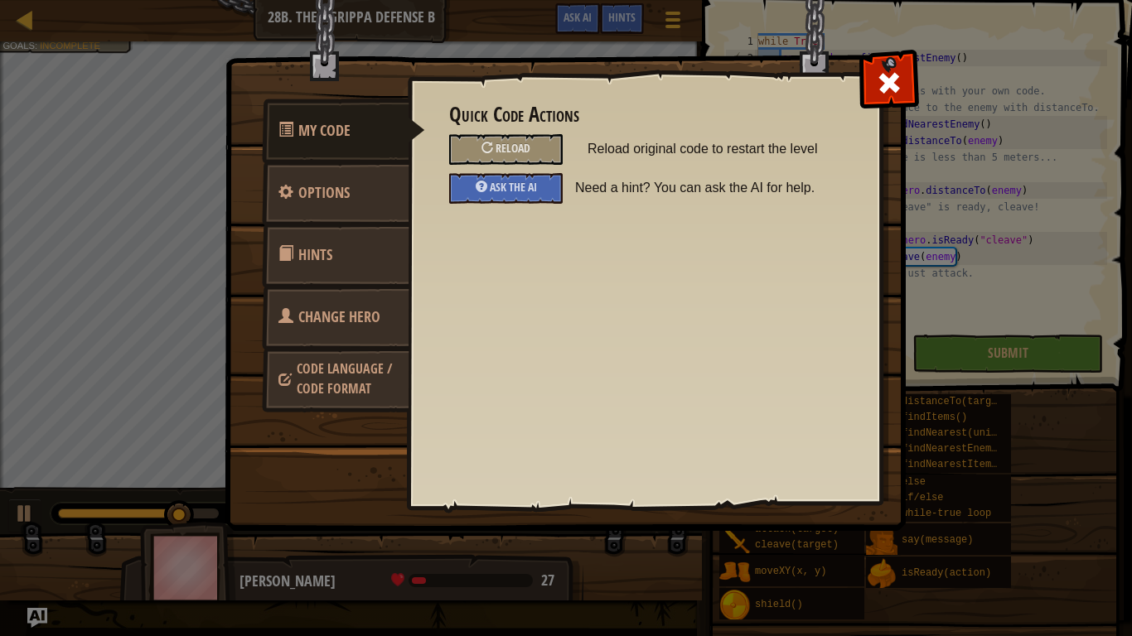
click at [336, 327] on link "Change Hero" at bounding box center [336, 317] width 148 height 65
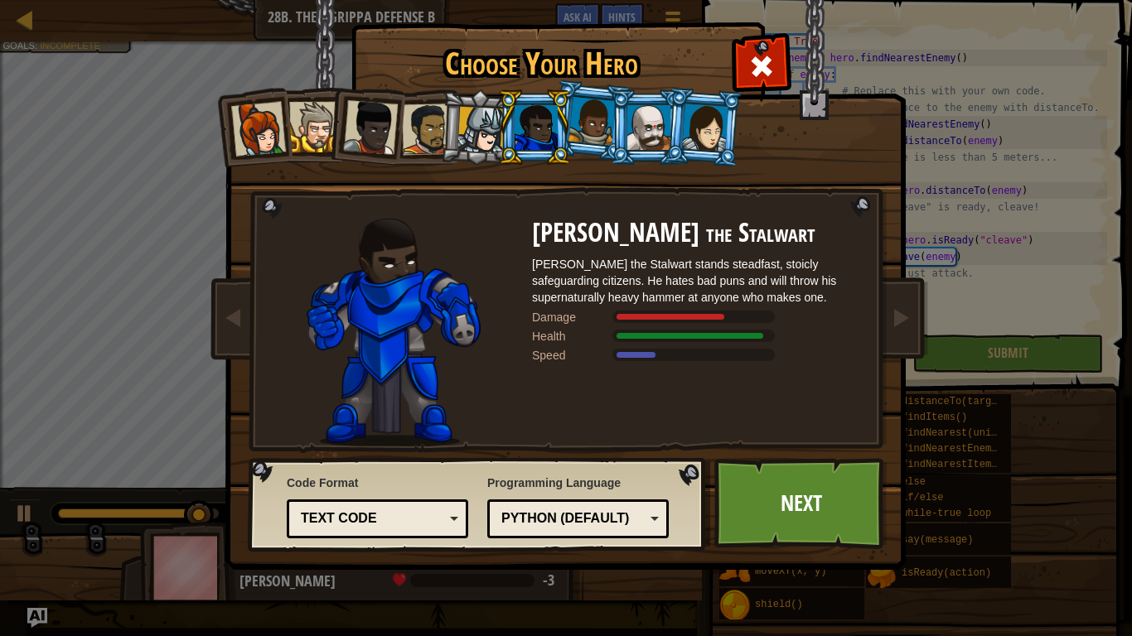
click at [650, 146] on div at bounding box center [648, 127] width 43 height 45
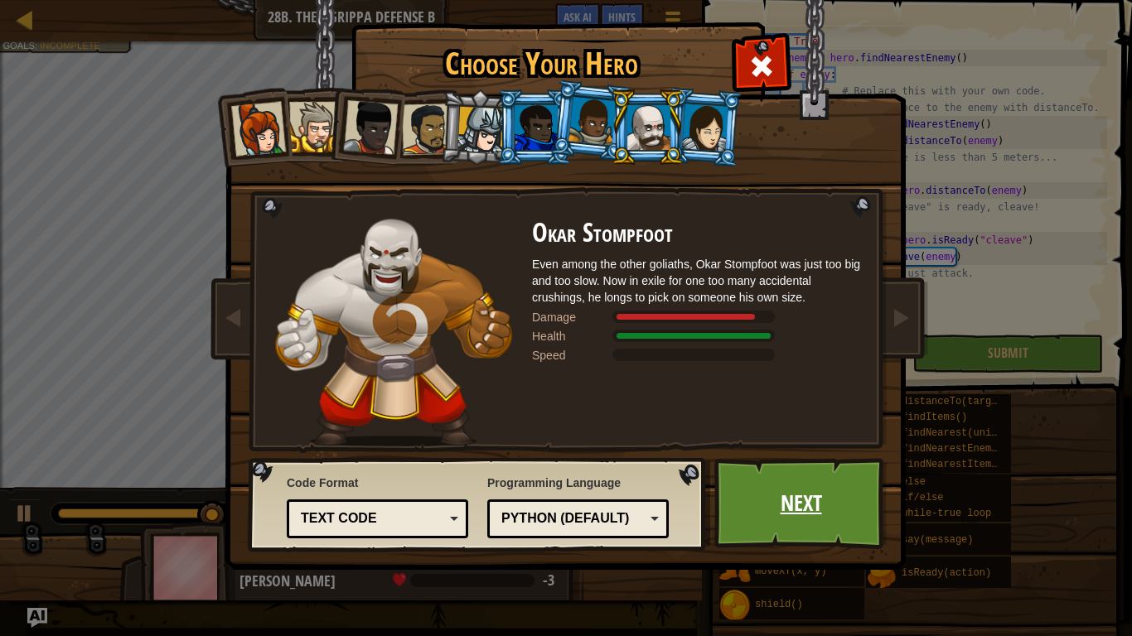
click at [796, 491] on link "Next" at bounding box center [800, 503] width 173 height 91
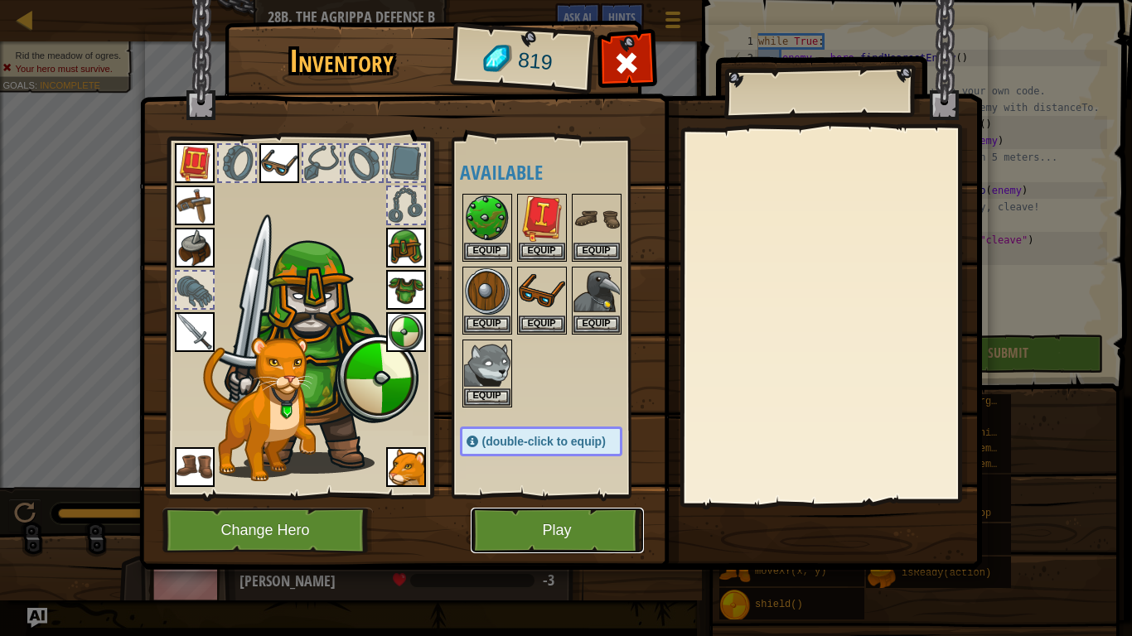
click at [567, 521] on button "Play" at bounding box center [557, 531] width 173 height 46
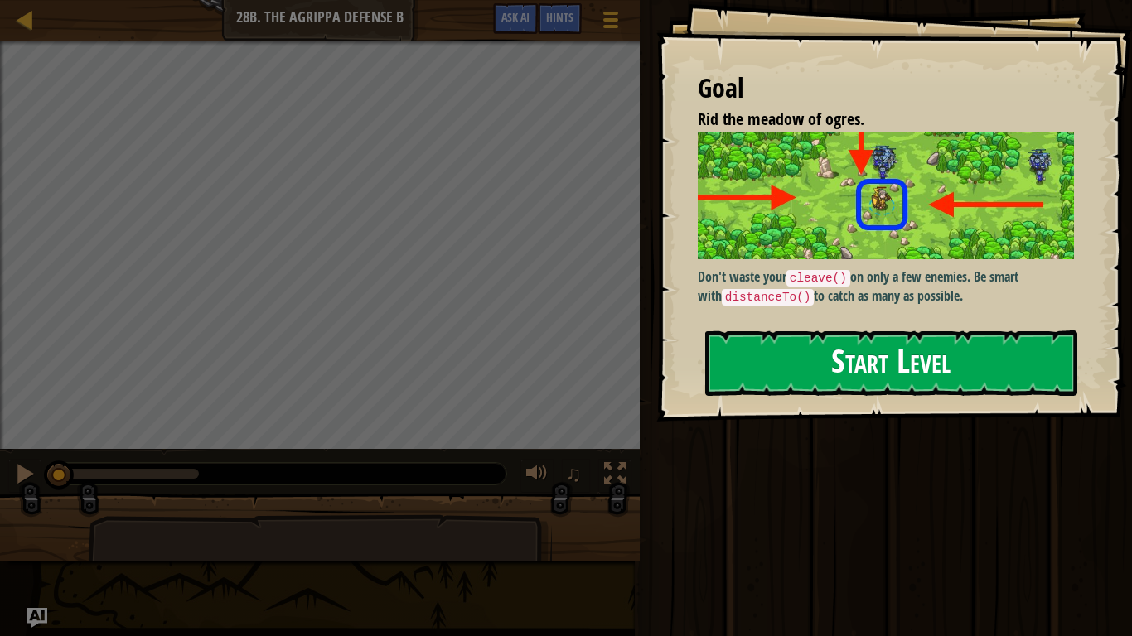
click at [871, 263] on div "Don't waste your cleave() on only a few enemies. Be smart with distanceTo() to …" at bounding box center [886, 219] width 376 height 175
click at [854, 326] on div "Goal Rid the meadow of ogres. Don't waste your cleave() on only a few enemies. …" at bounding box center [894, 211] width 476 height 422
click at [849, 349] on button "Start Level" at bounding box center [891, 363] width 372 height 65
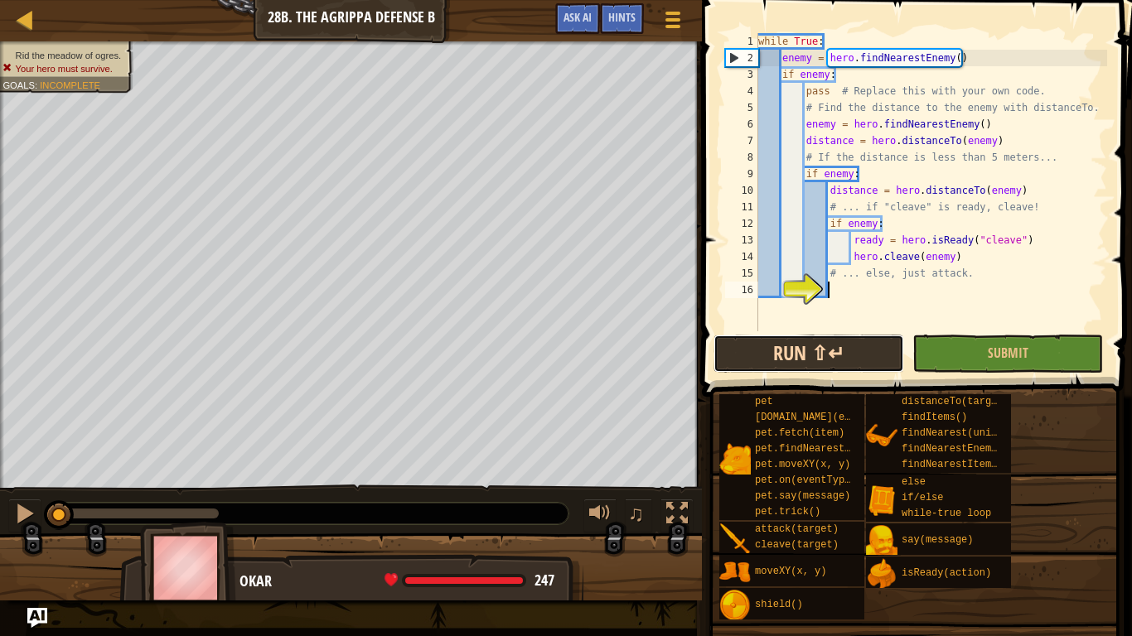
click at [866, 355] on button "Run ⇧↵" at bounding box center [808, 354] width 191 height 38
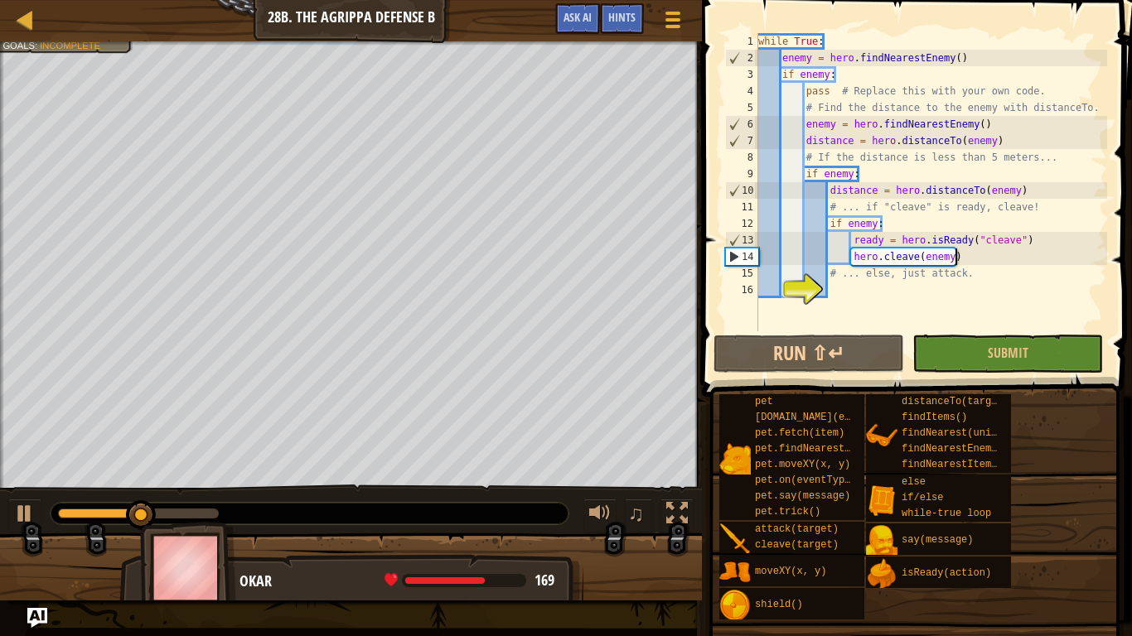
click at [977, 256] on div "while True : enemy = hero . findNearestEnemy ( ) if enemy : pass # Replace this…" at bounding box center [931, 198] width 352 height 331
type textarea "hero.cleave(enemy)"
click at [854, 290] on div "while True : enemy = hero . findNearestEnemy ( ) if enemy : pass # Replace this…" at bounding box center [931, 198] width 352 height 331
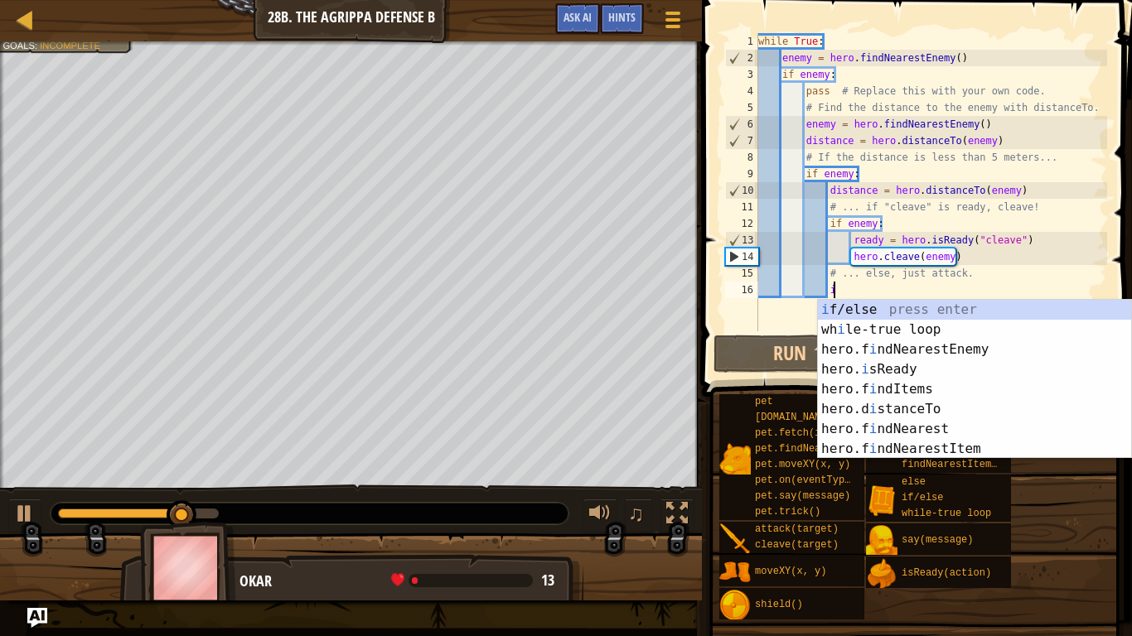
scroll to position [7, 11]
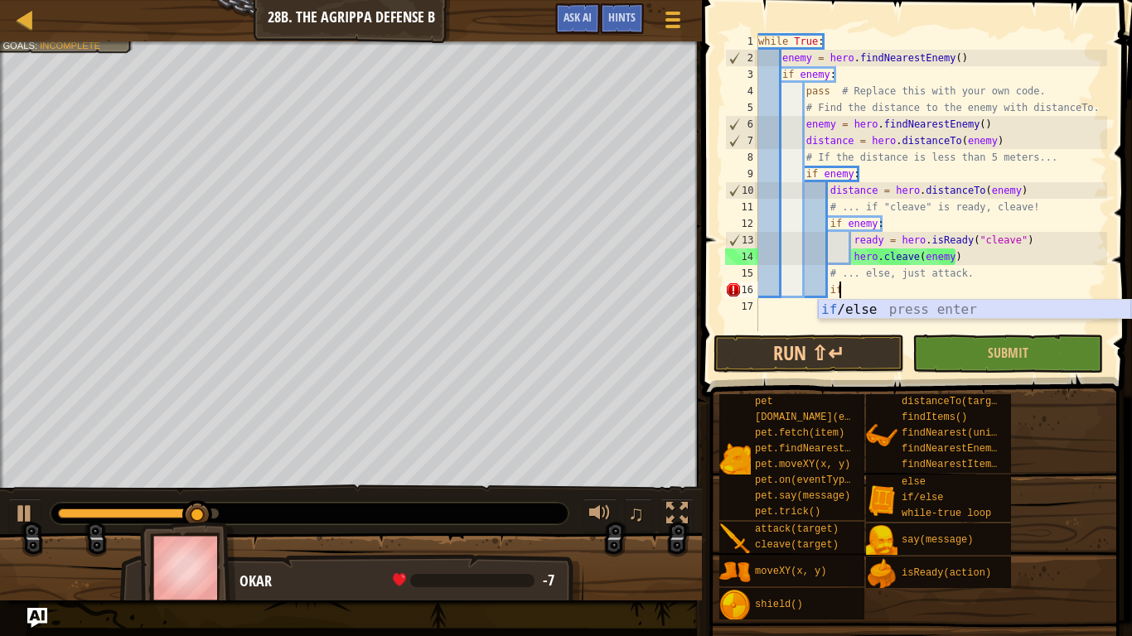
click at [863, 307] on div "if /else press enter" at bounding box center [974, 330] width 313 height 60
type textarea "if enemy:"
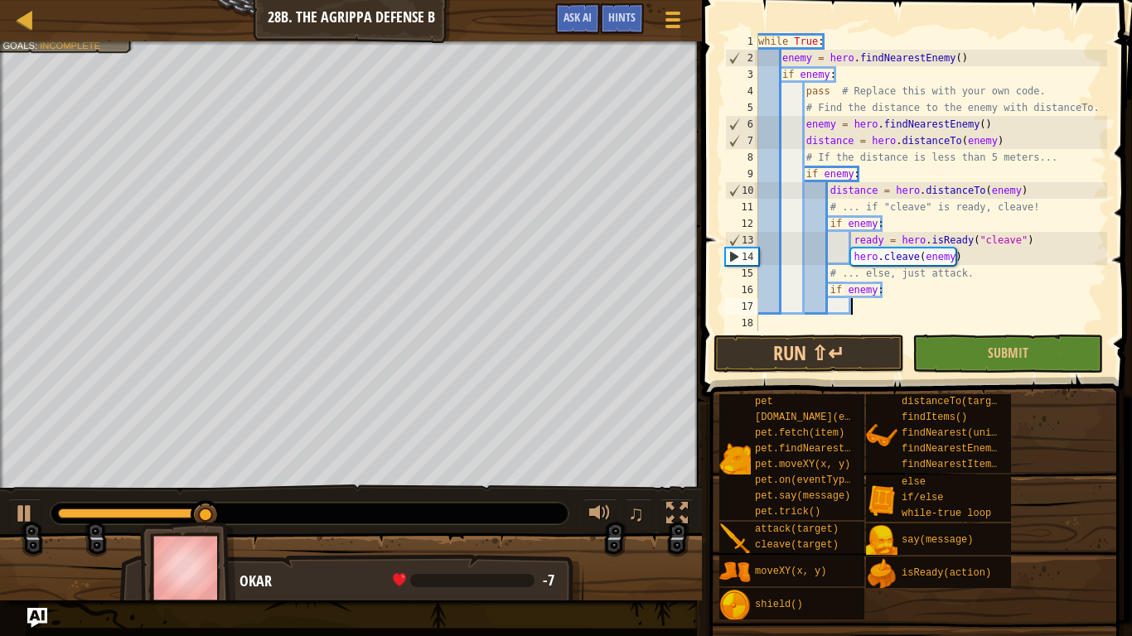
click at [863, 307] on div "while True : enemy = hero . findNearestEnemy ( ) if enemy : pass # Replace this…" at bounding box center [931, 198] width 352 height 331
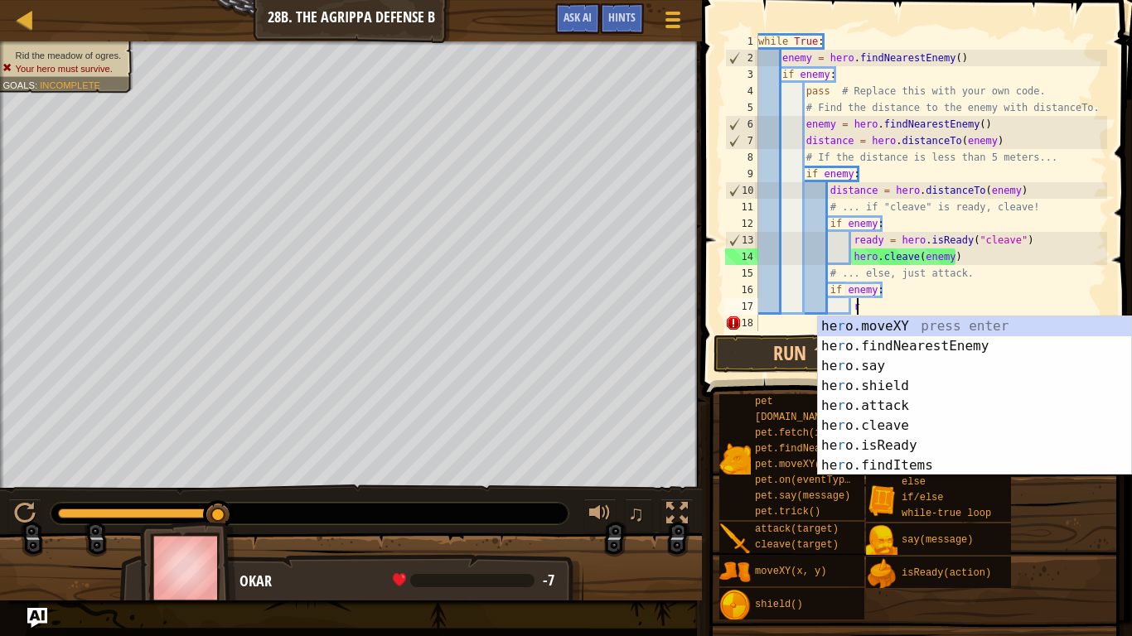
scroll to position [7, 14]
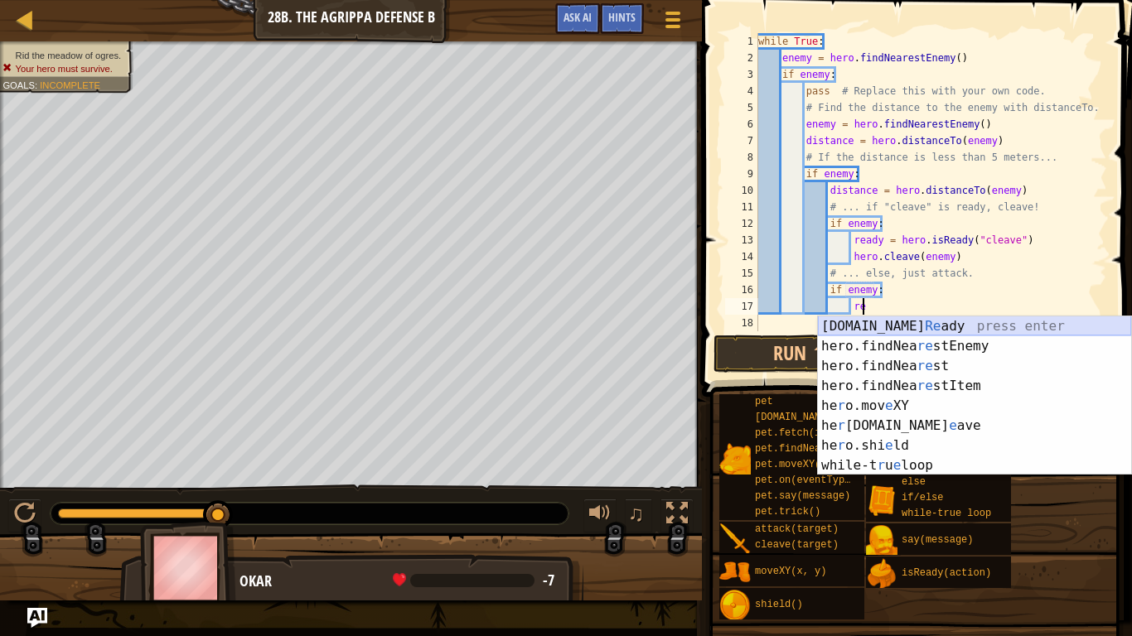
click at [866, 322] on div "[DOMAIN_NAME] Re ady press enter hero.findNea re stEnemy press enter hero.findN…" at bounding box center [974, 416] width 313 height 199
type textarea "ready = hero.isReady("cleave")"
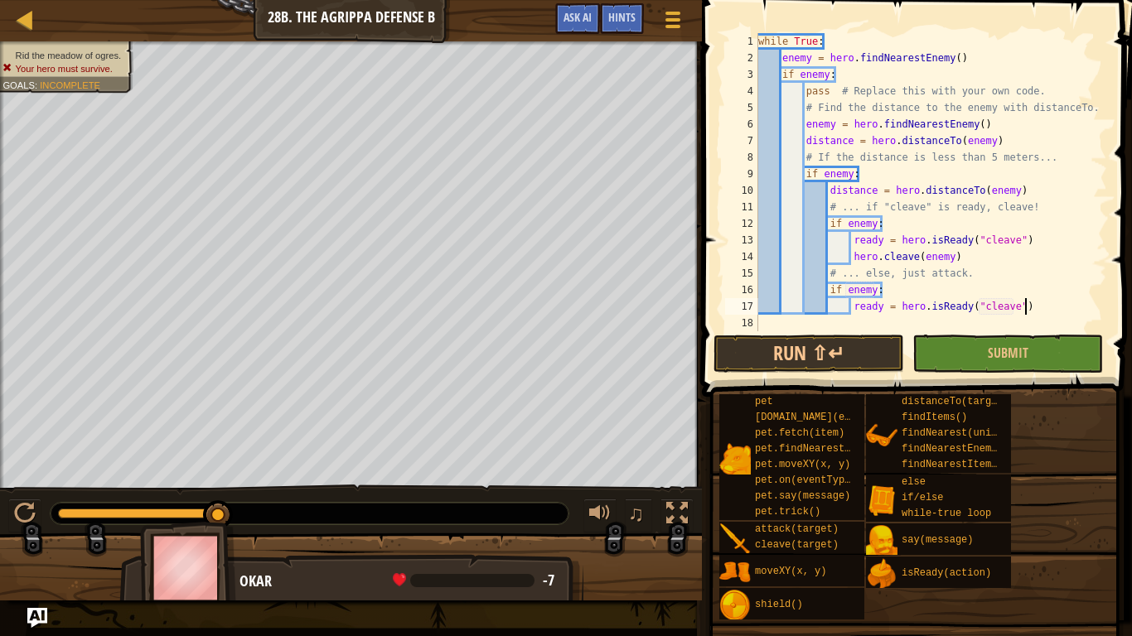
click at [1066, 303] on div "while True : enemy = hero . findNearestEnemy ( ) if enemy : pass # Replace this…" at bounding box center [931, 198] width 352 height 331
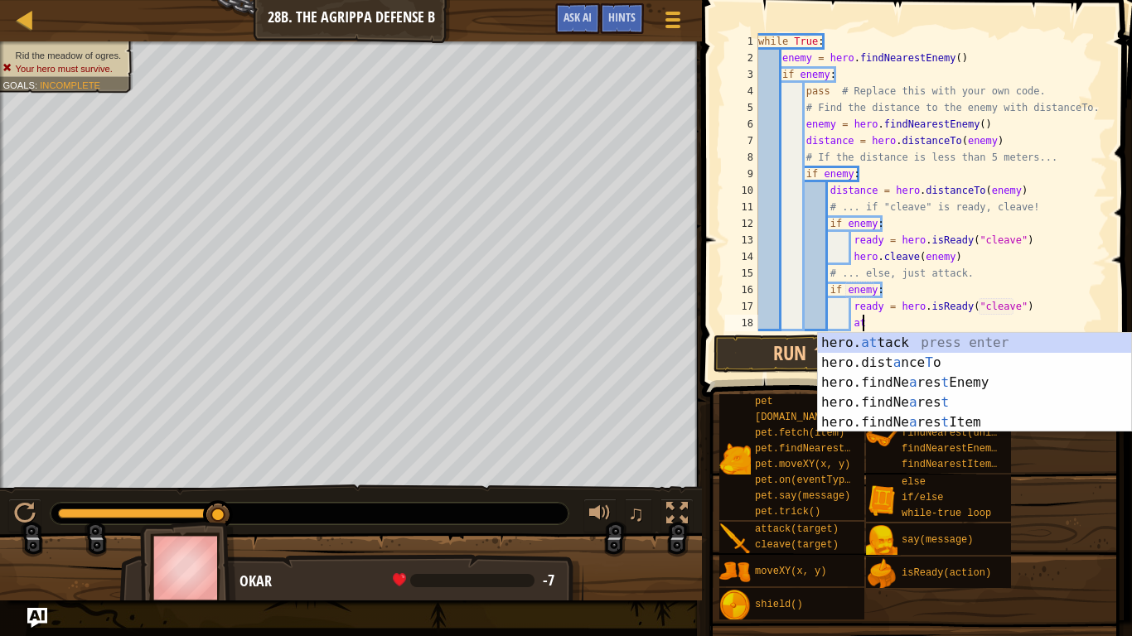
scroll to position [7, 15]
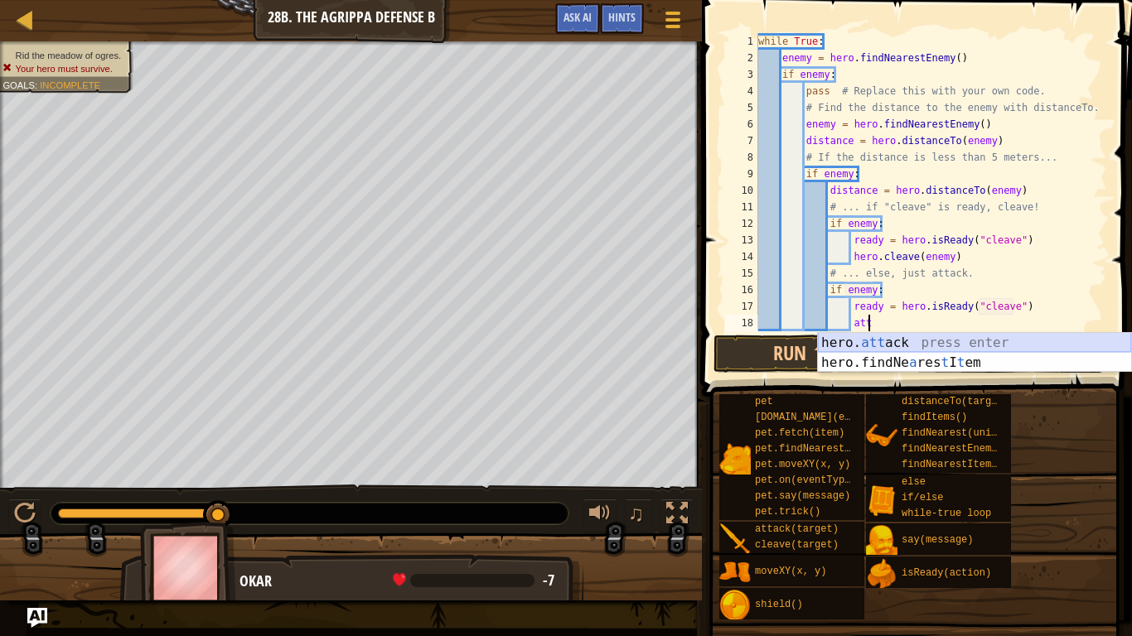
click at [994, 346] on div "hero. att ack press enter hero.findNe a res t I t em press enter" at bounding box center [974, 373] width 313 height 80
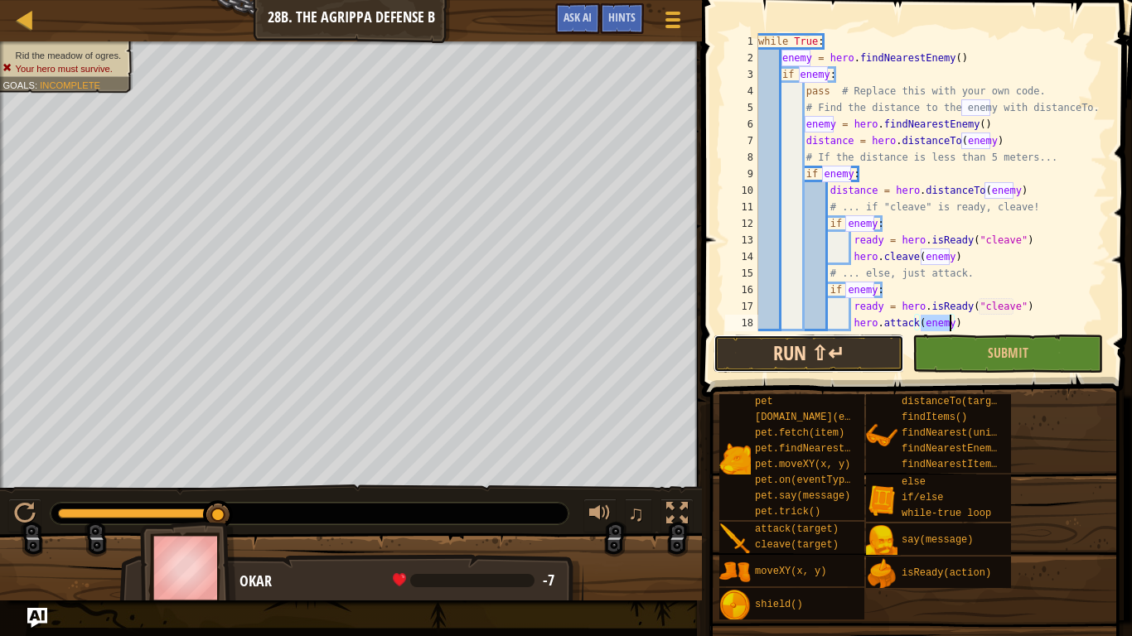
click at [896, 346] on button "Run ⇧↵" at bounding box center [808, 354] width 191 height 38
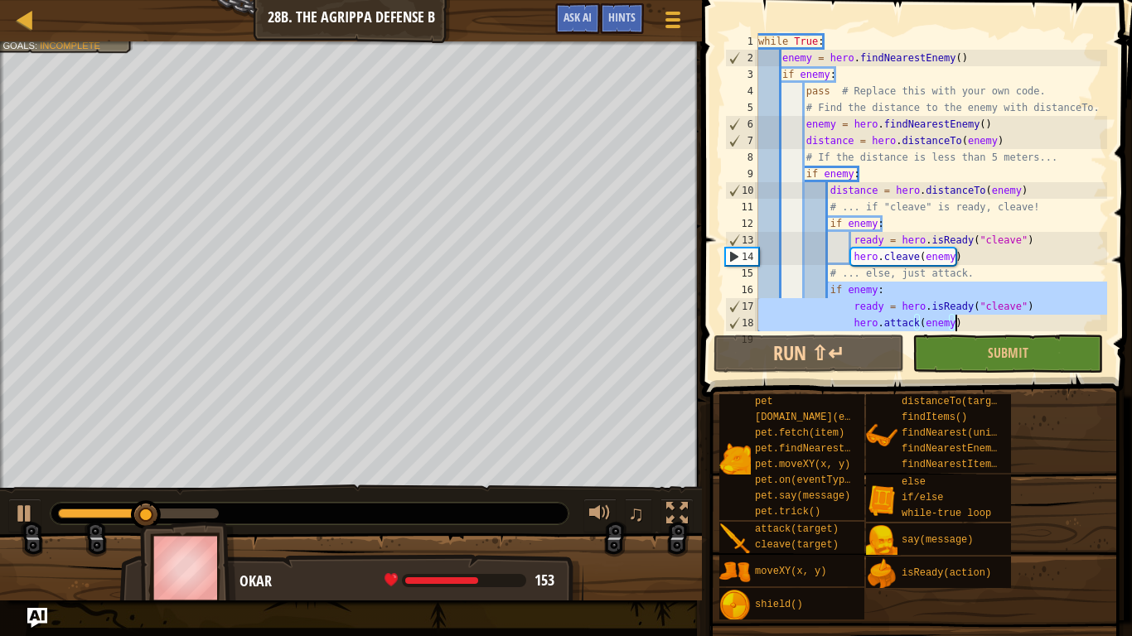
drag, startPoint x: 829, startPoint y: 288, endPoint x: 982, endPoint y: 328, distance: 158.6
click at [982, 328] on div "while True : enemy = hero . findNearestEnemy ( ) if enemy : pass # Replace this…" at bounding box center [931, 198] width 352 height 331
type textarea "ready = hero.isReady("cleave") hero.attack(enemy)"
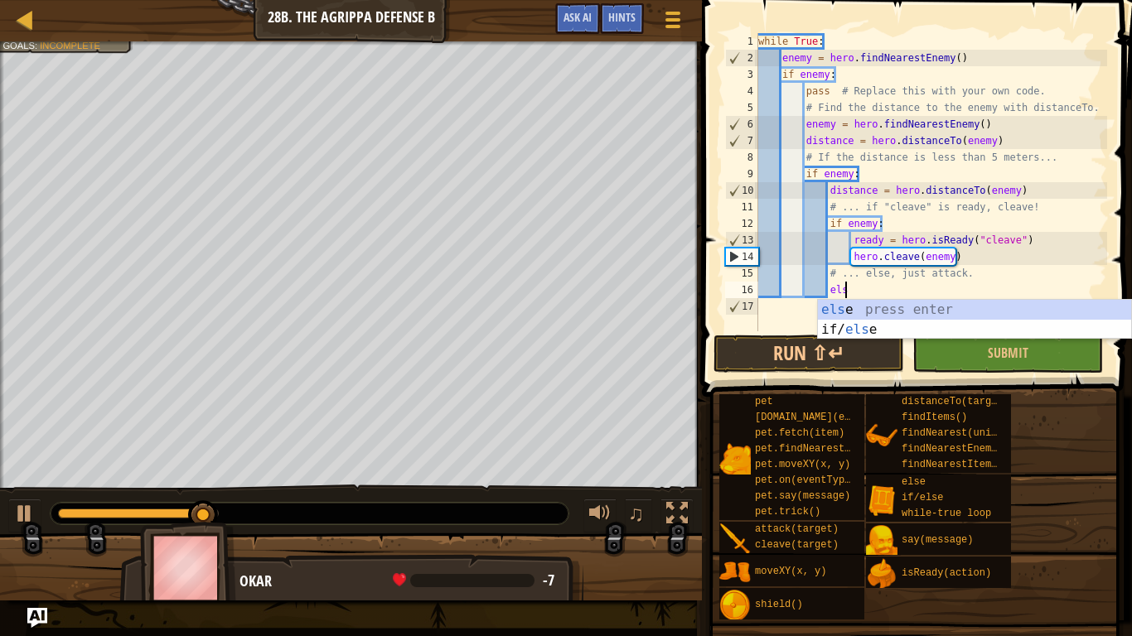
scroll to position [7, 12]
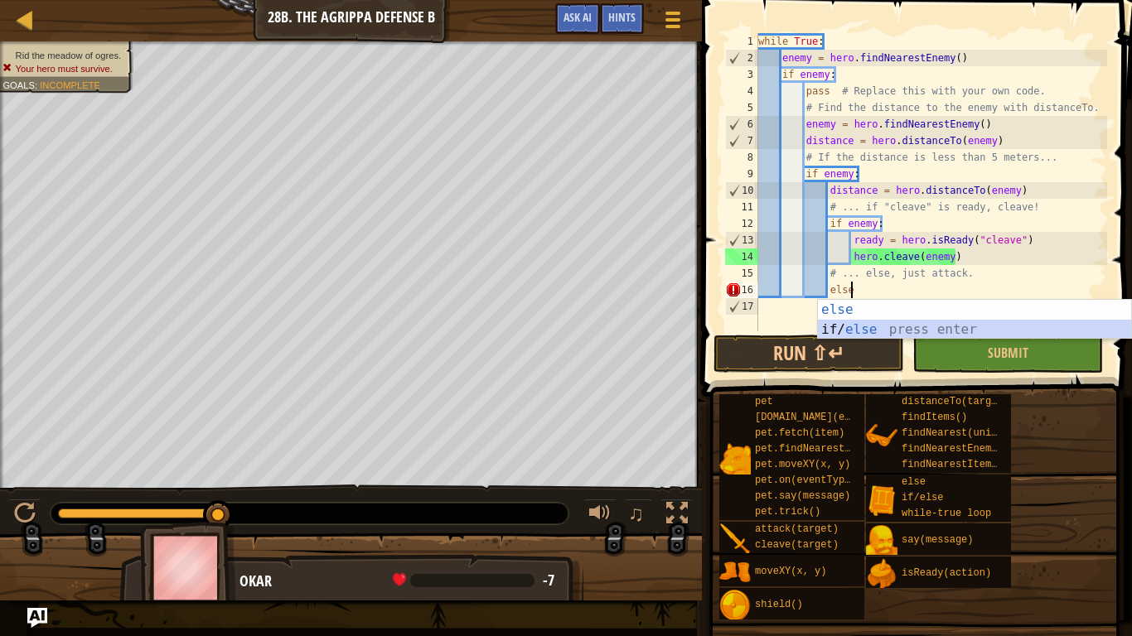
click at [984, 335] on div "else press enter if/ else press enter" at bounding box center [974, 340] width 313 height 80
type textarea "if enemy:"
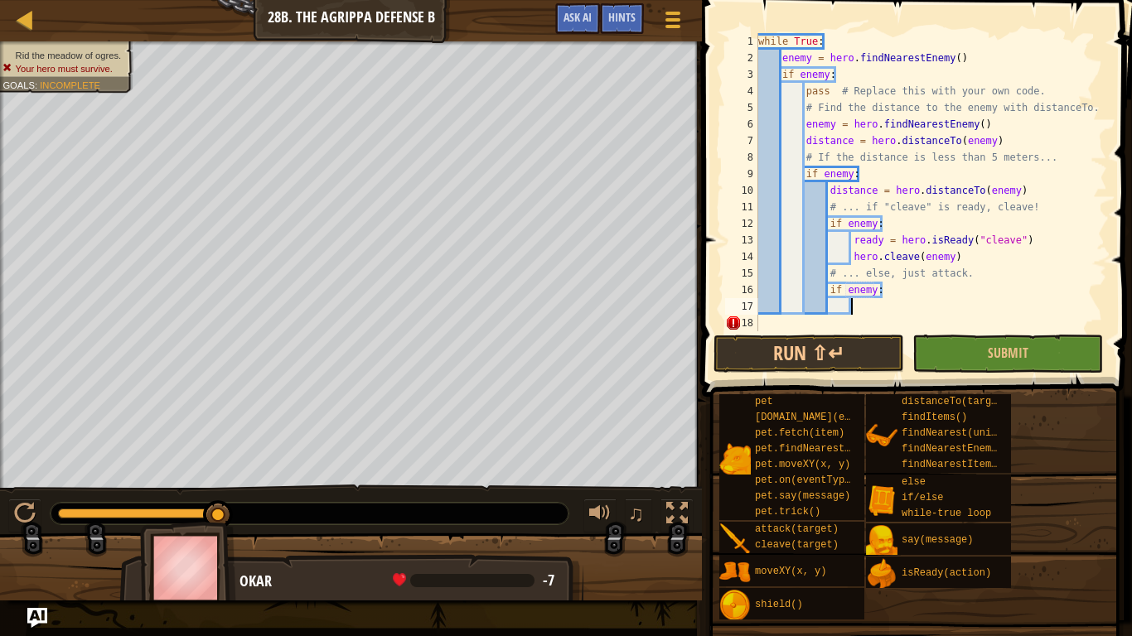
click at [910, 308] on div "while True : enemy = hero . findNearestEnemy ( ) if enemy : pass # Replace this…" at bounding box center [931, 198] width 352 height 331
click at [877, 291] on div "while True : enemy = hero . findNearestEnemy ( ) if enemy : pass # Replace this…" at bounding box center [931, 198] width 352 height 331
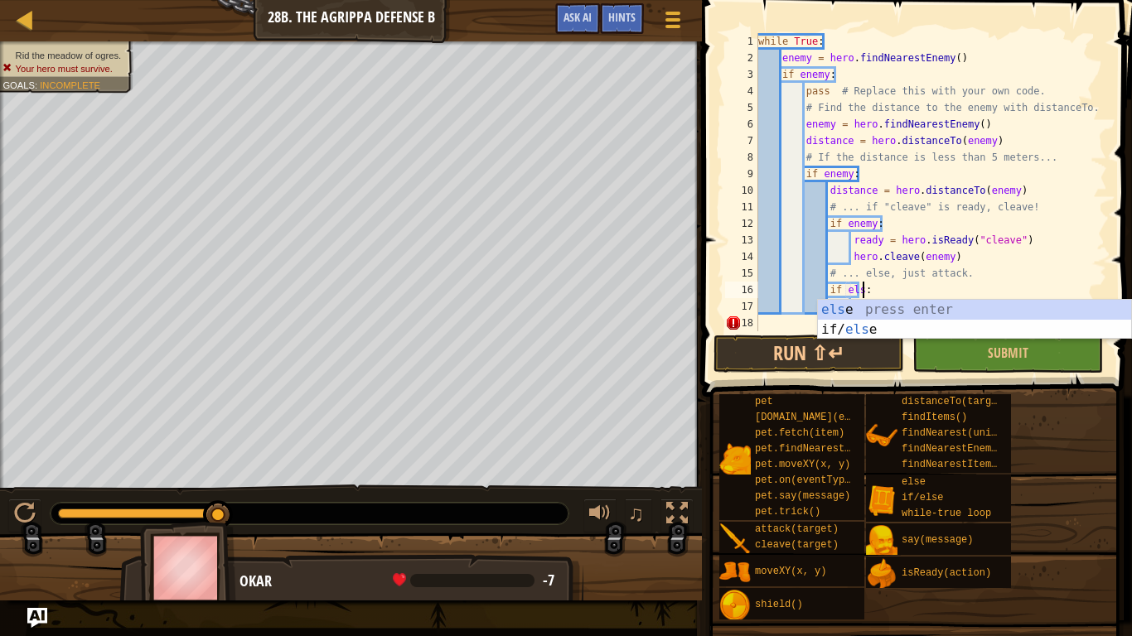
scroll to position [7, 16]
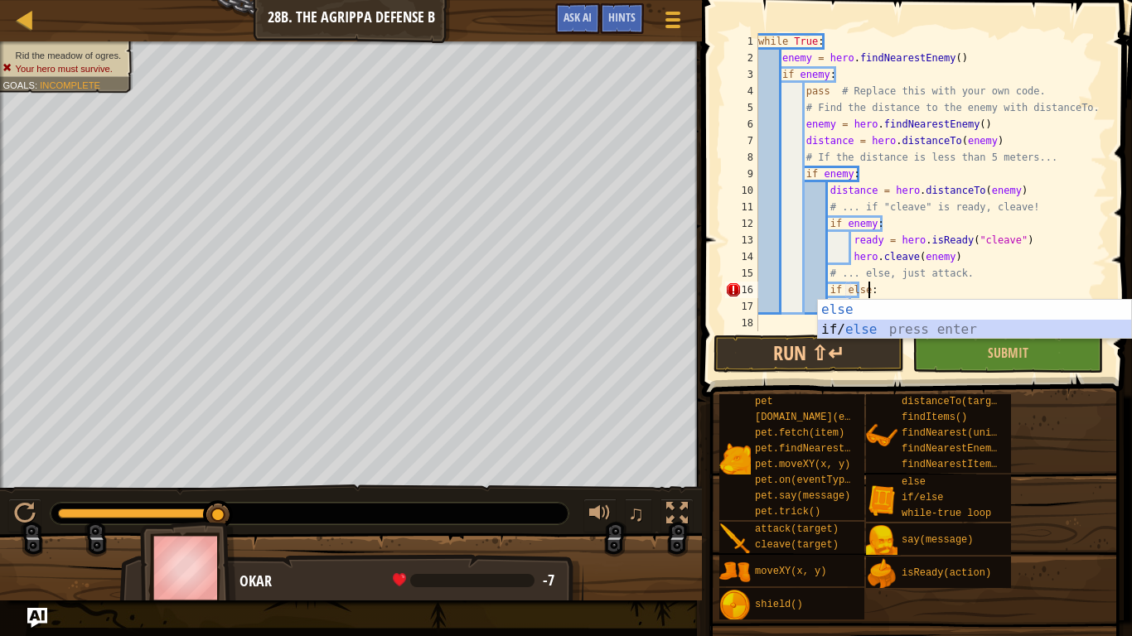
click at [916, 326] on div "else press enter if/ else press enter" at bounding box center [974, 340] width 313 height 80
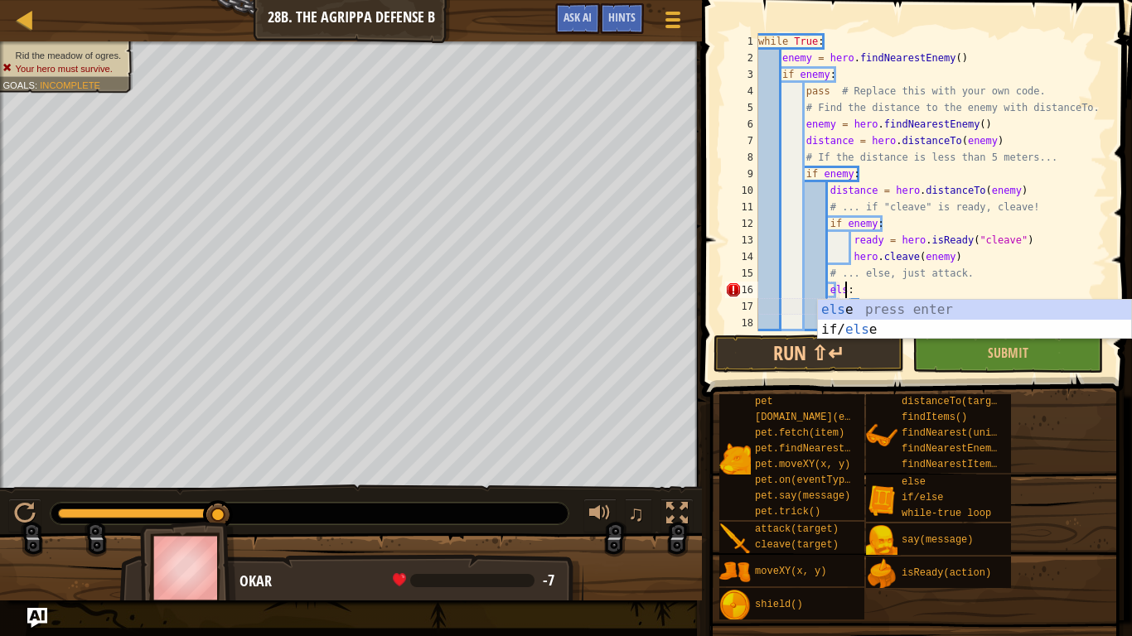
scroll to position [7, 13]
click at [902, 324] on div "else press enter if/ else press enter" at bounding box center [974, 340] width 313 height 80
click at [917, 309] on div "else press enter if/ else press enter" at bounding box center [974, 340] width 313 height 80
type textarea ":"
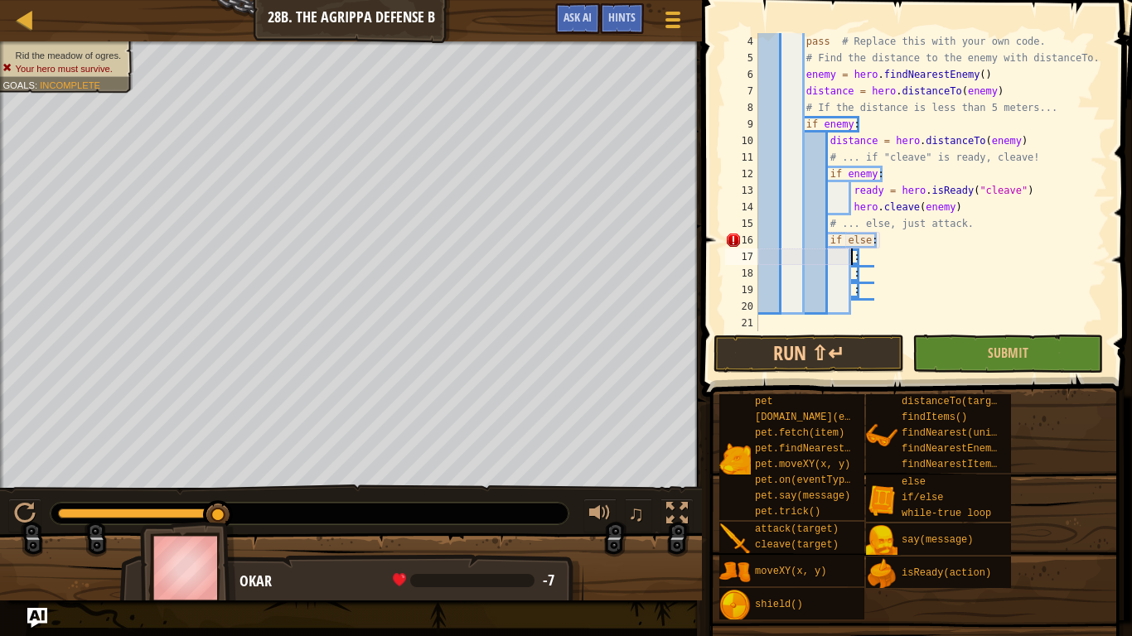
scroll to position [50, 0]
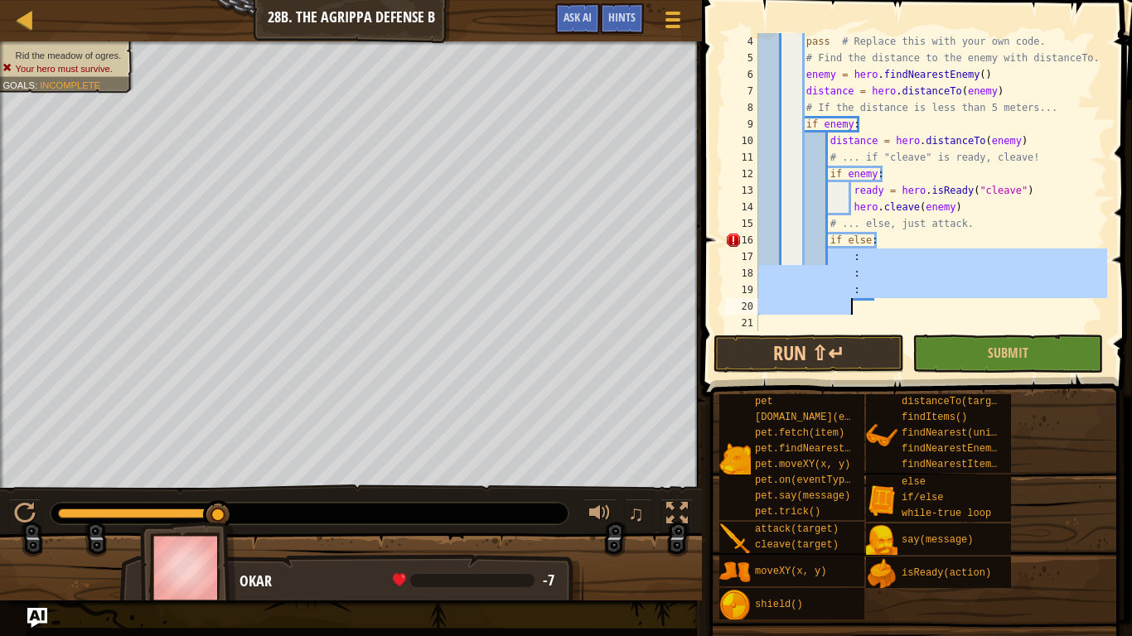
drag, startPoint x: 825, startPoint y: 259, endPoint x: 886, endPoint y: 316, distance: 83.2
click at [886, 316] on div "pass # Replace this with your own code. # Find the distance to the enemy with d…" at bounding box center [931, 198] width 352 height 331
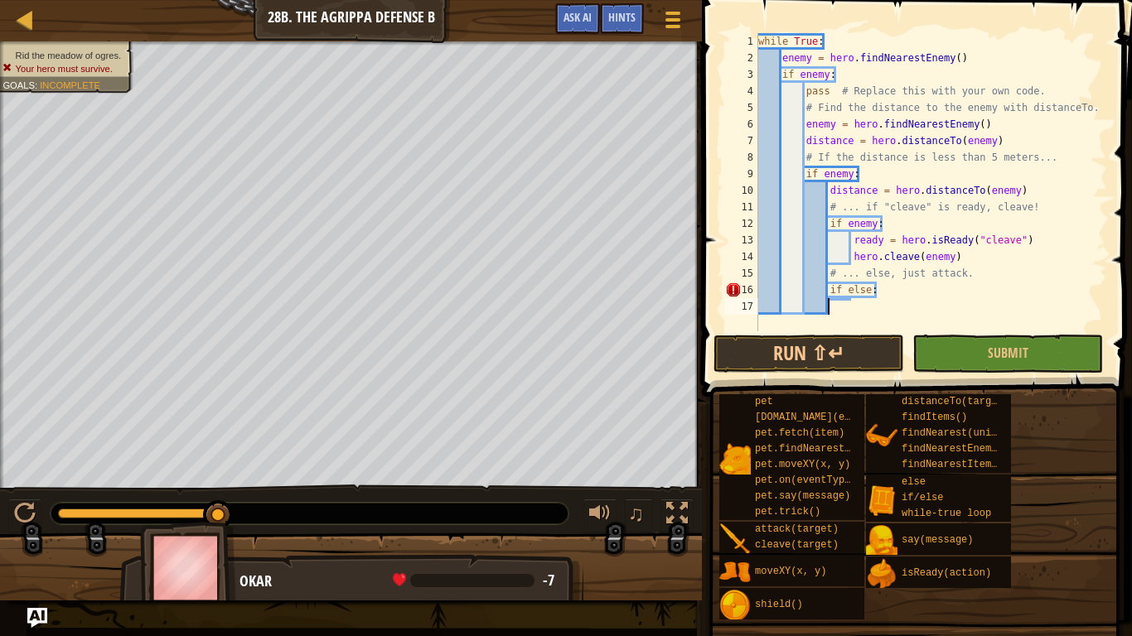
scroll to position [7, 9]
click at [868, 313] on div "while True : enemy = hero . findNearestEnemy ( ) if enemy : pass # Replace this…" at bounding box center [931, 198] width 352 height 331
click at [895, 290] on div "while True : enemy = hero . findNearestEnemy ( ) if enemy : pass # Replace this…" at bounding box center [931, 198] width 352 height 331
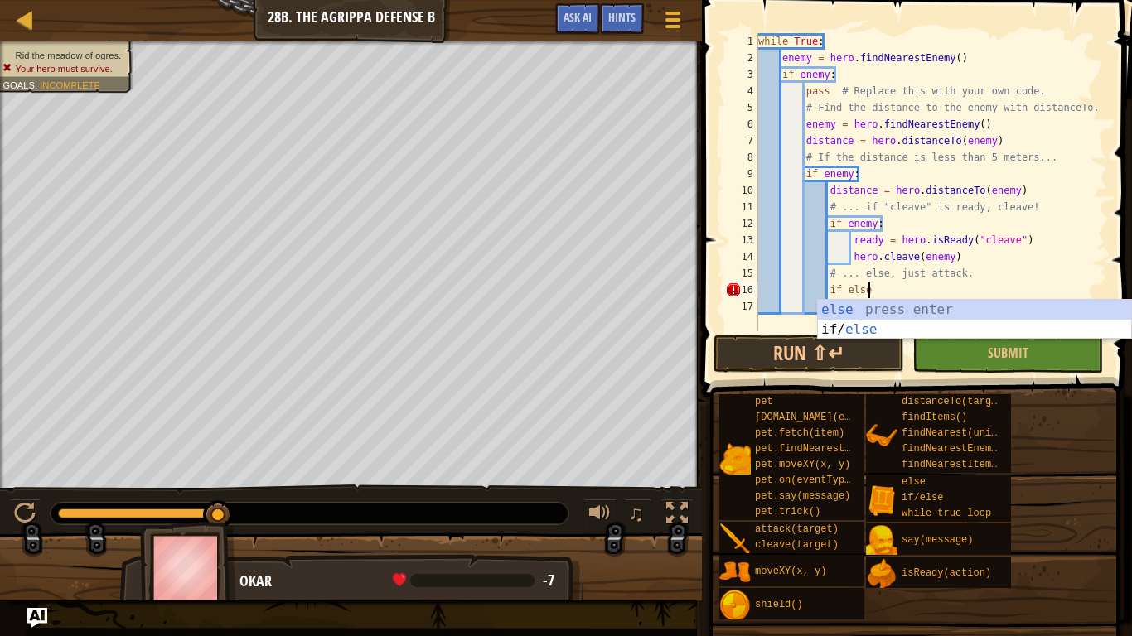
scroll to position [7, 16]
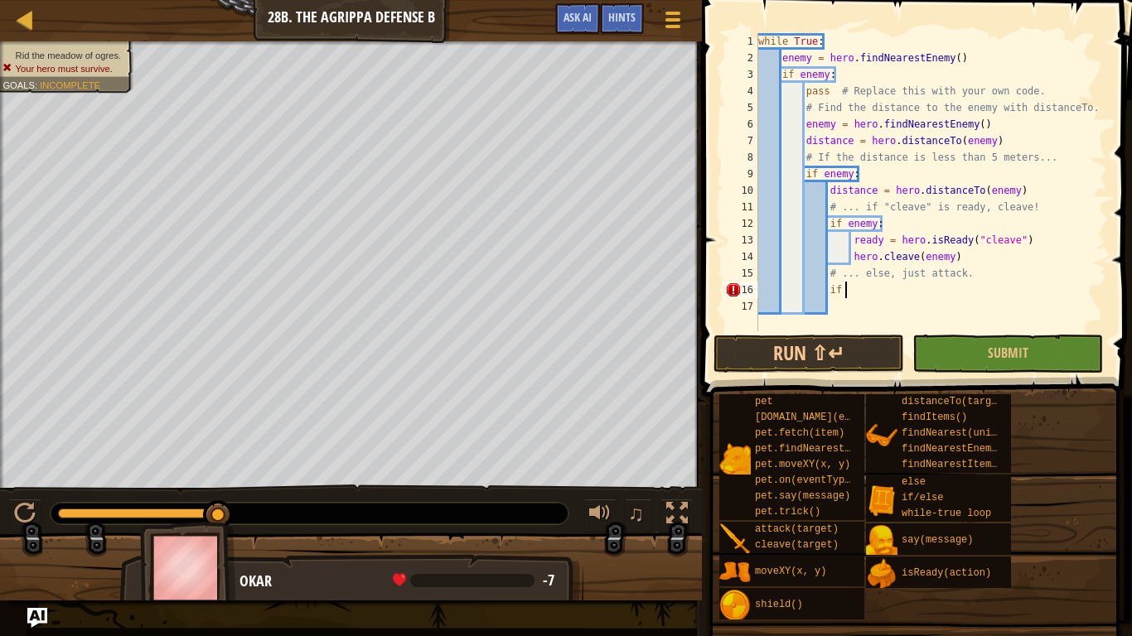
type textarea "i"
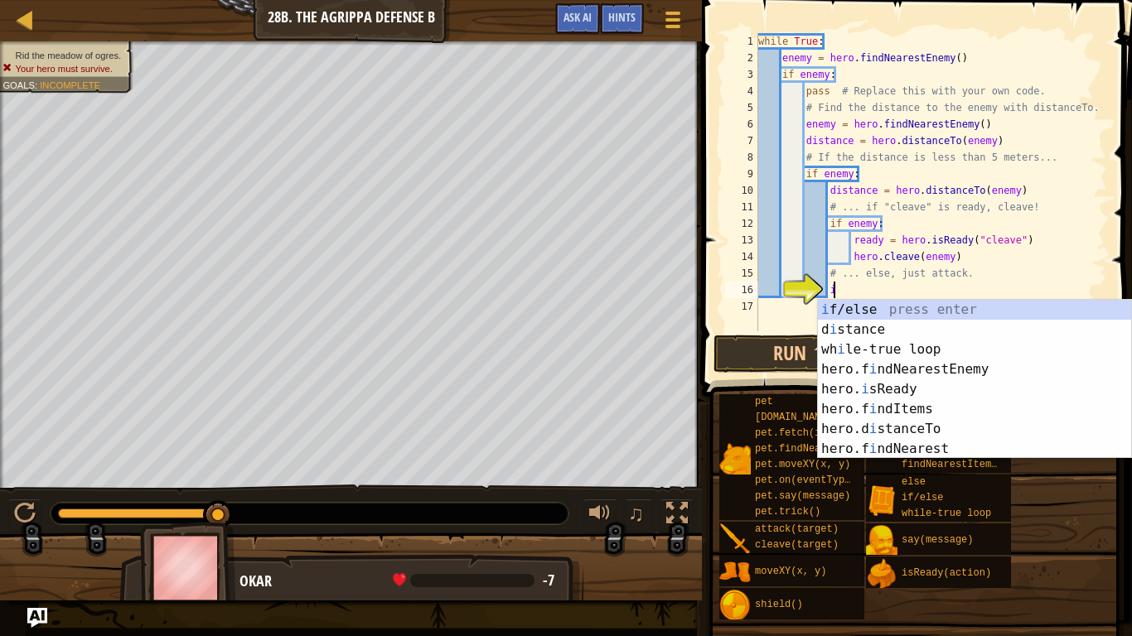
scroll to position [7, 11]
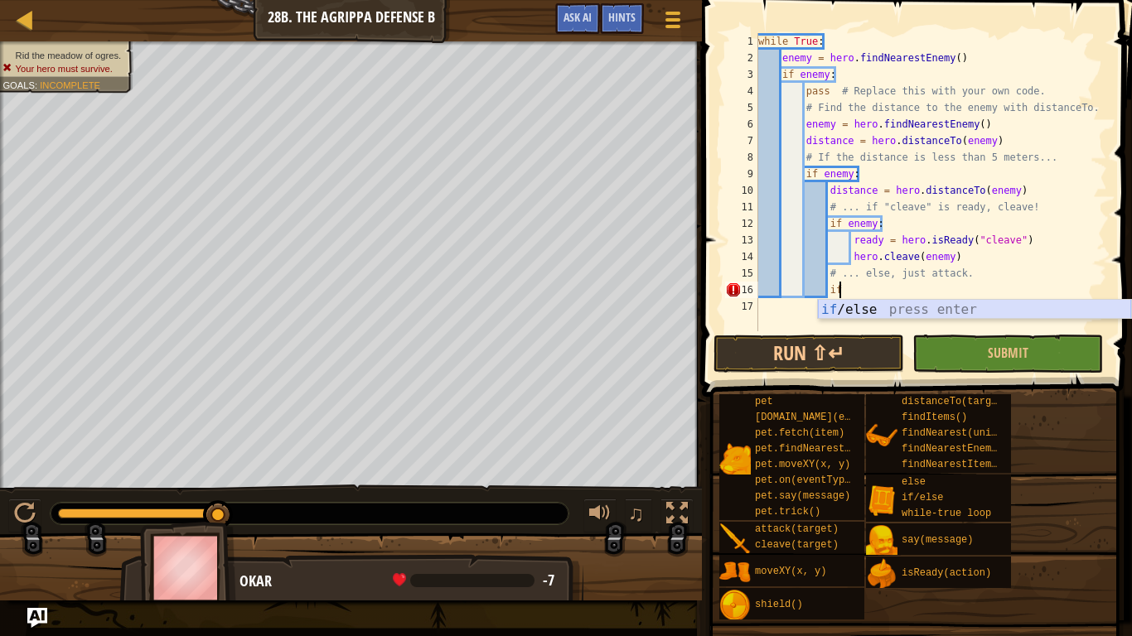
click at [886, 307] on div "if /else press enter" at bounding box center [974, 330] width 313 height 60
type textarea "if enemy:"
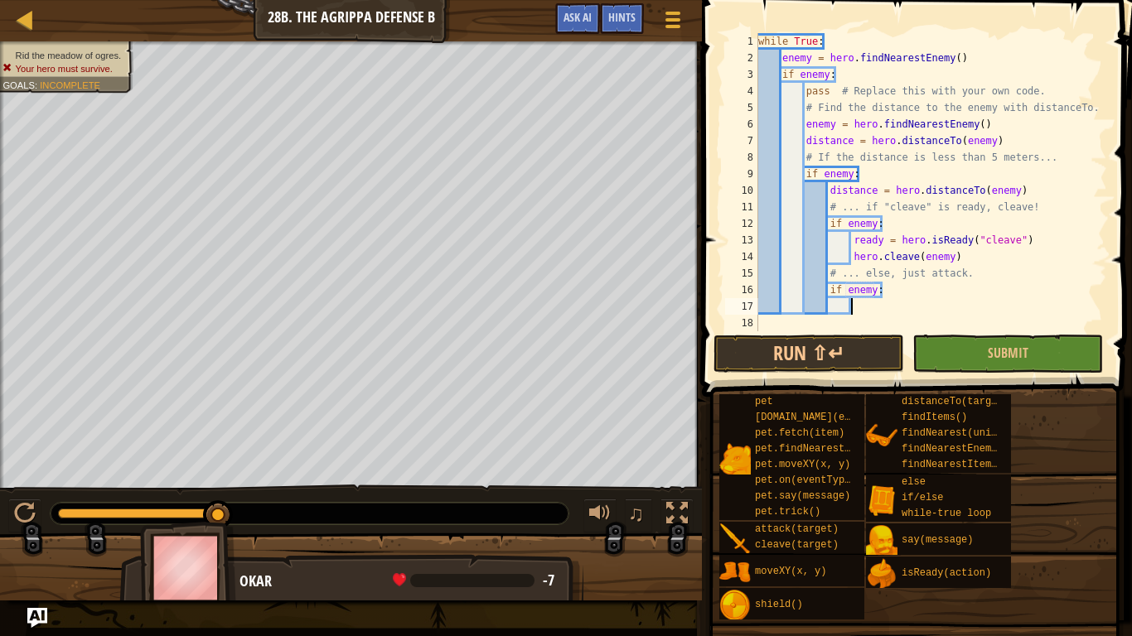
click at [883, 309] on div "while True : enemy = hero . findNearestEnemy ( ) if enemy : pass # Replace this…" at bounding box center [931, 198] width 352 height 331
click at [873, 294] on div "while True : enemy = hero . findNearestEnemy ( ) if enemy : pass # Replace this…" at bounding box center [931, 198] width 352 height 331
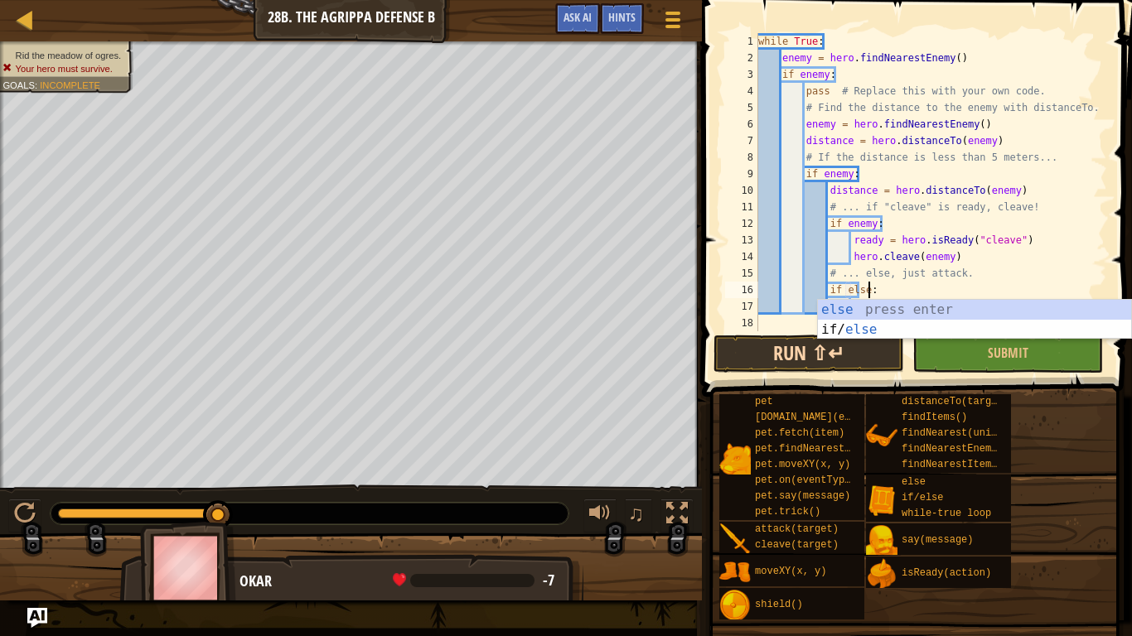
scroll to position [7, 16]
click at [875, 314] on div "else press enter if/ else press enter" at bounding box center [974, 340] width 313 height 80
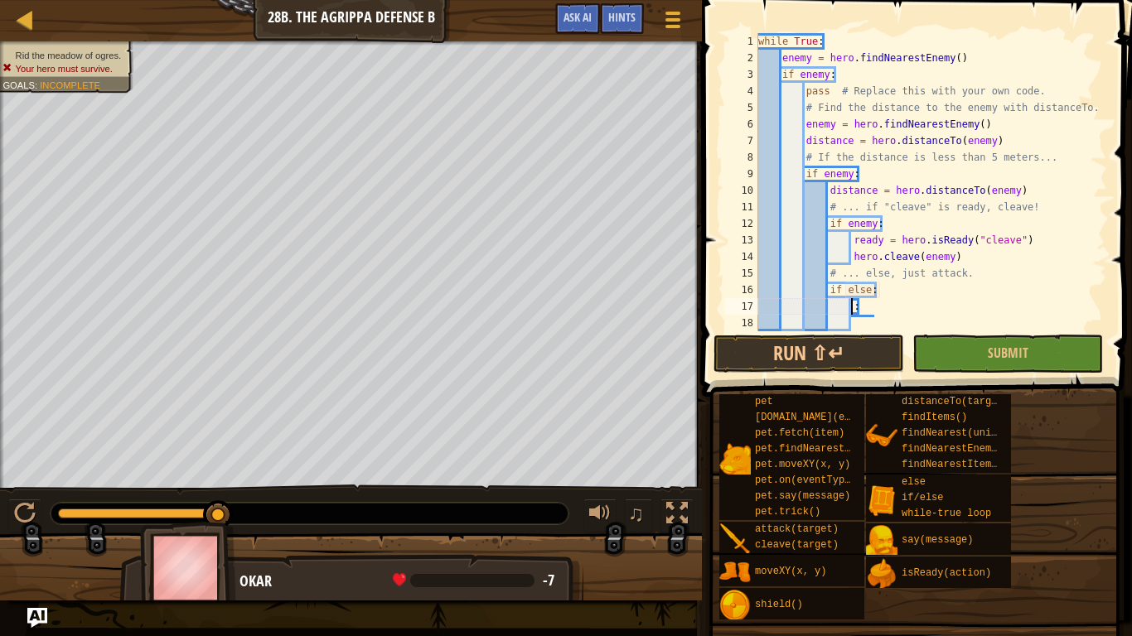
scroll to position [0, 0]
click at [873, 311] on div "while True : enemy = hero . findNearestEnemy ( ) if enemy : pass # Replace this…" at bounding box center [931, 198] width 352 height 331
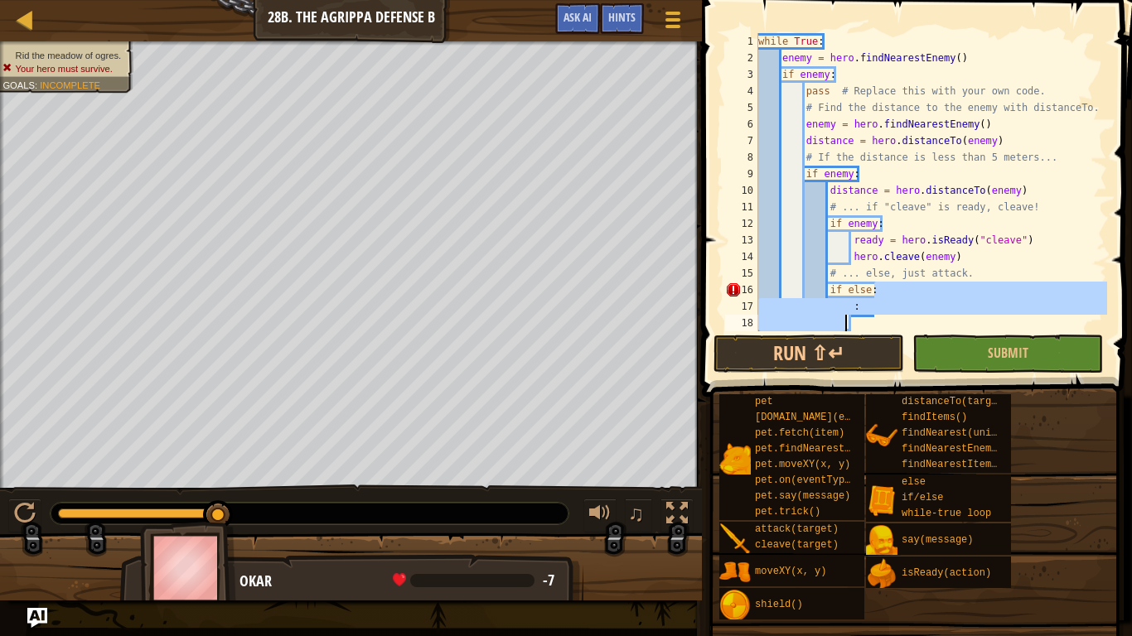
drag, startPoint x: 883, startPoint y: 292, endPoint x: 846, endPoint y: 319, distance: 45.6
click at [846, 319] on div "while True : enemy = hero . findNearestEnemy ( ) if enemy : pass # Replace this…" at bounding box center [931, 198] width 352 height 331
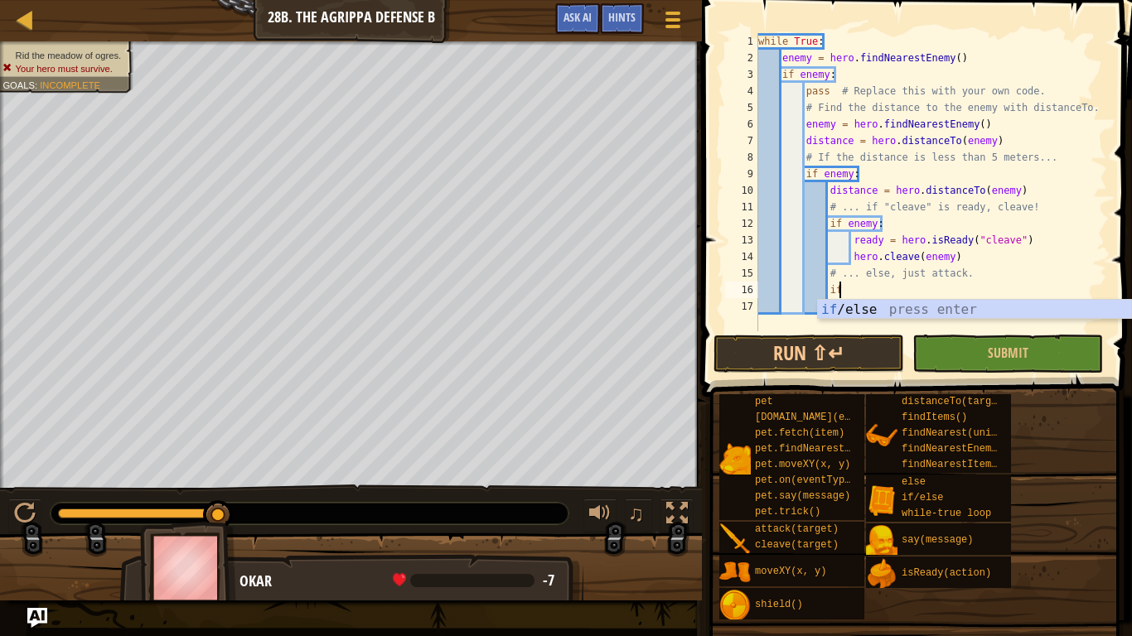
type textarea "i"
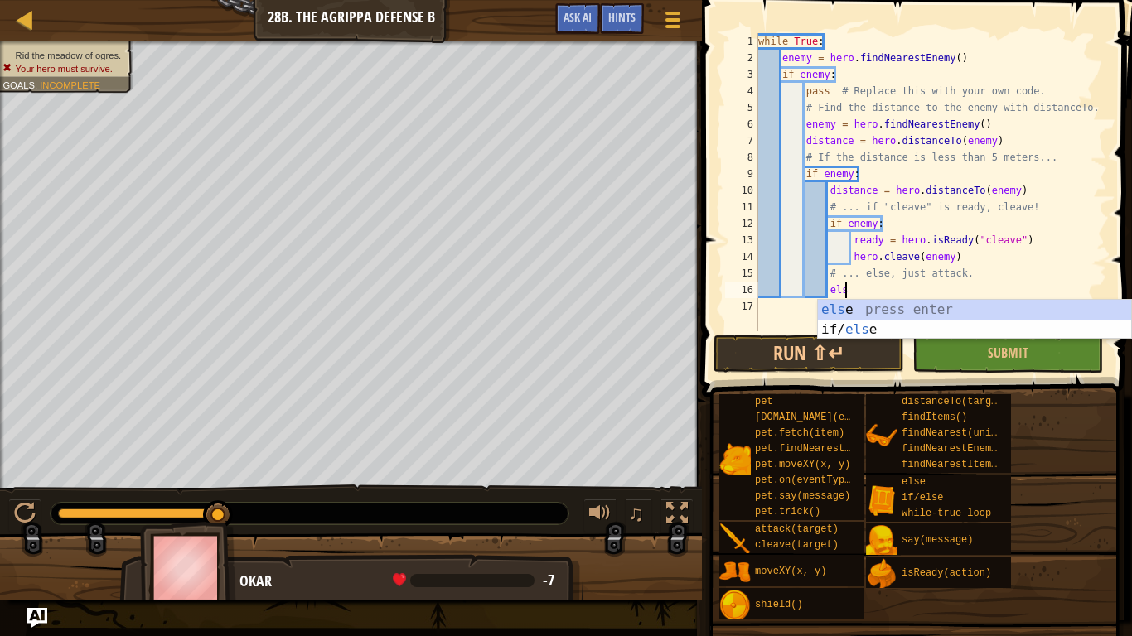
type textarea "else"
click at [846, 313] on div "else press enter if/ else press enter" at bounding box center [974, 340] width 313 height 80
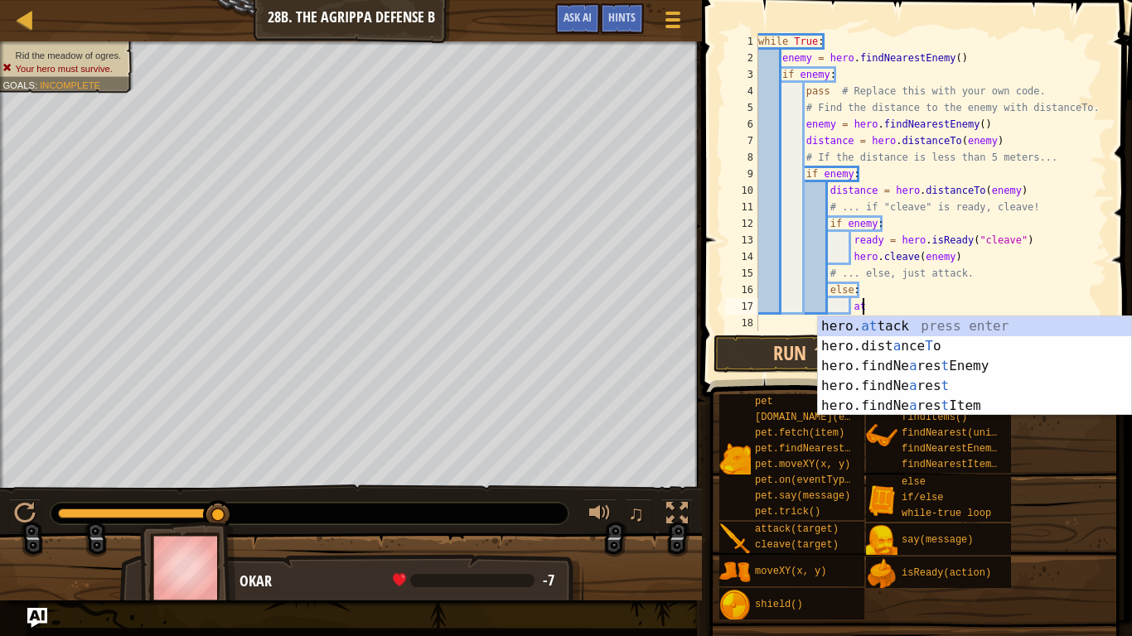
scroll to position [7, 16]
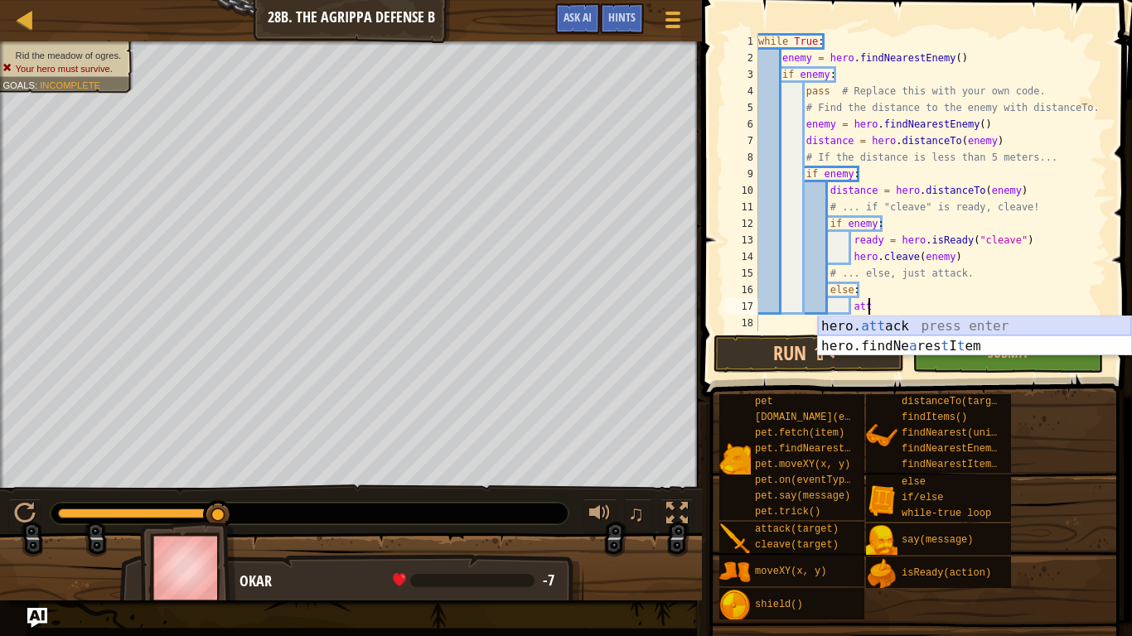
click at [855, 324] on div "hero. att ack press enter hero.findNe a res t I t em press enter" at bounding box center [974, 357] width 313 height 80
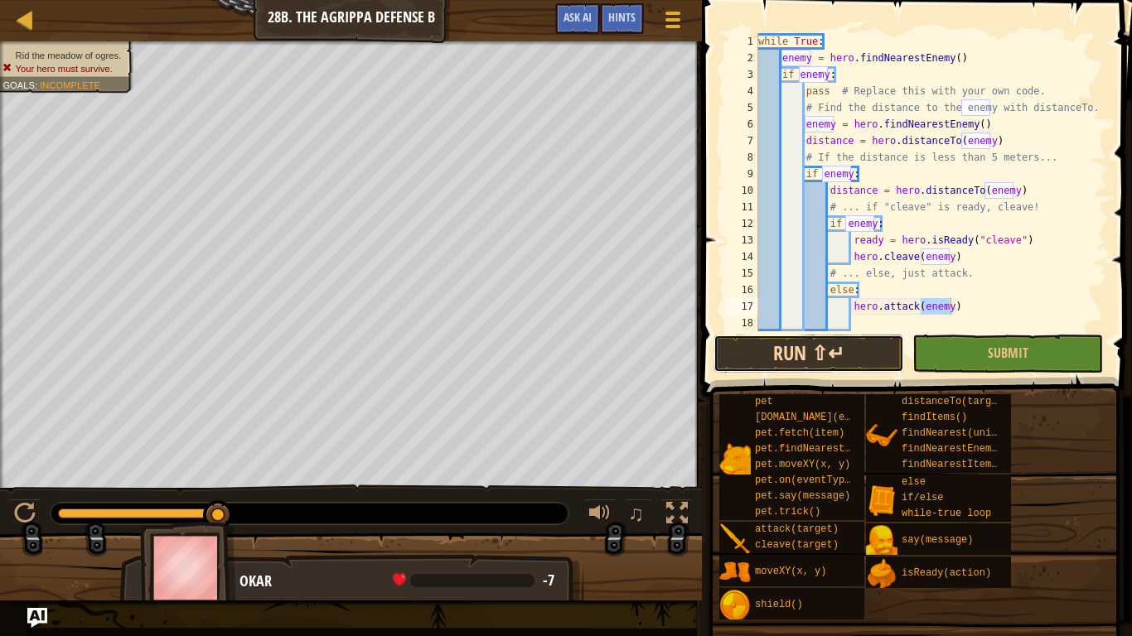
click at [855, 357] on button "Run ⇧↵" at bounding box center [808, 354] width 191 height 38
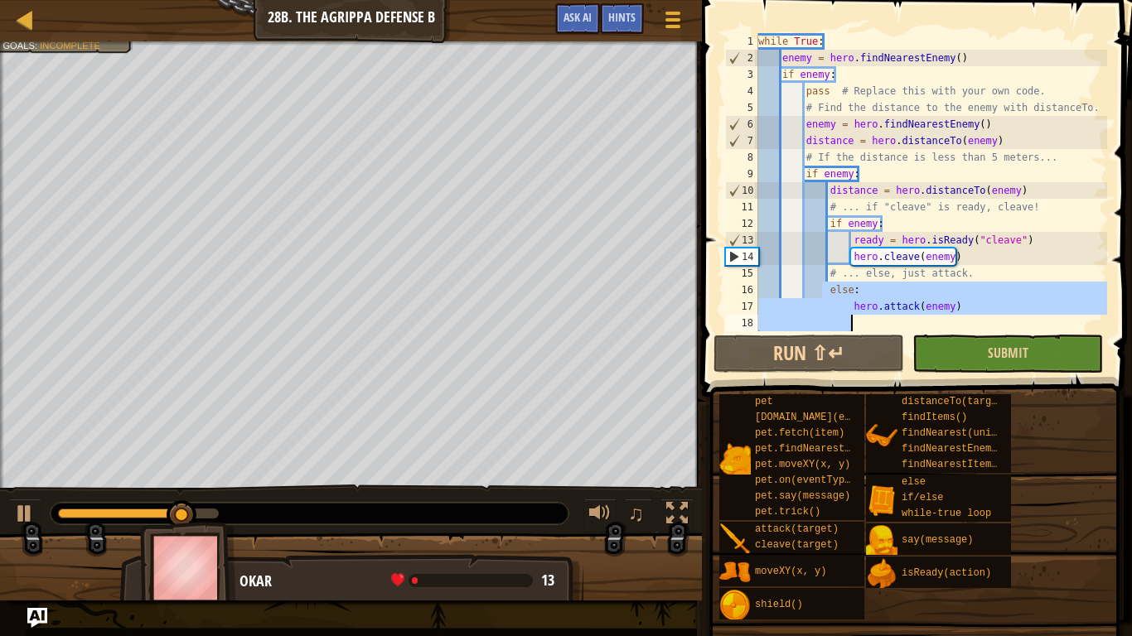
drag, startPoint x: 825, startPoint y: 284, endPoint x: 916, endPoint y: 341, distance: 108.3
click at [916, 341] on div "hero.attack(enemy) 1 2 3 4 5 6 7 8 9 10 11 12 13 14 15 16 17 18 while True : en…" at bounding box center [914, 231] width 435 height 446
type textarea "hero.attack(enemy)"
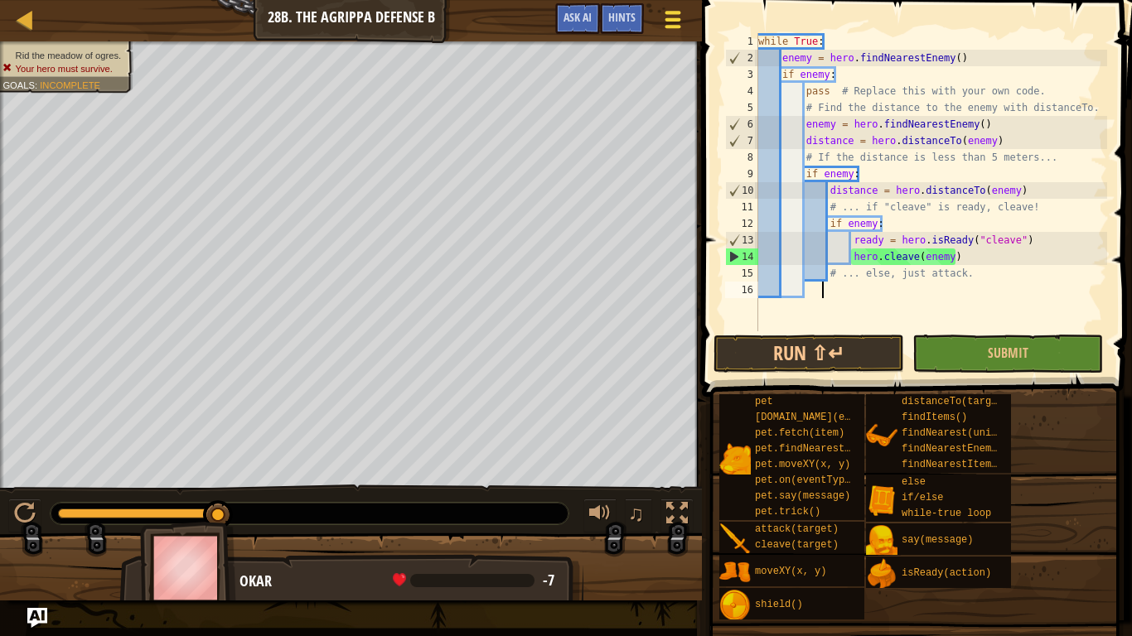
click at [658, 29] on button "Game Menu" at bounding box center [673, 22] width 44 height 41
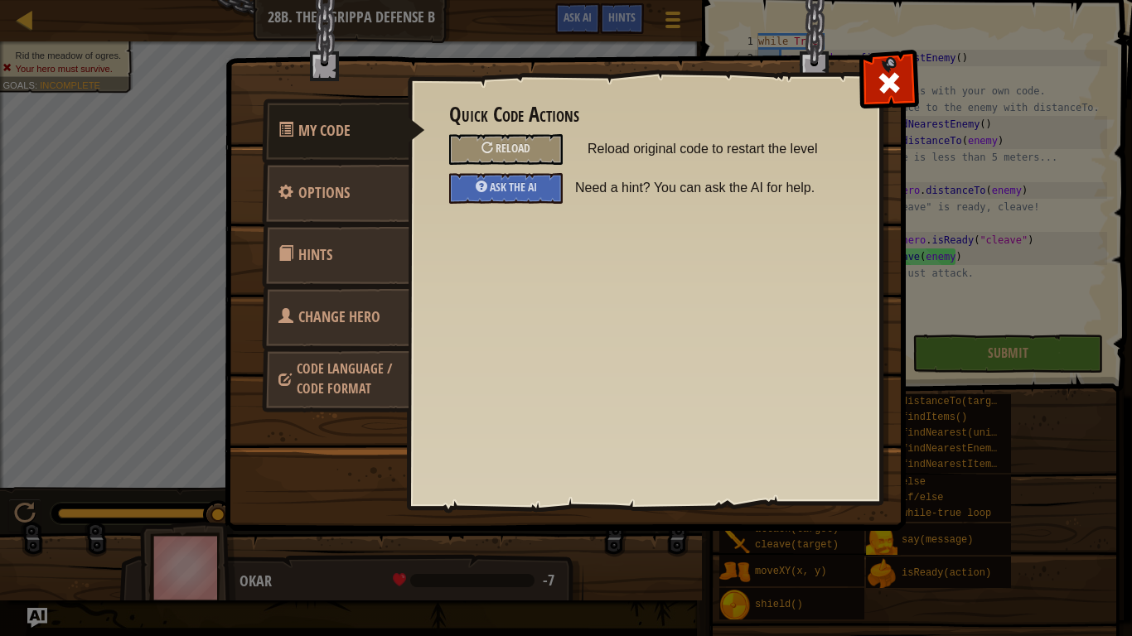
click at [366, 302] on link "Change Hero" at bounding box center [336, 317] width 148 height 65
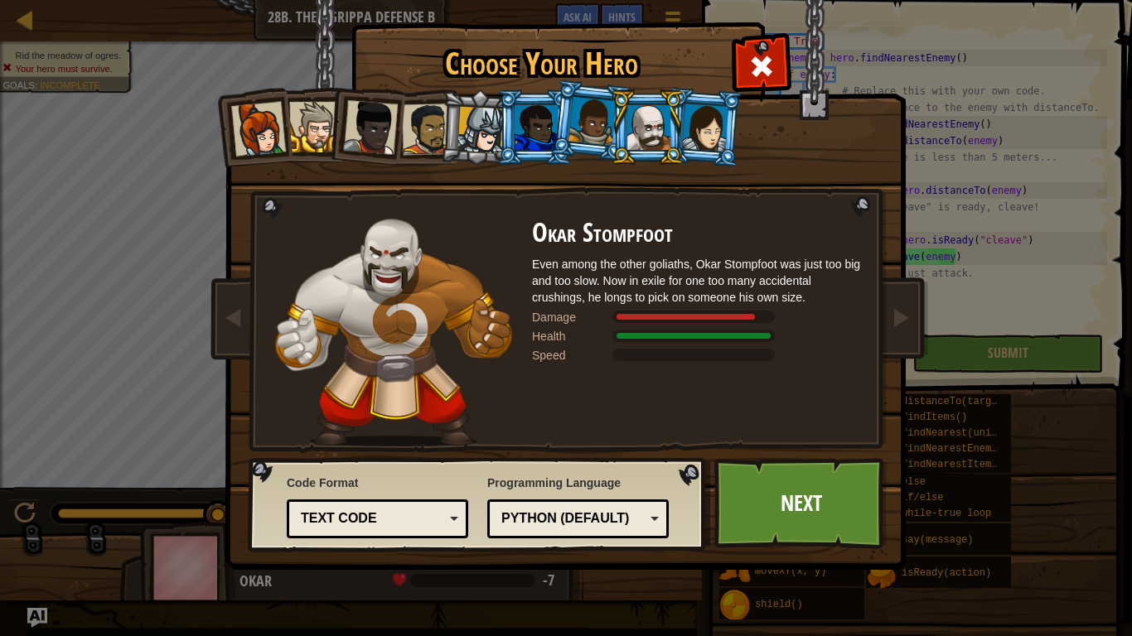
click at [536, 119] on div at bounding box center [536, 127] width 43 height 45
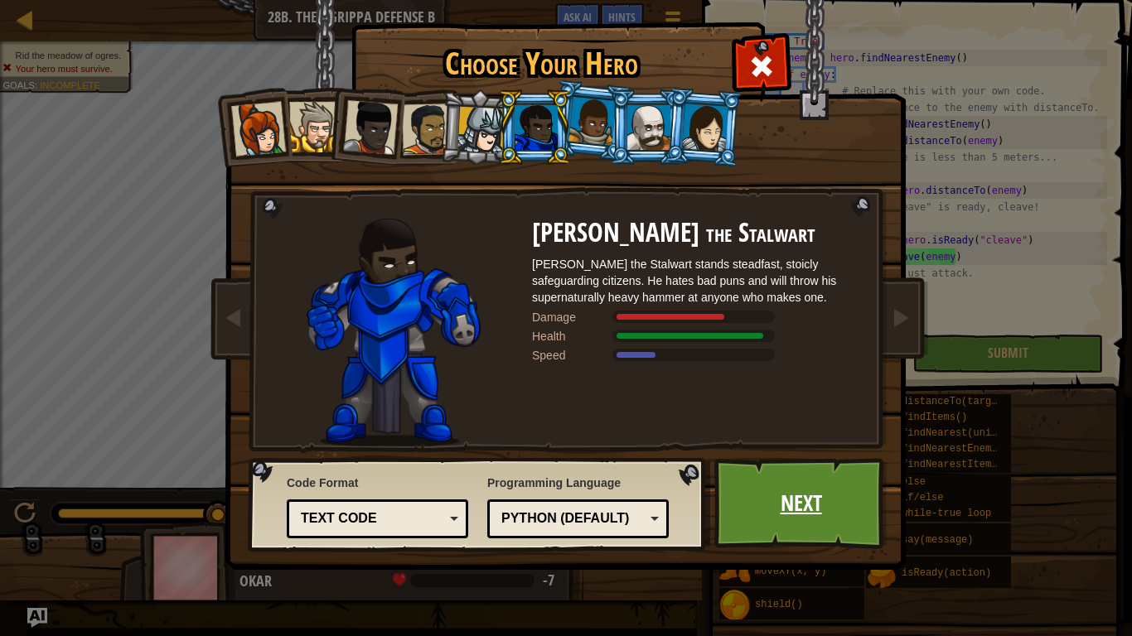
click at [737, 472] on link "Next" at bounding box center [800, 503] width 173 height 91
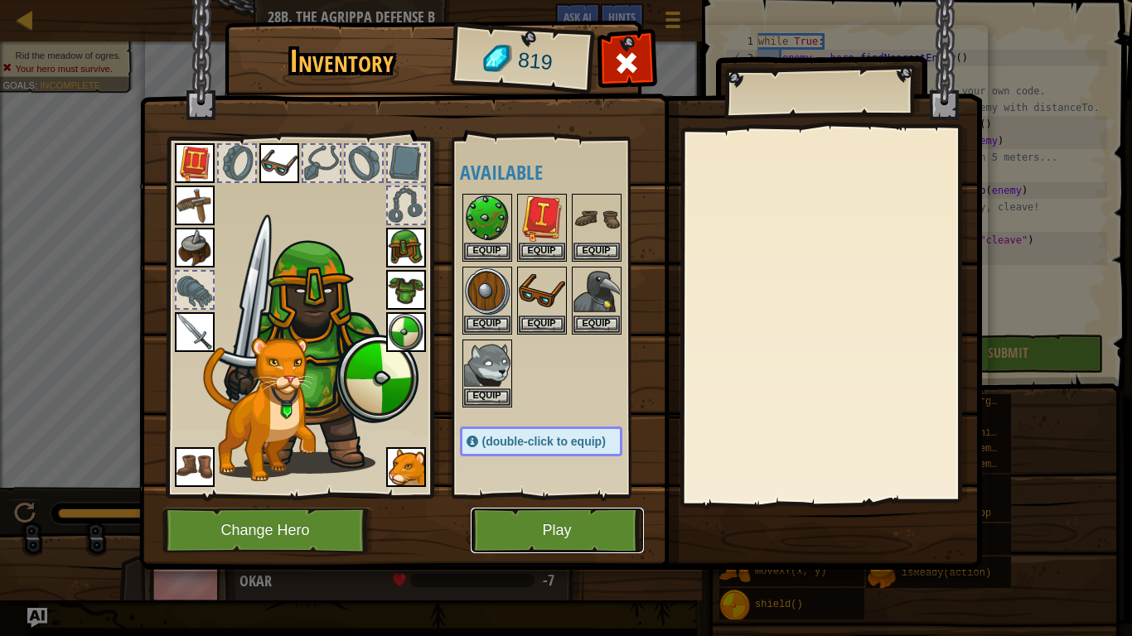
click at [572, 540] on button "Play" at bounding box center [557, 531] width 173 height 46
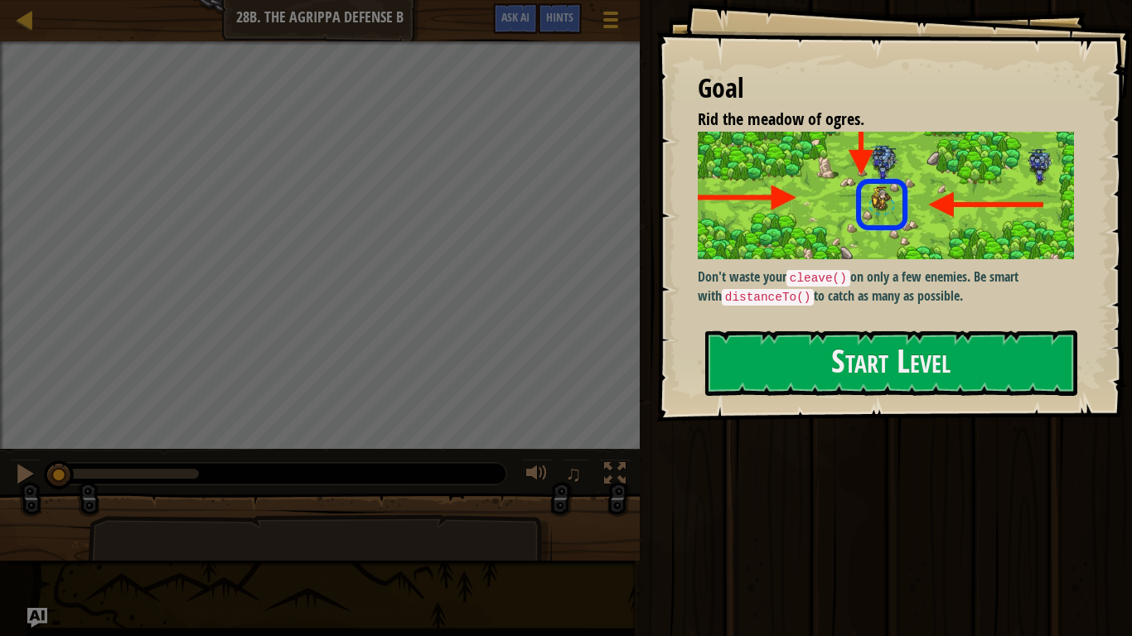
click at [887, 297] on p "Don't waste your cleave() on only a few enemies. Be smart with distanceTo() to …" at bounding box center [886, 287] width 376 height 39
click at [892, 361] on button "Start Level" at bounding box center [891, 363] width 372 height 65
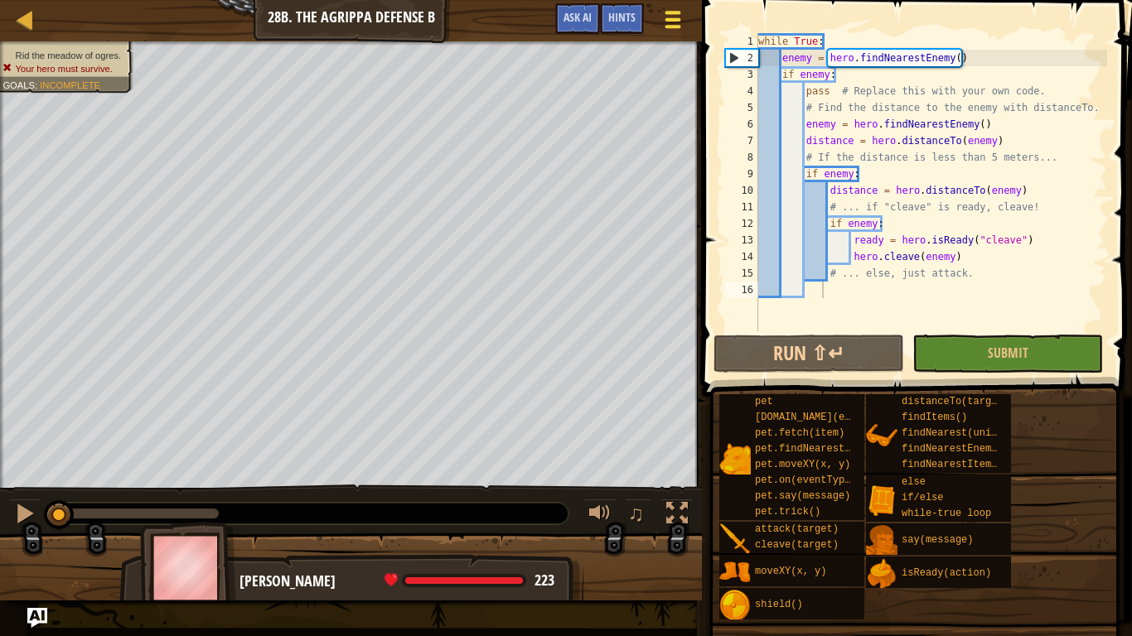
click at [666, 22] on div at bounding box center [673, 19] width 22 height 24
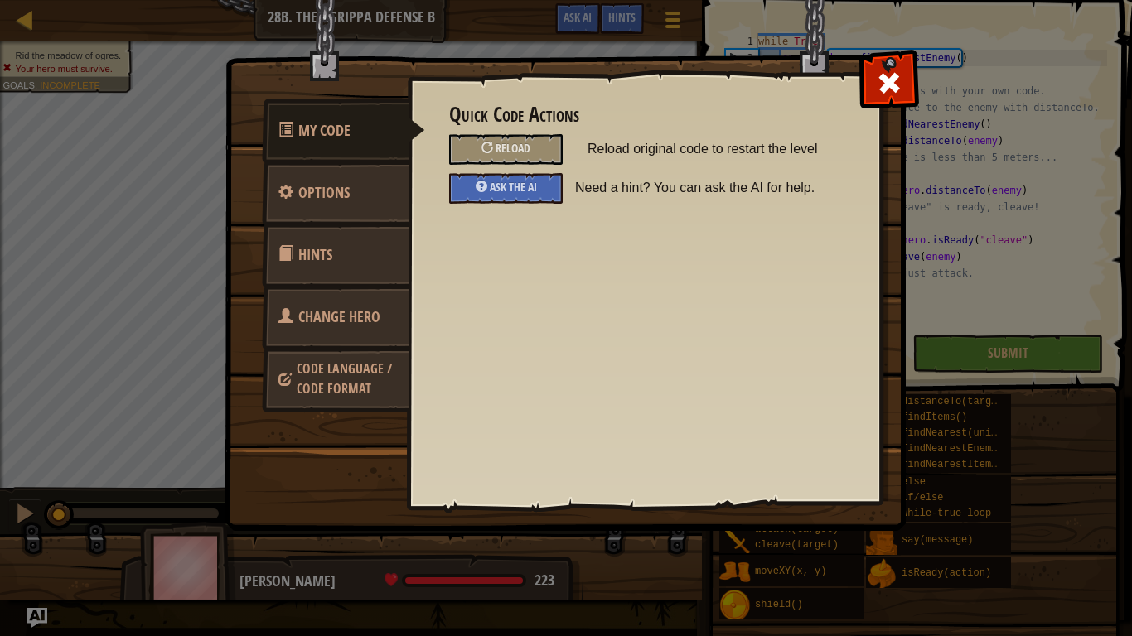
click at [329, 334] on link "Change Hero" at bounding box center [336, 317] width 148 height 65
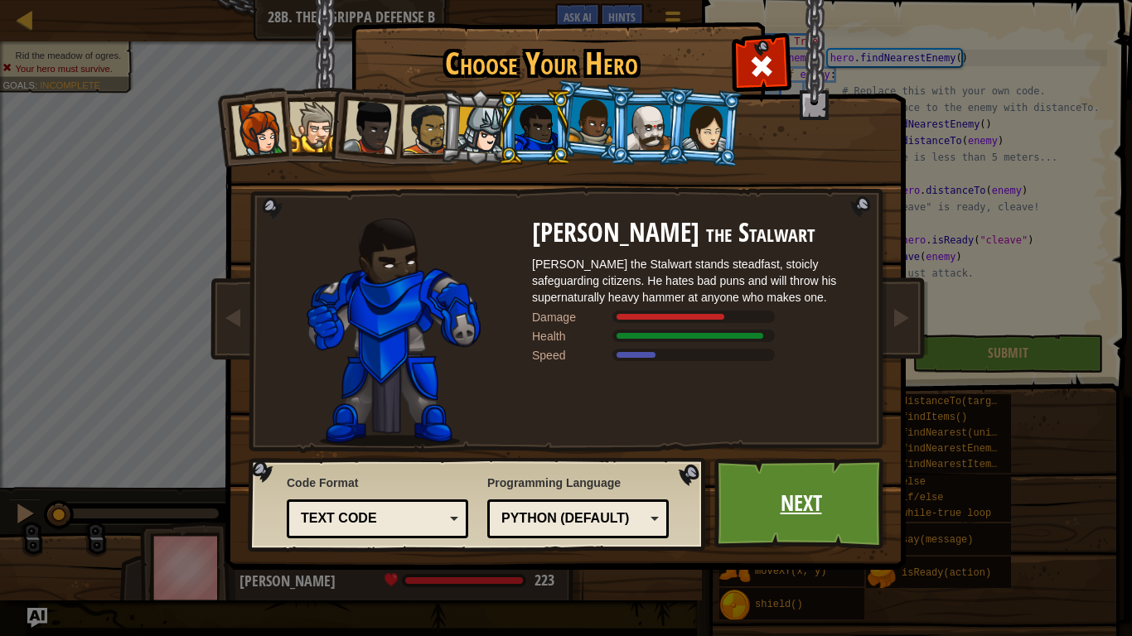
click at [733, 496] on link "Next" at bounding box center [800, 503] width 173 height 91
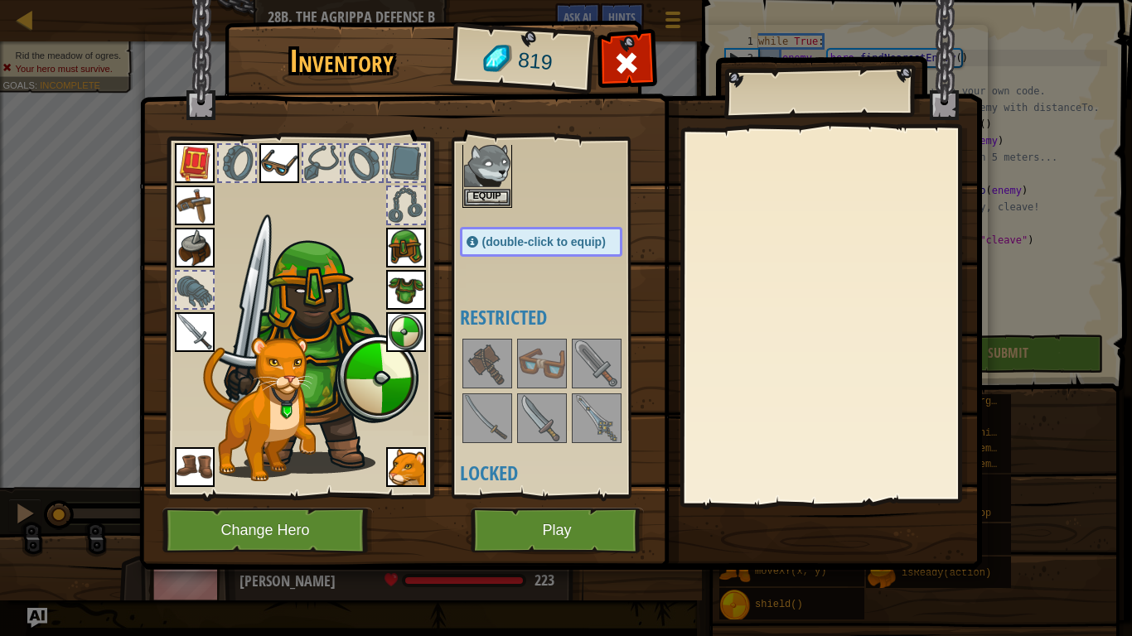
scroll to position [251, 0]
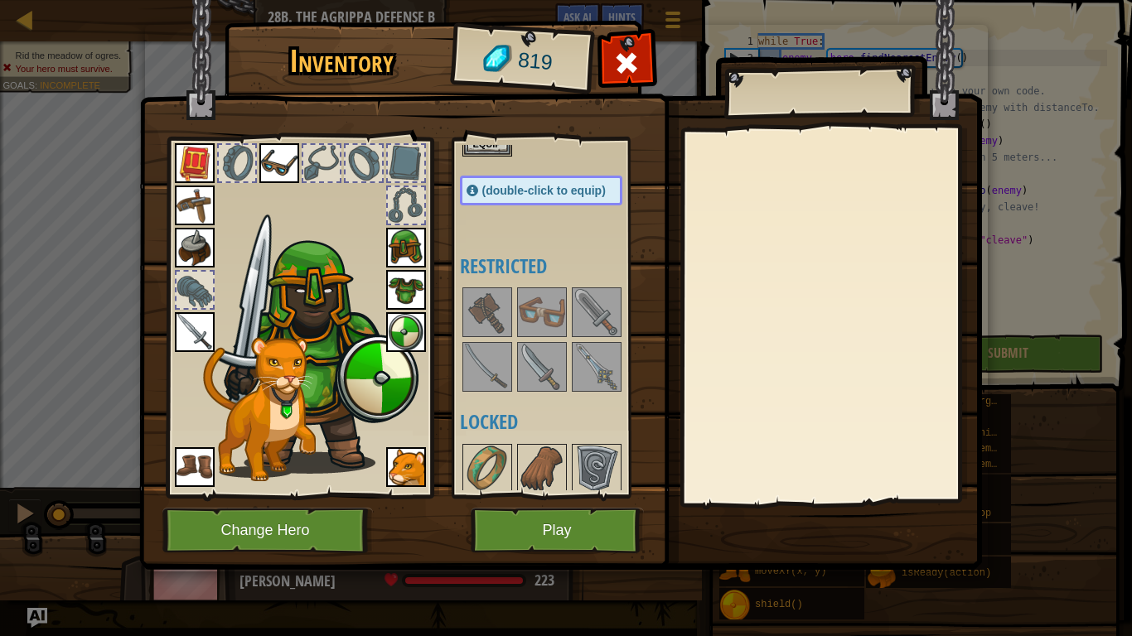
click at [486, 314] on img at bounding box center [487, 312] width 46 height 46
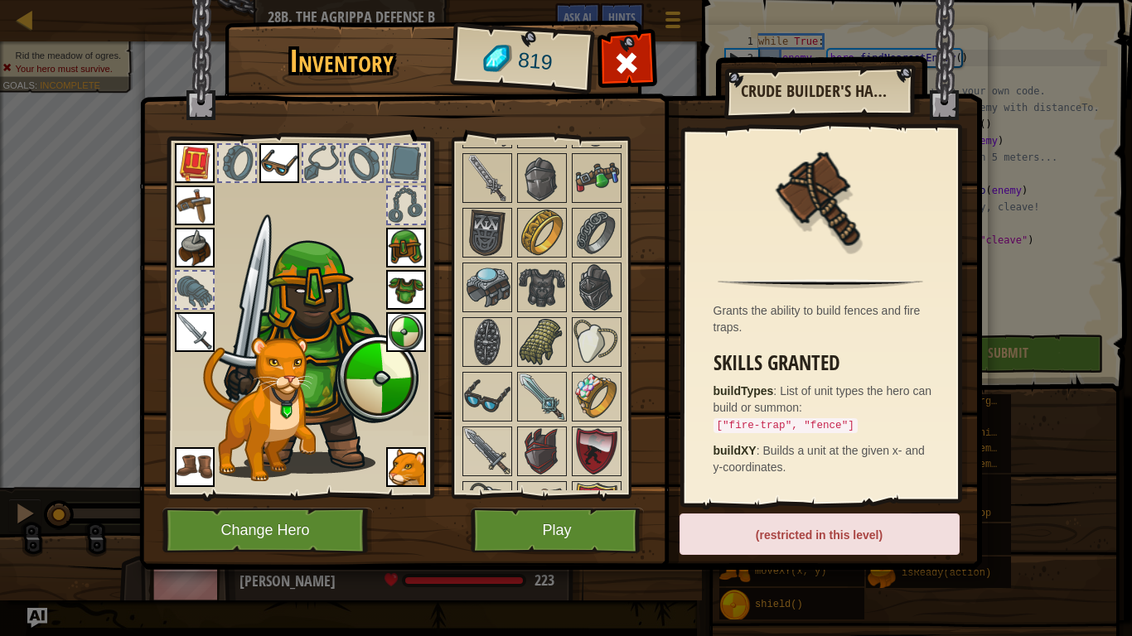
scroll to position [1420, 0]
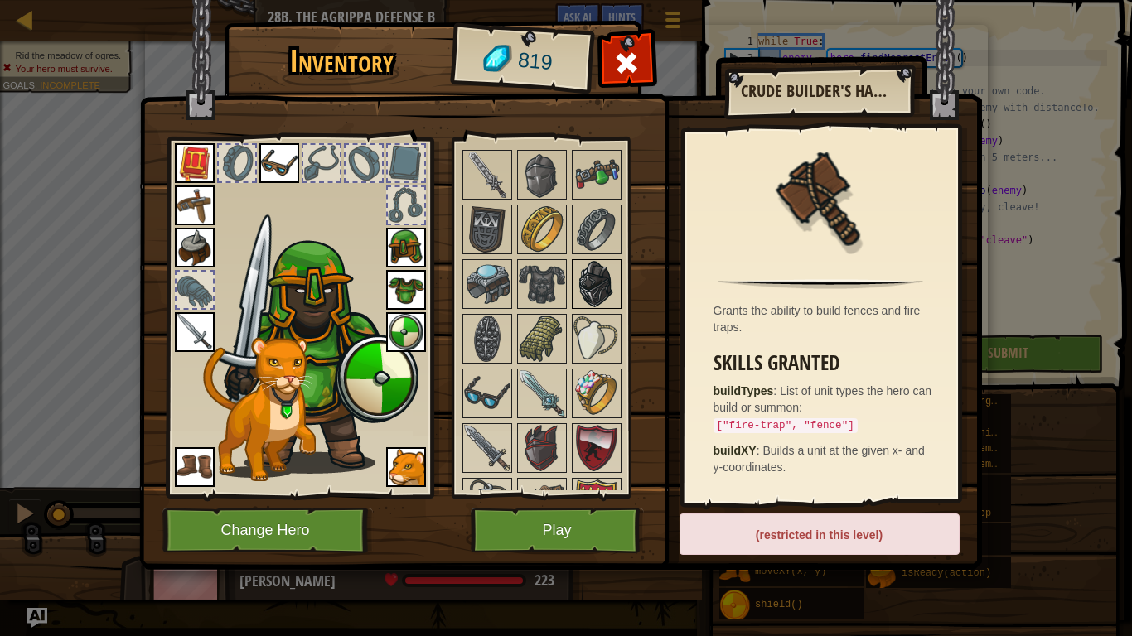
click at [578, 280] on img at bounding box center [596, 284] width 46 height 46
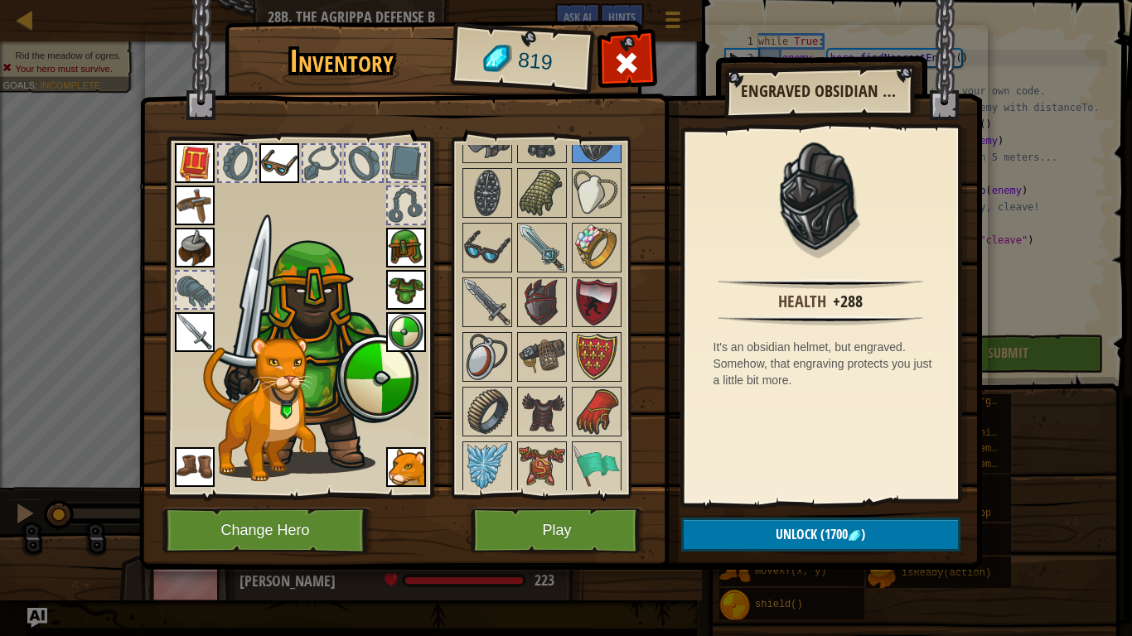
scroll to position [1468, 0]
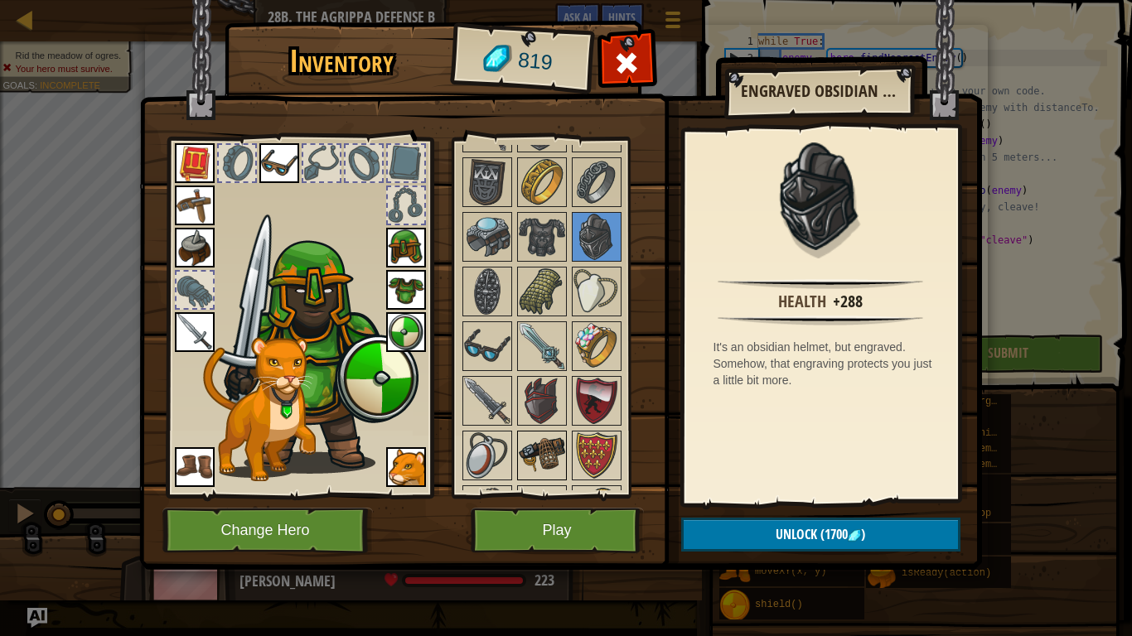
click at [538, 464] on img at bounding box center [542, 456] width 46 height 46
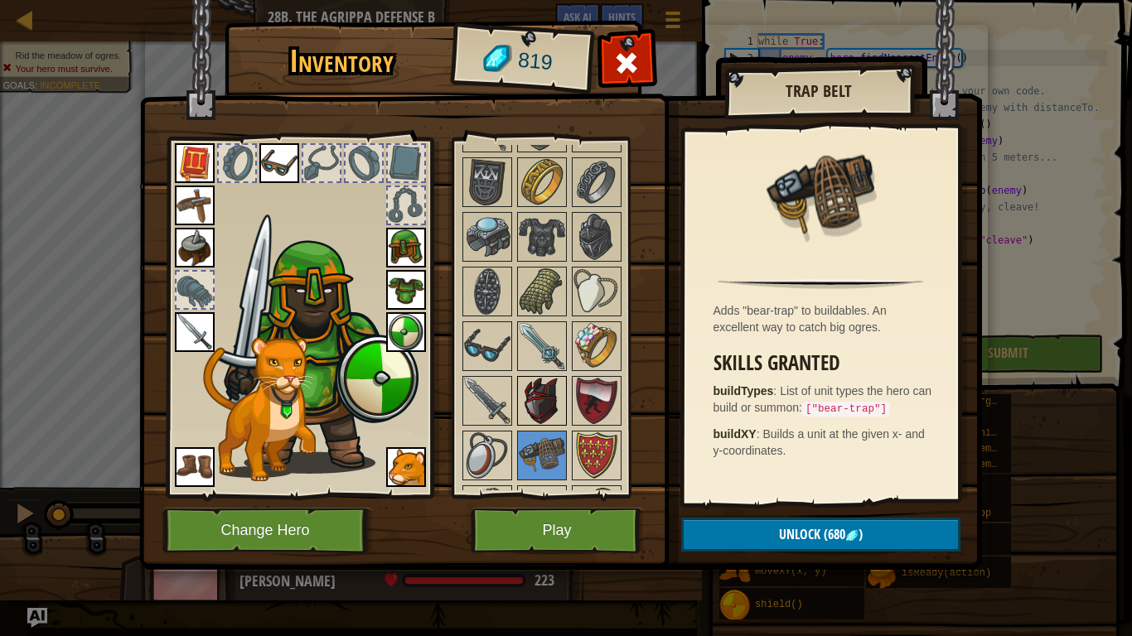
click at [544, 413] on img at bounding box center [542, 401] width 46 height 46
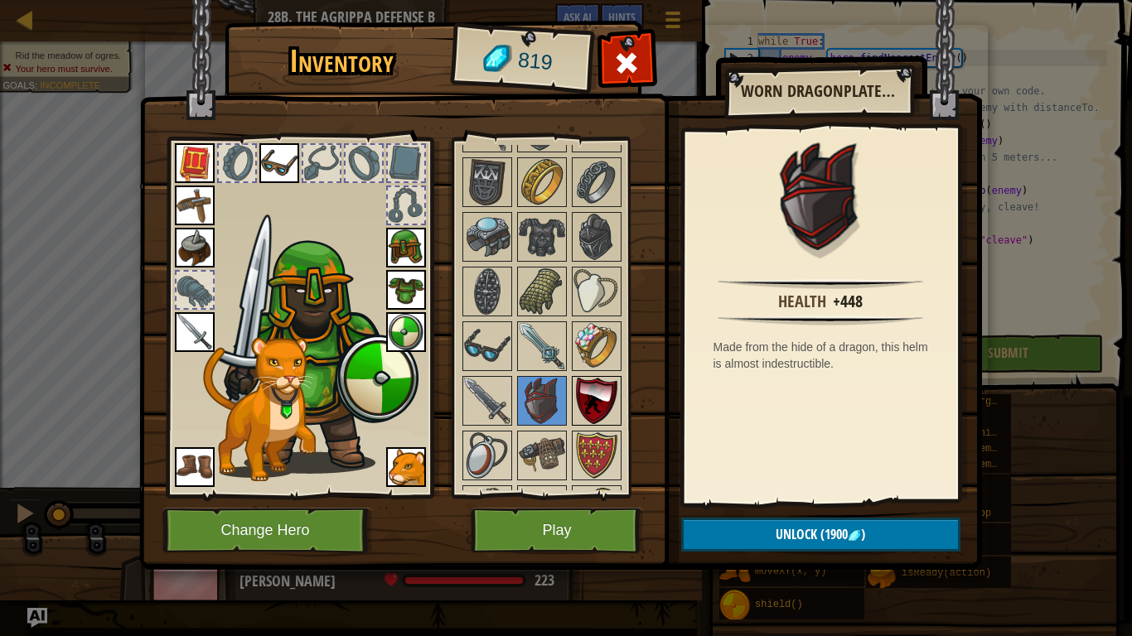
click at [587, 398] on img at bounding box center [596, 401] width 46 height 46
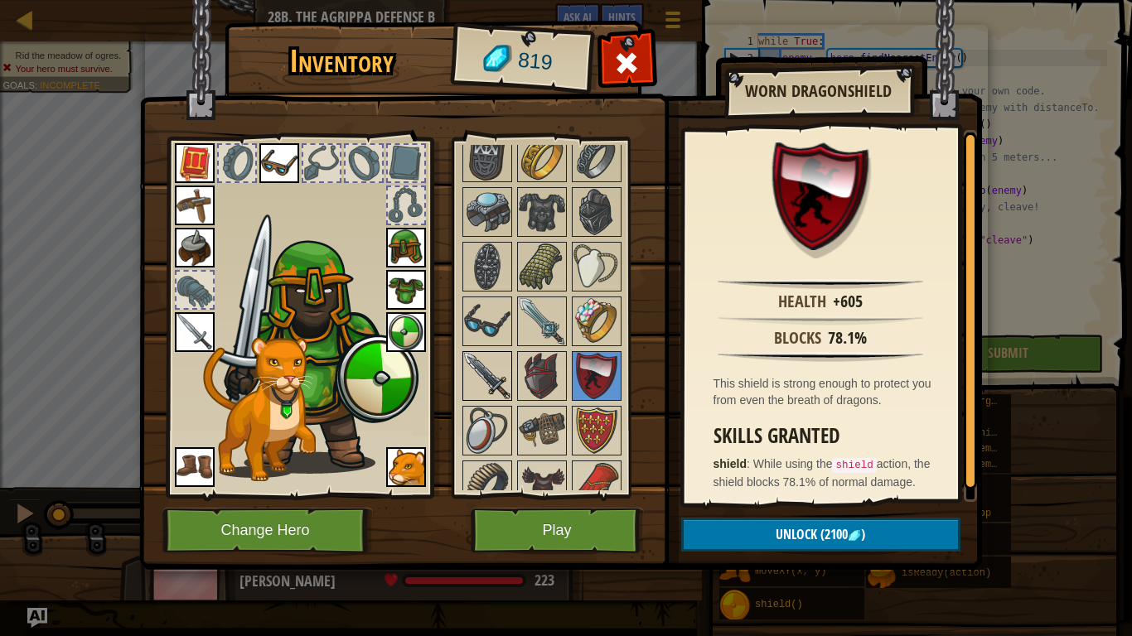
scroll to position [1493, 0]
click at [496, 408] on img at bounding box center [487, 430] width 46 height 46
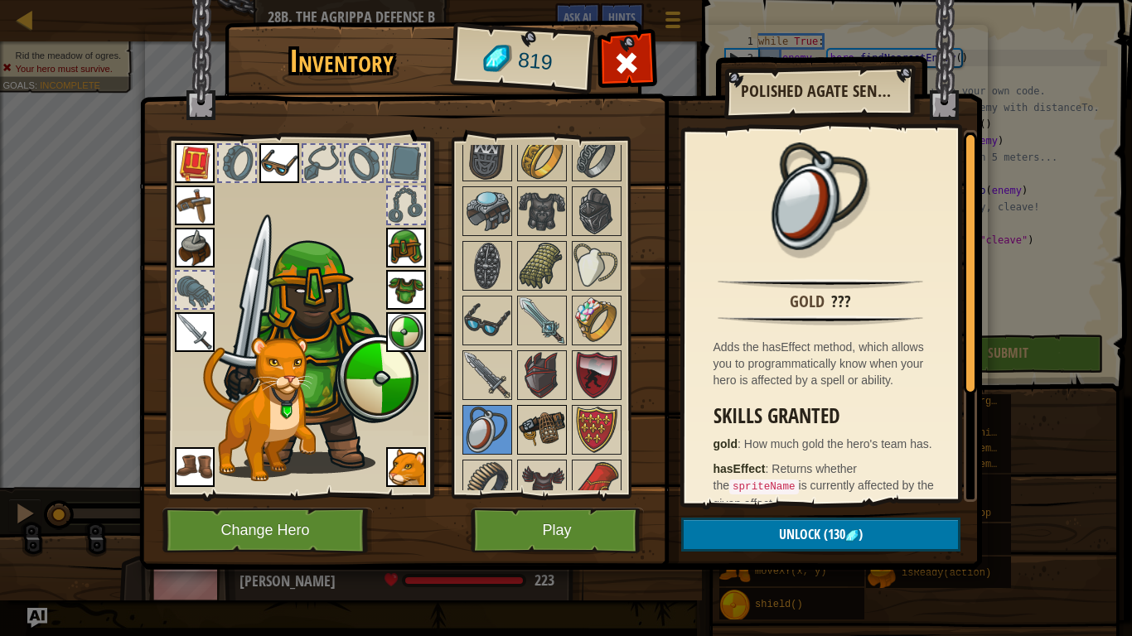
click at [525, 418] on img at bounding box center [542, 430] width 46 height 46
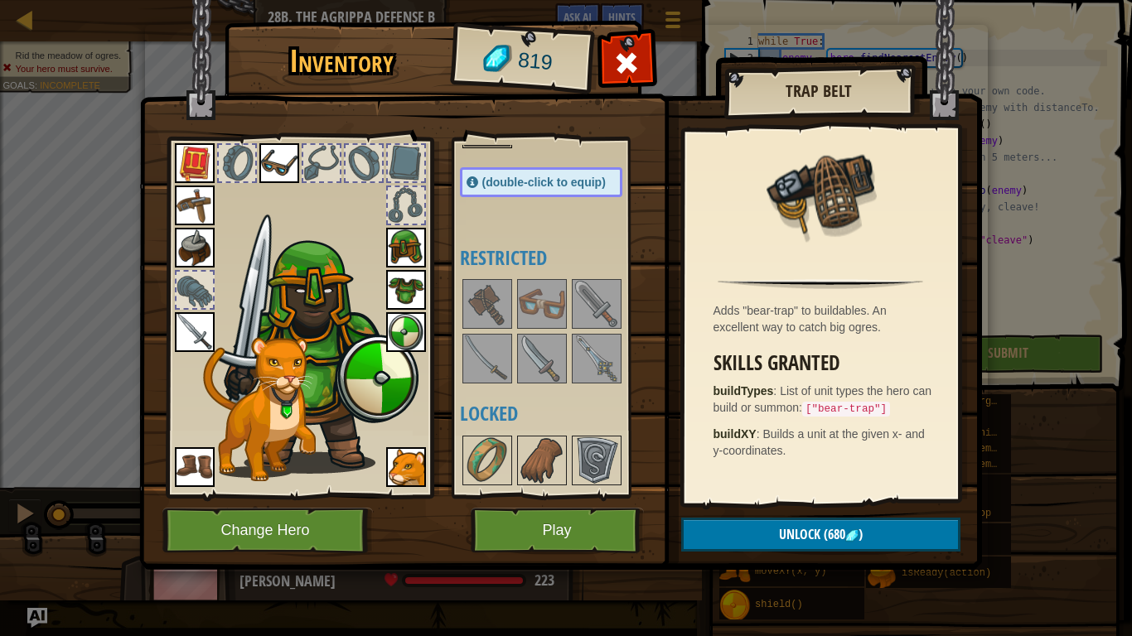
scroll to position [25, 0]
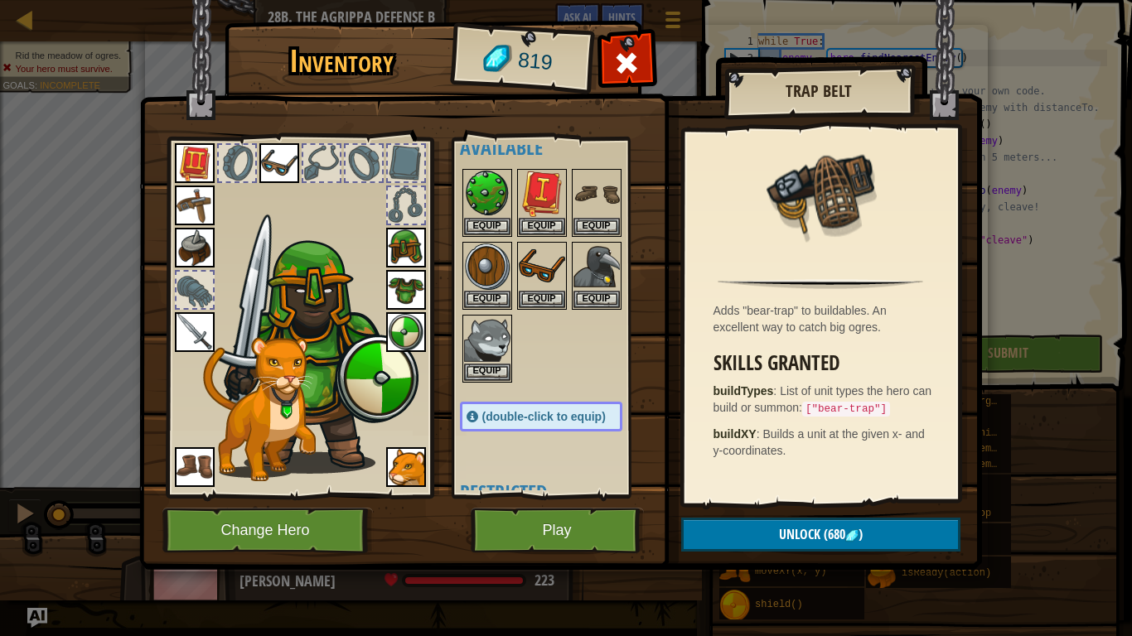
click at [1037, 95] on div "Inventory 819 Available Equip Equip Equip Equip Equip Equip Equip Equip Equip E…" at bounding box center [566, 318] width 1132 height 636
click at [638, 59] on span at bounding box center [626, 63] width 27 height 27
